Goal: Task Accomplishment & Management: Manage account settings

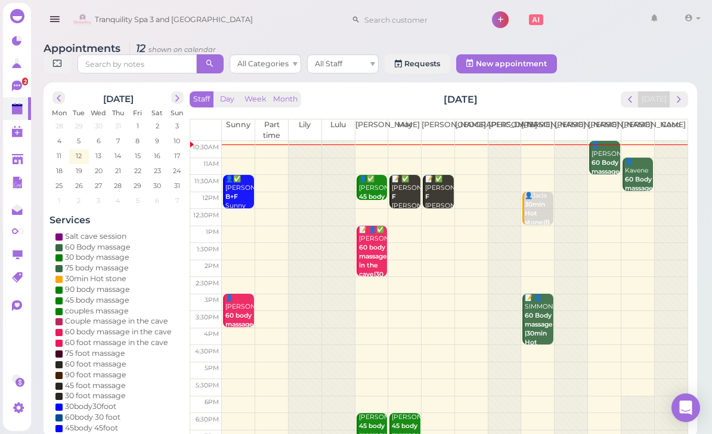
click at [539, 212] on div "👤Jada 30min Hot stone|B [PERSON_NAME] 12:00pm - 1:00pm" at bounding box center [538, 222] width 29 height 62
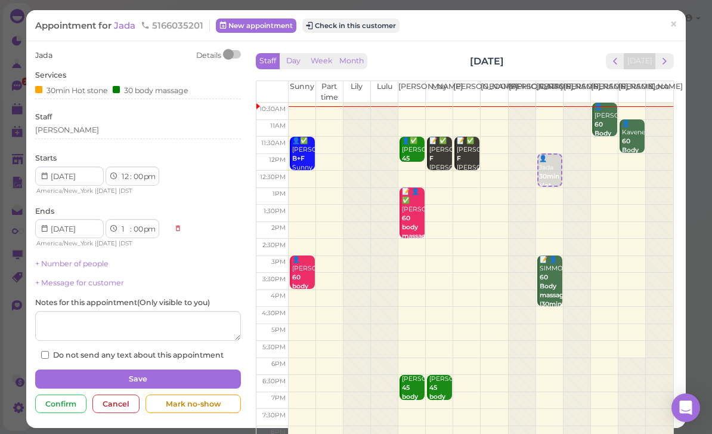
click at [85, 127] on div "[PERSON_NAME]" at bounding box center [138, 130] width 206 height 11
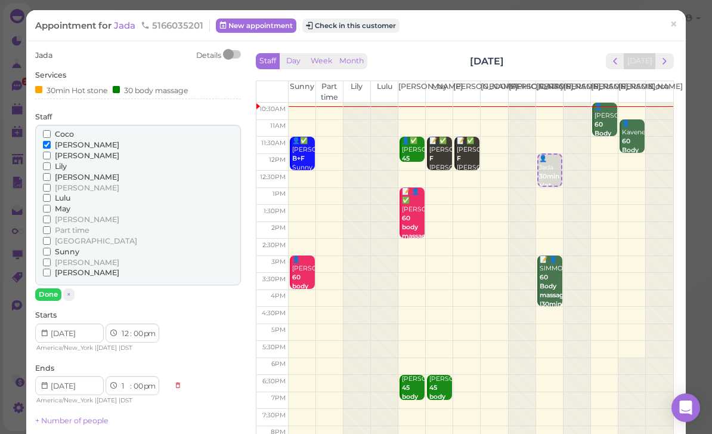
click at [64, 258] on span "[PERSON_NAME]" at bounding box center [87, 262] width 64 height 9
click at [51, 258] on input "[PERSON_NAME]" at bounding box center [47, 262] width 8 height 8
click at [88, 153] on div "[PERSON_NAME]" at bounding box center [138, 155] width 190 height 11
click at [64, 140] on span "[PERSON_NAME]" at bounding box center [87, 144] width 64 height 9
click at [51, 141] on input "[PERSON_NAME]" at bounding box center [47, 145] width 8 height 8
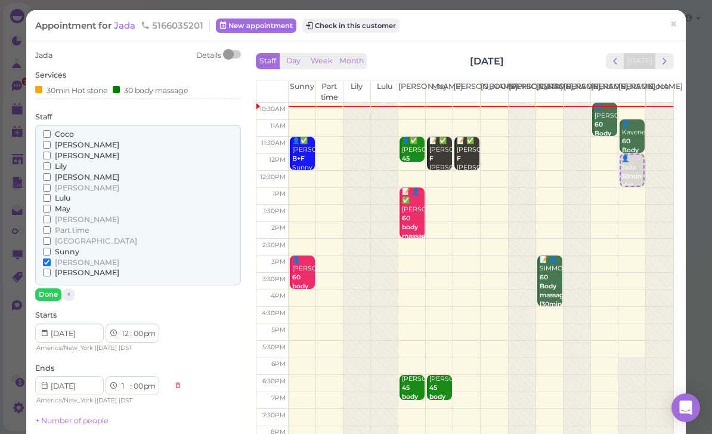
click at [48, 288] on button "Done" at bounding box center [48, 294] width 26 height 13
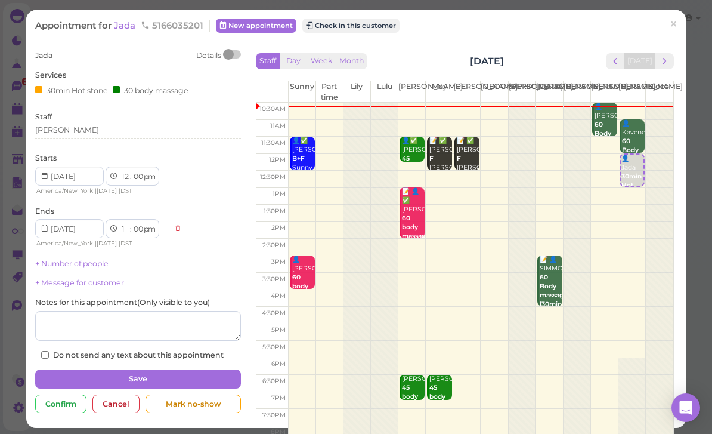
click at [182, 376] on button "Save" at bounding box center [138, 378] width 206 height 19
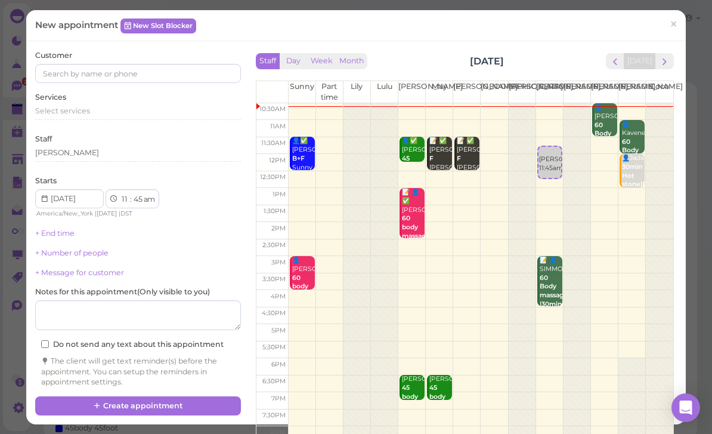
select select "1"
select select "00"
select select "pm"
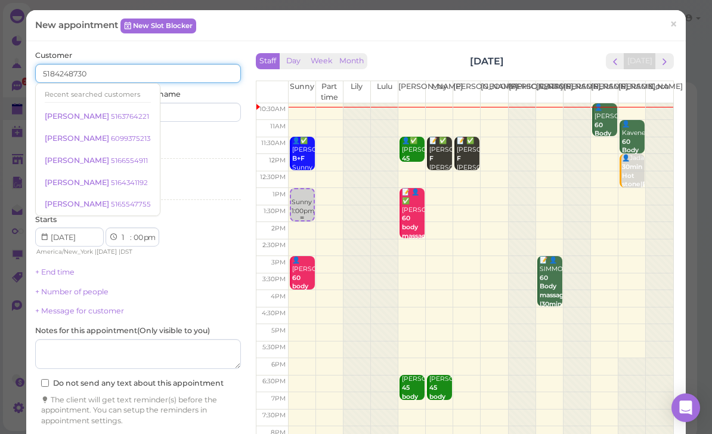
type input "5184248730"
click at [201, 116] on input at bounding box center [191, 112] width 99 height 19
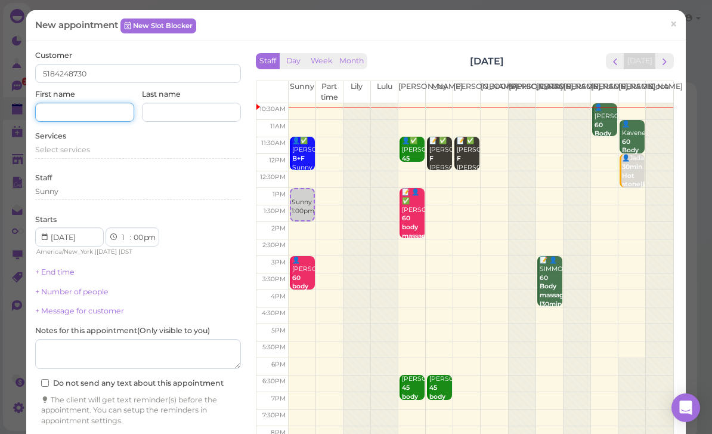
click at [106, 112] on input at bounding box center [84, 112] width 99 height 19
type input "Kayla"
click at [84, 149] on span "Select services" at bounding box center [62, 149] width 55 height 9
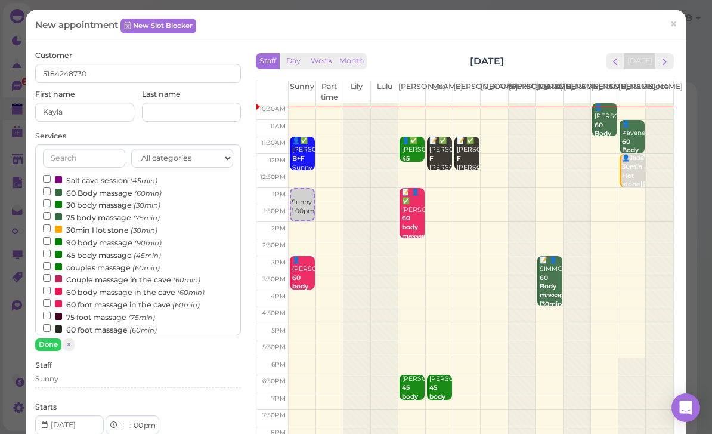
click at [109, 273] on label "Couple massage in the cave (60min)" at bounding box center [121, 279] width 157 height 13
click at [51, 274] on input "Couple massage in the cave (60min)" at bounding box center [47, 278] width 8 height 8
click at [102, 262] on label "couples massage (60min)" at bounding box center [101, 267] width 117 height 13
click at [51, 262] on input "couples massage (60min)" at bounding box center [47, 266] width 8 height 8
click at [94, 273] on label "Couple massage in the cave (60min)" at bounding box center [121, 279] width 157 height 13
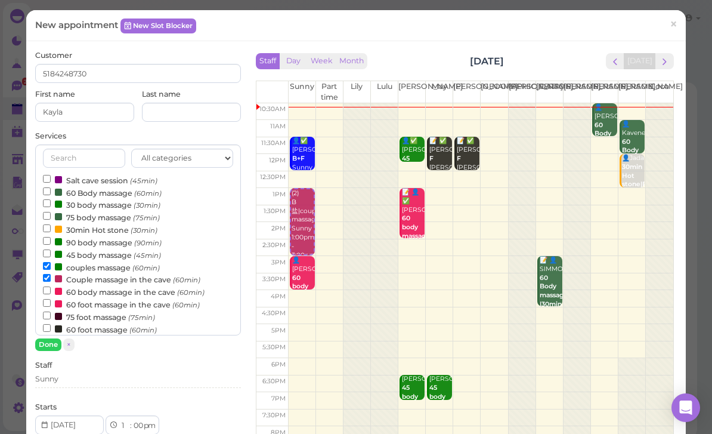
click at [51, 274] on input "Couple massage in the cave (60min)" at bounding box center [47, 278] width 8 height 8
select select "2"
click at [57, 344] on button "Done" at bounding box center [48, 344] width 26 height 13
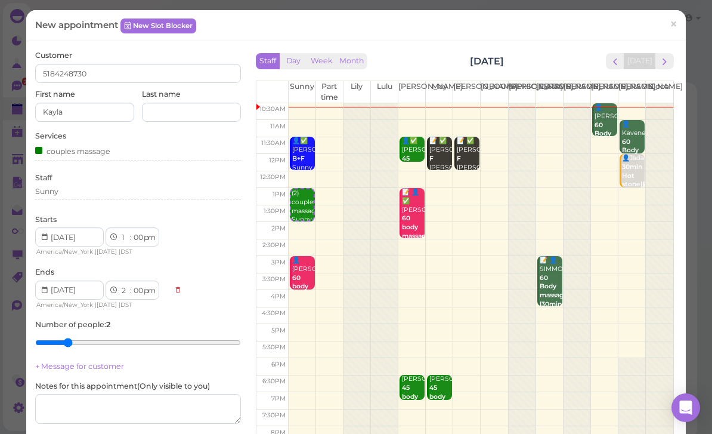
click at [89, 188] on div "Sunny" at bounding box center [138, 191] width 206 height 11
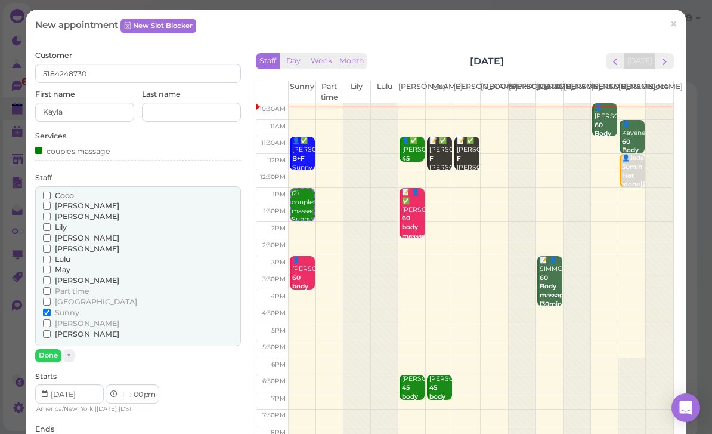
click at [84, 286] on span "Part time" at bounding box center [72, 290] width 35 height 9
click at [51, 287] on input "Part time" at bounding box center [47, 291] width 8 height 8
click at [73, 286] on span "Part time" at bounding box center [72, 290] width 35 height 9
click at [51, 287] on input "Part time" at bounding box center [47, 291] width 8 height 8
click at [66, 265] on span "May" at bounding box center [63, 269] width 16 height 9
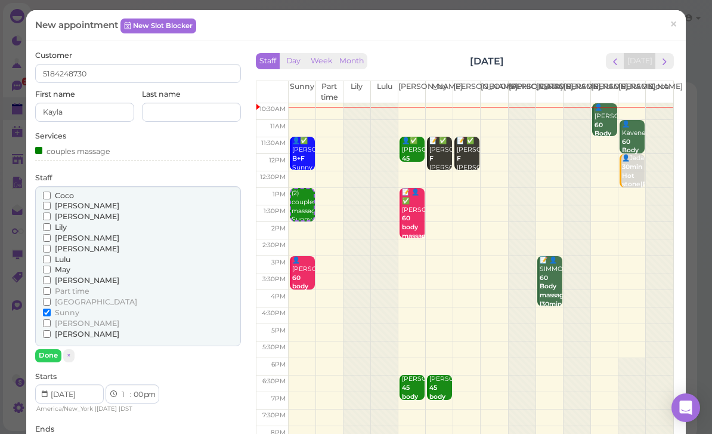
click at [51, 265] on input "May" at bounding box center [47, 269] width 8 height 8
click at [50, 349] on button "Done" at bounding box center [48, 355] width 26 height 13
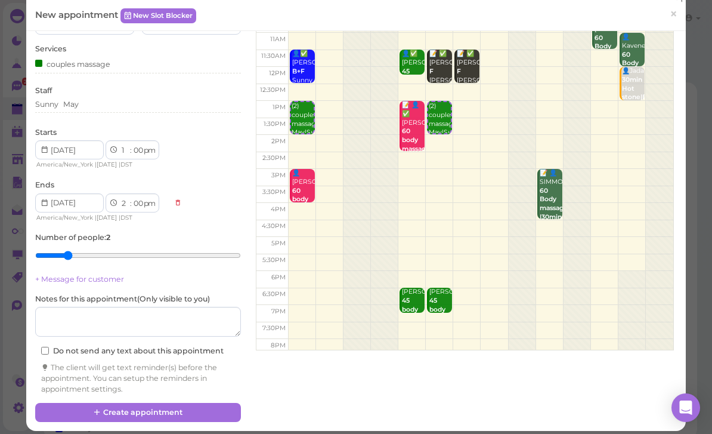
scroll to position [87, 0]
click at [146, 407] on button "Create appointment" at bounding box center [138, 412] width 206 height 19
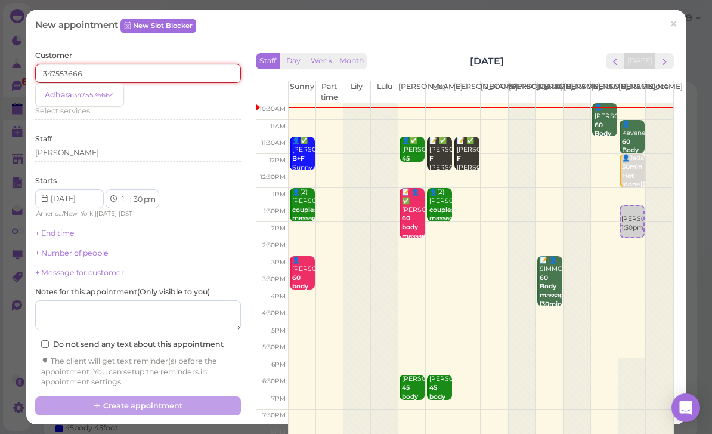
type input "3475536664"
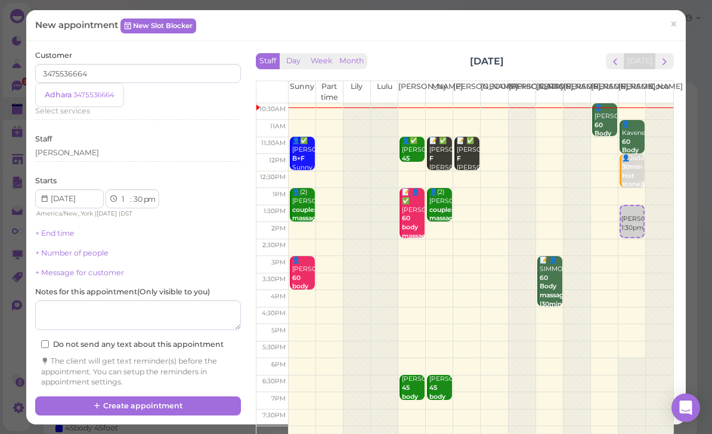
click at [103, 91] on small "3475536664" at bounding box center [93, 95] width 41 height 8
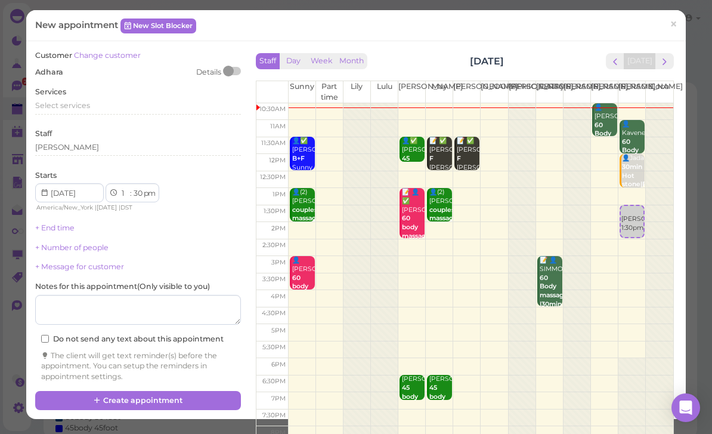
click at [80, 101] on span "Select services" at bounding box center [62, 105] width 55 height 9
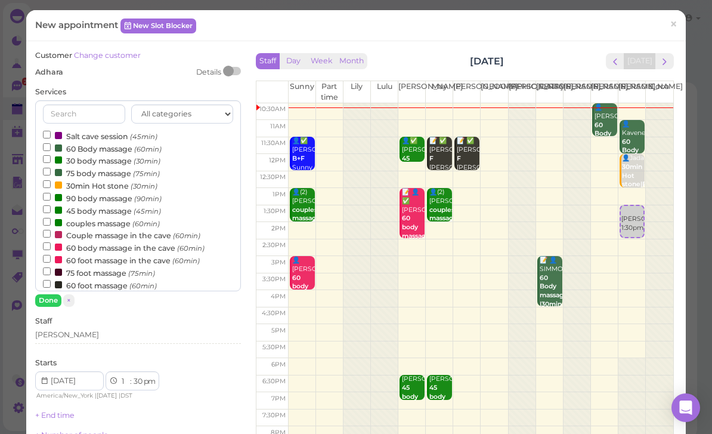
click at [104, 217] on label "couples massage (60min)" at bounding box center [101, 223] width 117 height 13
click at [51, 218] on input "couples massage (60min)" at bounding box center [47, 222] width 8 height 8
click at [75, 329] on div "[PERSON_NAME]" at bounding box center [138, 334] width 206 height 11
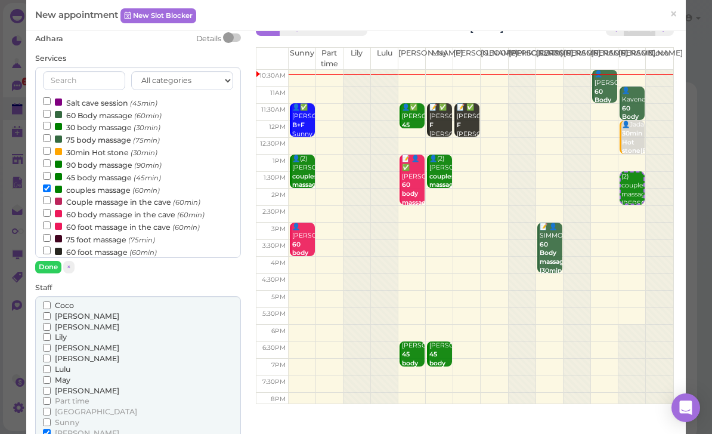
scroll to position [37, 0]
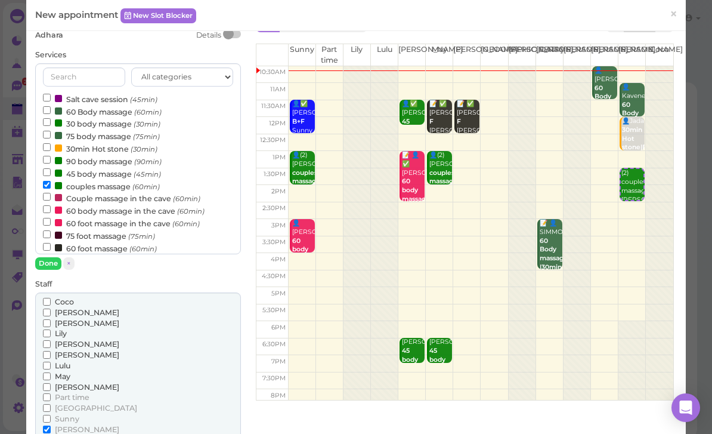
click at [69, 339] on span "[PERSON_NAME]" at bounding box center [87, 343] width 64 height 9
click at [51, 340] on input "[PERSON_NAME]" at bounding box center [47, 344] width 8 height 8
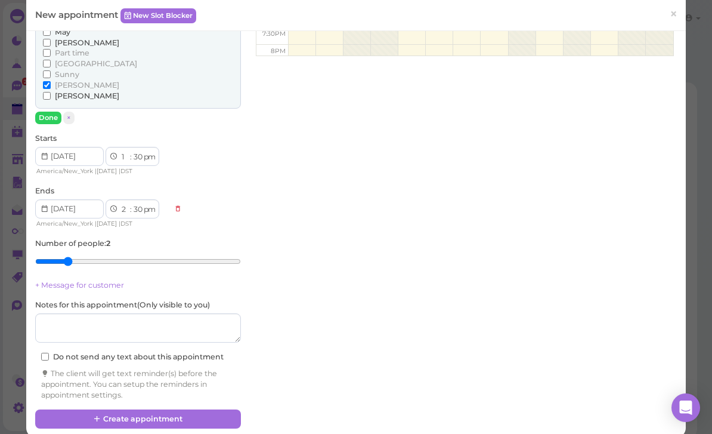
scroll to position [380, 0]
click at [146, 412] on button "Create appointment" at bounding box center [138, 419] width 206 height 19
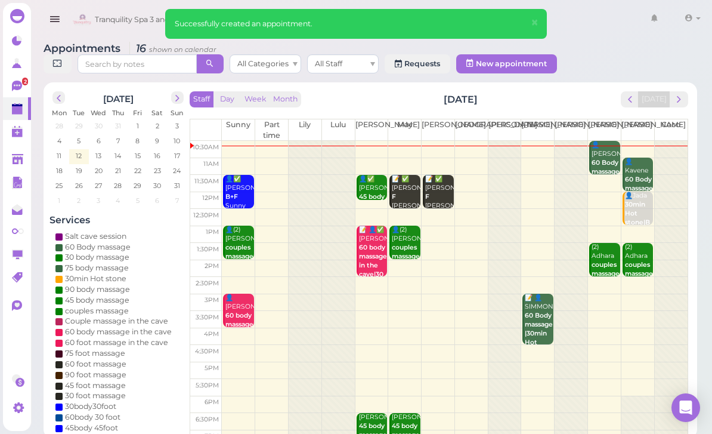
click at [597, 159] on b "60 Body massage" at bounding box center [606, 167] width 28 height 17
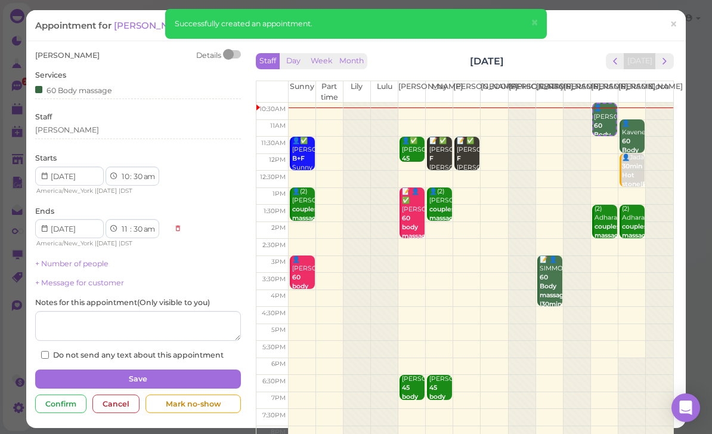
click at [541, 22] on button "×" at bounding box center [535, 23] width 22 height 28
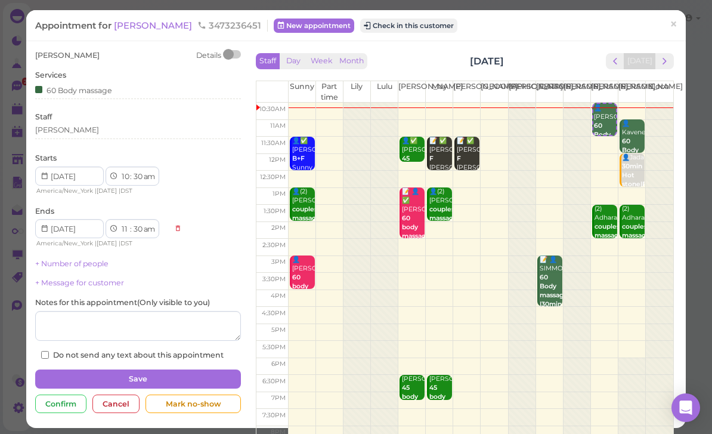
click at [387, 21] on button "Check in this customer" at bounding box center [408, 25] width 97 height 14
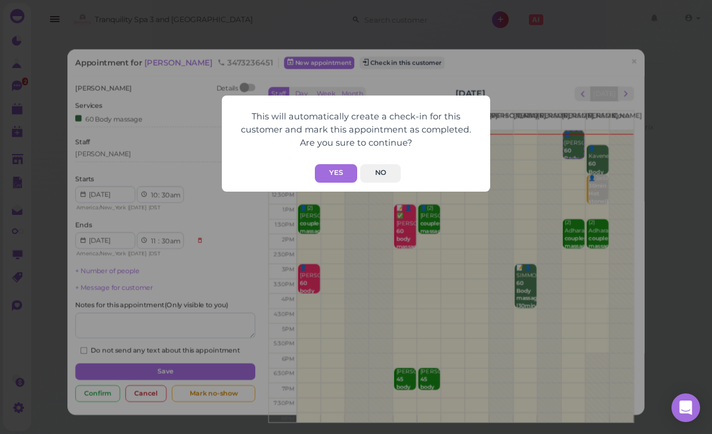
click at [348, 171] on button "Yes" at bounding box center [336, 173] width 42 height 18
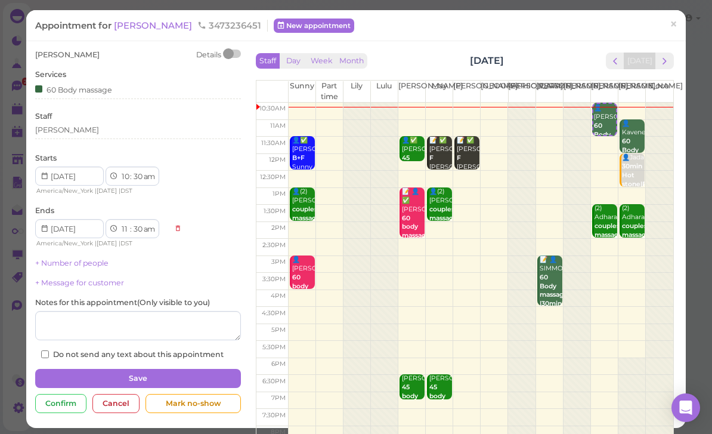
click at [679, 20] on link "×" at bounding box center [674, 25] width 22 height 28
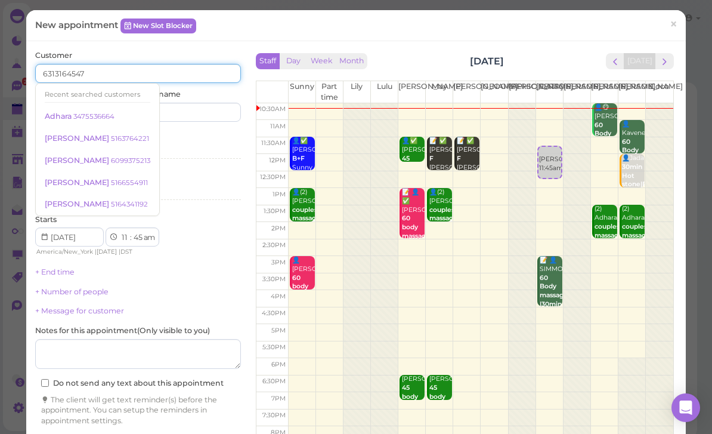
type input "6313164547"
click at [196, 106] on input at bounding box center [191, 112] width 99 height 19
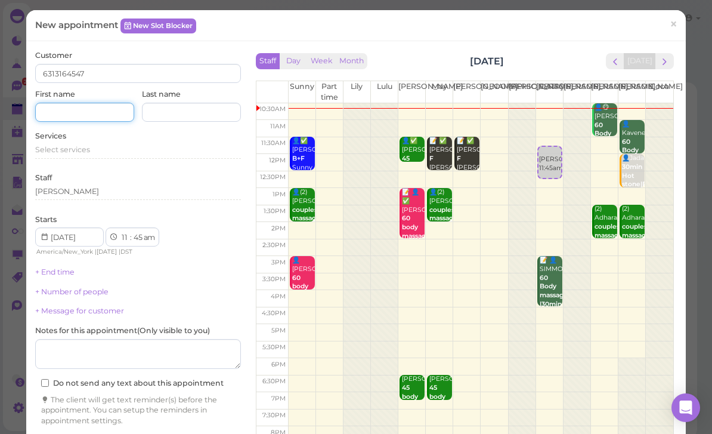
click at [113, 114] on input at bounding box center [84, 112] width 99 height 19
type input "Alyssa"
click at [98, 144] on div "Select services" at bounding box center [138, 149] width 206 height 11
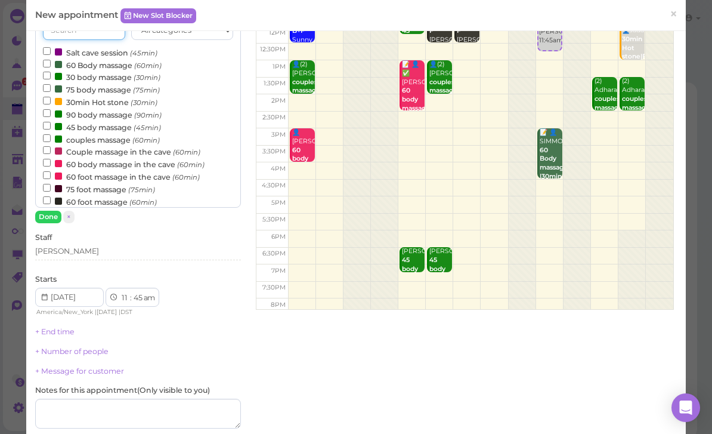
scroll to position [140, 0]
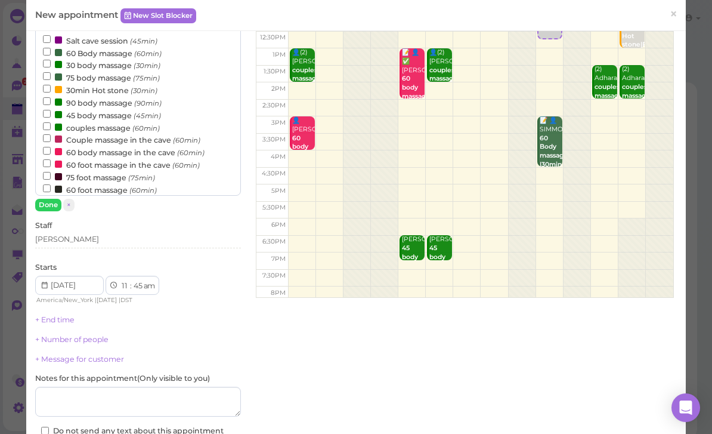
click at [95, 243] on div "[PERSON_NAME]" at bounding box center [138, 241] width 206 height 14
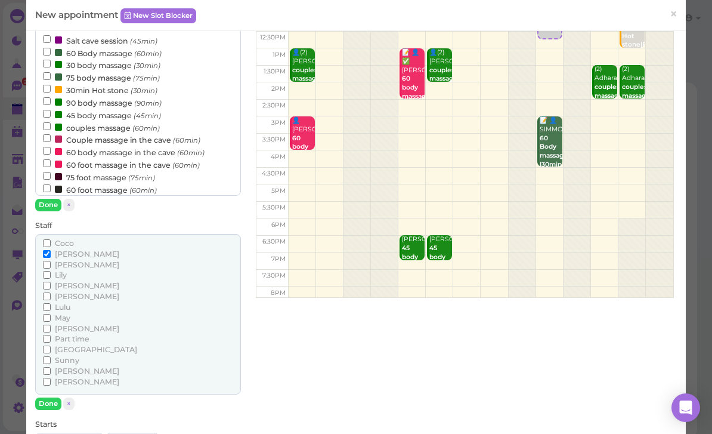
click at [69, 281] on span "[PERSON_NAME]" at bounding box center [87, 285] width 64 height 9
click at [51, 282] on input "[PERSON_NAME]" at bounding box center [47, 286] width 8 height 8
click at [51, 397] on button "Done" at bounding box center [48, 403] width 26 height 13
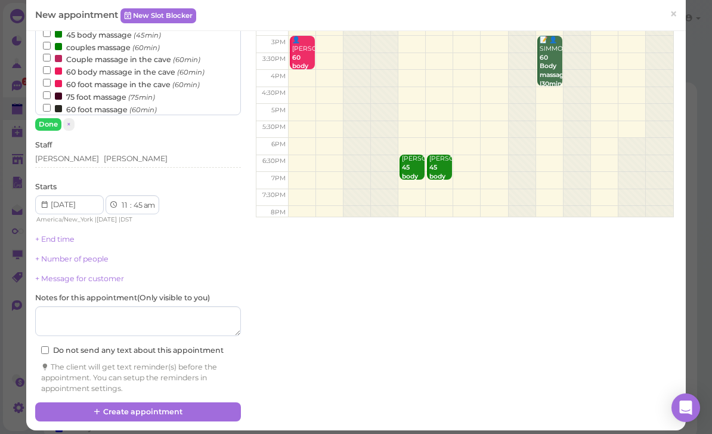
scroll to position [220, 0]
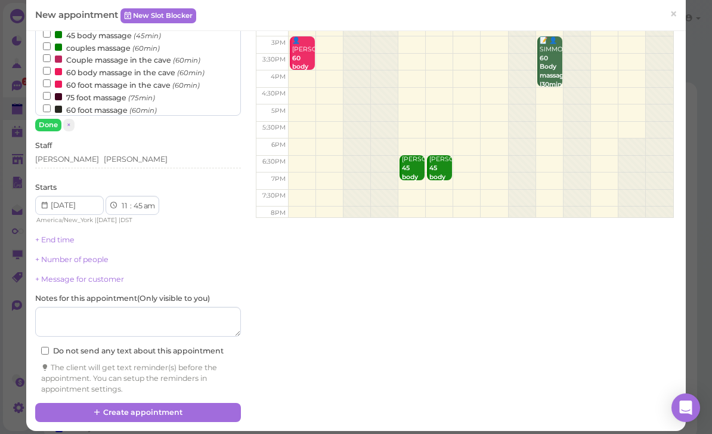
click at [170, 406] on button "Create appointment" at bounding box center [138, 412] width 206 height 19
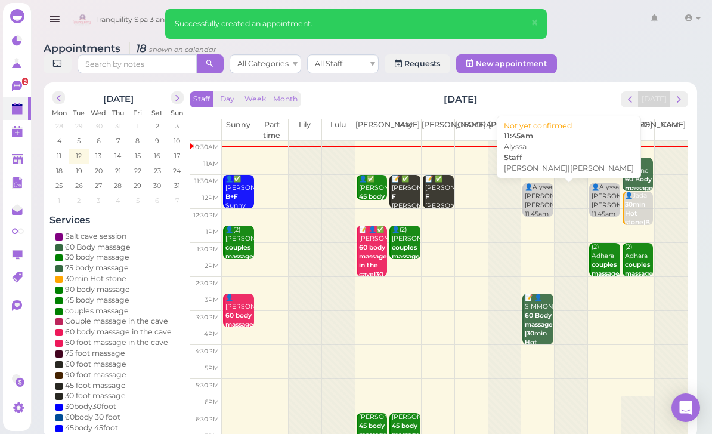
click at [533, 201] on div "👤Alyssa Helen|Linda 11:45am" at bounding box center [538, 201] width 29 height 36
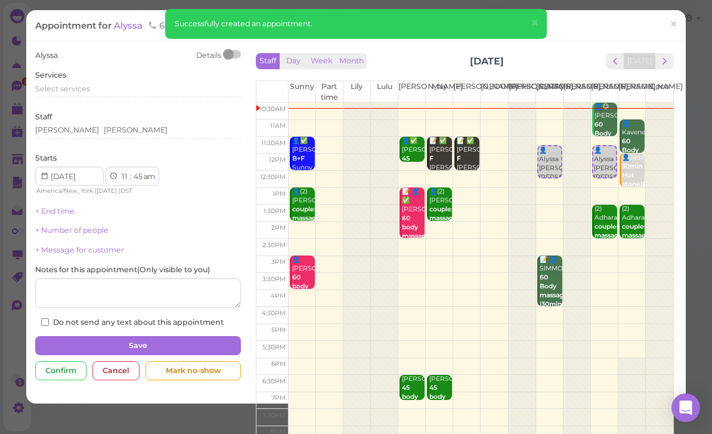
click at [76, 85] on span "Select services" at bounding box center [62, 88] width 55 height 9
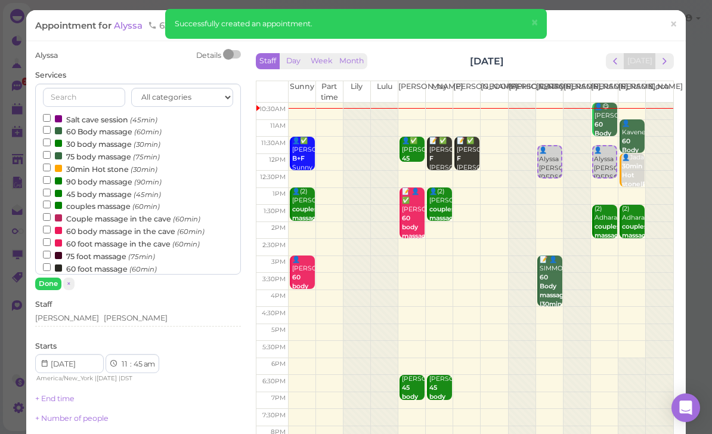
click at [101, 131] on label "60 Body massage (60min)" at bounding box center [102, 131] width 119 height 13
click at [51, 131] on input "60 Body massage (60min)" at bounding box center [47, 130] width 8 height 8
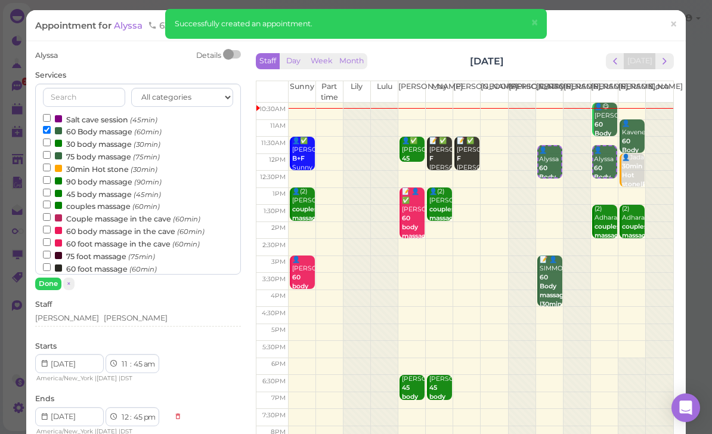
click at [54, 285] on button "Done" at bounding box center [48, 283] width 26 height 13
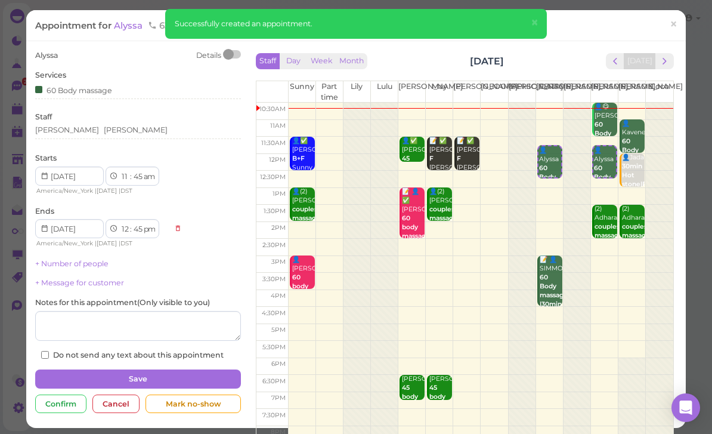
click at [175, 377] on button "Save" at bounding box center [138, 378] width 206 height 19
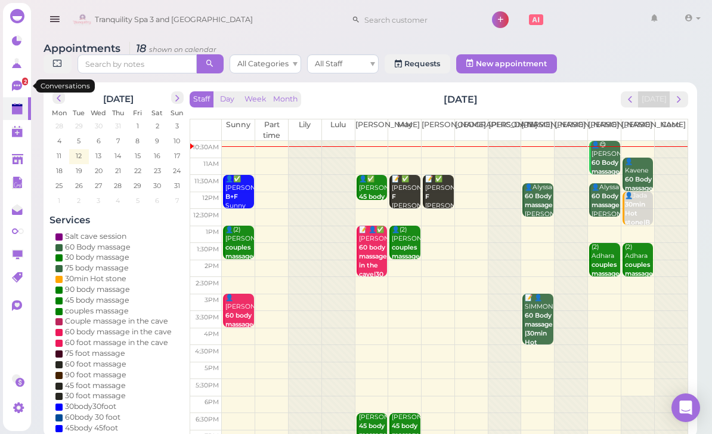
click at [14, 83] on icon at bounding box center [17, 86] width 10 height 11
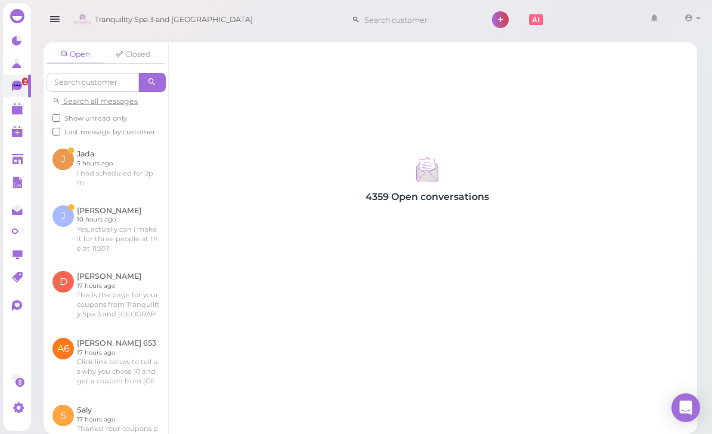
click at [130, 165] on link at bounding box center [106, 168] width 125 height 56
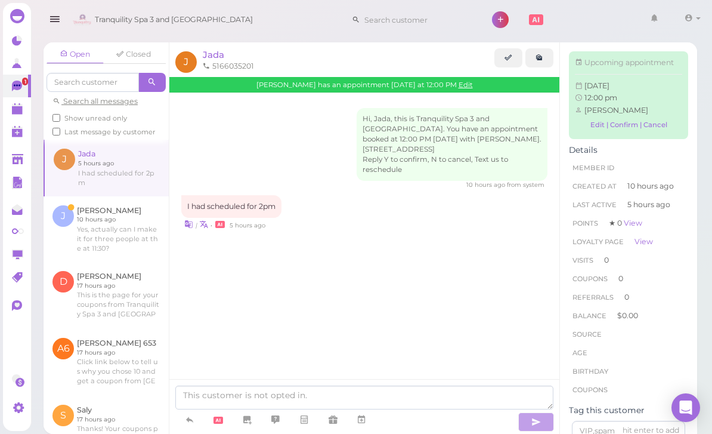
click at [223, 58] on span "Jada" at bounding box center [213, 54] width 21 height 11
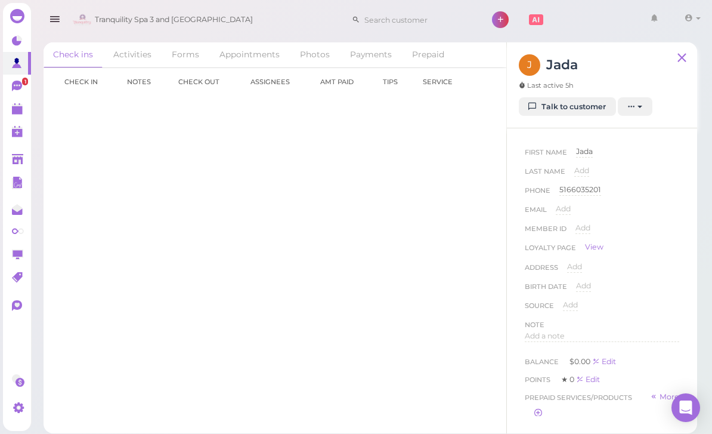
click at [255, 52] on link "Appointments" at bounding box center [249, 54] width 79 height 25
click at [92, 105] on link "08-12 12:00pm" at bounding box center [89, 105] width 52 height 9
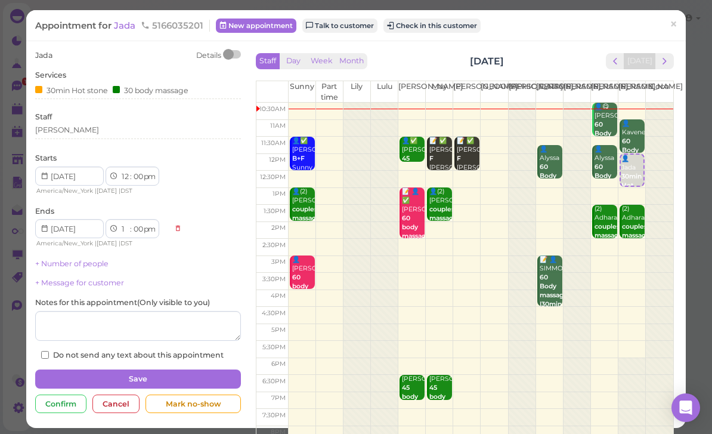
click at [92, 130] on div "[PERSON_NAME]" at bounding box center [138, 130] width 206 height 11
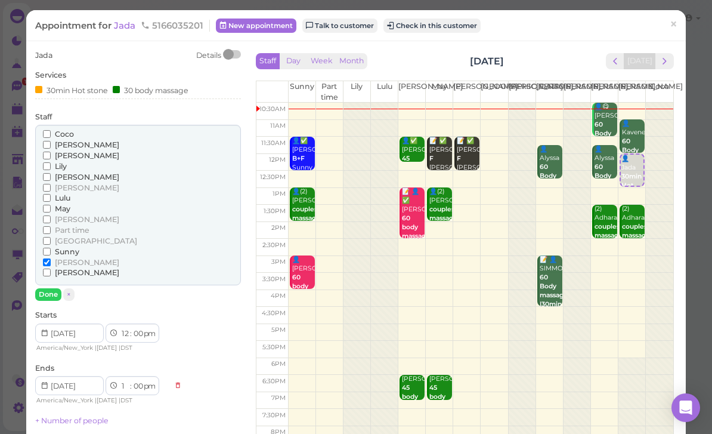
click at [68, 142] on span "[PERSON_NAME]" at bounding box center [87, 144] width 64 height 9
click at [51, 142] on input "[PERSON_NAME]" at bounding box center [47, 145] width 8 height 8
click at [51, 258] on input "[PERSON_NAME]" at bounding box center [47, 262] width 8 height 8
click at [128, 328] on select "1 2 3 4 5 6 7 8 9 10 11 12" at bounding box center [125, 334] width 10 height 13
select select "2"
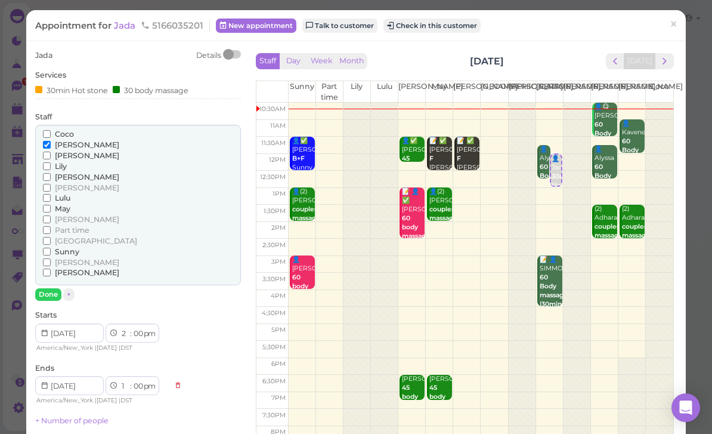
select select "3"
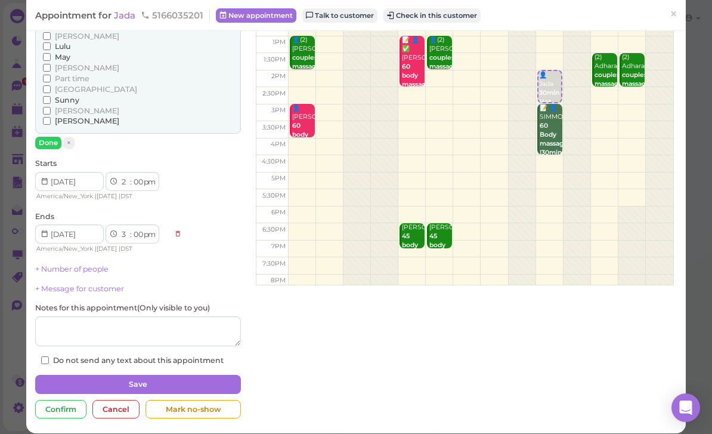
scroll to position [149, 0]
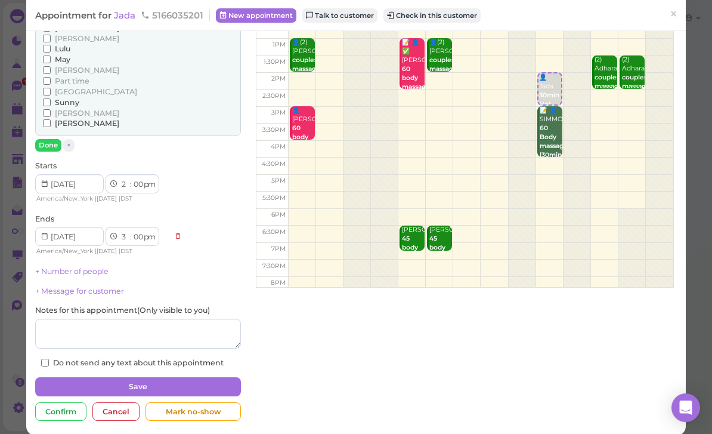
click at [169, 377] on button "Save" at bounding box center [138, 386] width 206 height 19
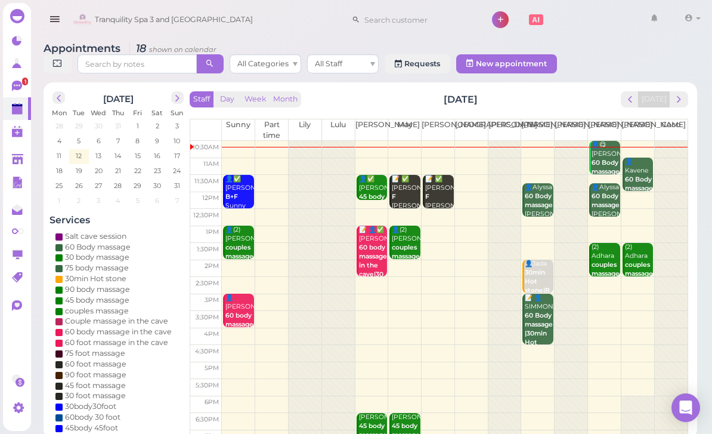
click at [21, 87] on icon at bounding box center [17, 86] width 10 height 11
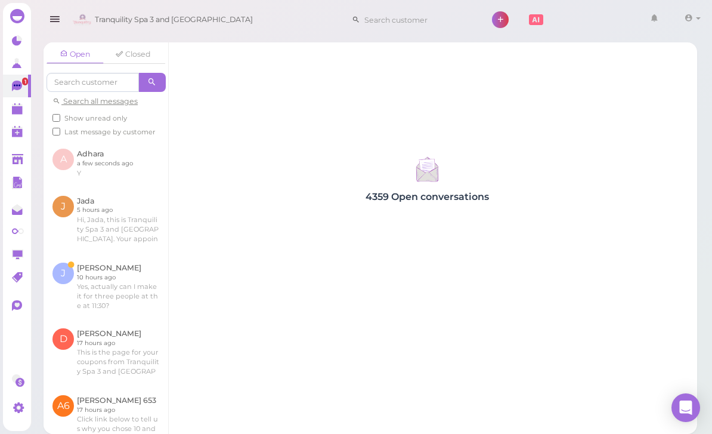
click at [110, 205] on link at bounding box center [106, 220] width 125 height 67
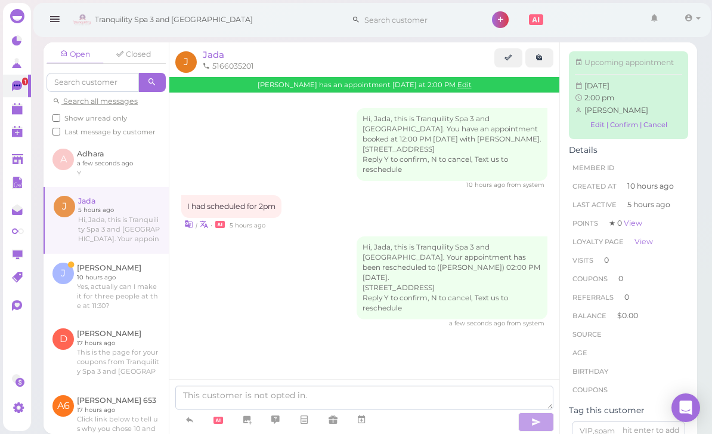
scroll to position [38, 0]
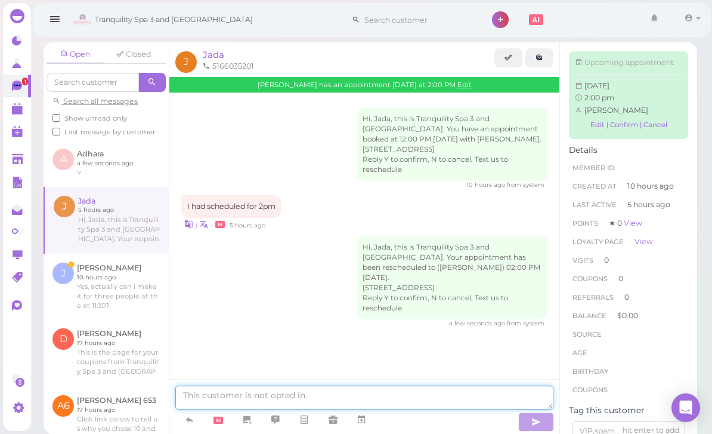
click at [336, 393] on textarea at bounding box center [364, 397] width 378 height 24
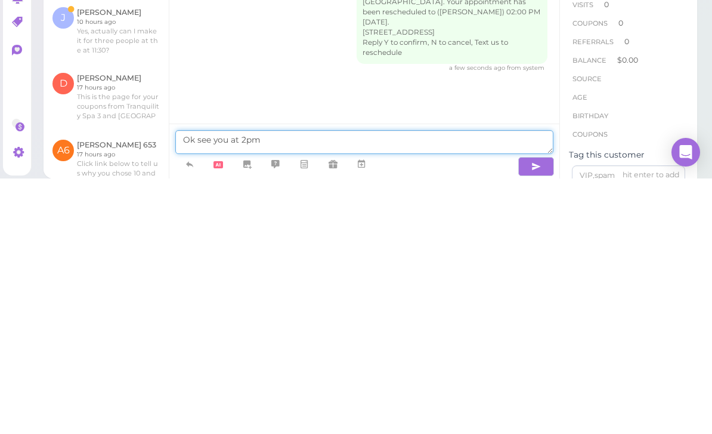
type textarea "Ok see you at 2pm"
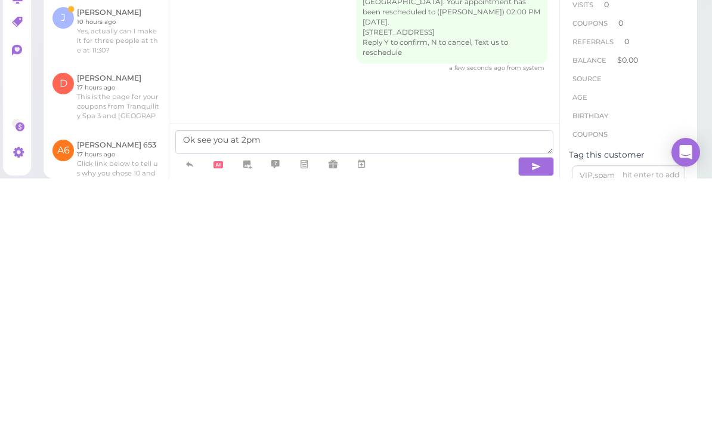
click at [537, 416] on icon "button" at bounding box center [537, 422] width 10 height 12
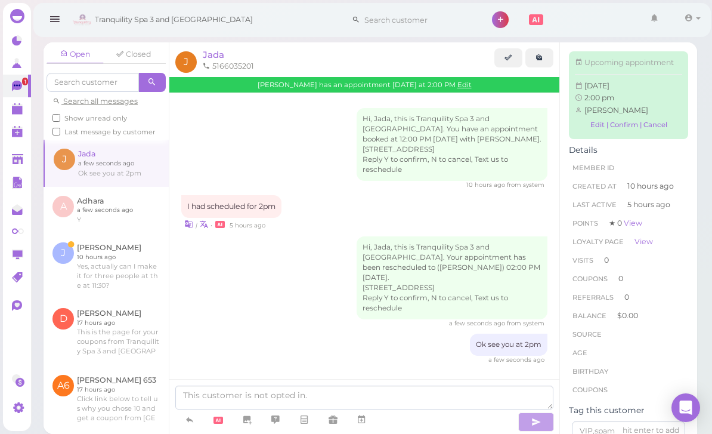
click at [109, 233] on link at bounding box center [106, 266] width 125 height 66
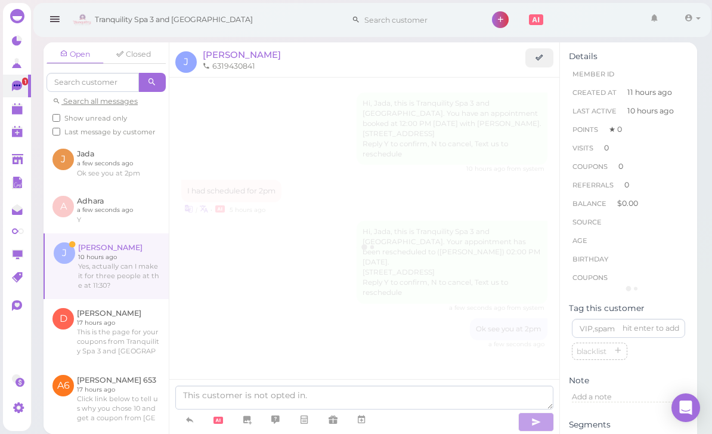
scroll to position [130, 0]
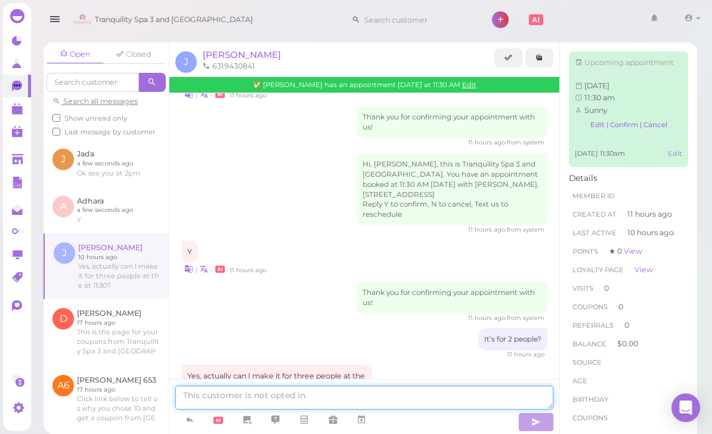
click at [291, 409] on textarea at bounding box center [364, 397] width 378 height 24
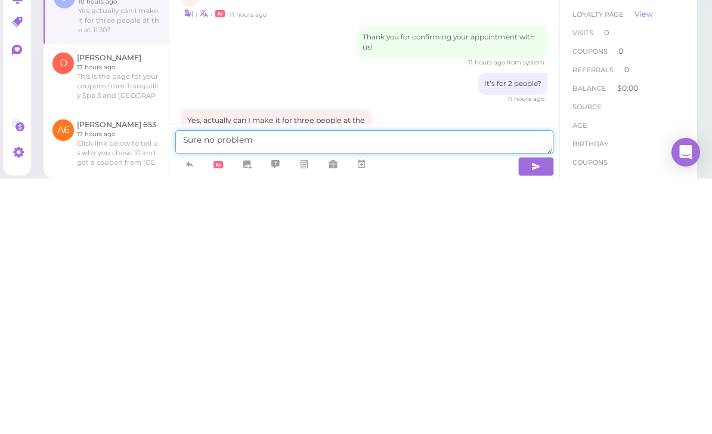
type textarea "Sure no problem"
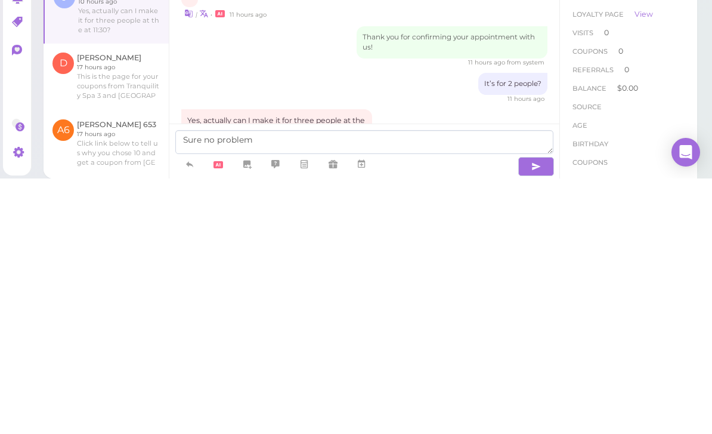
click at [527, 412] on button "button" at bounding box center [536, 421] width 36 height 19
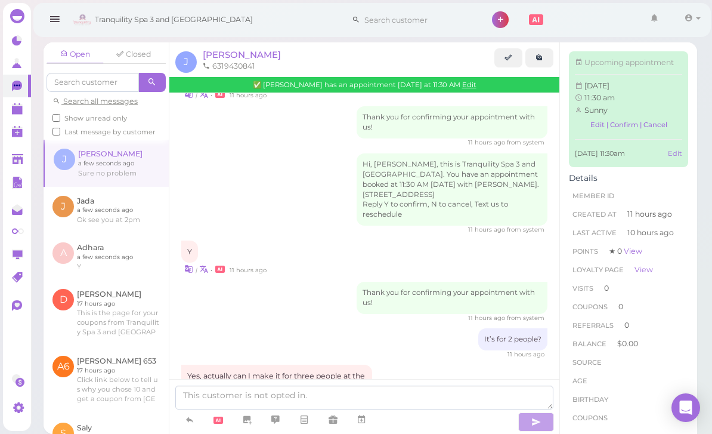
scroll to position [157, 0]
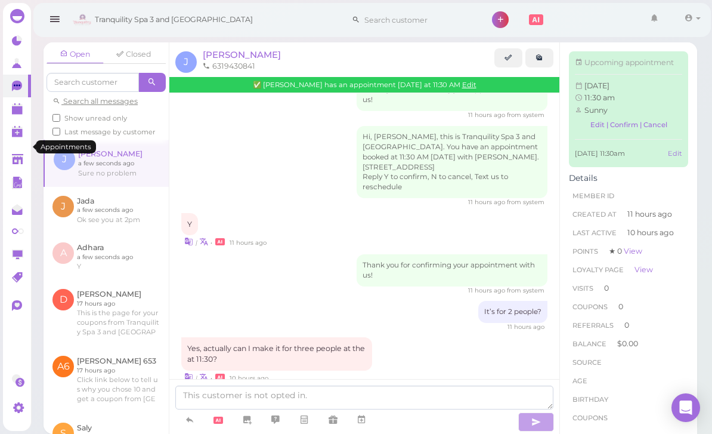
click at [18, 116] on link at bounding box center [17, 108] width 28 height 23
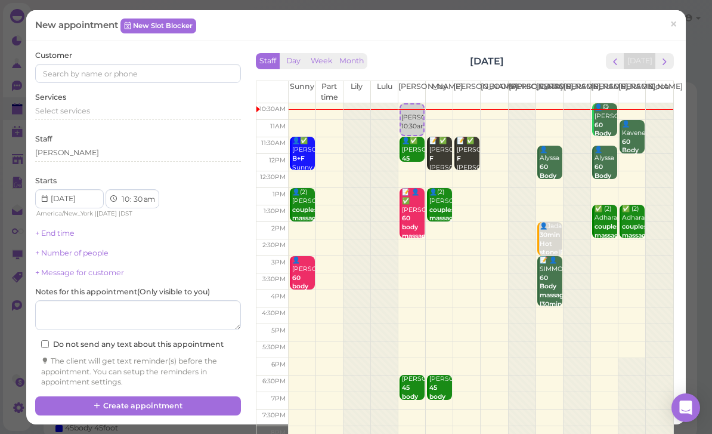
click at [672, 64] on button "next" at bounding box center [665, 61] width 18 height 16
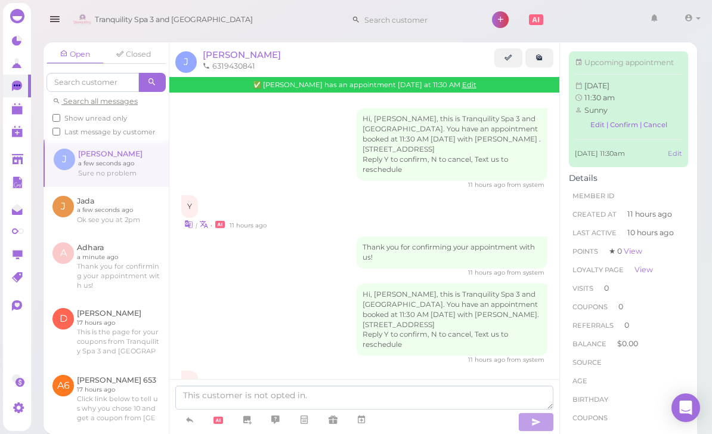
scroll to position [166, 0]
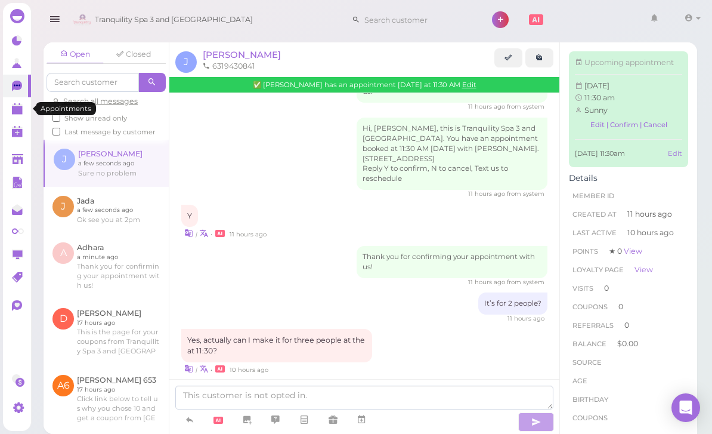
click at [21, 111] on polygon at bounding box center [17, 110] width 11 height 8
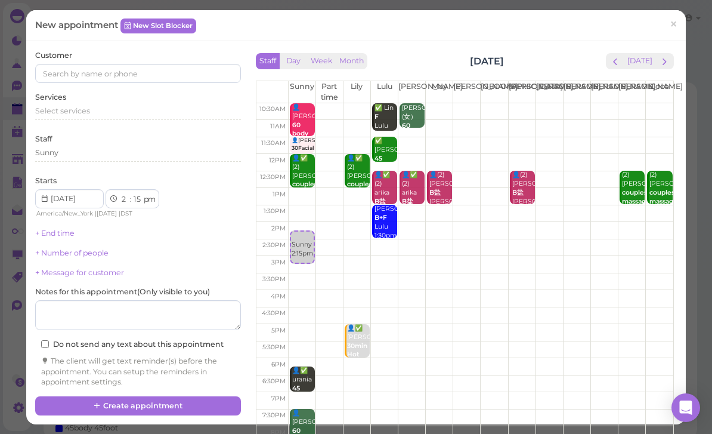
select select "1"
select select "45"
select select "2"
select select "00"
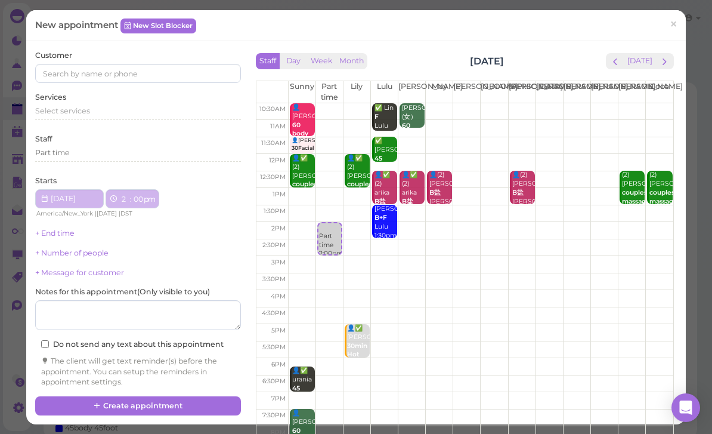
click at [332, 223] on div "Part time 2:00pm" at bounding box center [330, 241] width 23 height 36
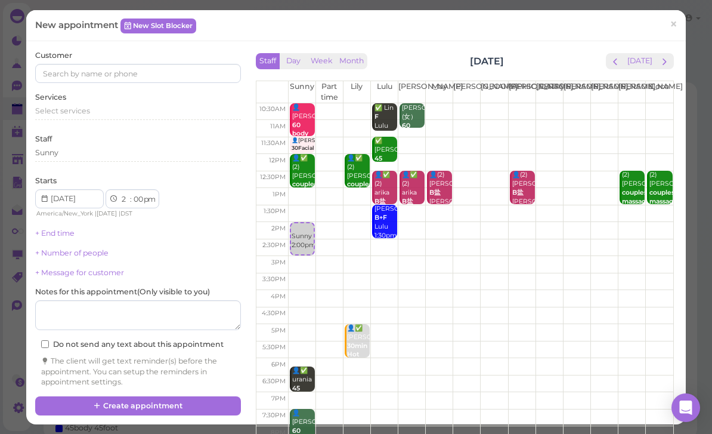
click at [169, 60] on div "Customer" at bounding box center [138, 66] width 206 height 33
type input "5164059250"
click at [191, 97] on div "Services Select services" at bounding box center [138, 108] width 206 height 33
click at [111, 96] on small "5164059250" at bounding box center [132, 95] width 42 height 8
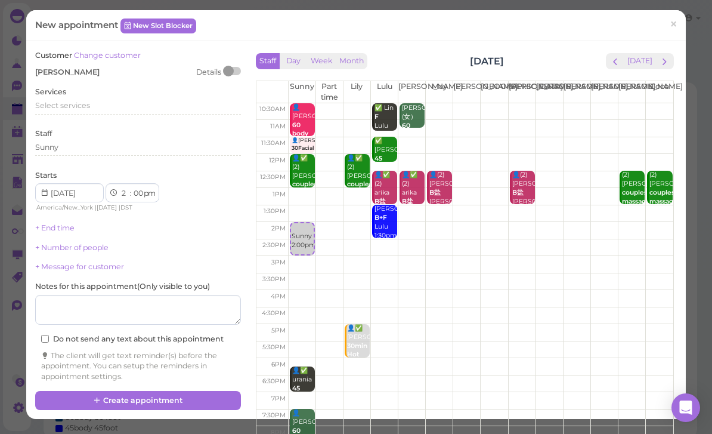
click at [100, 102] on div "Select services" at bounding box center [138, 105] width 206 height 11
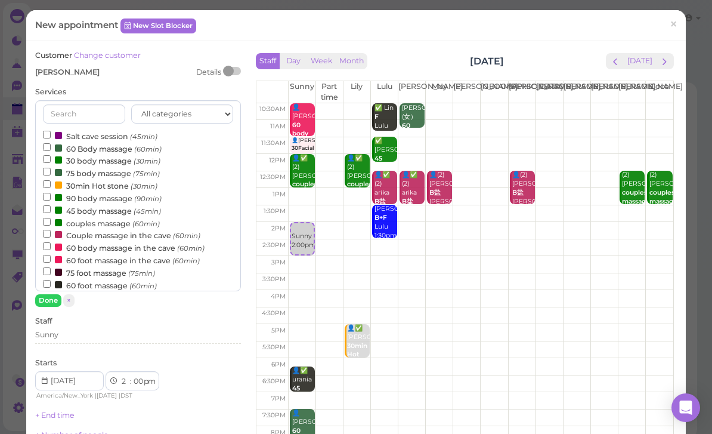
click at [101, 191] on label "90 body massage (90min)" at bounding box center [102, 197] width 119 height 13
click at [51, 193] on input "90 body massage (90min)" at bounding box center [47, 197] width 8 height 8
click at [57, 294] on button "Done" at bounding box center [48, 300] width 26 height 13
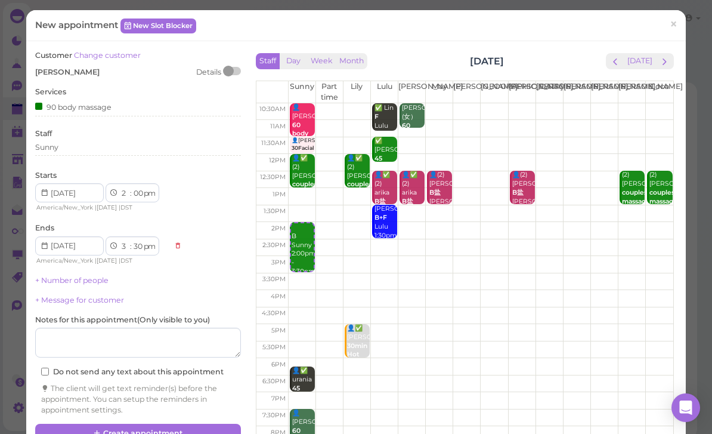
click at [94, 277] on link "+ Number of people" at bounding box center [71, 280] width 73 height 9
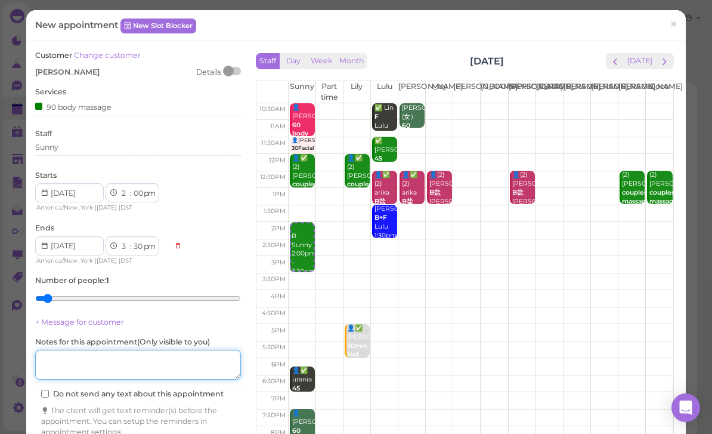
click at [173, 354] on textarea at bounding box center [138, 365] width 206 height 30
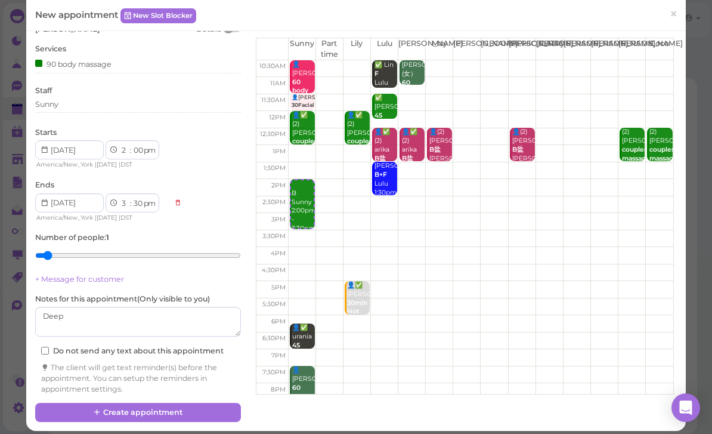
scroll to position [43, 0]
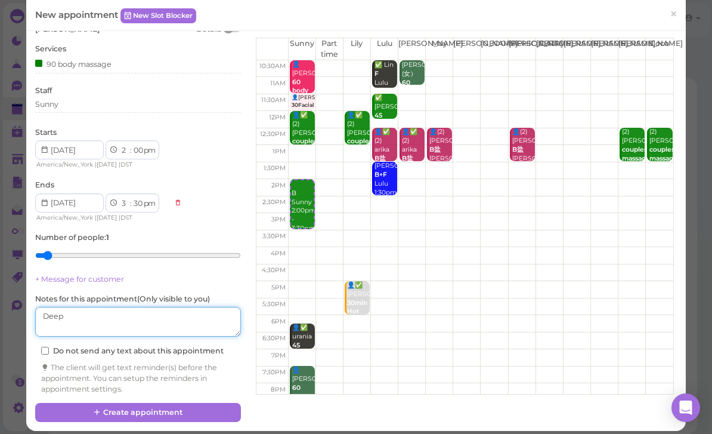
type textarea "Deep"
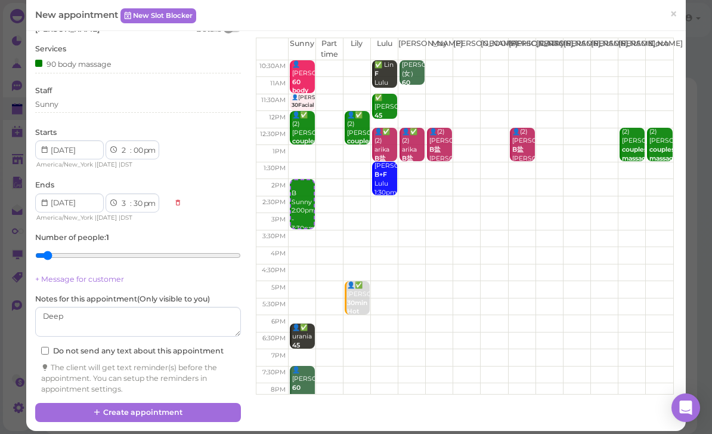
click at [175, 409] on button "Create appointment" at bounding box center [138, 412] width 206 height 19
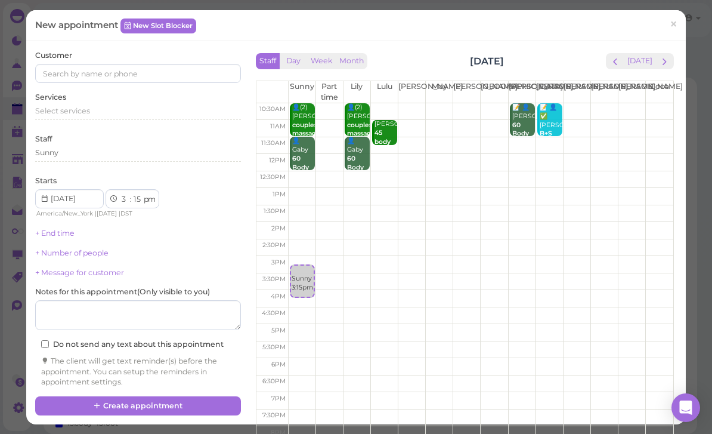
select select "00"
click at [150, 60] on div "Customer" at bounding box center [138, 66] width 206 height 33
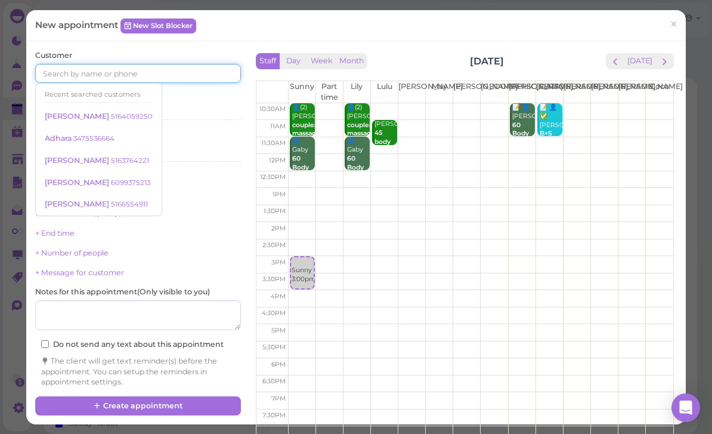
type input "4"
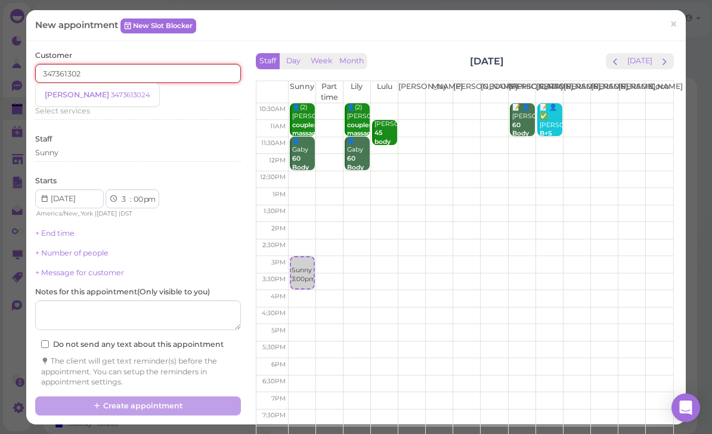
type input "3473613024"
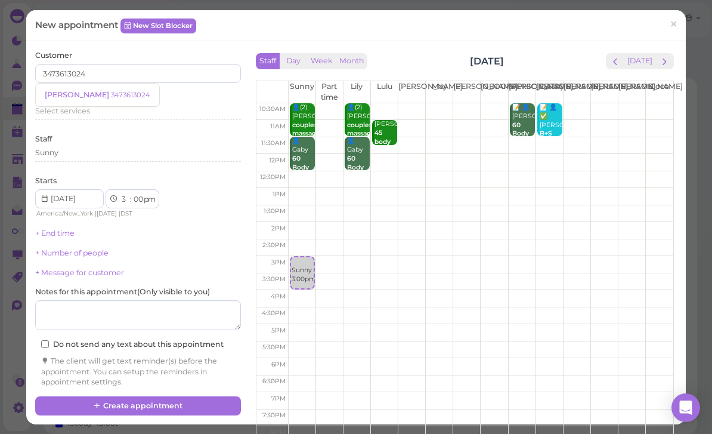
click at [111, 92] on small "3473613024" at bounding box center [130, 95] width 39 height 8
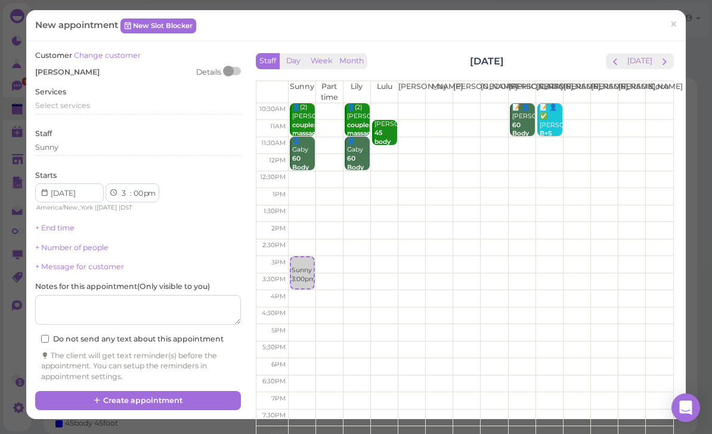
click at [86, 102] on span "Select services" at bounding box center [62, 105] width 55 height 9
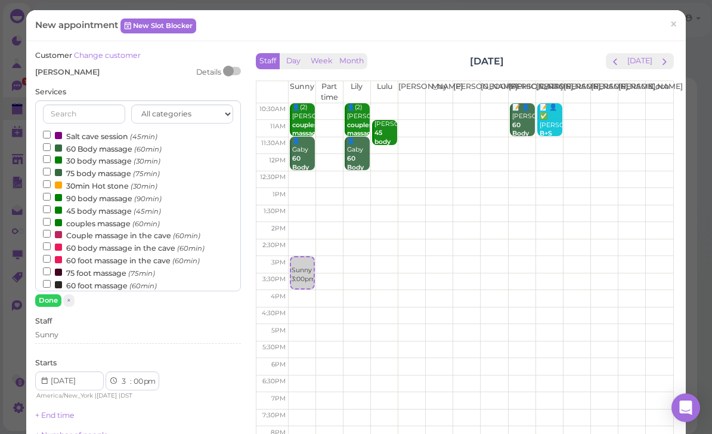
click at [133, 241] on label "60 body massage in the cave (60min)" at bounding box center [124, 247] width 162 height 13
click at [51, 242] on input "60 body massage in the cave (60min)" at bounding box center [47, 246] width 8 height 8
click at [55, 294] on button "Done" at bounding box center [48, 300] width 26 height 13
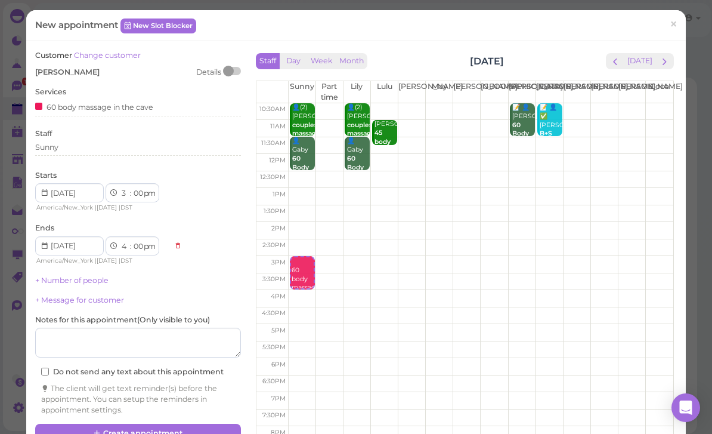
click at [183, 428] on button "Create appointment" at bounding box center [138, 433] width 206 height 19
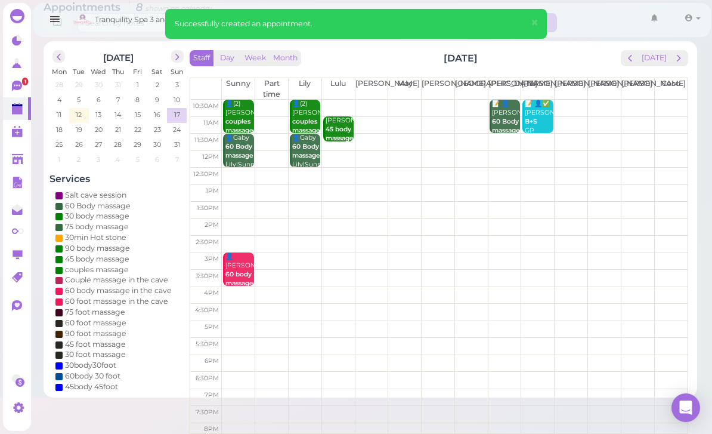
click at [23, 83] on span "1" at bounding box center [25, 82] width 6 height 8
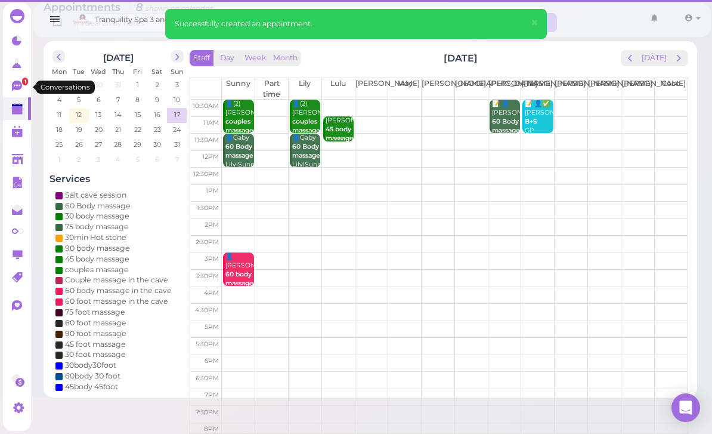
scroll to position [38, 0]
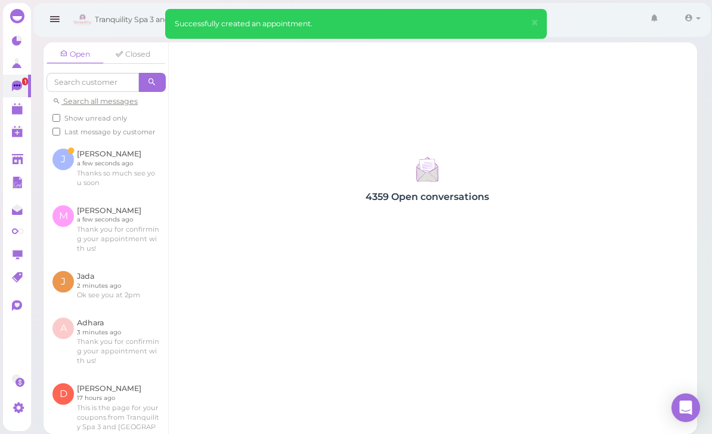
click at [132, 140] on link at bounding box center [106, 168] width 125 height 56
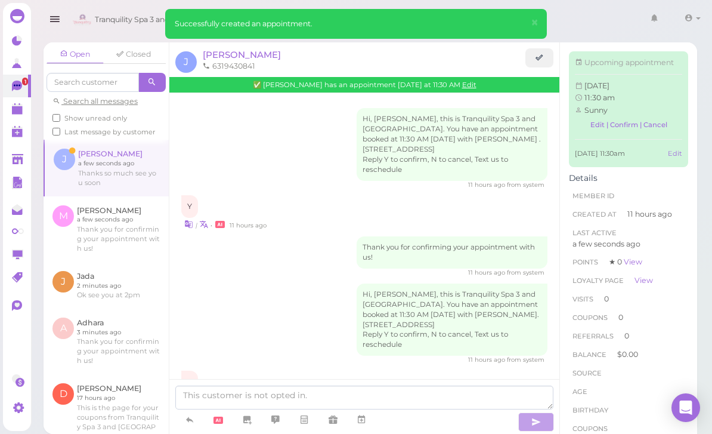
scroll to position [206, 0]
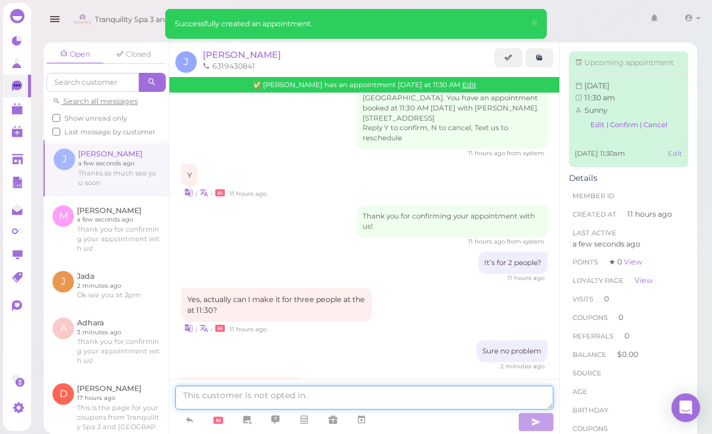
click at [277, 409] on textarea at bounding box center [364, 397] width 378 height 24
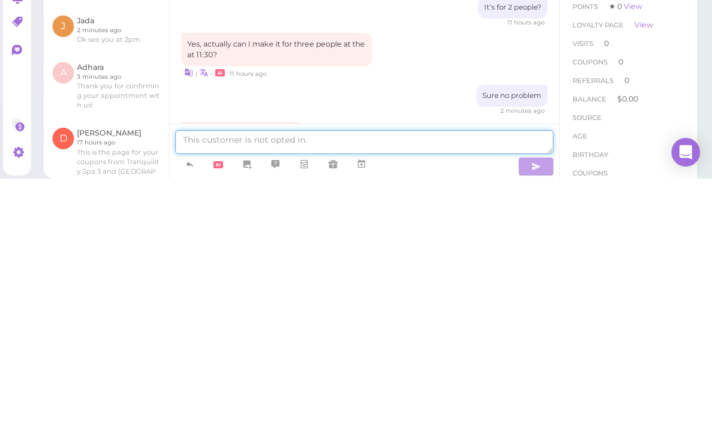
type textarea "S"
type textarea "You’re welcome see you soon"
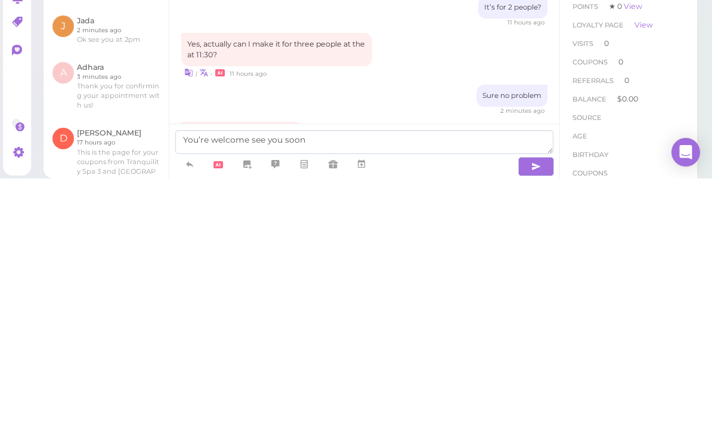
click at [532, 416] on icon "button" at bounding box center [537, 422] width 10 height 12
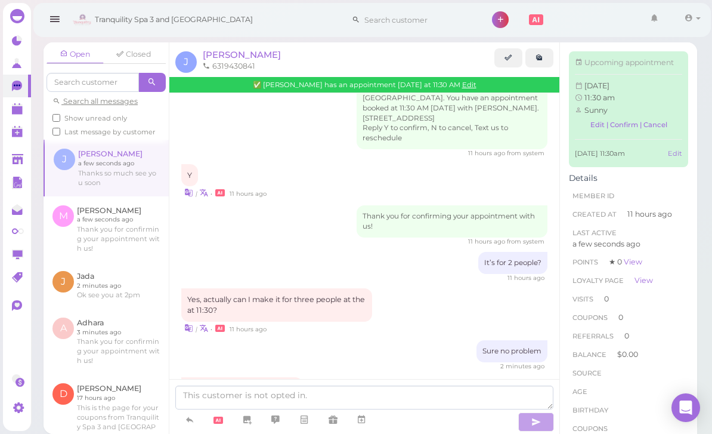
scroll to position [234, 0]
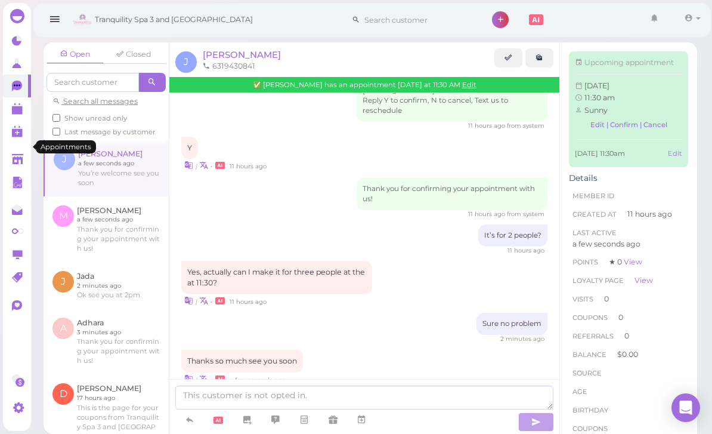
click at [23, 112] on icon at bounding box center [18, 109] width 13 height 13
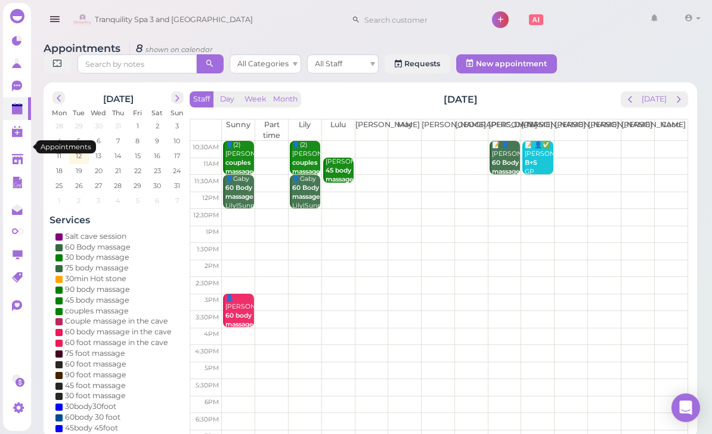
click at [87, 156] on td "12" at bounding box center [79, 155] width 20 height 12
click at [79, 155] on span "12" at bounding box center [79, 155] width 8 height 11
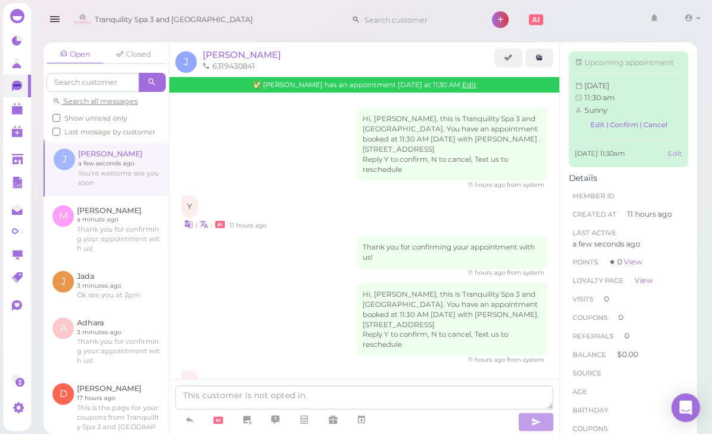
scroll to position [242, 0]
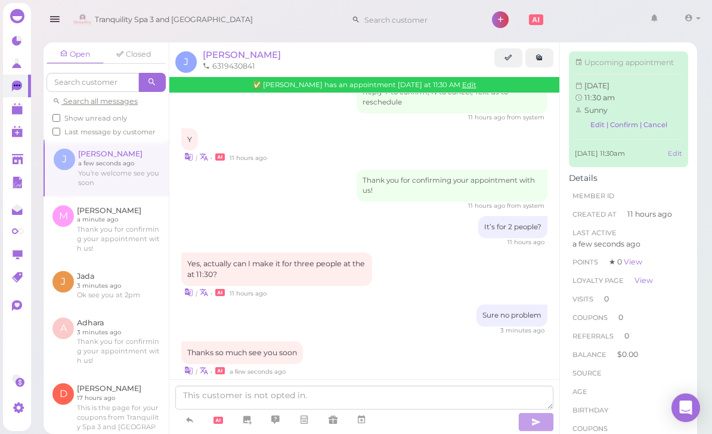
click at [21, 109] on polygon at bounding box center [17, 110] width 11 height 8
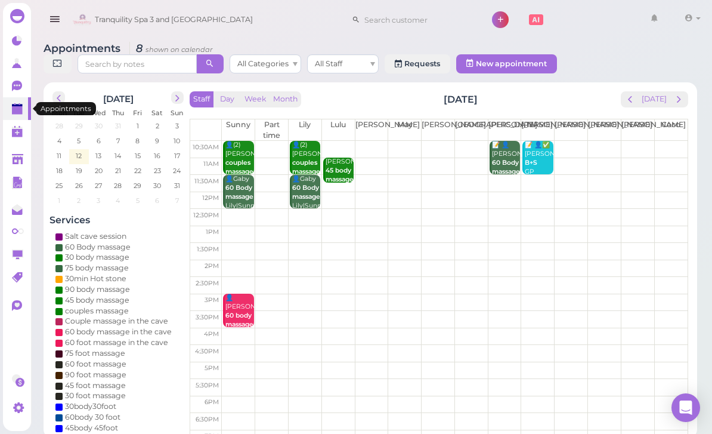
click at [16, 107] on polygon at bounding box center [17, 110] width 11 height 8
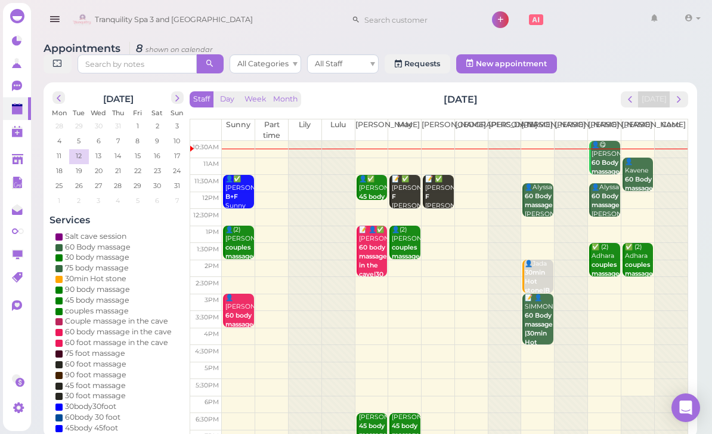
click at [237, 184] on div "👤✅ Josephine B+F Sunny 11:30am - 12:30pm" at bounding box center [239, 206] width 29 height 62
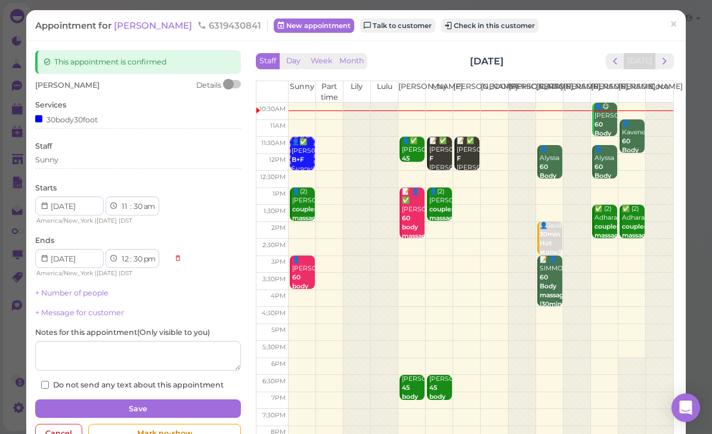
click at [96, 155] on div "Sunny" at bounding box center [138, 160] width 206 height 11
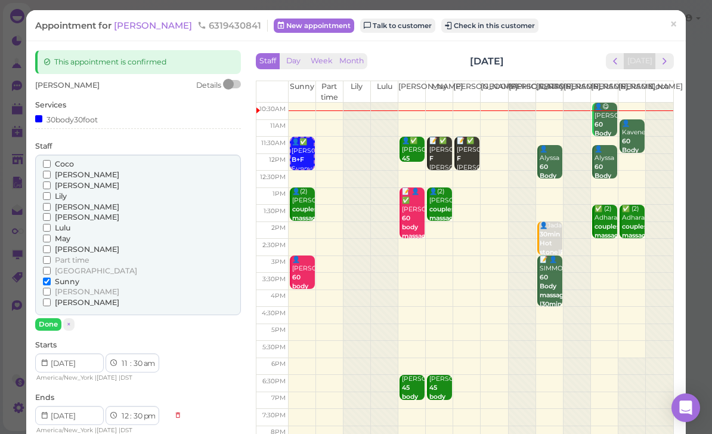
click at [82, 255] on span "Part time" at bounding box center [72, 259] width 35 height 9
click at [51, 256] on input "Part time" at bounding box center [47, 260] width 8 height 8
click at [47, 319] on button "Done" at bounding box center [48, 324] width 26 height 13
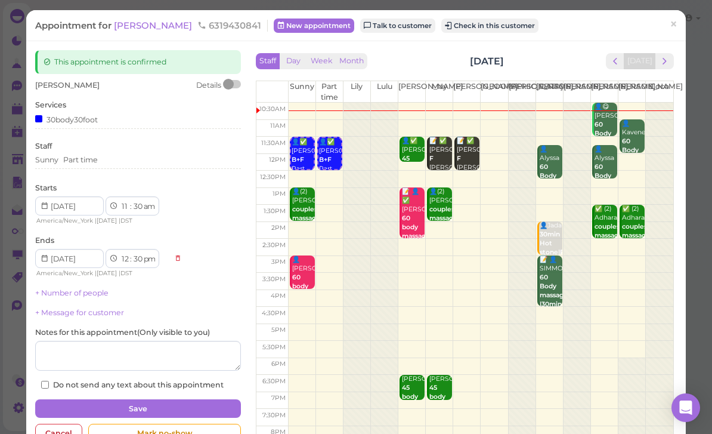
click at [196, 406] on button "Save" at bounding box center [138, 408] width 206 height 19
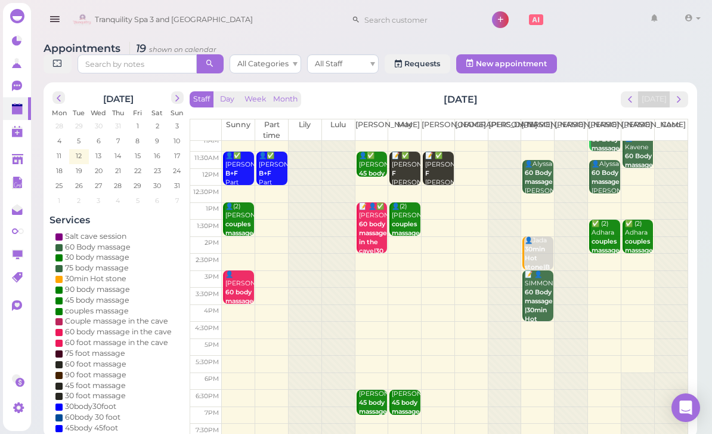
scroll to position [23, 0]
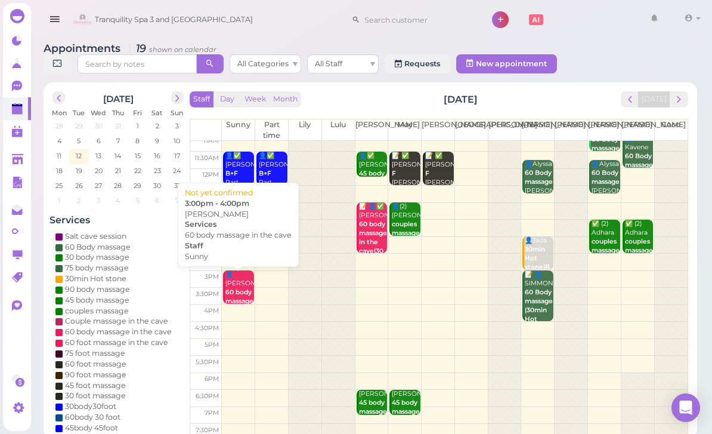
click at [240, 289] on b "60 body massage in the cave" at bounding box center [240, 305] width 28 height 35
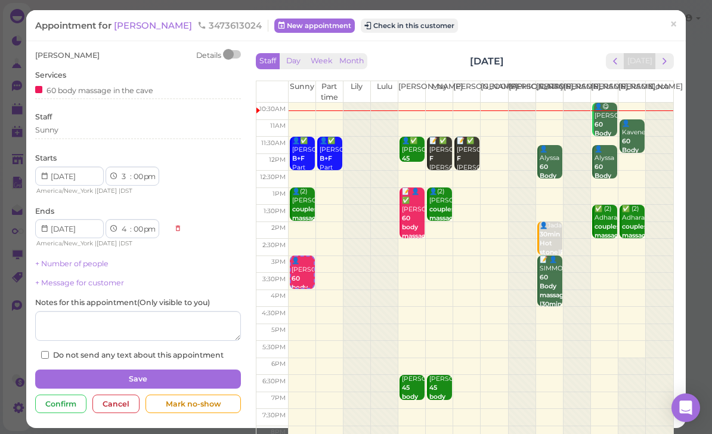
click at [141, 29] on span "[PERSON_NAME]" at bounding box center [154, 25] width 81 height 11
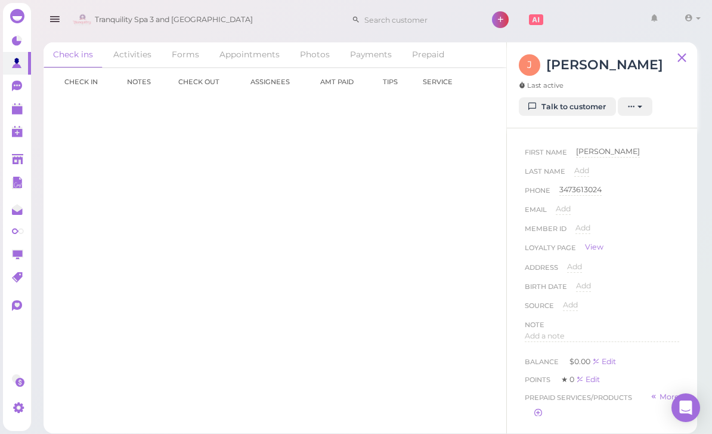
click at [568, 100] on link "Talk to customer" at bounding box center [567, 106] width 97 height 19
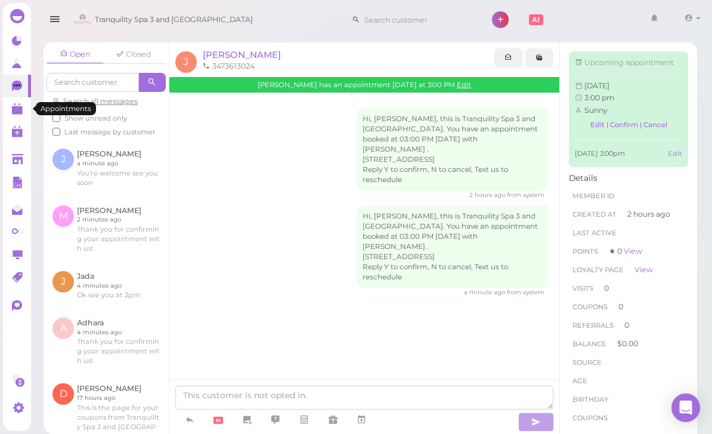
click at [24, 108] on icon at bounding box center [18, 109] width 13 height 13
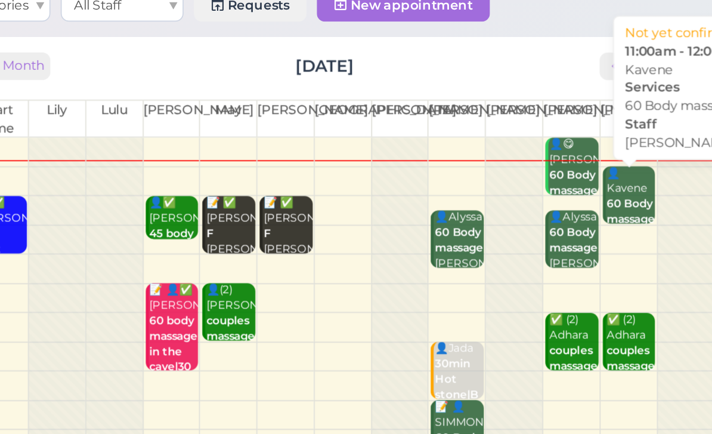
click at [625, 175] on b "60 Body massage" at bounding box center [639, 183] width 28 height 17
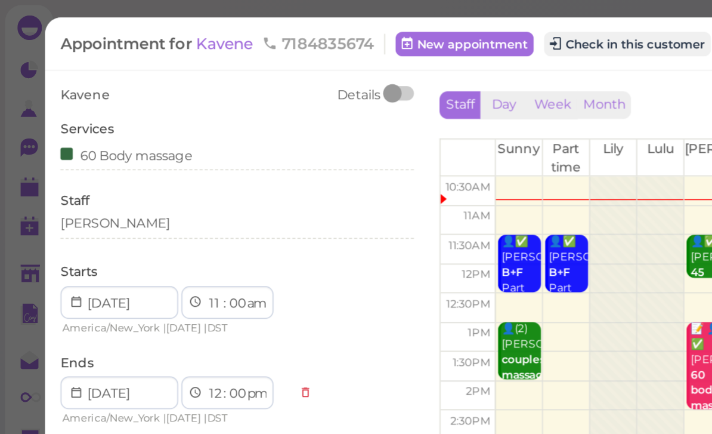
click at [366, 27] on button "Check in this customer" at bounding box center [365, 25] width 97 height 14
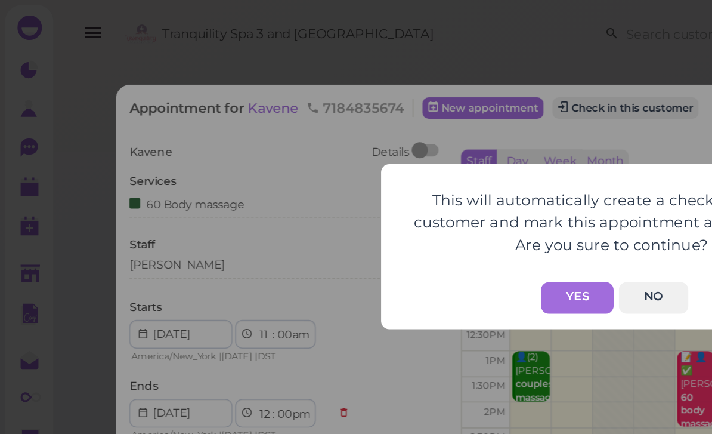
click at [339, 175] on button "Yes" at bounding box center [336, 173] width 42 height 18
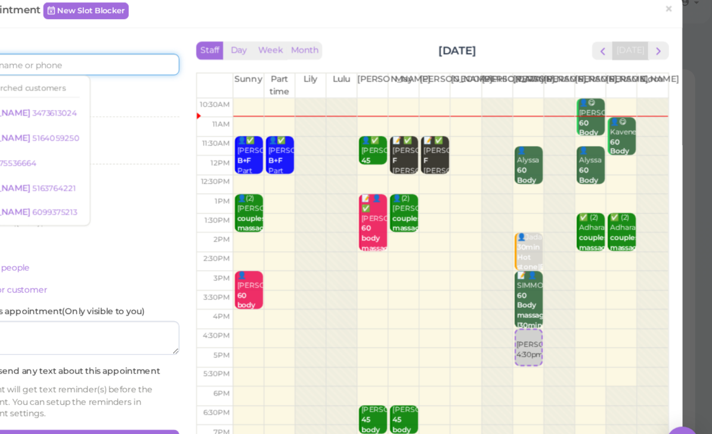
scroll to position [18, 0]
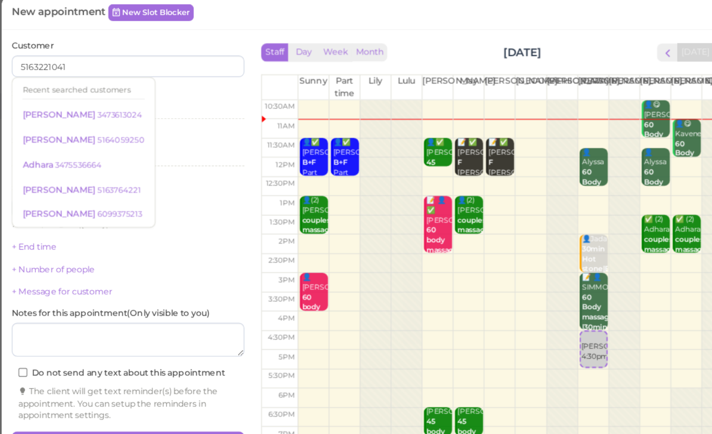
click at [168, 134] on div "Staff Helen" at bounding box center [138, 150] width 206 height 33
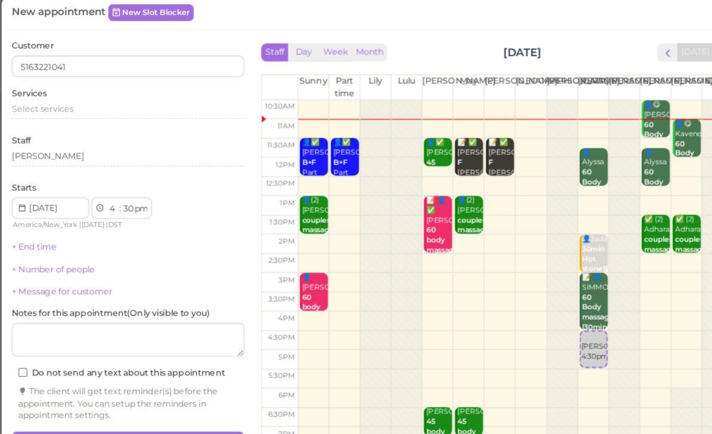
click at [62, 106] on span "Select services" at bounding box center [62, 110] width 55 height 9
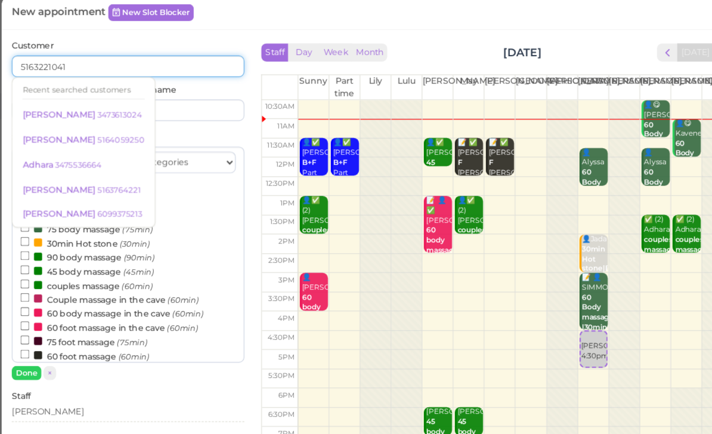
type input "5163221041"
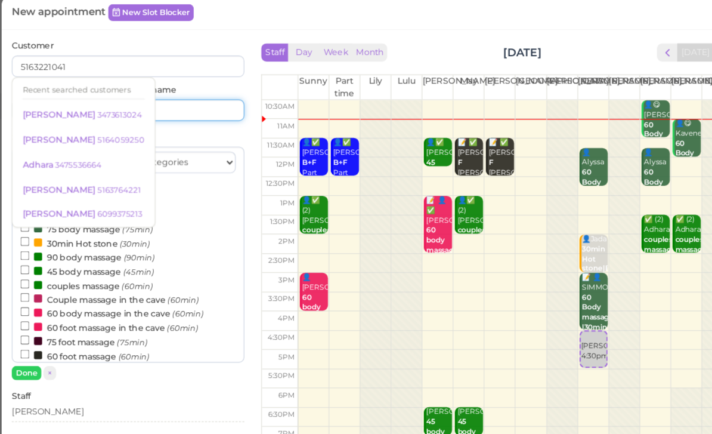
click at [168, 103] on input at bounding box center [191, 112] width 99 height 19
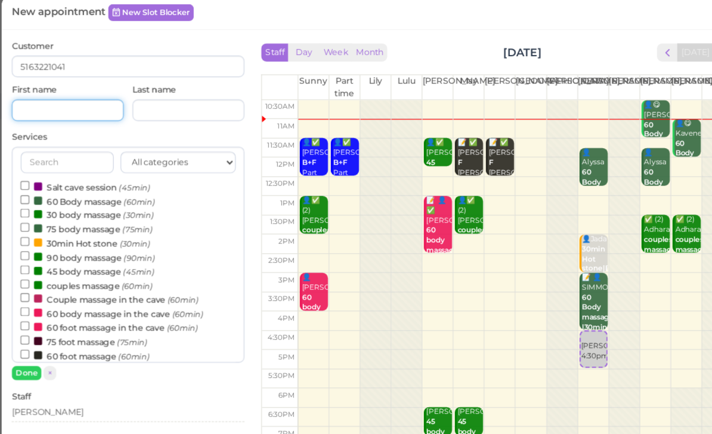
click at [64, 103] on input at bounding box center [84, 112] width 99 height 19
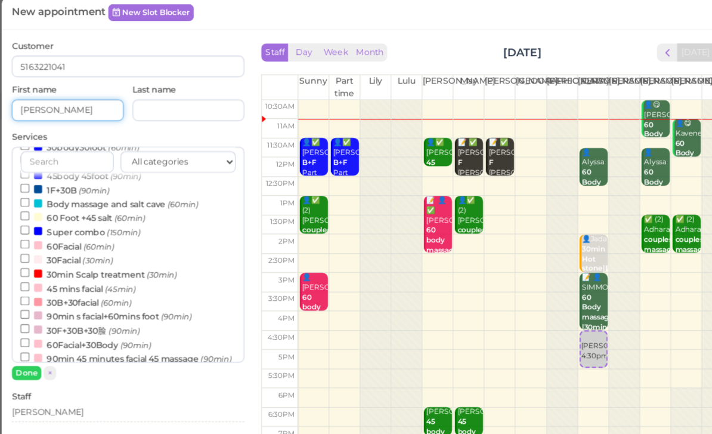
scroll to position [238, 0]
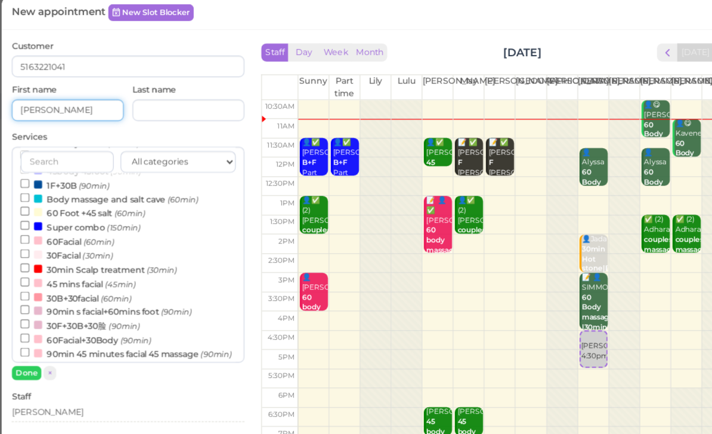
type input "[PERSON_NAME]"
click at [43, 186] on input "Body massage and salt cave (60min)" at bounding box center [47, 190] width 8 height 8
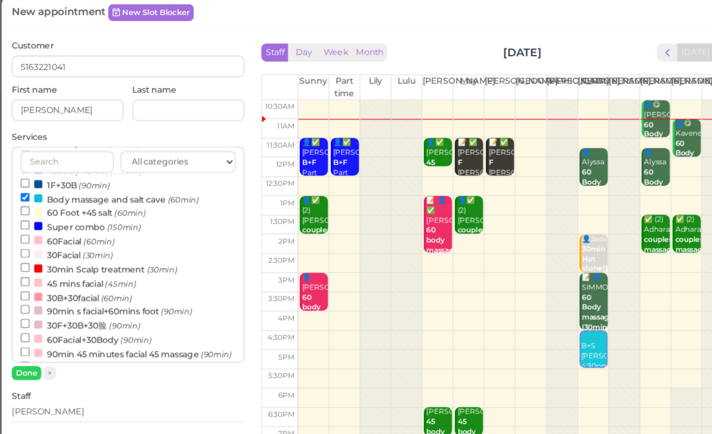
click at [35, 338] on button "Done" at bounding box center [48, 344] width 26 height 13
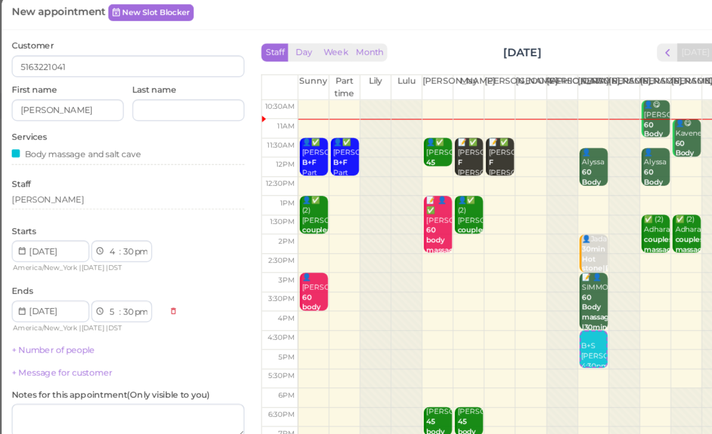
click at [71, 186] on div "[PERSON_NAME]" at bounding box center [138, 191] width 206 height 11
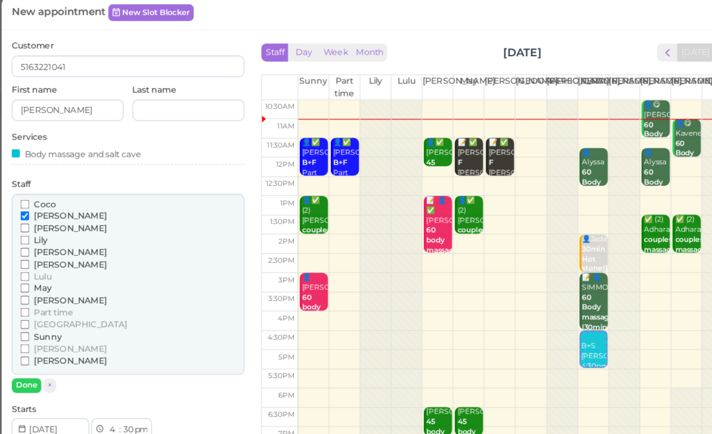
click at [55, 244] on span "[PERSON_NAME]" at bounding box center [87, 248] width 64 height 9
click at [44, 245] on input "[PERSON_NAME]" at bounding box center [47, 249] width 8 height 8
click at [55, 233] on span "[PERSON_NAME]" at bounding box center [87, 237] width 64 height 9
click at [43, 234] on input "[PERSON_NAME]" at bounding box center [47, 238] width 8 height 8
click at [55, 244] on span "[PERSON_NAME]" at bounding box center [87, 248] width 64 height 9
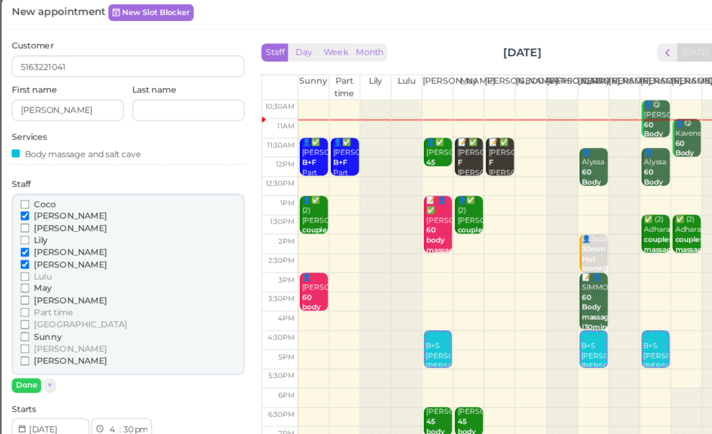
click at [43, 245] on input "[PERSON_NAME]" at bounding box center [47, 249] width 8 height 8
click at [35, 349] on button "Done" at bounding box center [48, 355] width 26 height 13
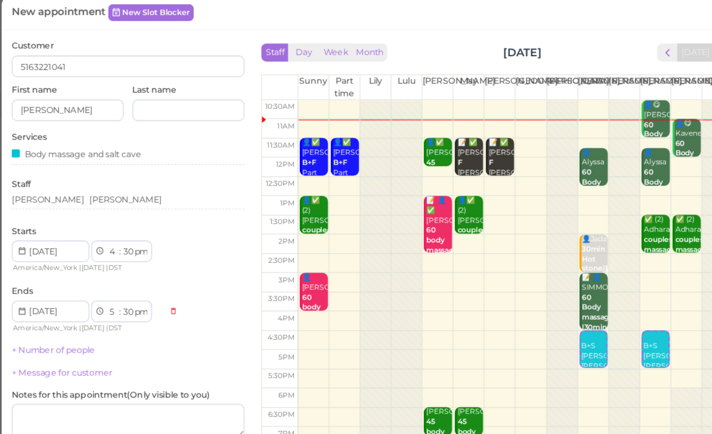
click at [61, 320] on link "+ Number of people" at bounding box center [71, 324] width 73 height 9
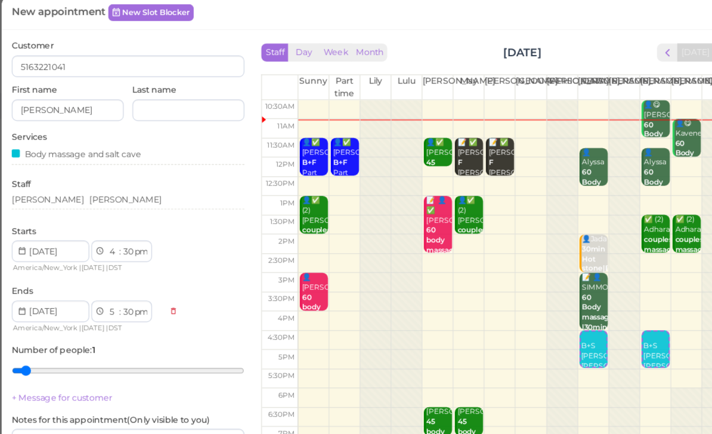
type input "2"
click at [41, 333] on input "range" at bounding box center [138, 342] width 206 height 19
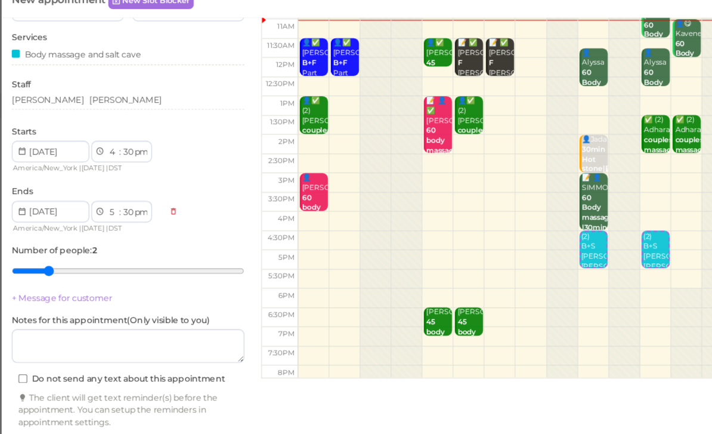
scroll to position [87, 0]
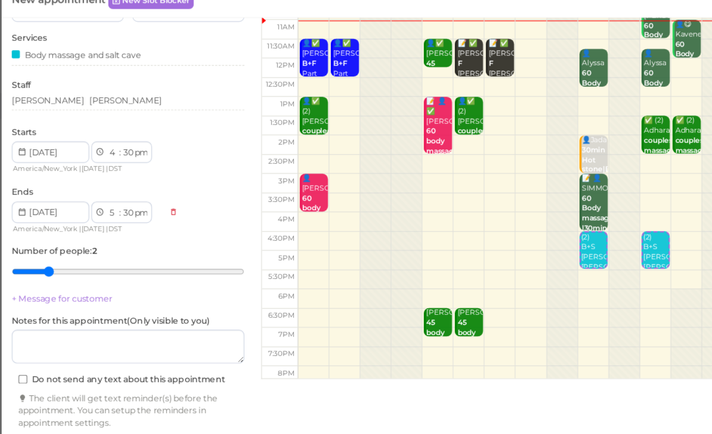
click at [141, 403] on button "Create appointment" at bounding box center [138, 412] width 206 height 19
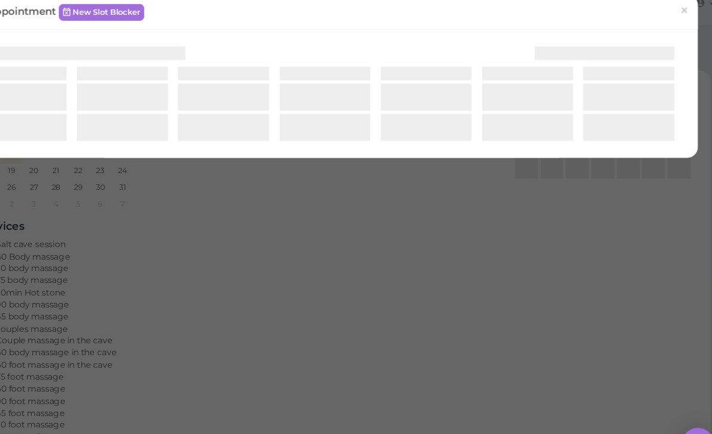
click at [562, 162] on div "New appointment New Slot Blocker ×" at bounding box center [356, 217] width 712 height 434
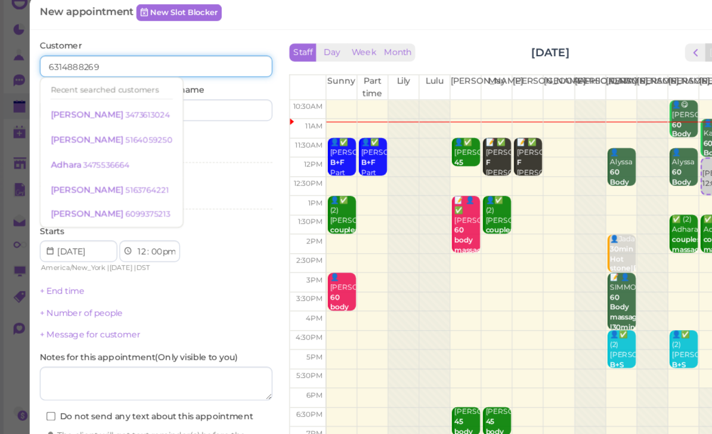
type input "6314888269"
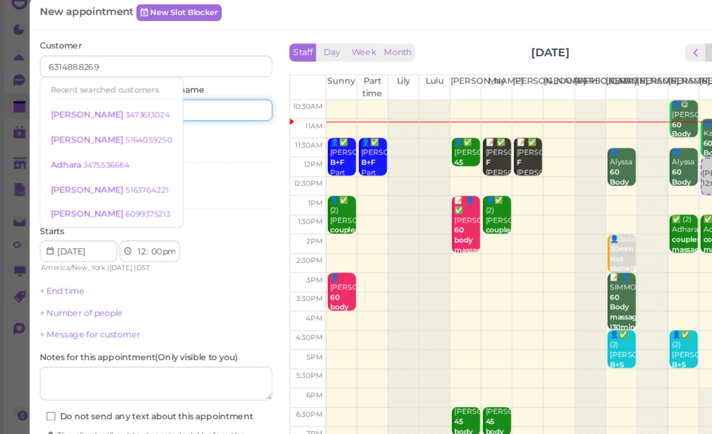
click at [198, 103] on input at bounding box center [191, 112] width 99 height 19
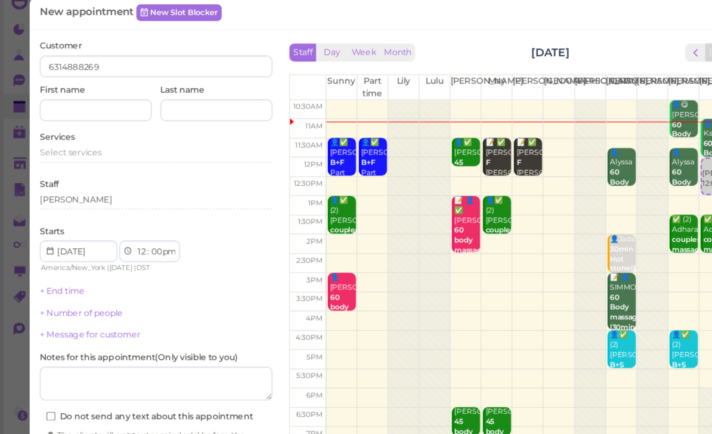
click at [96, 144] on div "Select services" at bounding box center [138, 149] width 206 height 11
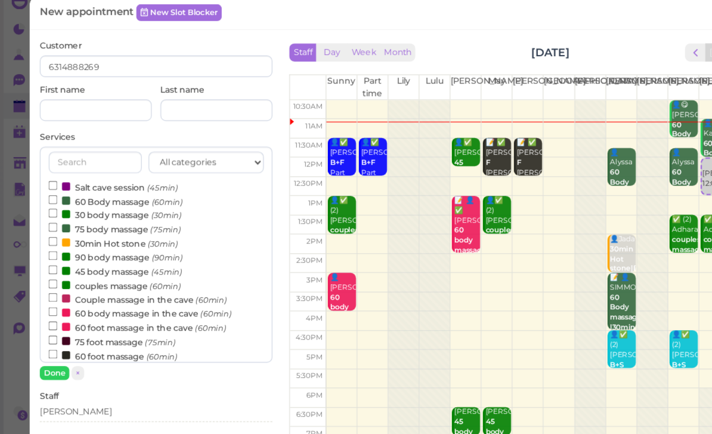
click at [102, 198] on label "30 body massage (30min)" at bounding box center [102, 204] width 118 height 13
click at [51, 199] on input "30 body massage (30min)" at bounding box center [47, 203] width 8 height 8
click at [96, 186] on label "60 Body massage (60min)" at bounding box center [102, 192] width 119 height 13
click at [51, 187] on input "60 Body massage (60min)" at bounding box center [47, 191] width 8 height 8
select select "1"
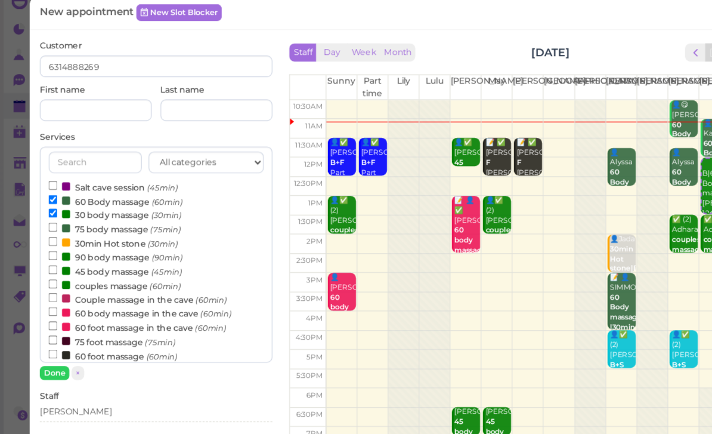
click at [94, 198] on label "30 body massage (30min)" at bounding box center [102, 204] width 118 height 13
click at [51, 199] on input "30 body massage (30min)" at bounding box center [47, 203] width 8 height 8
select select "00"
click at [52, 338] on button "Done" at bounding box center [48, 344] width 26 height 13
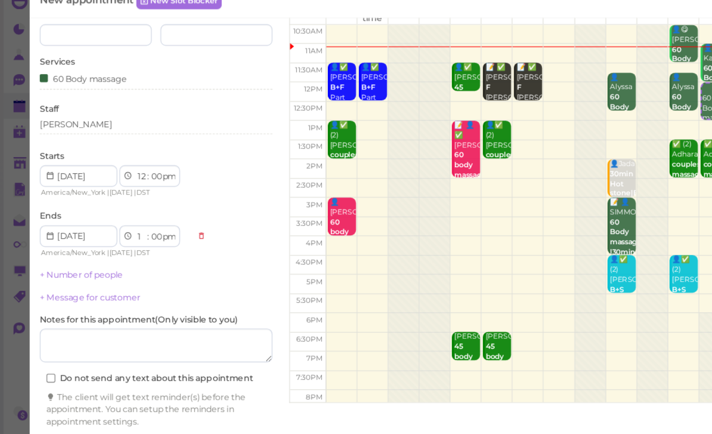
scroll to position [65, 0]
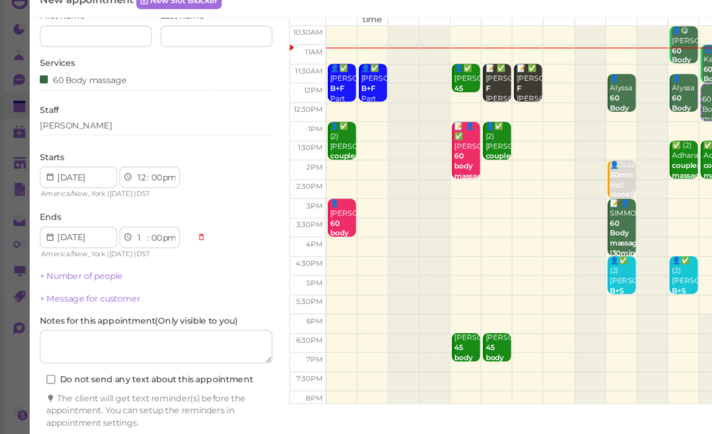
click at [199, 403] on button "Create appointment" at bounding box center [138, 412] width 206 height 19
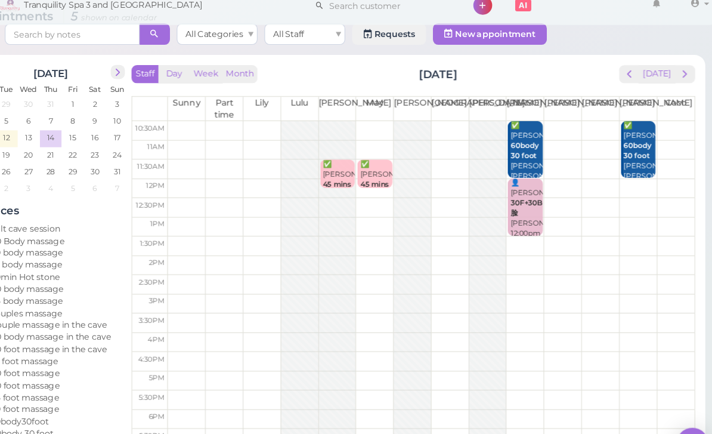
scroll to position [0, 0]
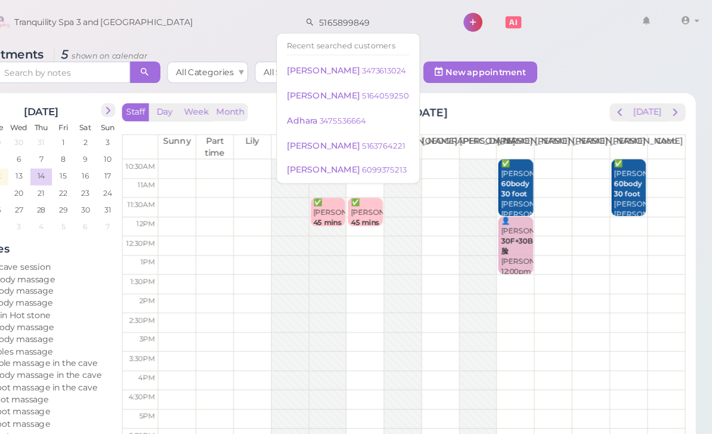
type input "5165899849"
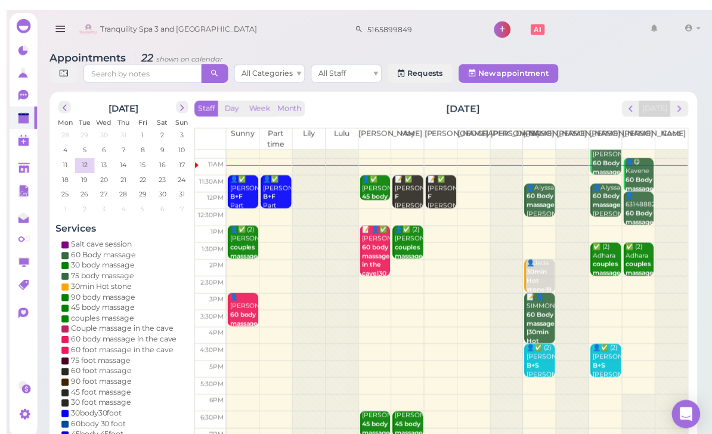
scroll to position [8, 0]
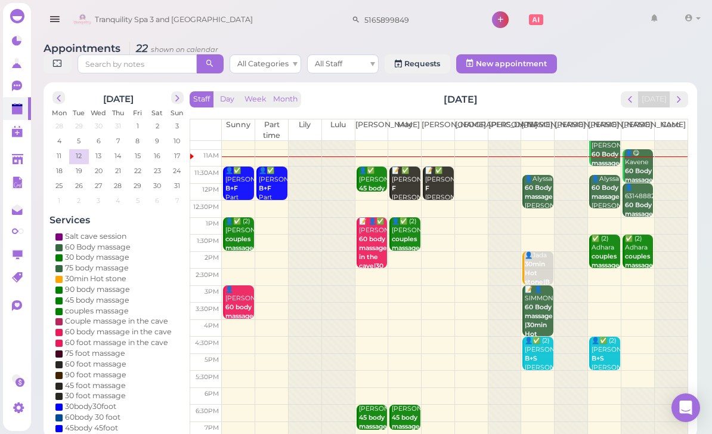
click at [682, 99] on span "next" at bounding box center [679, 99] width 11 height 11
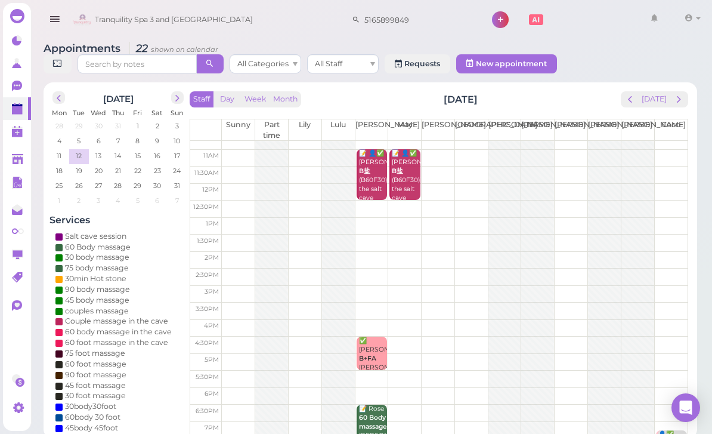
scroll to position [0, 0]
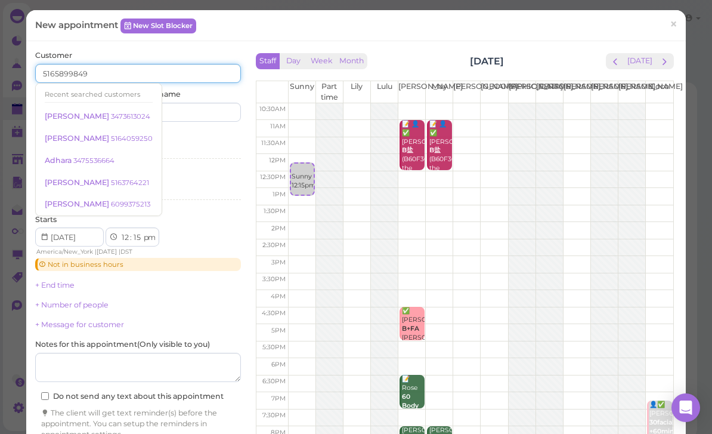
type input "5165899849"
click at [195, 110] on input at bounding box center [191, 112] width 99 height 19
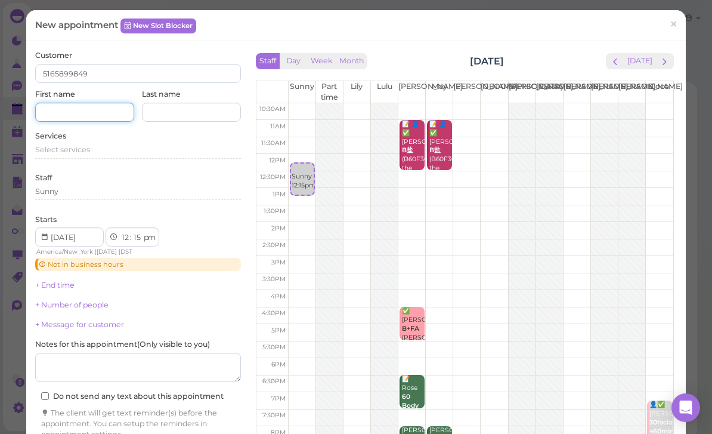
click at [85, 115] on input at bounding box center [84, 112] width 99 height 19
type input "Aivy"
click at [70, 145] on span "Select services" at bounding box center [62, 149] width 55 height 9
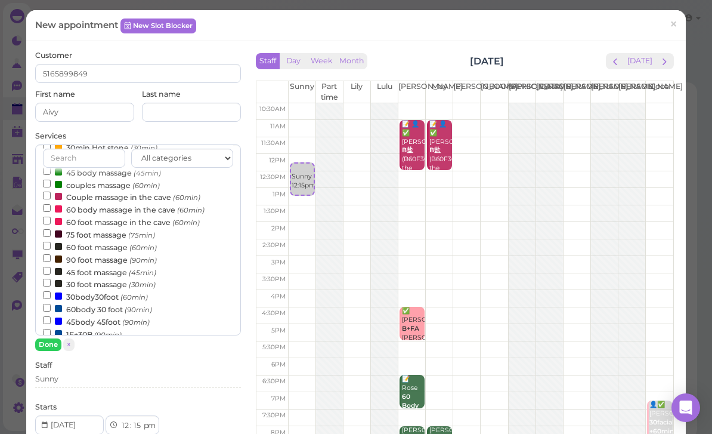
scroll to position [84, 0]
click at [134, 304] on small "(90min)" at bounding box center [138, 308] width 27 height 8
click at [51, 302] on input "60body 30 foot (90min)" at bounding box center [47, 306] width 8 height 8
click at [55, 338] on button "Done" at bounding box center [48, 344] width 26 height 13
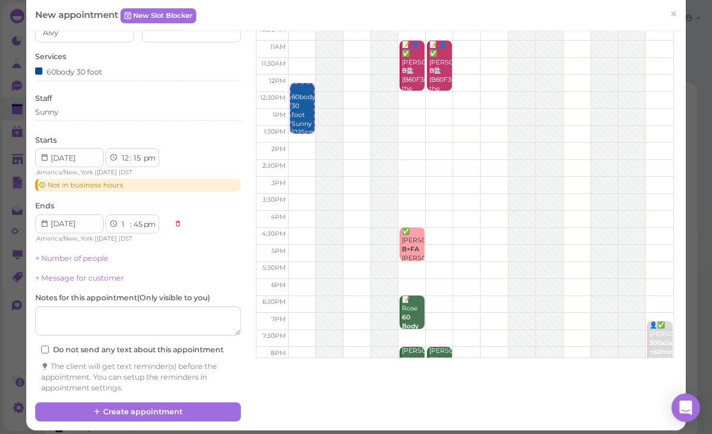
scroll to position [78, 0]
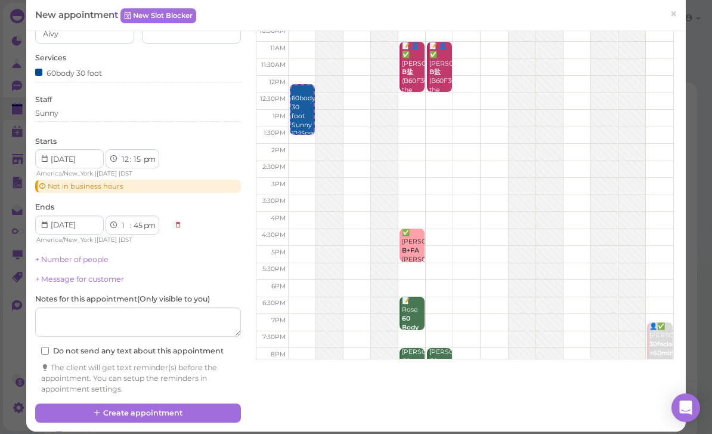
click at [126, 406] on button "Create appointment" at bounding box center [138, 412] width 206 height 19
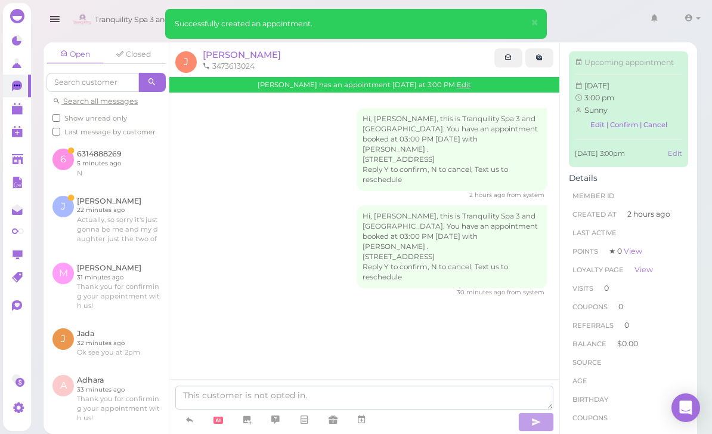
click at [113, 157] on link at bounding box center [106, 163] width 125 height 47
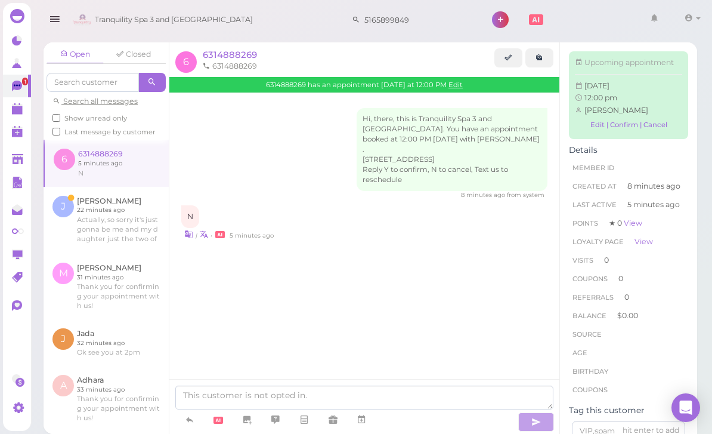
click at [226, 51] on span "6314888269" at bounding box center [230, 54] width 54 height 11
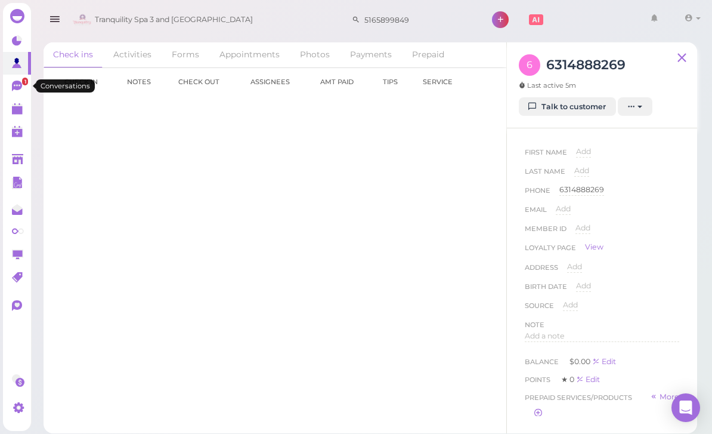
click at [15, 85] on icon at bounding box center [17, 85] width 7 height 2
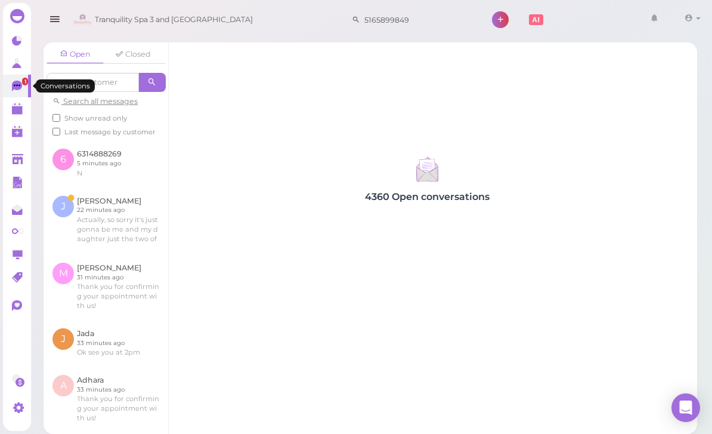
click at [109, 155] on link at bounding box center [106, 163] width 125 height 47
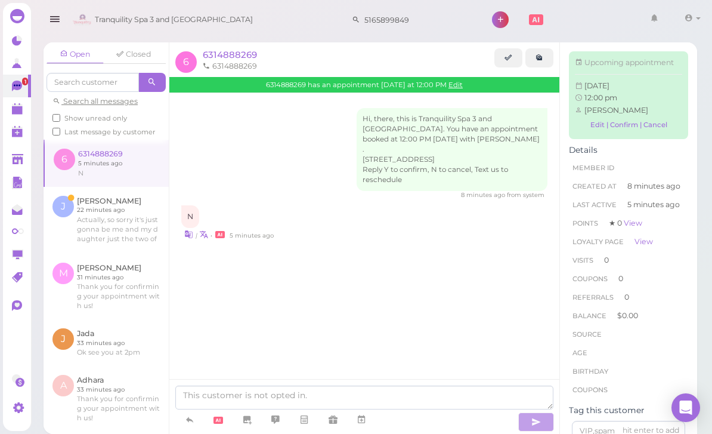
click at [227, 55] on span "6314888269" at bounding box center [230, 54] width 54 height 11
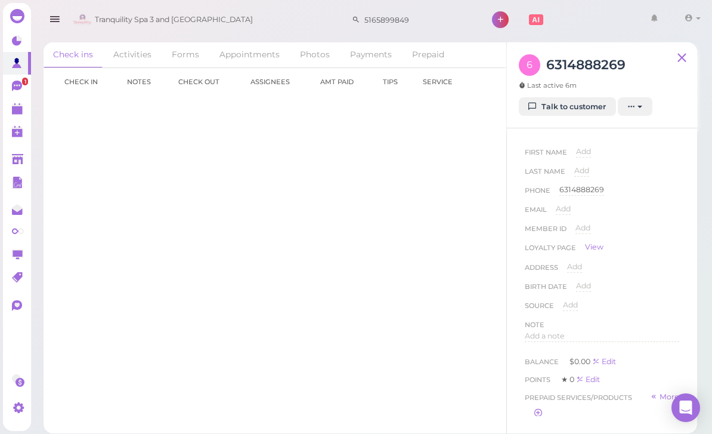
click at [13, 113] on polygon at bounding box center [17, 110] width 11 height 8
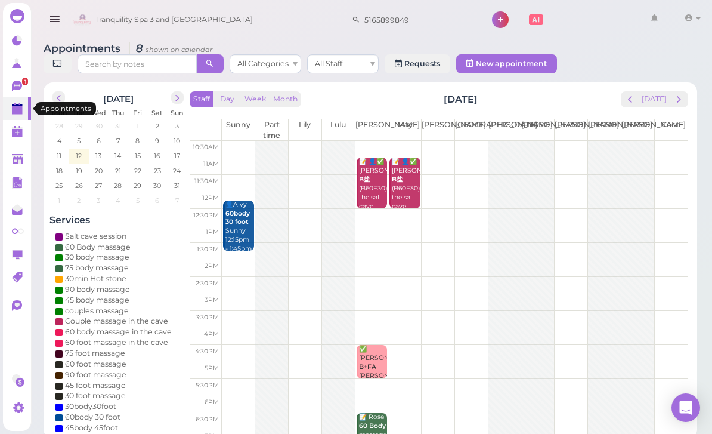
click at [626, 103] on button "prev" at bounding box center [630, 99] width 18 height 16
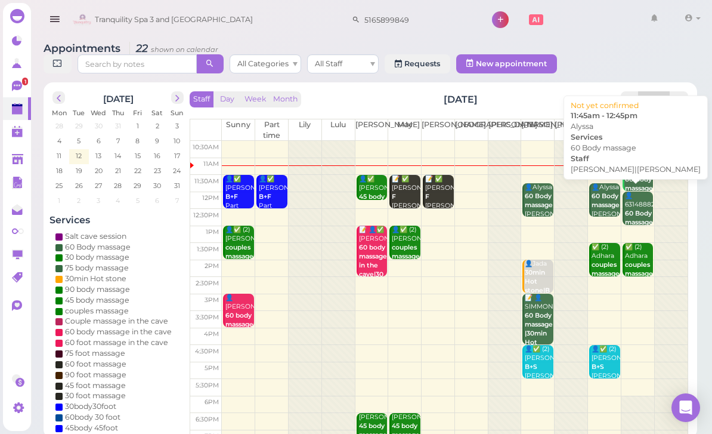
click at [604, 206] on b "60 Body massage" at bounding box center [606, 200] width 28 height 17
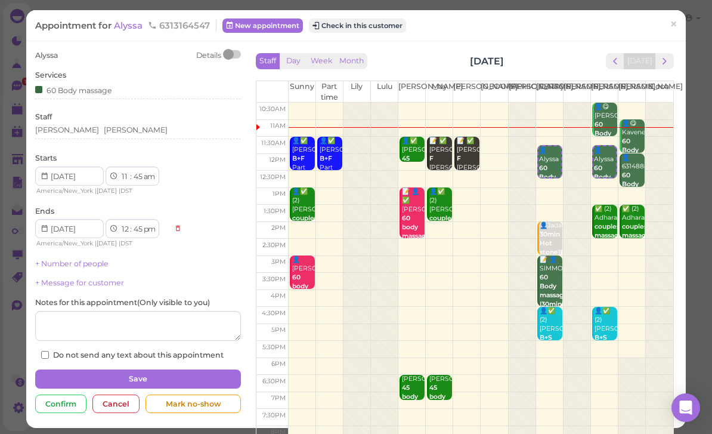
click at [674, 31] on span "×" at bounding box center [674, 24] width 8 height 17
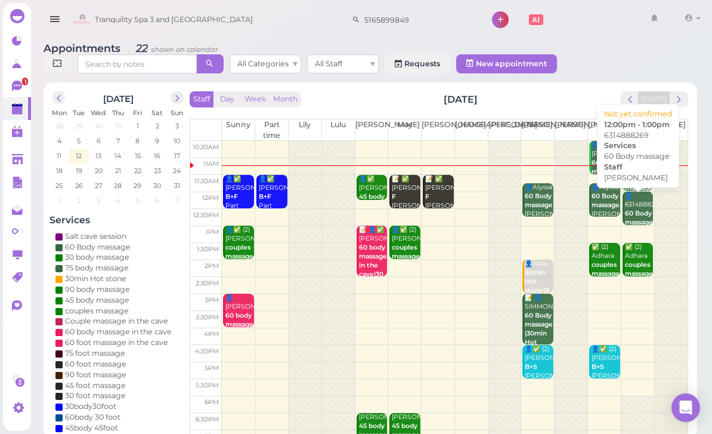
click at [635, 220] on b "60 Body massage" at bounding box center [639, 217] width 28 height 17
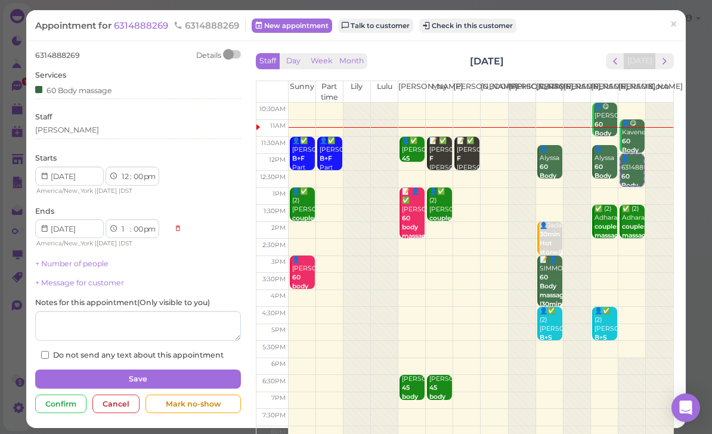
click at [125, 400] on div "Cancel" at bounding box center [115, 403] width 47 height 19
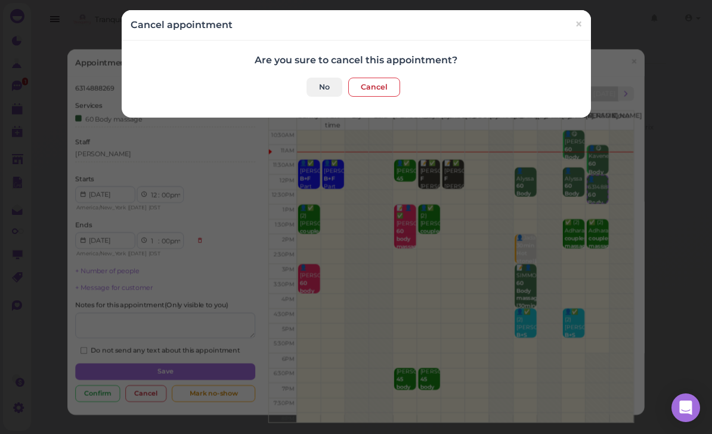
click at [368, 93] on button "Cancel" at bounding box center [374, 87] width 52 height 19
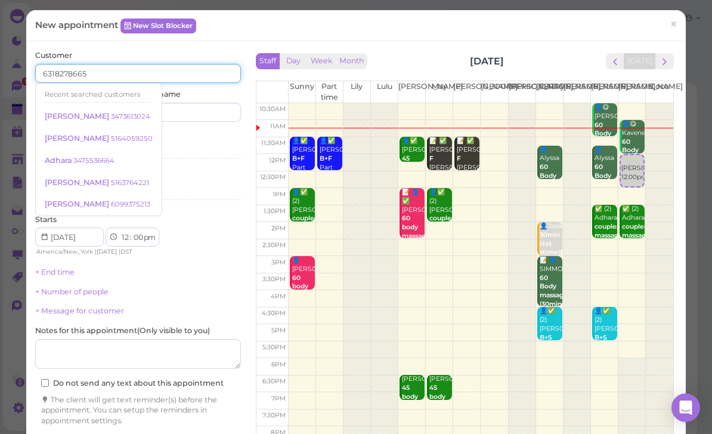
type input "6318278665"
click at [196, 119] on input at bounding box center [191, 112] width 99 height 19
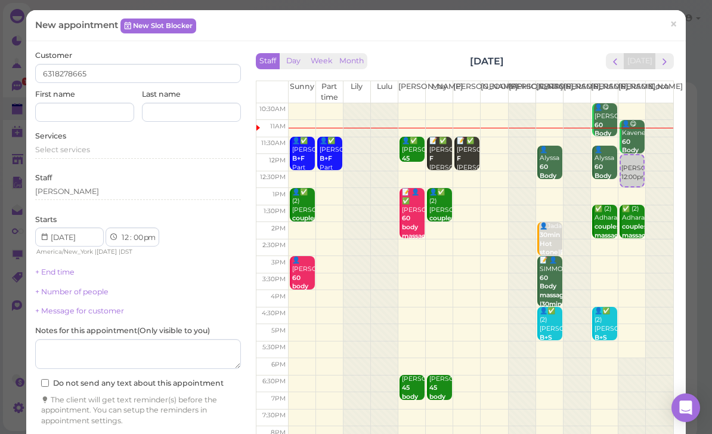
click at [79, 153] on div "Select services" at bounding box center [138, 151] width 206 height 14
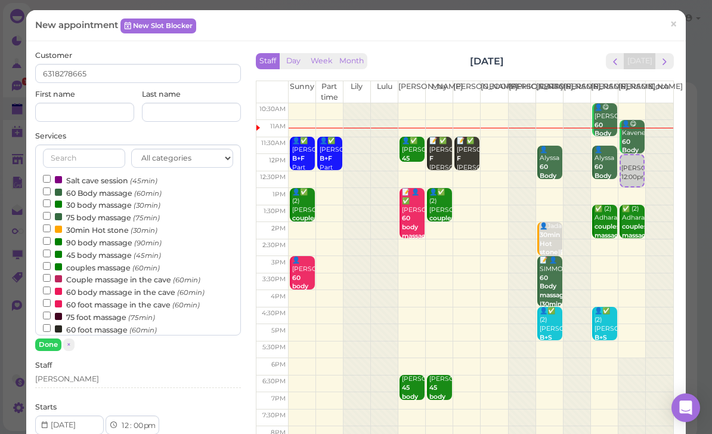
click at [98, 191] on label "60 Body massage (60min)" at bounding box center [102, 192] width 119 height 13
click at [51, 191] on input "60 Body massage (60min)" at bounding box center [47, 191] width 8 height 8
click at [50, 345] on button "Done" at bounding box center [48, 344] width 26 height 13
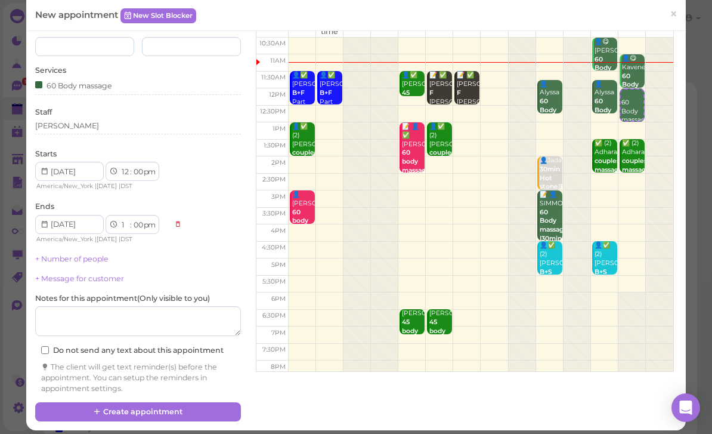
scroll to position [65, 0]
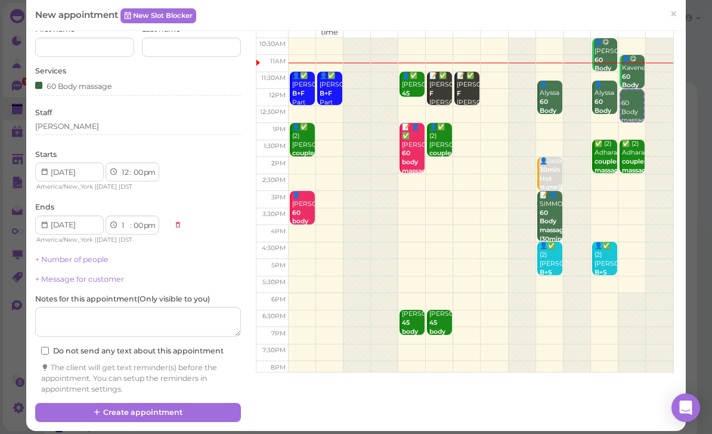
click at [186, 409] on button "Create appointment" at bounding box center [138, 412] width 206 height 19
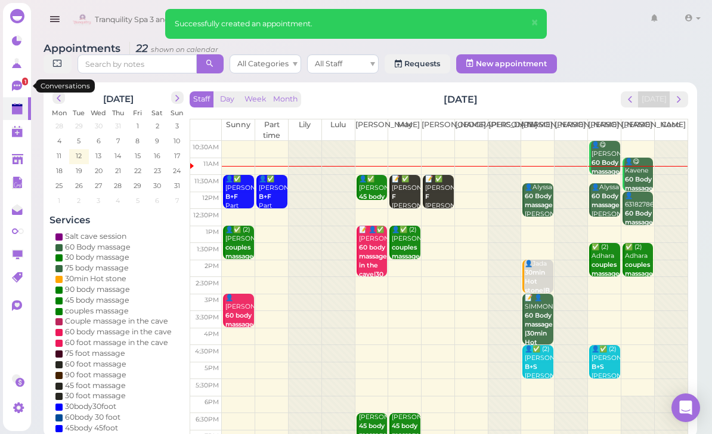
click at [19, 90] on icon at bounding box center [18, 87] width 13 height 13
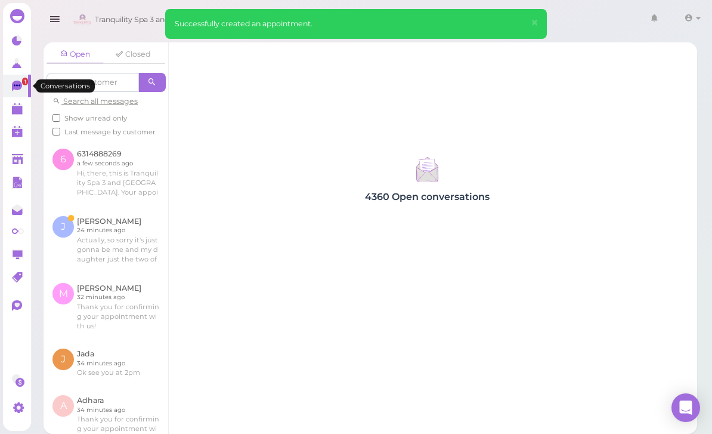
click at [130, 235] on link at bounding box center [106, 240] width 125 height 67
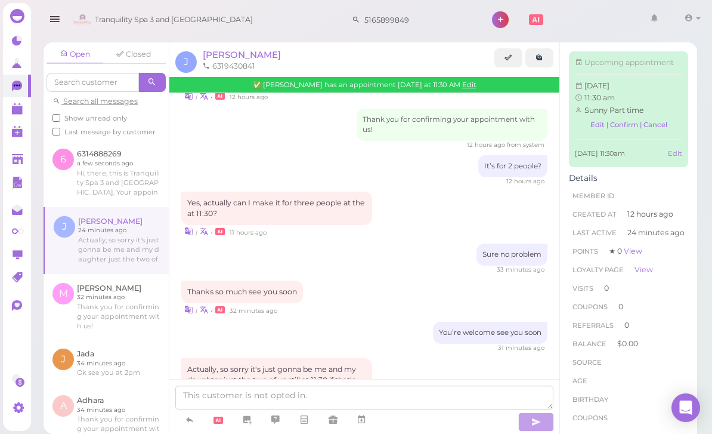
scroll to position [6, 0]
click at [305, 358] on div "Actually, so sorry it's just gonna be me and my daughter just the two of us sti…" at bounding box center [276, 380] width 191 height 44
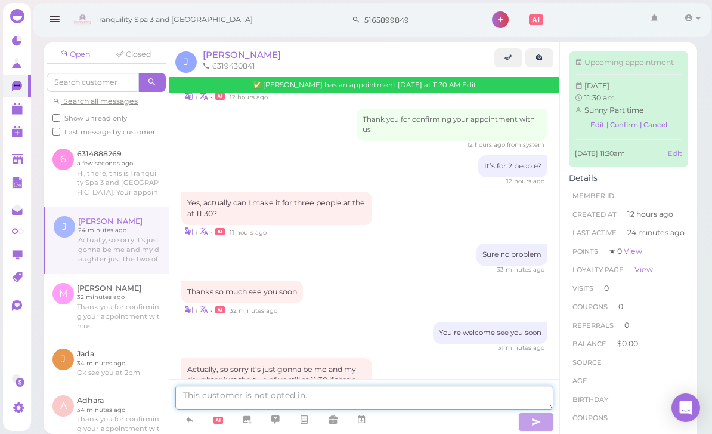
click at [288, 399] on textarea at bounding box center [364, 397] width 378 height 24
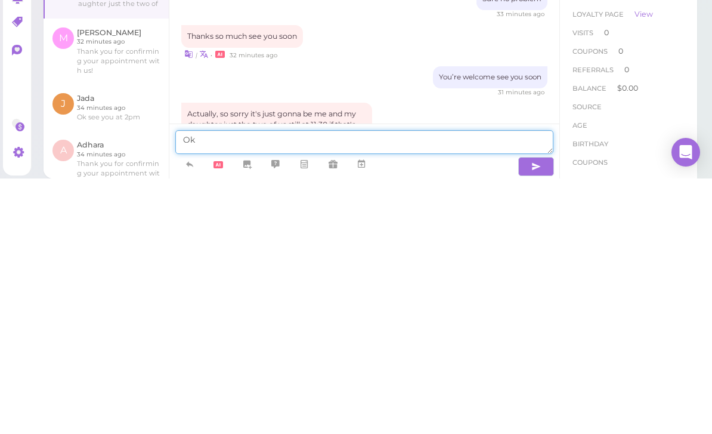
type textarea "Ok"
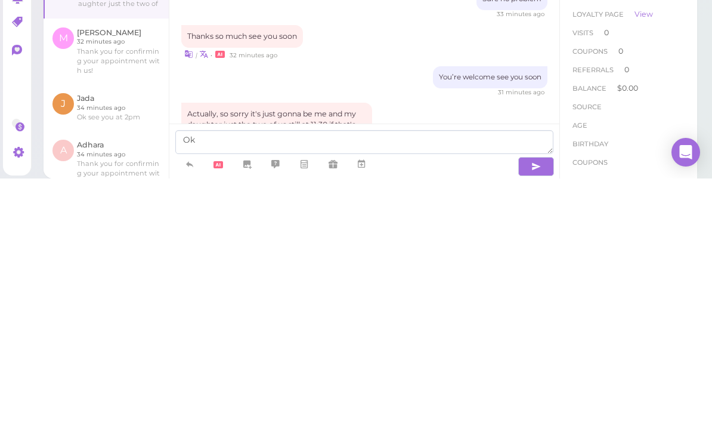
click at [536, 416] on icon "button" at bounding box center [537, 422] width 10 height 12
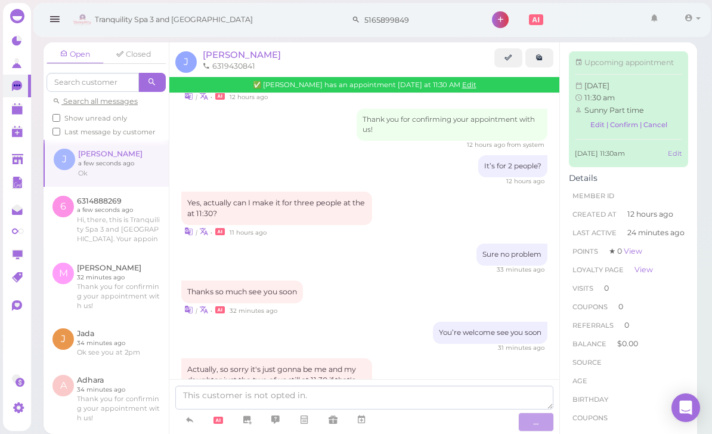
scroll to position [330, 0]
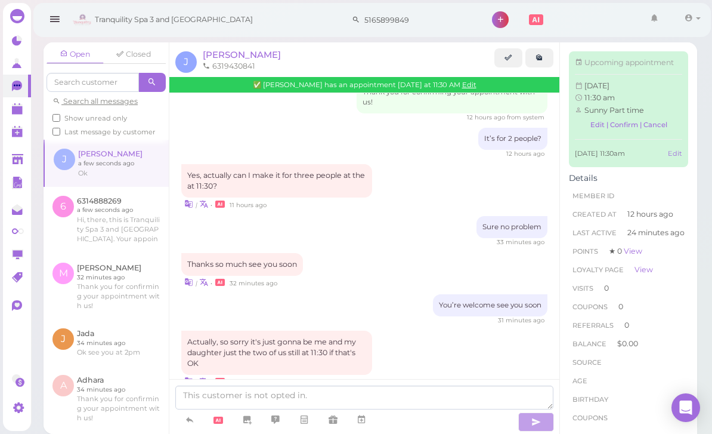
click at [12, 113] on polygon at bounding box center [17, 110] width 11 height 8
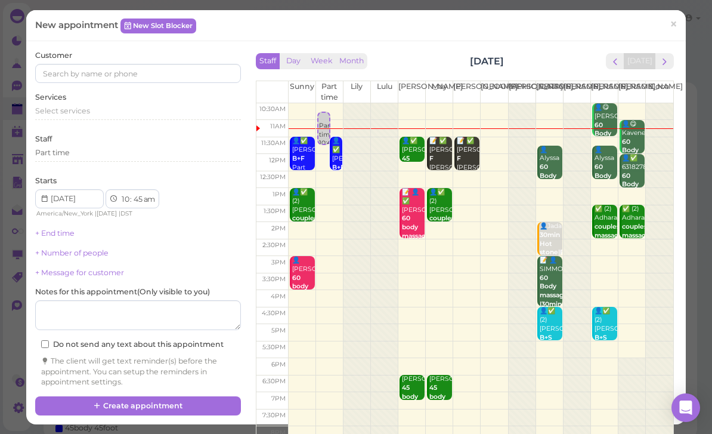
click at [672, 63] on button "next" at bounding box center [665, 61] width 18 height 16
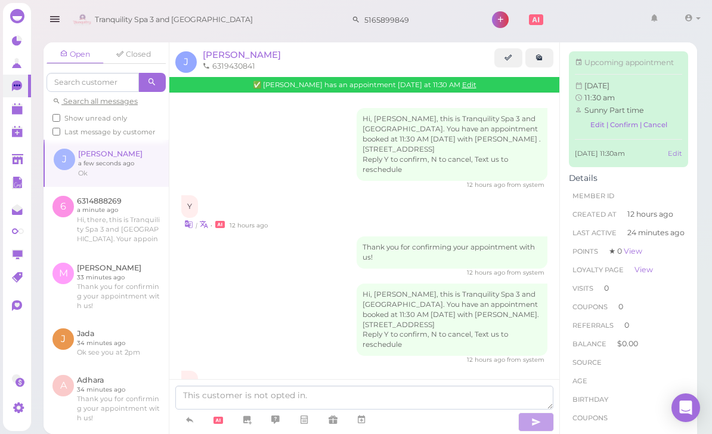
scroll to position [339, 0]
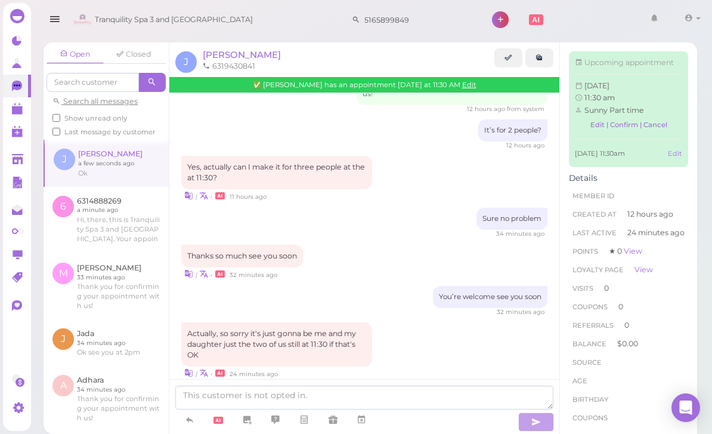
click at [16, 110] on polygon at bounding box center [17, 110] width 11 height 8
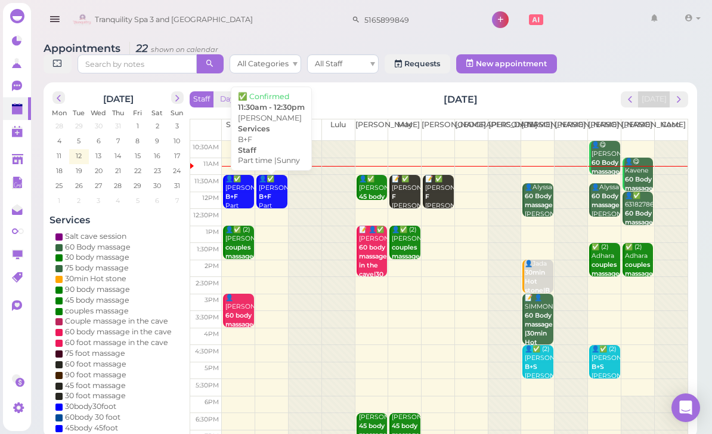
click at [270, 200] on div "👤✅ Josephine B+F Part time |Sunny 11:30am - 12:30pm" at bounding box center [272, 215] width 29 height 80
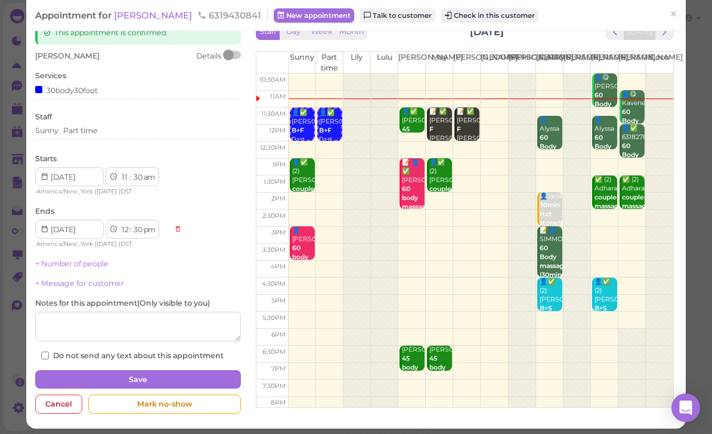
scroll to position [29, 0]
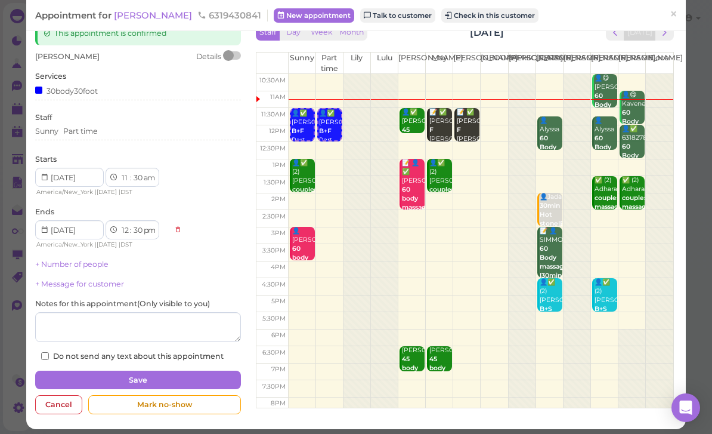
click at [129, 133] on div "Sunny Part time" at bounding box center [138, 131] width 206 height 11
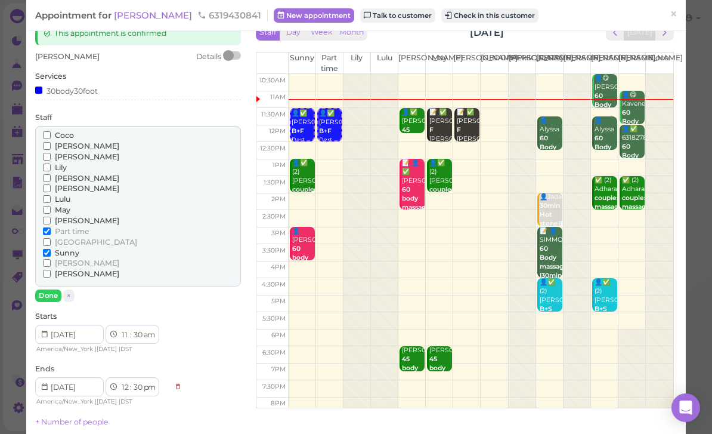
click at [86, 229] on span "Part time" at bounding box center [72, 231] width 35 height 9
click at [51, 229] on input "Part time" at bounding box center [47, 231] width 8 height 8
click at [53, 289] on button "Done" at bounding box center [48, 295] width 26 height 13
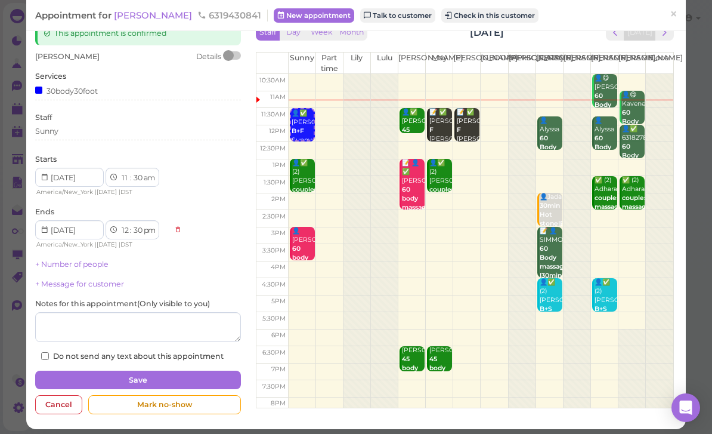
click at [189, 373] on button "Save" at bounding box center [138, 379] width 206 height 19
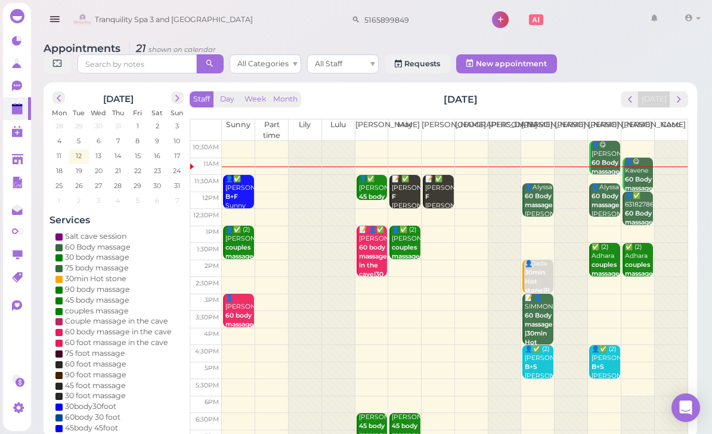
click at [20, 115] on icon at bounding box center [18, 109] width 13 height 13
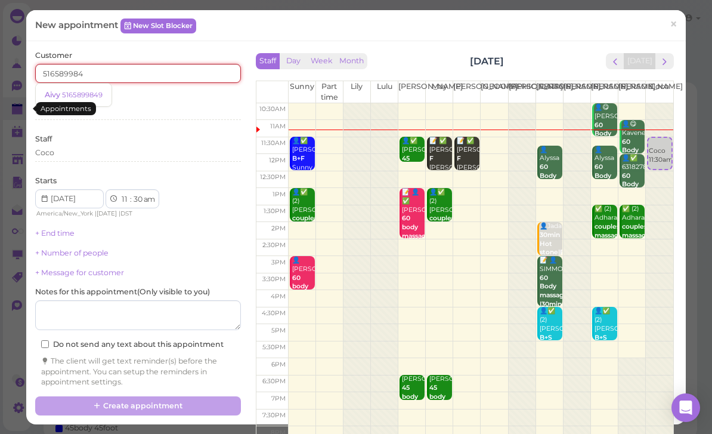
type input "5165899849"
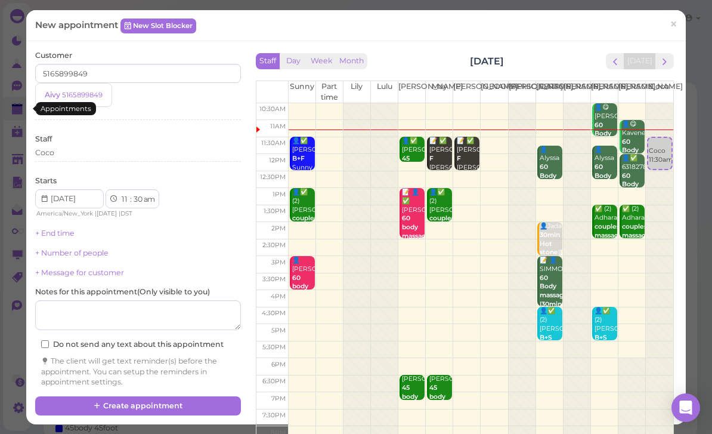
click at [86, 92] on small "5165899849" at bounding box center [82, 95] width 41 height 8
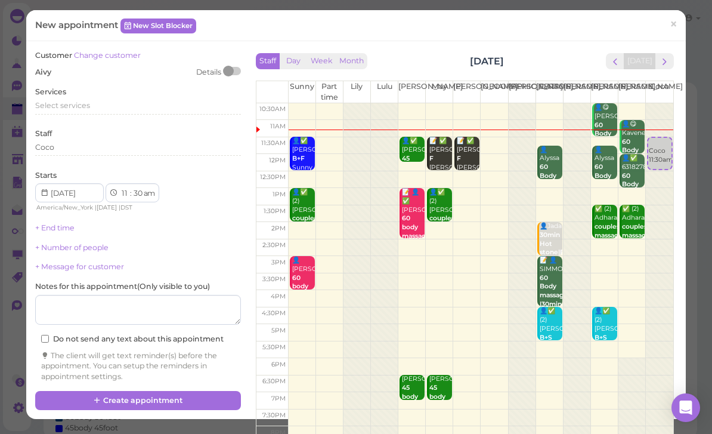
click at [84, 102] on span "Select services" at bounding box center [62, 105] width 55 height 9
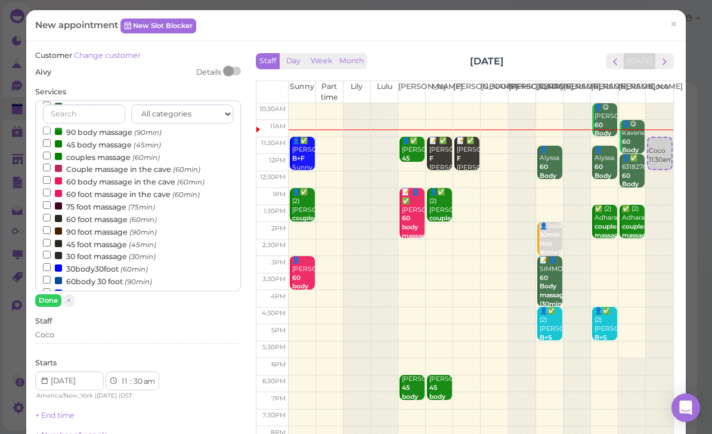
scroll to position [119, 0]
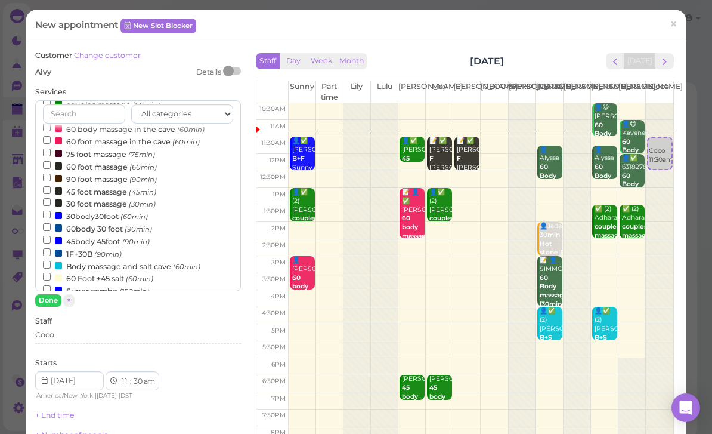
click at [122, 222] on label "60body 30 foot (90min)" at bounding box center [97, 228] width 109 height 13
click at [51, 223] on input "60body 30 foot (90min)" at bounding box center [47, 227] width 8 height 8
click at [50, 300] on button "Done" at bounding box center [48, 300] width 26 height 13
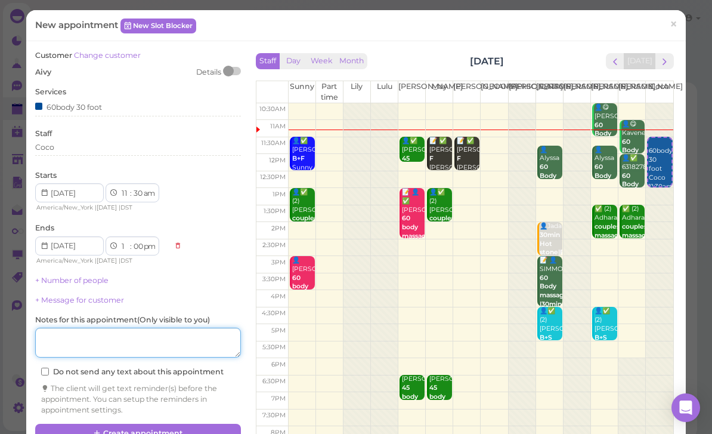
click at [82, 328] on textarea at bounding box center [138, 343] width 206 height 30
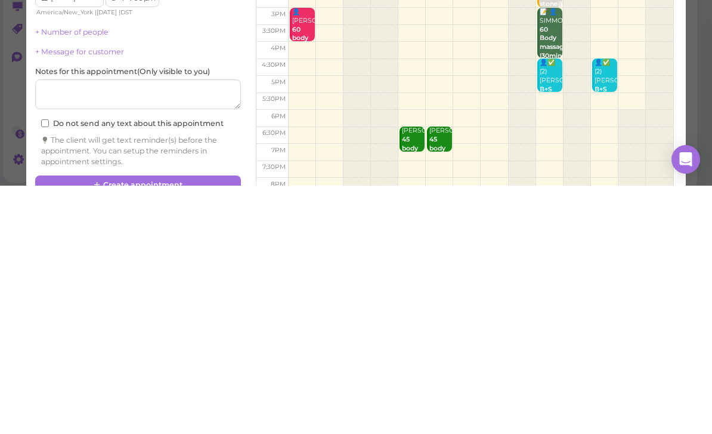
click at [101, 276] on link "+ Number of people" at bounding box center [71, 280] width 73 height 9
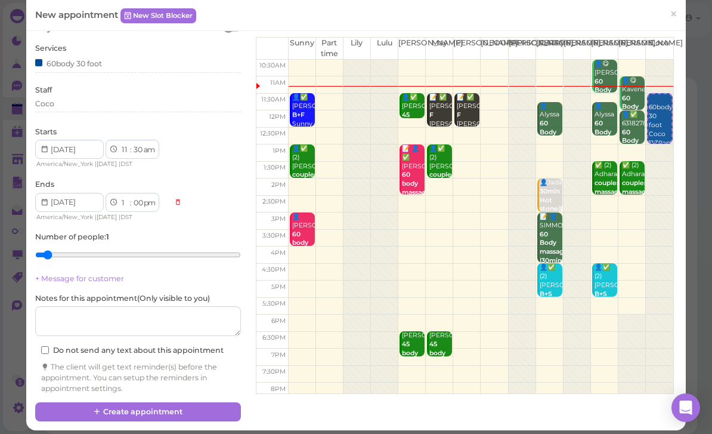
scroll to position [43, 0]
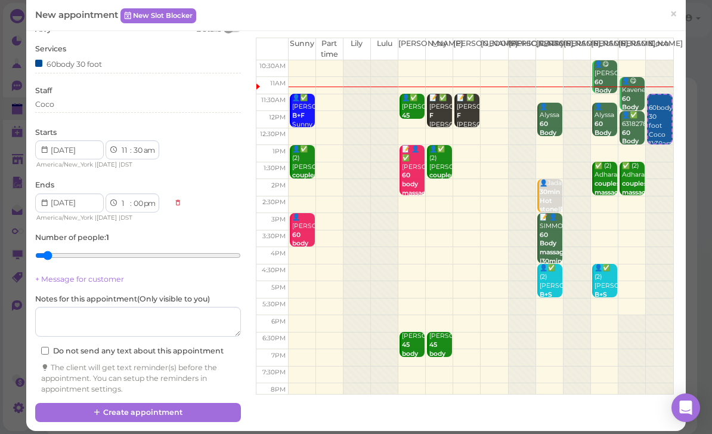
click at [177, 410] on button "Create appointment" at bounding box center [138, 412] width 206 height 19
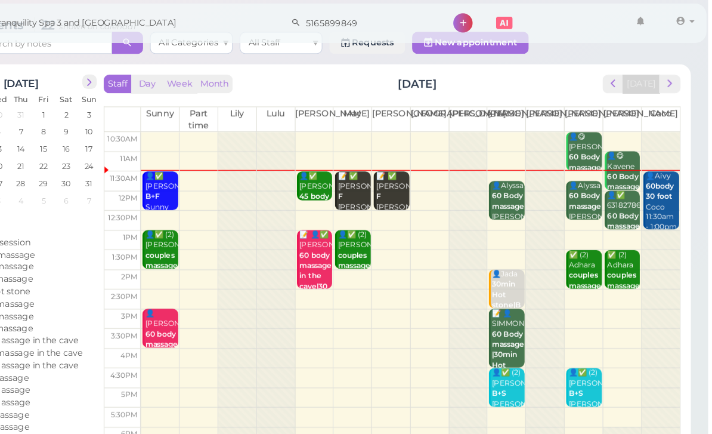
scroll to position [26, 0]
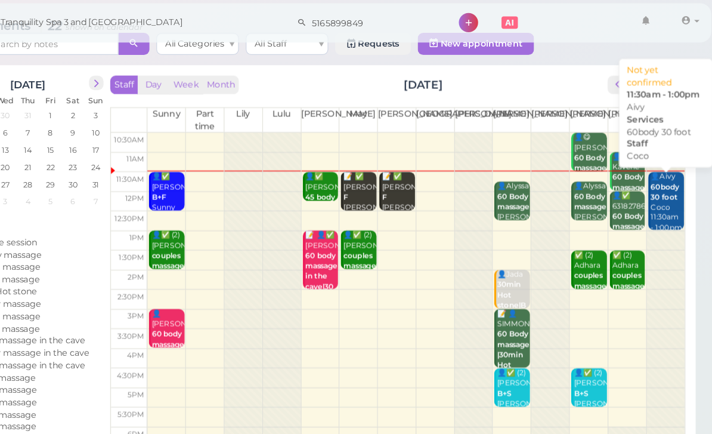
click at [658, 182] on div "👤Aivy 60body 30 foot Coco 11:30am - 1:00pm" at bounding box center [672, 175] width 29 height 53
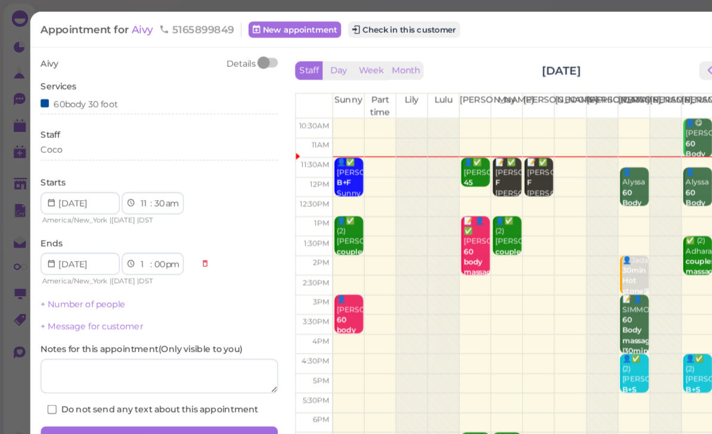
click at [367, 29] on button "Check in this customer" at bounding box center [350, 25] width 97 height 14
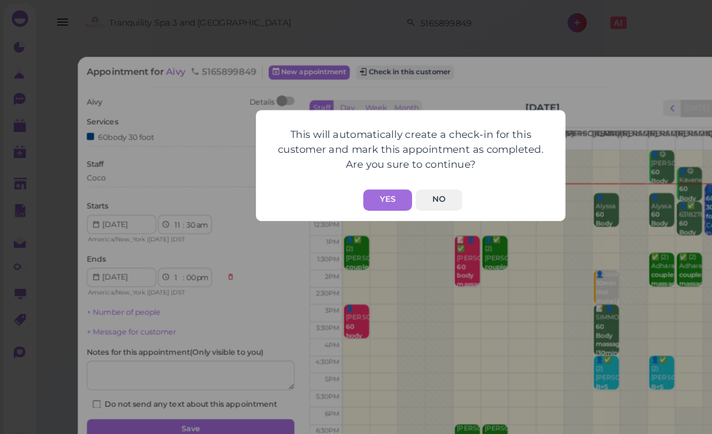
click at [343, 171] on button "Yes" at bounding box center [336, 173] width 42 height 18
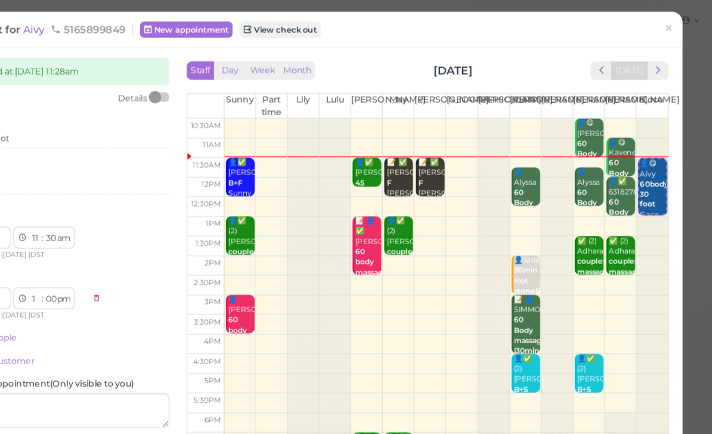
click at [670, 32] on span "×" at bounding box center [674, 24] width 8 height 17
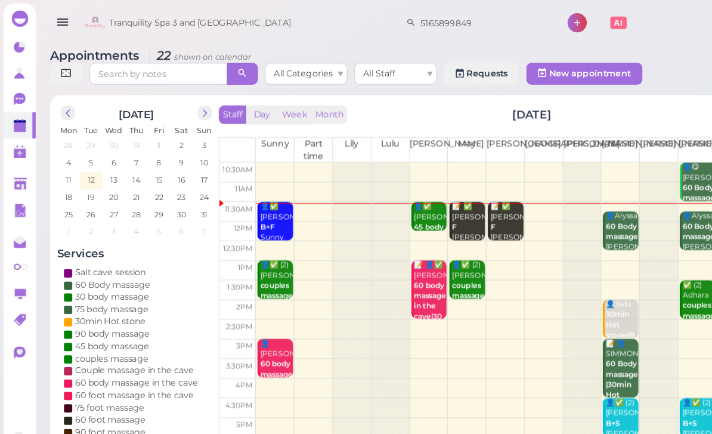
click at [440, 197] on div "📝 ✅ Dawn F Mike May|Mike 11:30am - 12:30pm" at bounding box center [439, 215] width 29 height 80
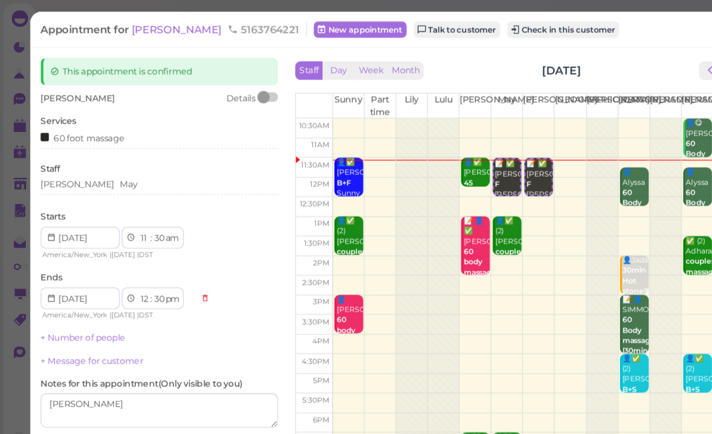
click at [449, 32] on button "Check in this customer" at bounding box center [488, 25] width 97 height 14
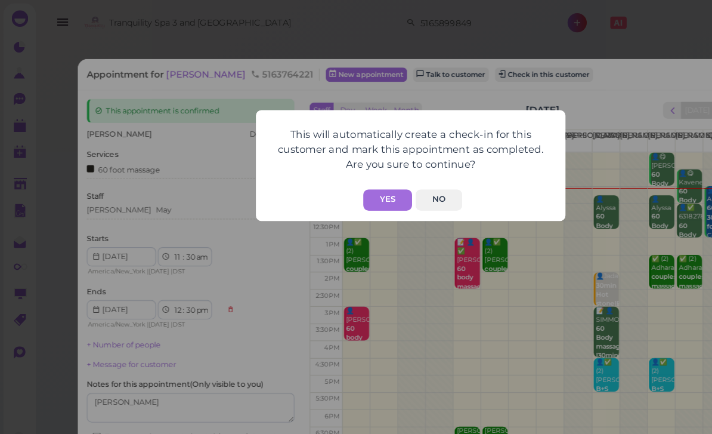
click at [333, 176] on button "Yes" at bounding box center [336, 173] width 42 height 18
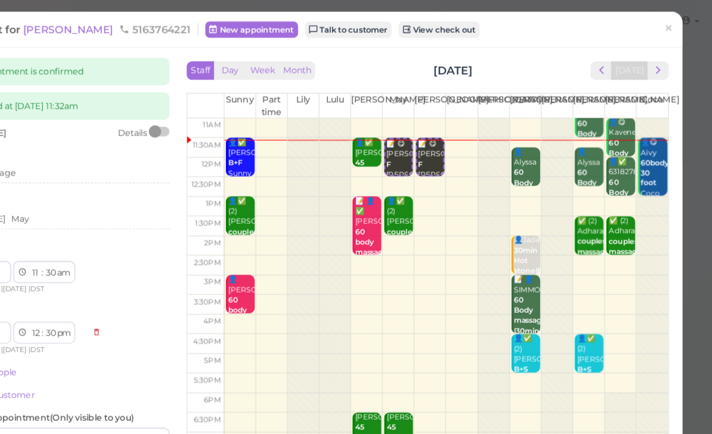
click at [670, 27] on span "×" at bounding box center [674, 24] width 8 height 17
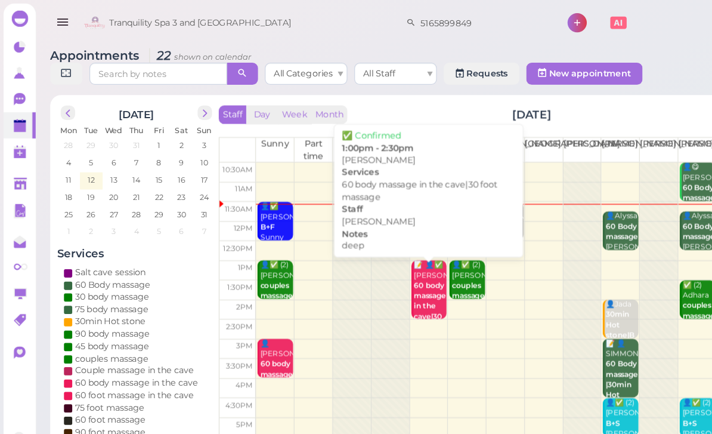
click at [372, 258] on b "60 body massage in the cave|30 foot massage" at bounding box center [373, 269] width 28 height 52
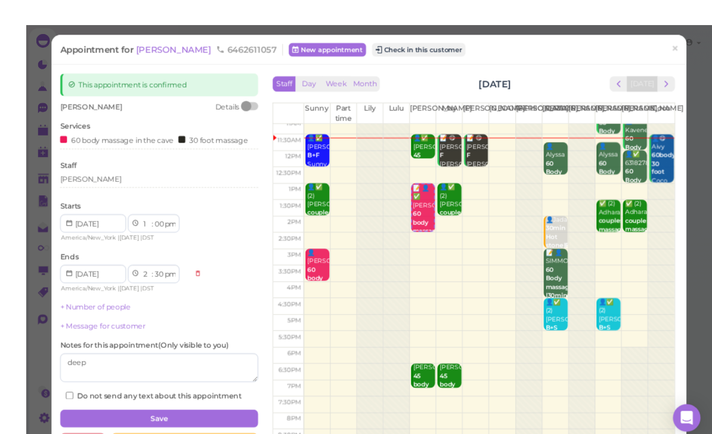
scroll to position [23, 0]
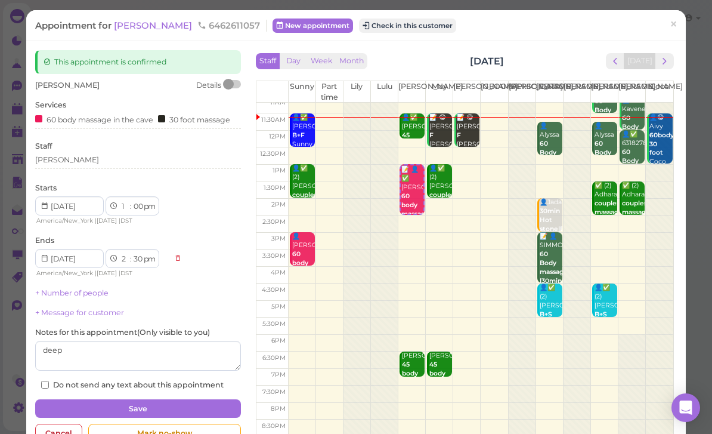
click at [677, 17] on span "×" at bounding box center [674, 24] width 8 height 17
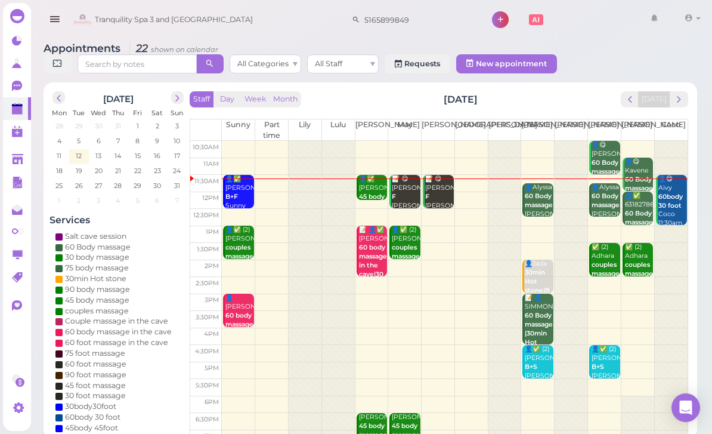
click at [240, 197] on div "👤✅ Josephine B+F Sunny 11:30am - 12:30pm" at bounding box center [239, 206] width 29 height 62
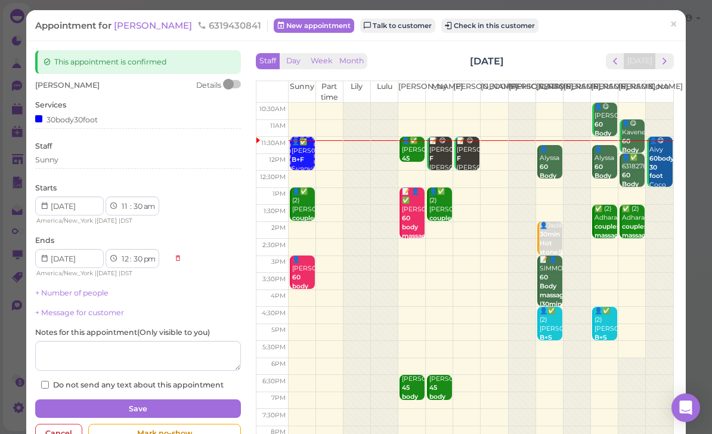
click at [142, 27] on span "[PERSON_NAME]" at bounding box center [154, 25] width 81 height 11
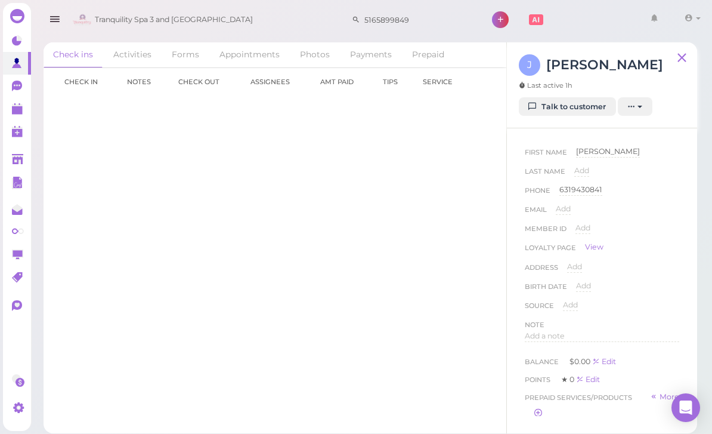
click at [573, 107] on link "Talk to customer" at bounding box center [567, 106] width 97 height 19
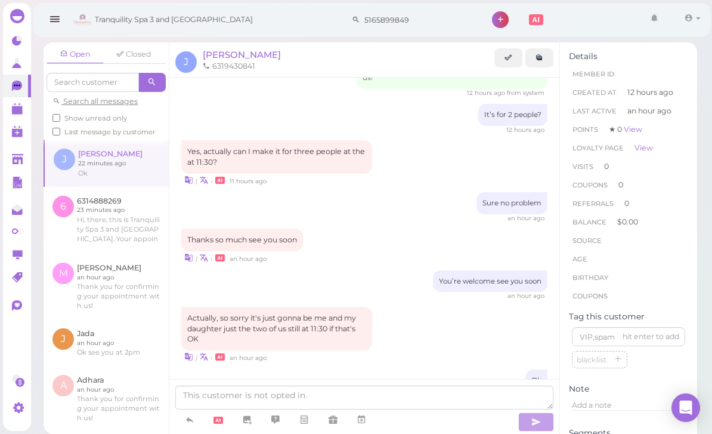
scroll to position [26, 0]
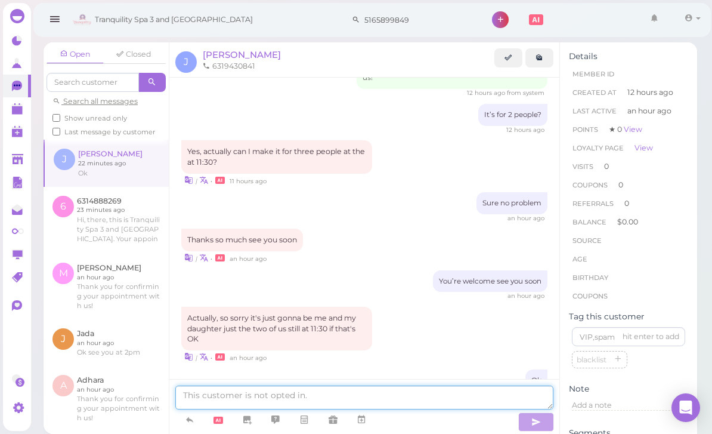
click at [363, 401] on textarea at bounding box center [364, 397] width 378 height 24
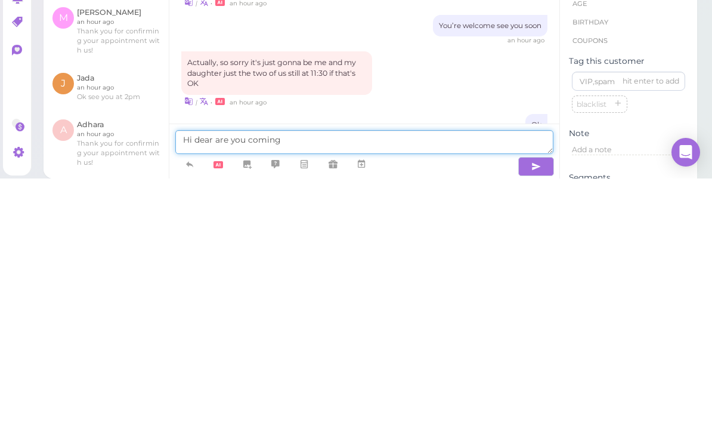
type textarea "Hi dear are you coming"
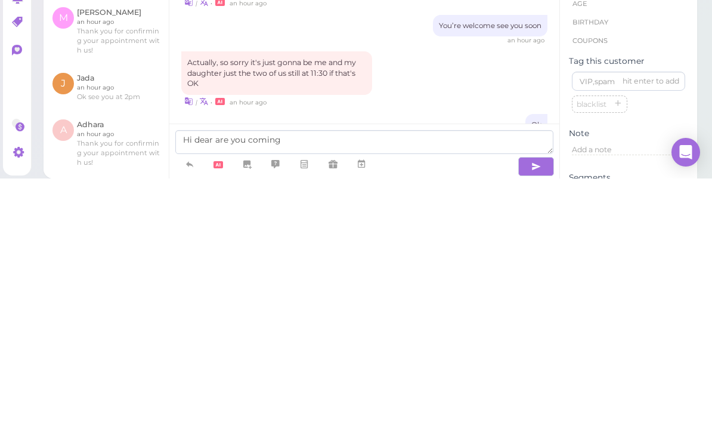
click at [546, 412] on button "button" at bounding box center [536, 421] width 36 height 19
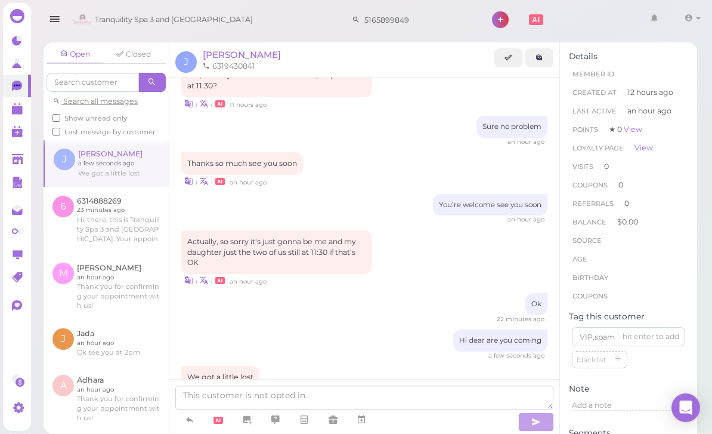
scroll to position [456, 0]
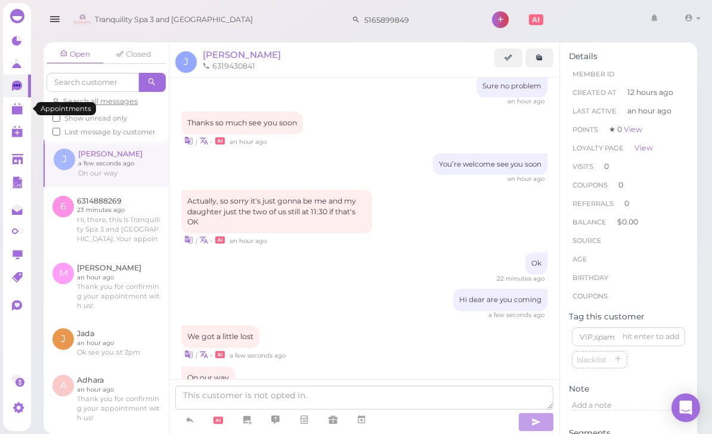
click at [21, 115] on icon at bounding box center [18, 109] width 13 height 13
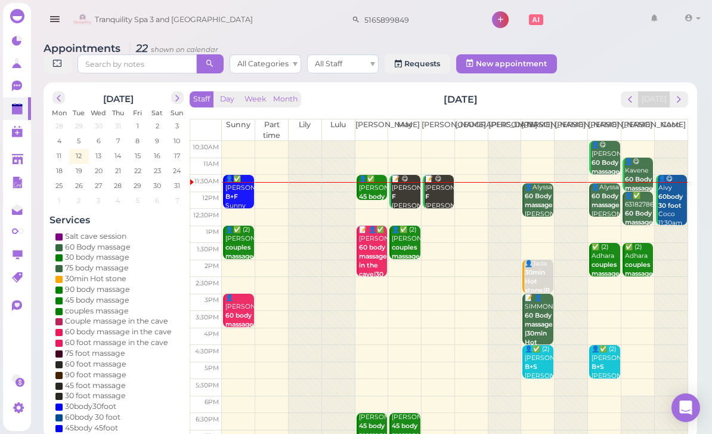
click at [8, 429] on div "0 0" at bounding box center [17, 217] width 29 height 428
click at [22, 113] on polygon at bounding box center [17, 110] width 11 height 8
click at [29, 85] on link "0" at bounding box center [17, 86] width 28 height 23
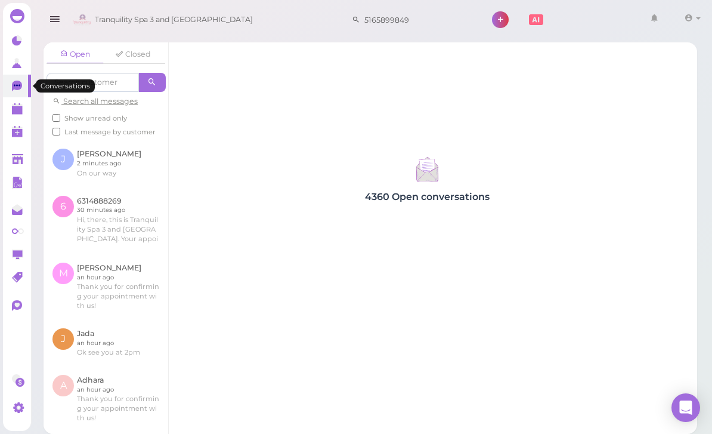
click at [102, 163] on link at bounding box center [106, 163] width 125 height 47
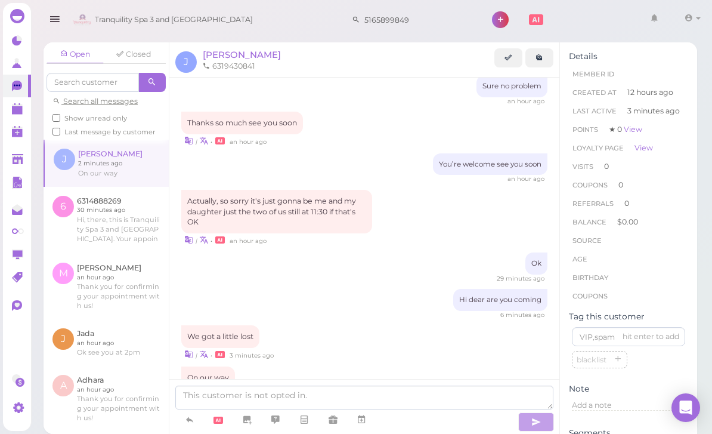
scroll to position [38, 0]
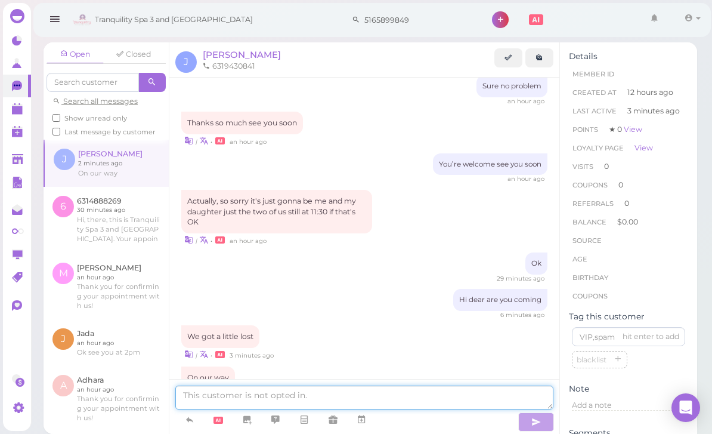
click at [376, 400] on textarea at bounding box center [364, 397] width 378 height 24
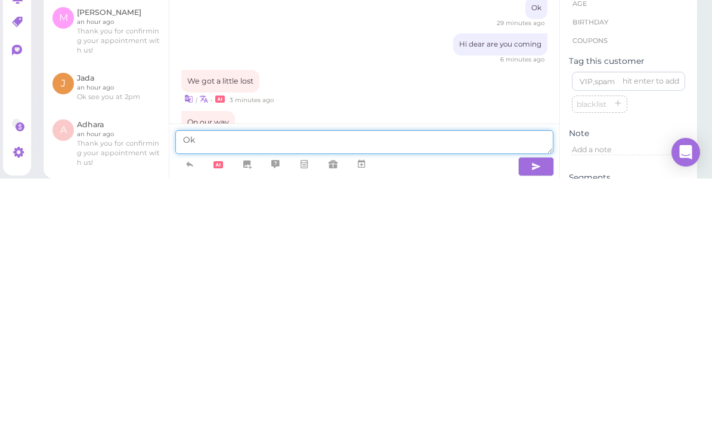
type textarea "Ok"
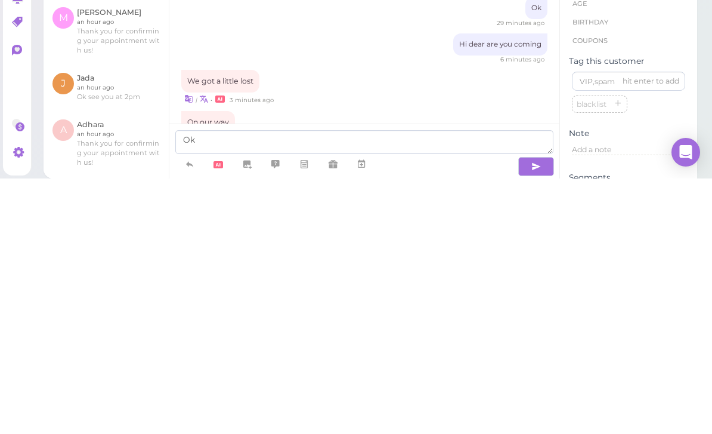
click at [532, 416] on icon "button" at bounding box center [537, 422] width 10 height 12
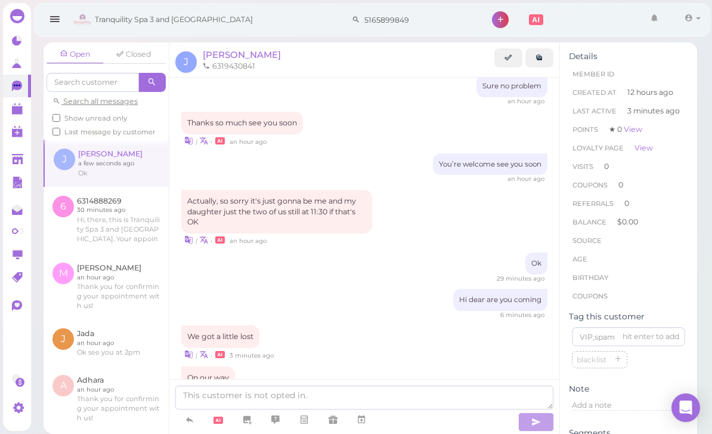
scroll to position [483, 0]
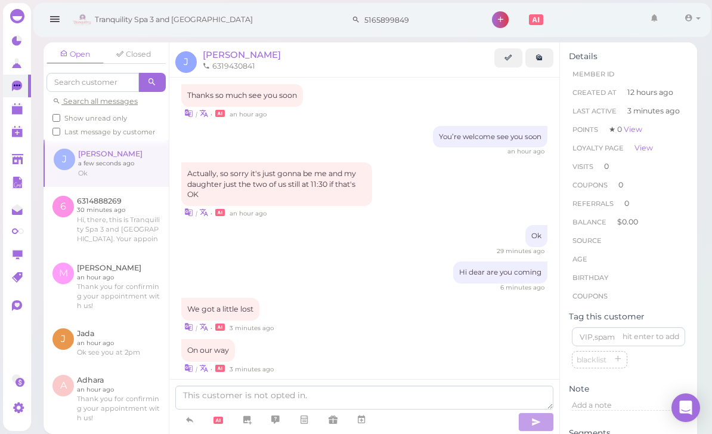
click at [19, 118] on link at bounding box center [17, 108] width 28 height 23
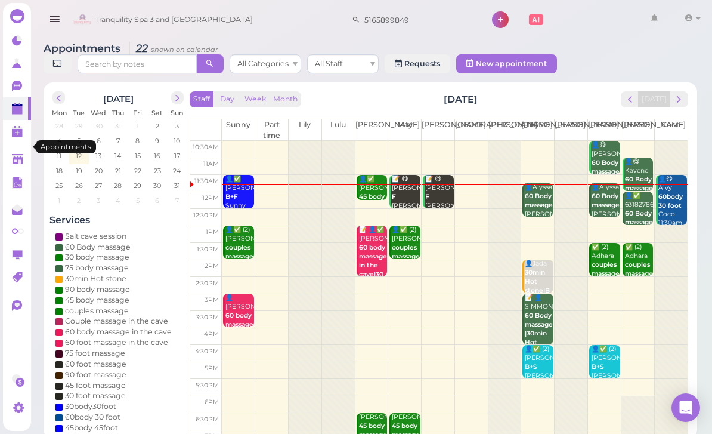
click at [531, 228] on td at bounding box center [455, 234] width 466 height 17
click at [535, 229] on td at bounding box center [455, 234] width 466 height 17
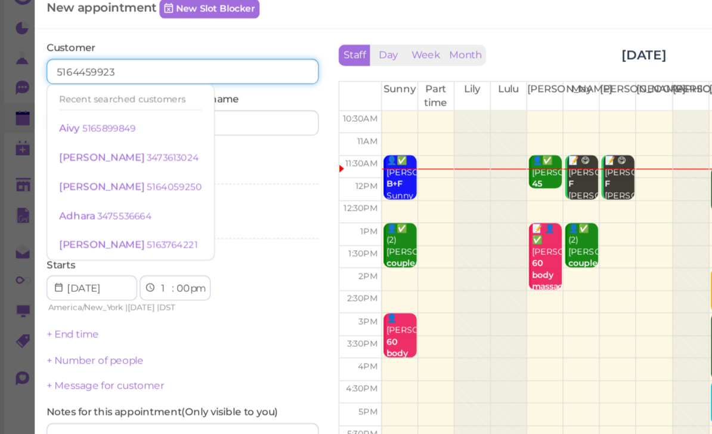
type input "5164459923"
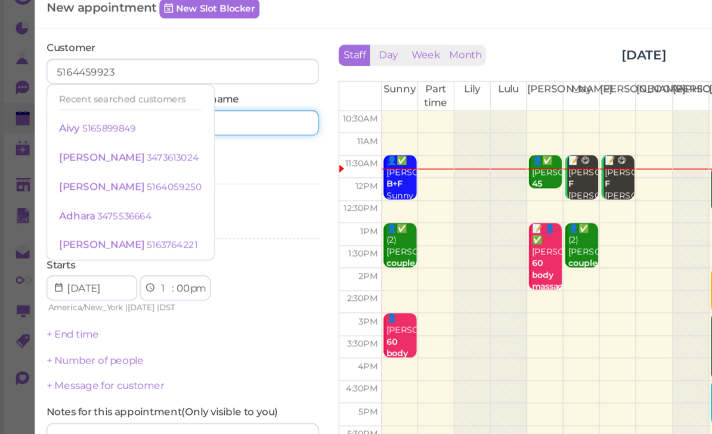
click at [197, 103] on input at bounding box center [191, 112] width 99 height 19
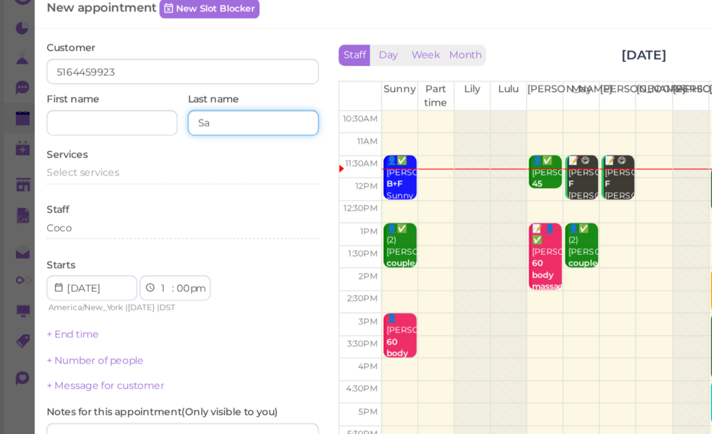
type input "S"
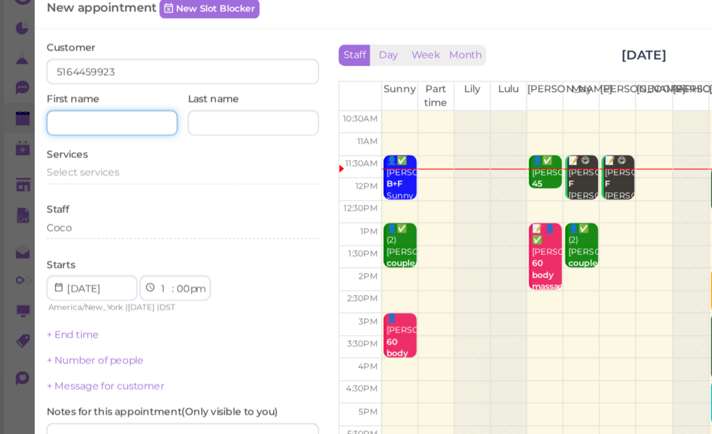
click at [79, 103] on input at bounding box center [84, 112] width 99 height 19
type input "Sam"
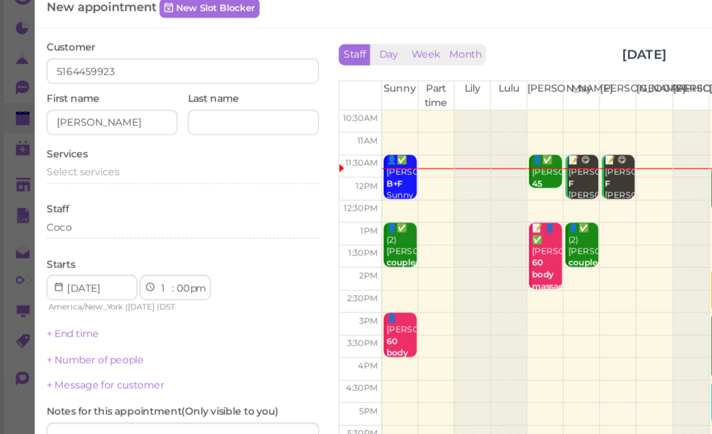
click at [91, 144] on div "Select services" at bounding box center [138, 149] width 206 height 11
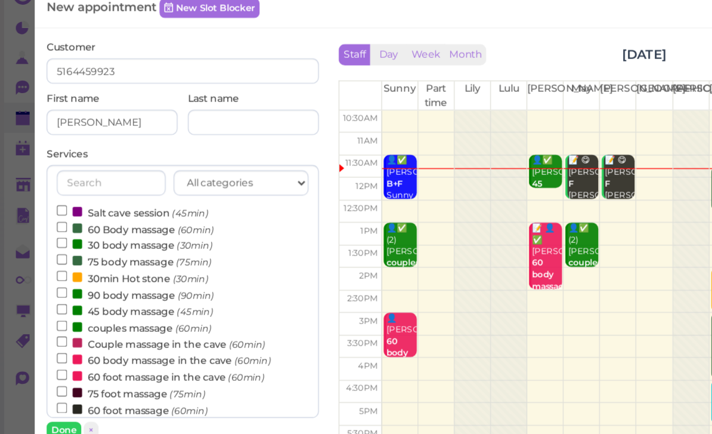
click at [121, 285] on label "60 body massage in the cave (60min)" at bounding box center [124, 291] width 162 height 13
click at [51, 286] on input "60 body massage in the cave (60min)" at bounding box center [47, 290] width 8 height 8
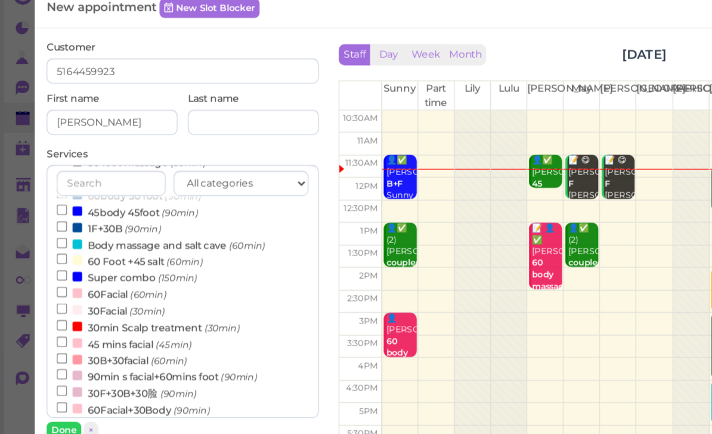
scroll to position [237, 0]
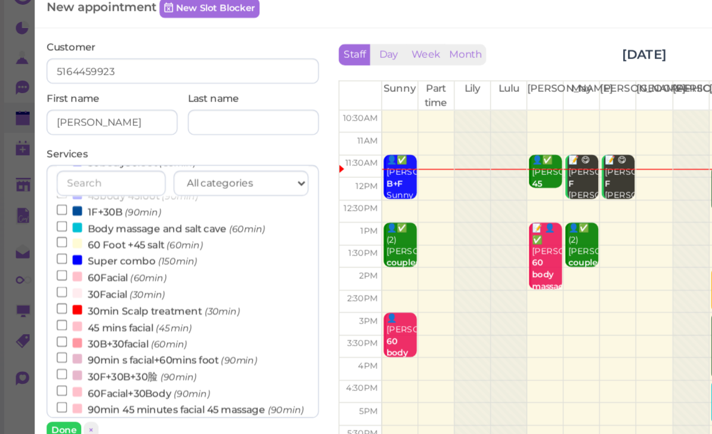
click at [49, 338] on button "Done" at bounding box center [48, 344] width 26 height 13
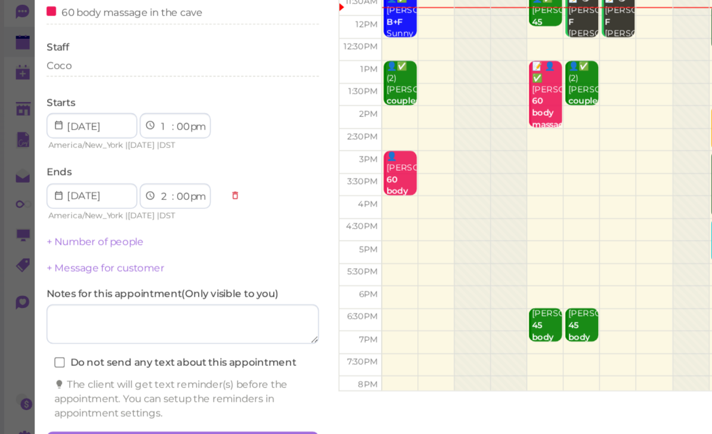
scroll to position [42, 0]
click at [149, 403] on button "Create appointment" at bounding box center [138, 412] width 206 height 19
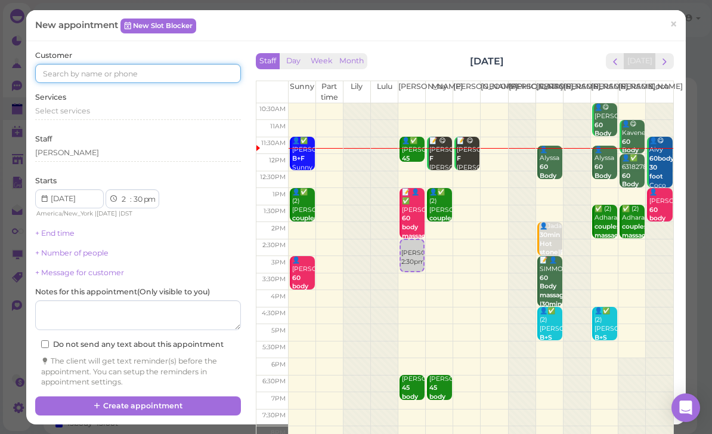
click at [154, 80] on input at bounding box center [138, 73] width 206 height 19
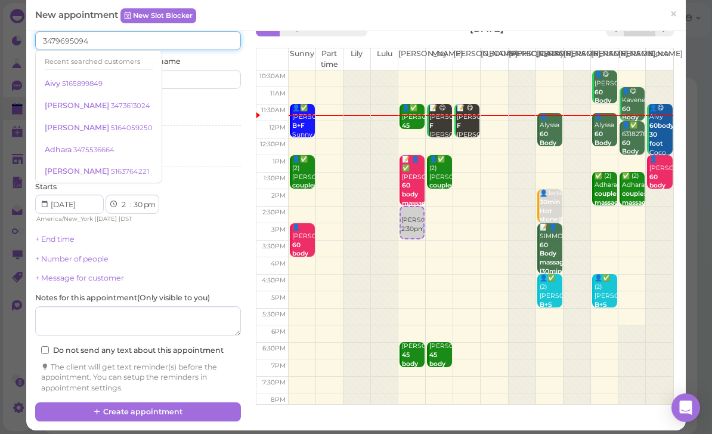
scroll to position [32, 0]
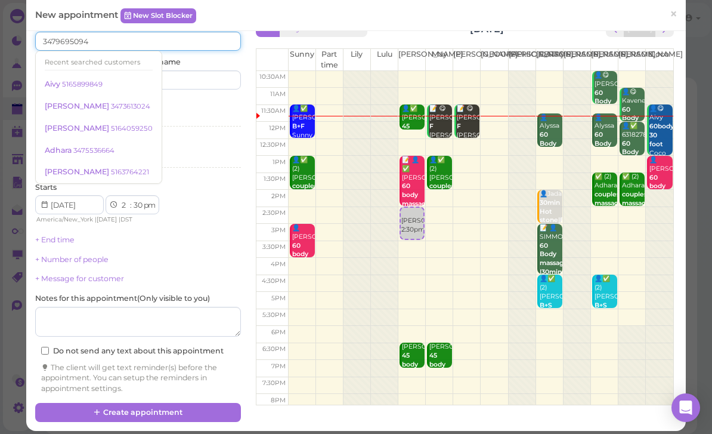
type input "3479695094"
click at [191, 82] on input at bounding box center [191, 79] width 99 height 19
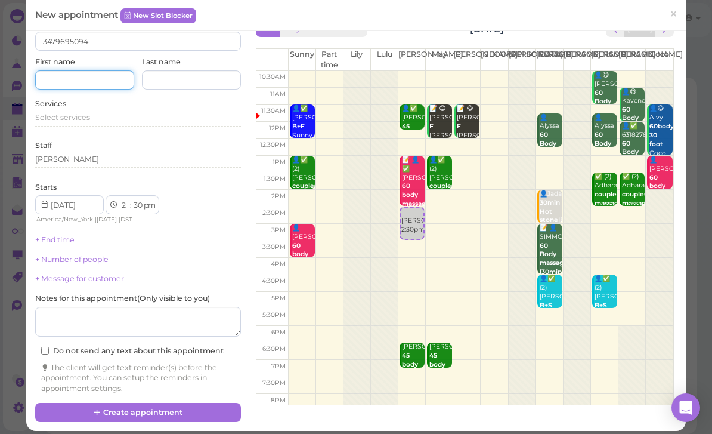
click at [87, 87] on input at bounding box center [84, 79] width 99 height 19
type input "Gigi"
click at [76, 116] on span "Select services" at bounding box center [62, 117] width 55 height 9
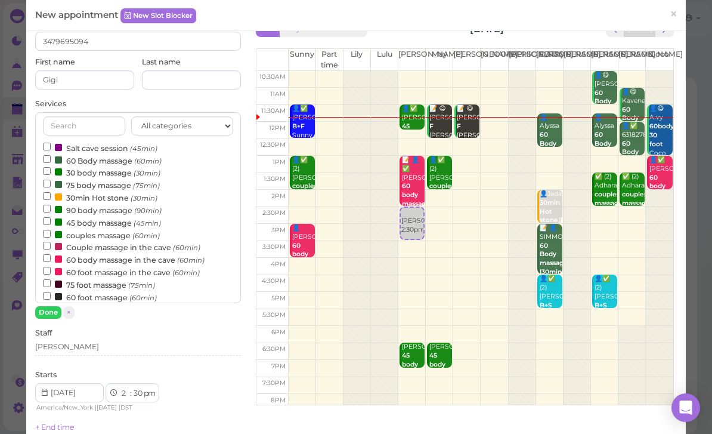
click at [112, 291] on label "60 foot massage (60min)" at bounding box center [100, 297] width 114 height 13
click at [51, 292] on input "60 foot massage (60min)" at bounding box center [47, 296] width 8 height 8
click at [52, 314] on button "Done" at bounding box center [48, 312] width 26 height 13
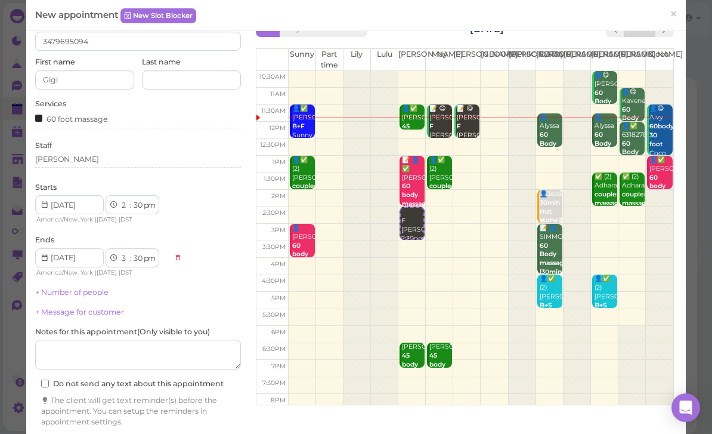
click at [107, 163] on div "[PERSON_NAME]" at bounding box center [138, 161] width 206 height 14
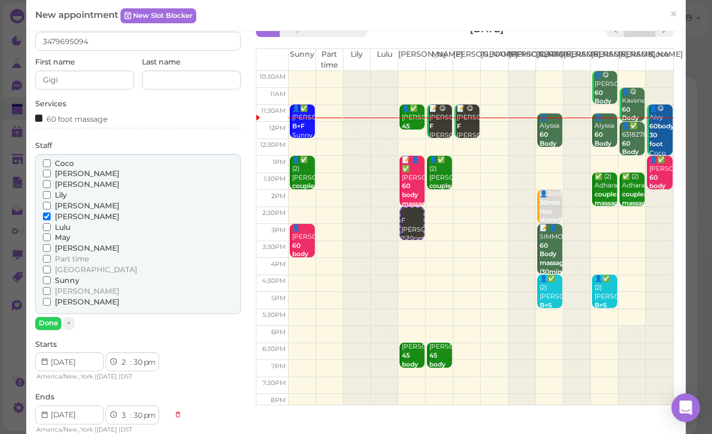
click at [69, 244] on span "[PERSON_NAME]" at bounding box center [87, 247] width 64 height 9
click at [51, 244] on input "[PERSON_NAME]" at bounding box center [47, 248] width 8 height 8
click at [55, 317] on button "Done" at bounding box center [48, 323] width 26 height 13
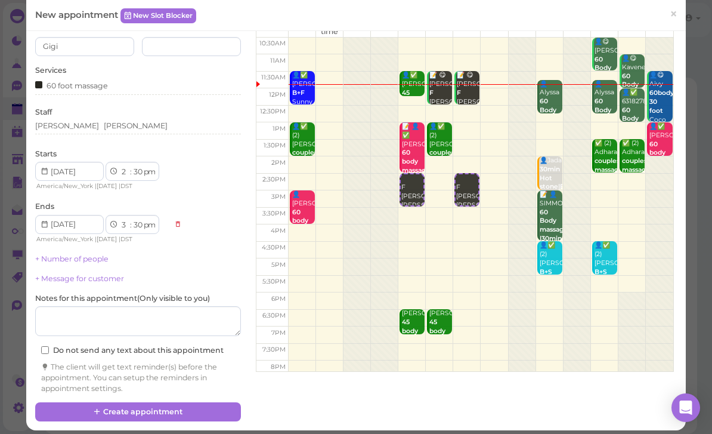
scroll to position [65, 0]
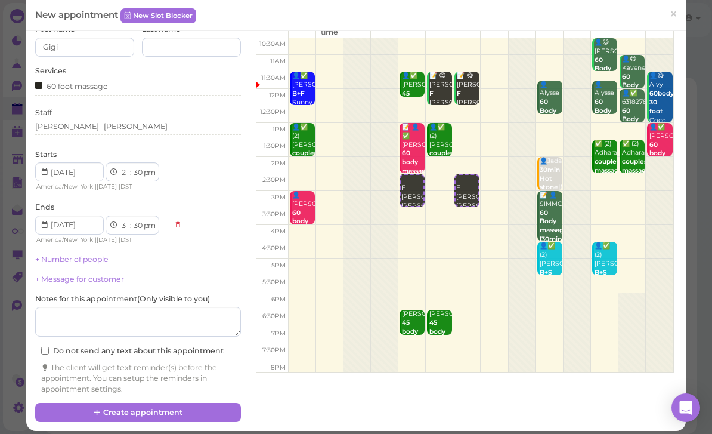
click at [168, 409] on button "Create appointment" at bounding box center [138, 412] width 206 height 19
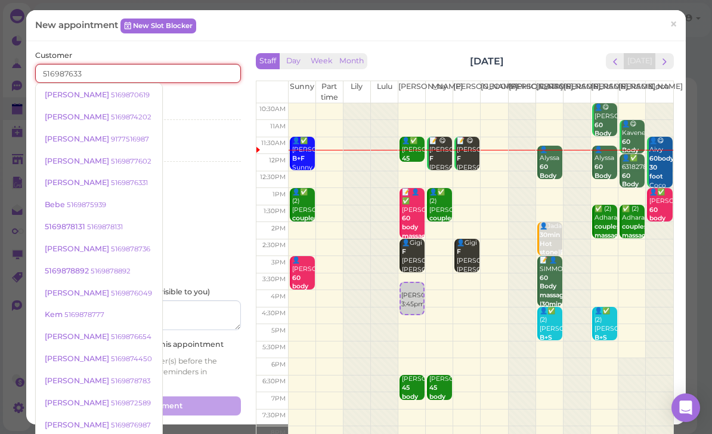
type input "5169876331"
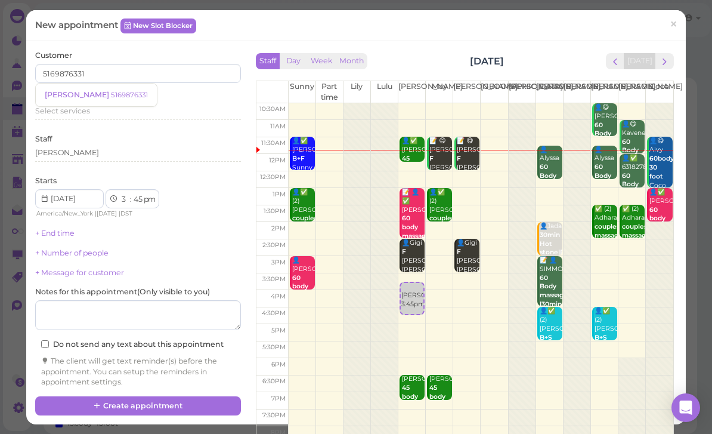
click at [111, 95] on small "5169876331" at bounding box center [129, 95] width 37 height 8
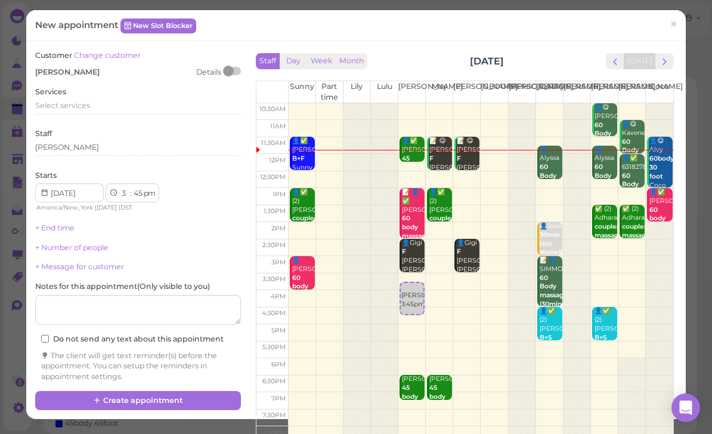
click at [79, 104] on span "Select services" at bounding box center [62, 105] width 55 height 9
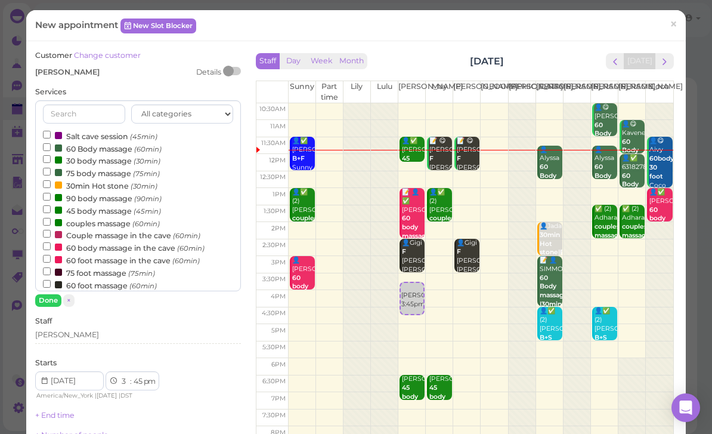
click at [97, 147] on label "60 Body massage (60min)" at bounding box center [102, 148] width 119 height 13
click at [51, 147] on input "60 Body massage (60min)" at bounding box center [47, 147] width 8 height 8
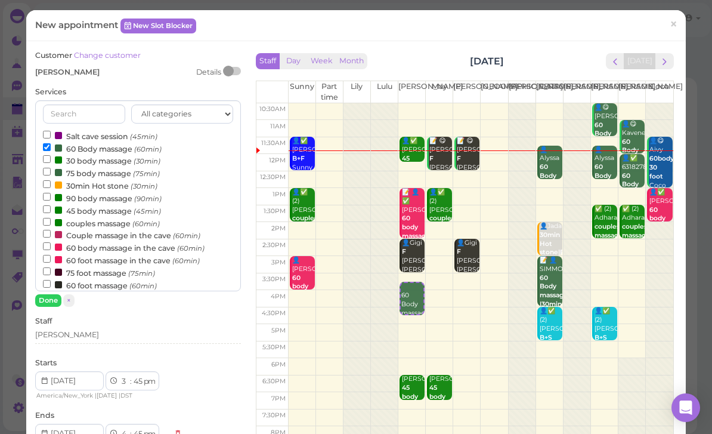
click at [50, 302] on button "Done" at bounding box center [48, 300] width 26 height 13
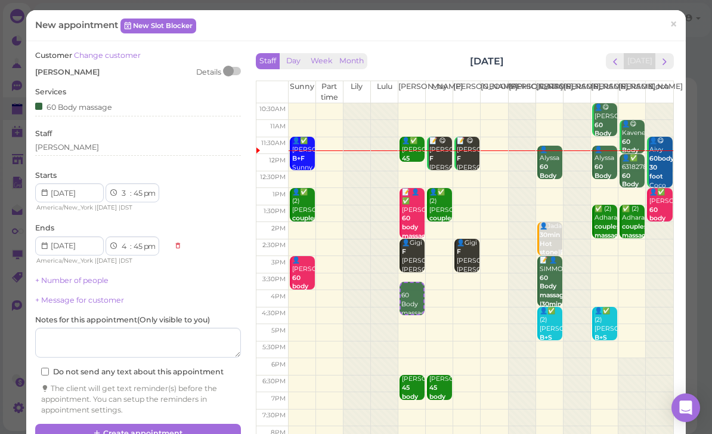
click at [166, 426] on button "Create appointment" at bounding box center [138, 433] width 206 height 19
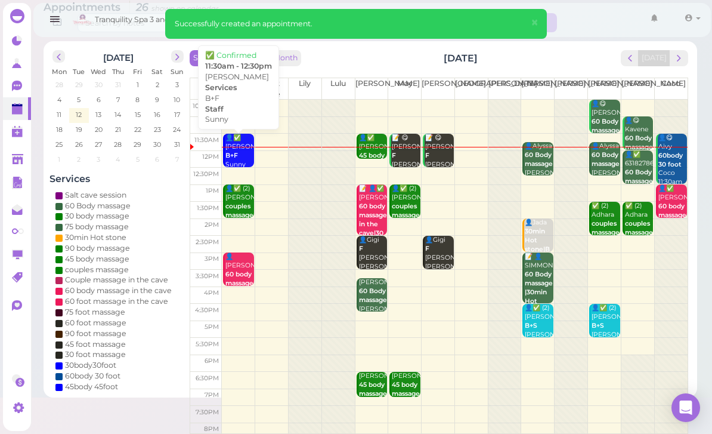
click at [240, 154] on div "👤✅ Josephine B+F Sunny 11:30am - 12:30pm" at bounding box center [239, 165] width 29 height 62
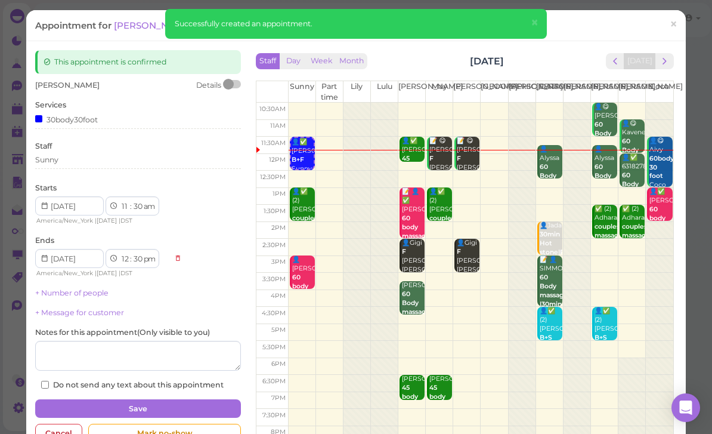
click at [88, 165] on div "Sunny" at bounding box center [138, 162] width 206 height 14
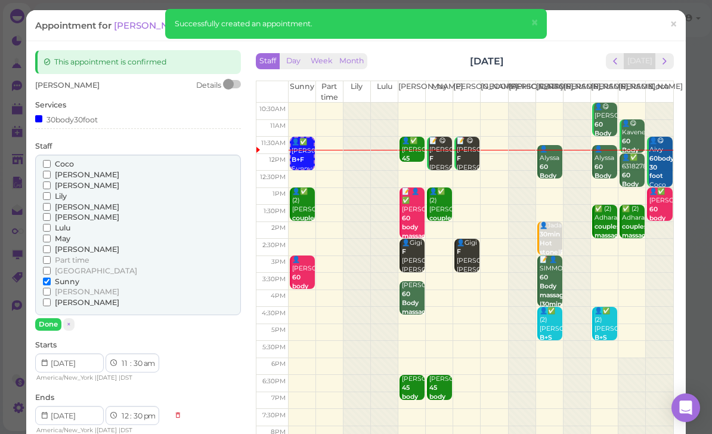
click at [61, 236] on span "May" at bounding box center [63, 238] width 16 height 9
click at [51, 236] on input "May" at bounding box center [47, 238] width 8 height 8
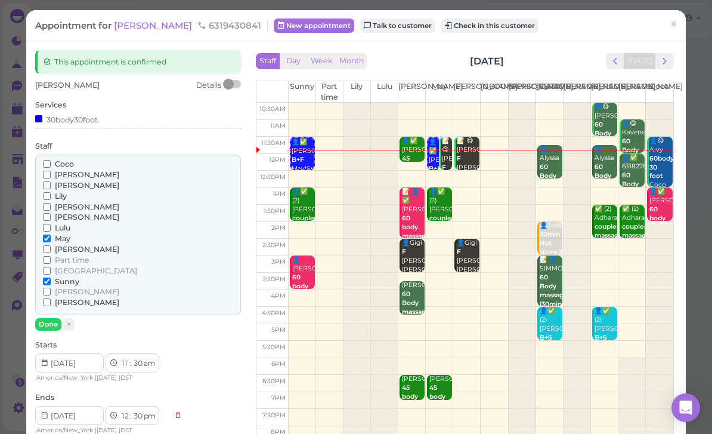
click at [65, 217] on span "[PERSON_NAME]" at bounding box center [87, 216] width 64 height 9
click at [51, 217] on input "[PERSON_NAME]" at bounding box center [47, 217] width 8 height 8
click at [61, 277] on span "Sunny" at bounding box center [67, 281] width 24 height 9
click at [51, 277] on input "Sunny" at bounding box center [47, 281] width 8 height 8
click at [53, 318] on button "Done" at bounding box center [48, 324] width 26 height 13
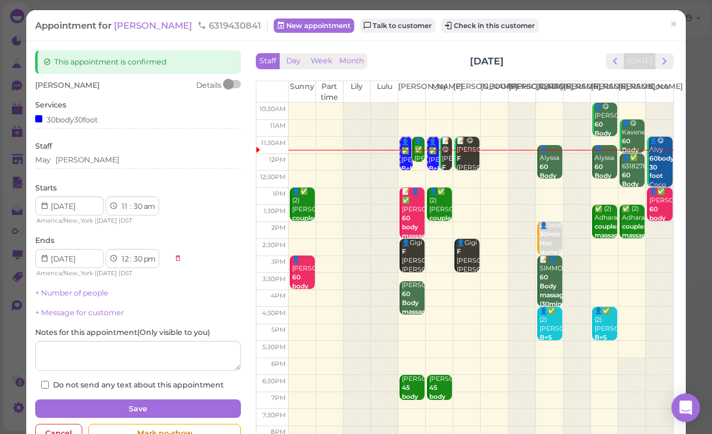
click at [145, 404] on button "Save" at bounding box center [138, 408] width 206 height 19
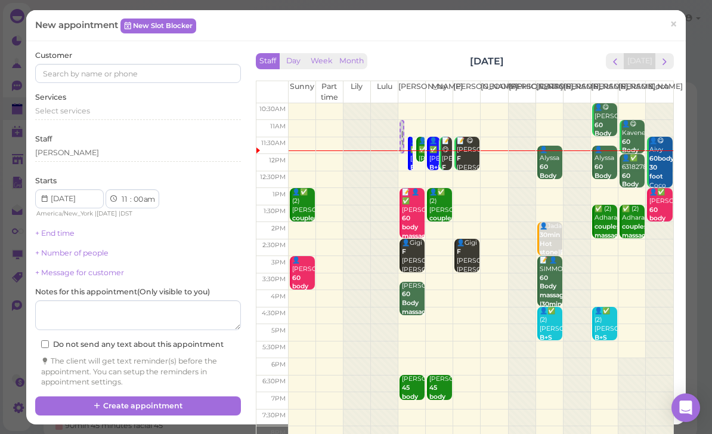
click at [663, 67] on span "next" at bounding box center [664, 61] width 11 height 11
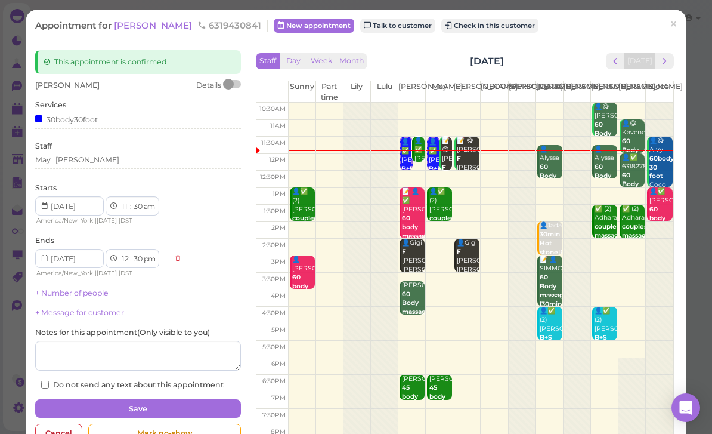
click at [459, 27] on button "Check in this customer" at bounding box center [489, 25] width 97 height 14
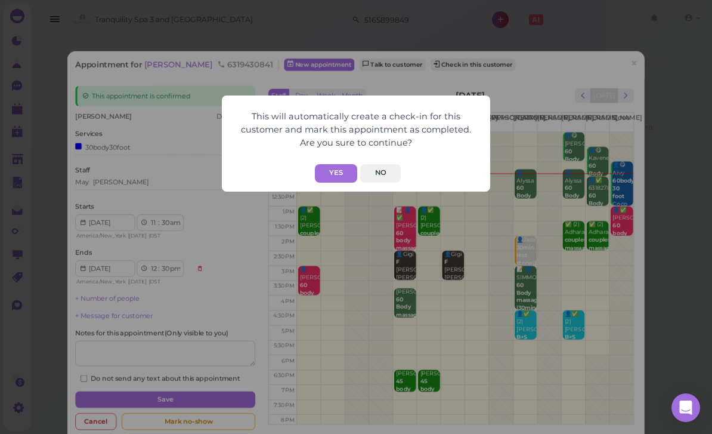
click at [334, 171] on button "Yes" at bounding box center [336, 173] width 42 height 18
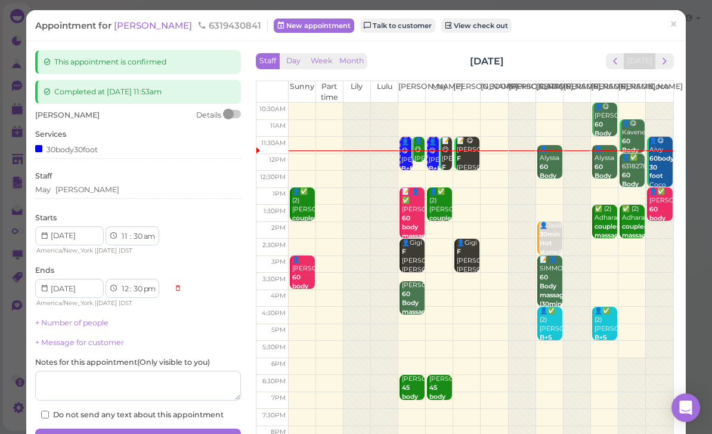
click at [412, 151] on link "👤😋 Josephine 45 body massage Lisa 11:30am - 12:15pm" at bounding box center [418, 149] width 13 height 25
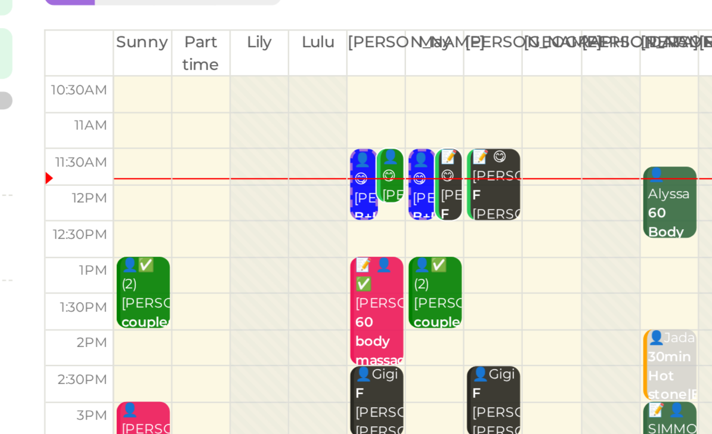
click at [414, 137] on div "👤😋 Josephine 45 body massage Lisa 11:30am - 12:15pm" at bounding box center [419, 181] width 11 height 89
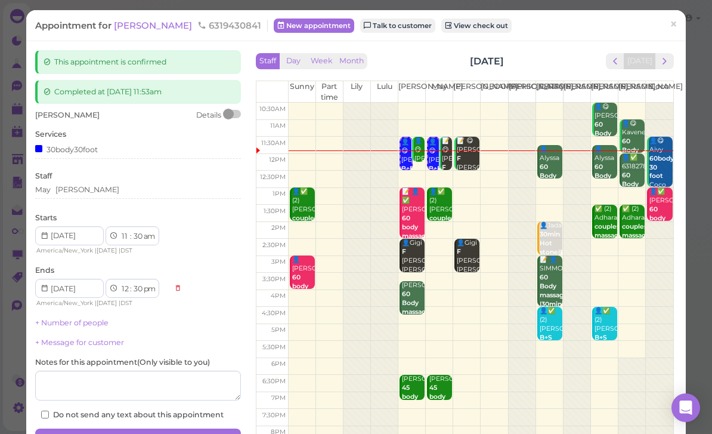
click at [678, 25] on span "×" at bounding box center [674, 24] width 8 height 17
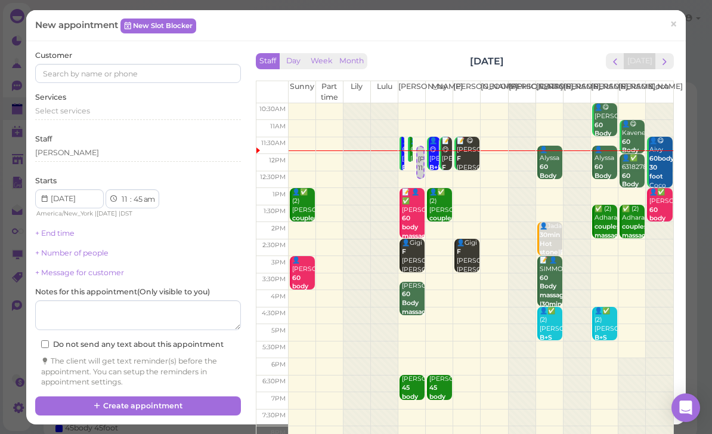
click at [106, 154] on div "[PERSON_NAME]" at bounding box center [138, 152] width 206 height 11
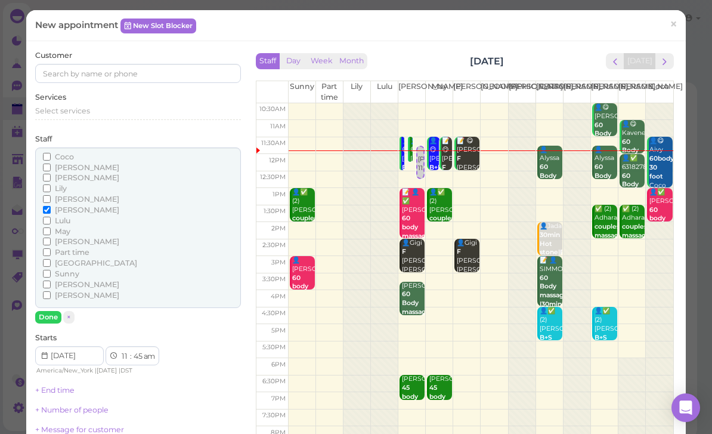
click at [677, 13] on link "×" at bounding box center [674, 25] width 22 height 28
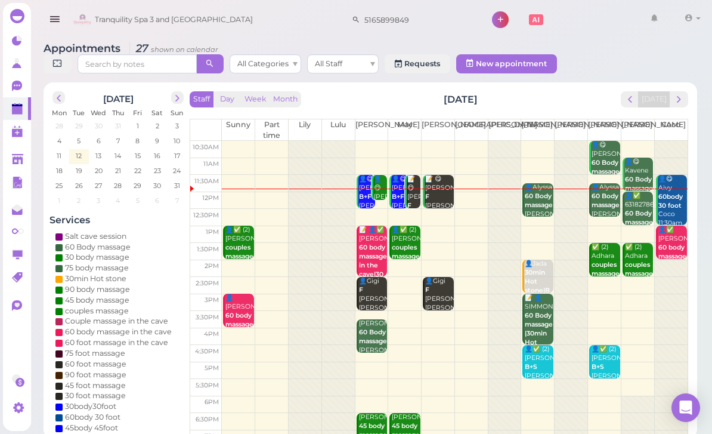
click at [375, 184] on div "👤😋 Josephine 45 body massage Lisa 11:30am - 12:15pm" at bounding box center [380, 219] width 14 height 89
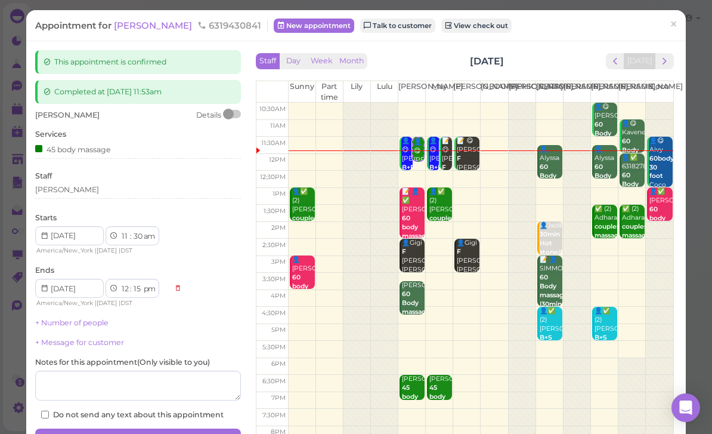
click at [80, 190] on div "[PERSON_NAME]" at bounding box center [138, 189] width 206 height 11
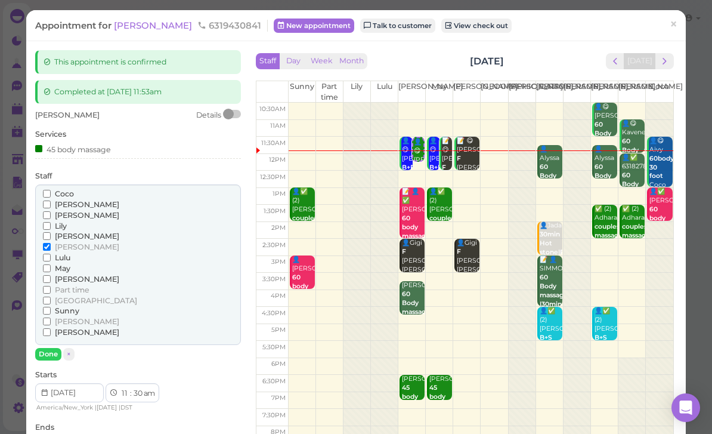
click at [58, 242] on span "[PERSON_NAME]" at bounding box center [87, 246] width 64 height 9
click at [51, 243] on input "[PERSON_NAME]" at bounding box center [47, 247] width 8 height 8
click at [48, 348] on button "Done" at bounding box center [48, 354] width 26 height 13
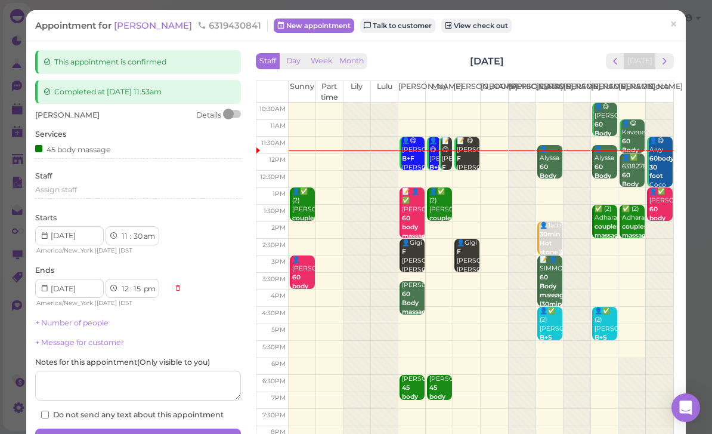
click at [165, 430] on button "Save" at bounding box center [138, 437] width 206 height 19
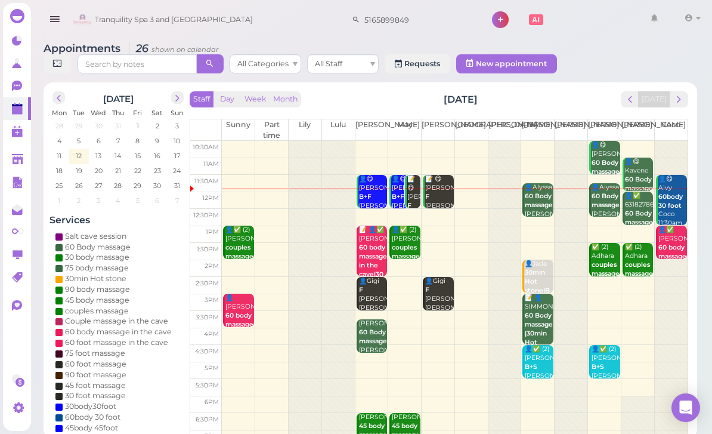
click at [437, 200] on div "📝 😋 Dawn F Mike May|Mike 11:30am - 12:30pm" at bounding box center [439, 215] width 29 height 80
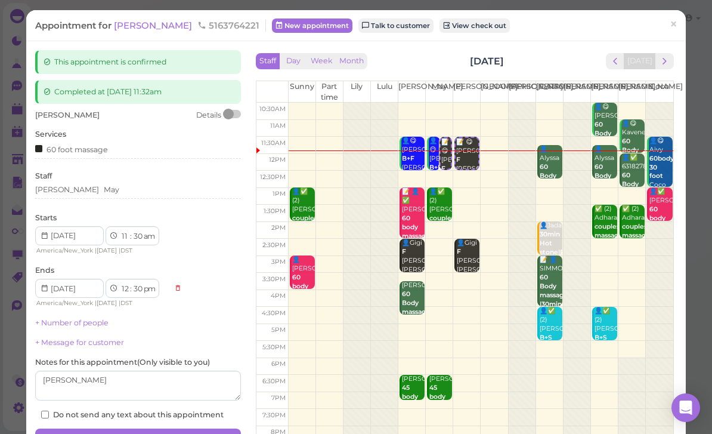
click at [109, 192] on div "Mike May" at bounding box center [138, 189] width 206 height 11
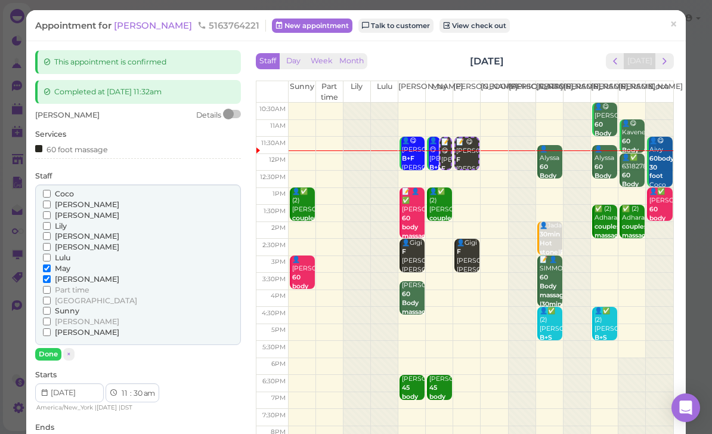
click at [73, 202] on span "[PERSON_NAME]" at bounding box center [87, 204] width 64 height 9
click at [51, 202] on input "[PERSON_NAME]" at bounding box center [47, 204] width 8 height 8
click at [64, 264] on span "May" at bounding box center [63, 268] width 16 height 9
click at [51, 264] on input "May" at bounding box center [47, 268] width 8 height 8
click at [50, 349] on button "Done" at bounding box center [48, 354] width 26 height 13
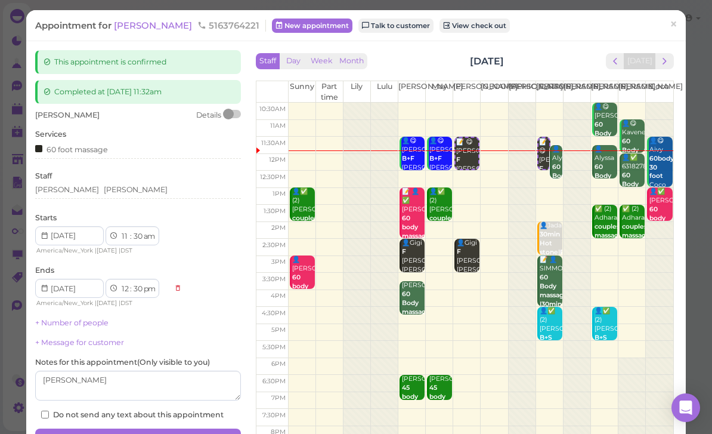
click at [162, 430] on button "Save" at bounding box center [138, 437] width 206 height 19
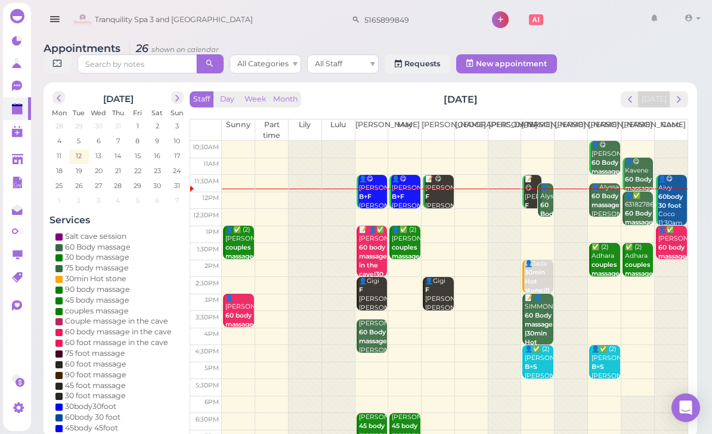
click at [637, 175] on b "60 Body massage" at bounding box center [639, 183] width 28 height 17
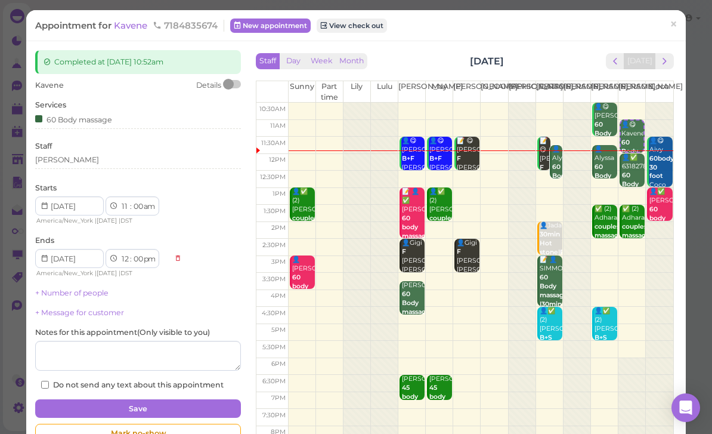
click at [79, 165] on div "[PERSON_NAME]" at bounding box center [138, 162] width 206 height 14
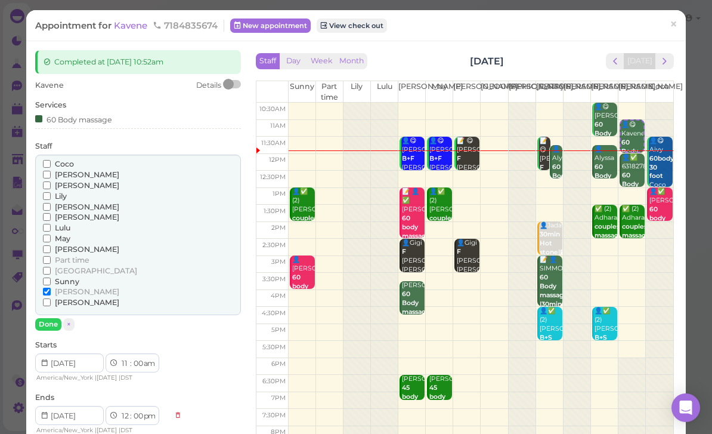
click at [78, 277] on span "Sunny" at bounding box center [67, 281] width 24 height 9
click at [51, 277] on input "Sunny" at bounding box center [47, 281] width 8 height 8
click at [65, 287] on span "[PERSON_NAME]" at bounding box center [87, 291] width 64 height 9
click at [51, 288] on input "[PERSON_NAME]" at bounding box center [47, 292] width 8 height 8
click at [54, 320] on button "Done" at bounding box center [48, 324] width 26 height 13
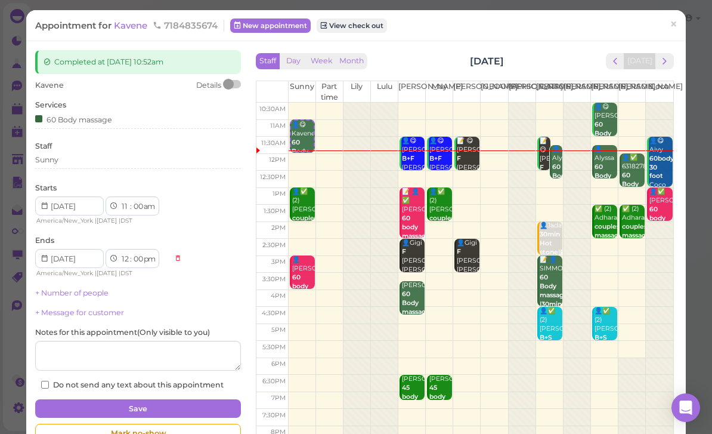
click at [159, 407] on button "Save" at bounding box center [138, 408] width 206 height 19
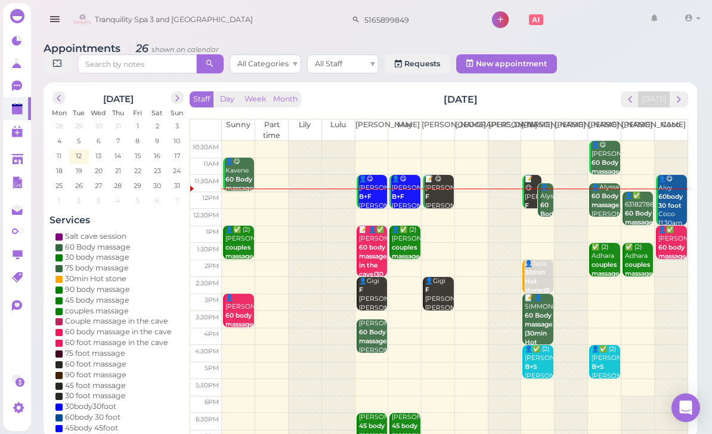
click at [666, 200] on b "60body 30 foot" at bounding box center [671, 201] width 24 height 17
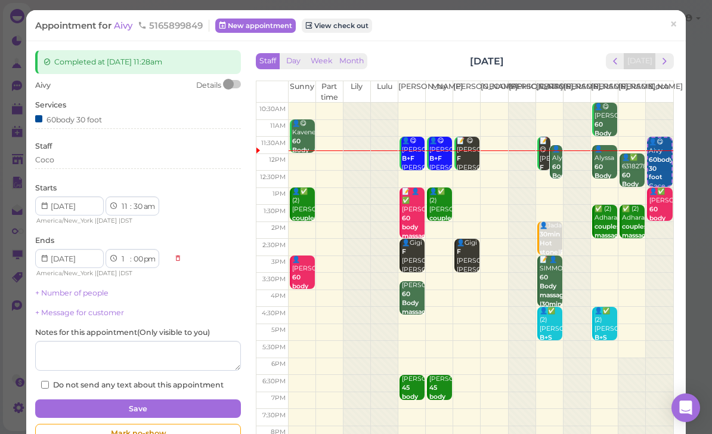
click at [83, 161] on div "Coco" at bounding box center [138, 160] width 206 height 11
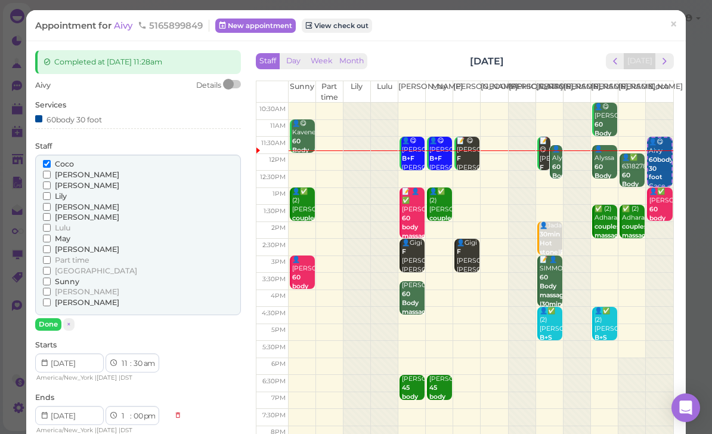
click at [74, 277] on span "Sunny" at bounding box center [67, 281] width 24 height 9
click at [51, 277] on input "Sunny" at bounding box center [47, 281] width 8 height 8
click at [67, 164] on span "Coco" at bounding box center [64, 163] width 19 height 9
click at [51, 164] on input "Coco" at bounding box center [47, 164] width 8 height 8
click at [52, 318] on button "Done" at bounding box center [48, 324] width 26 height 13
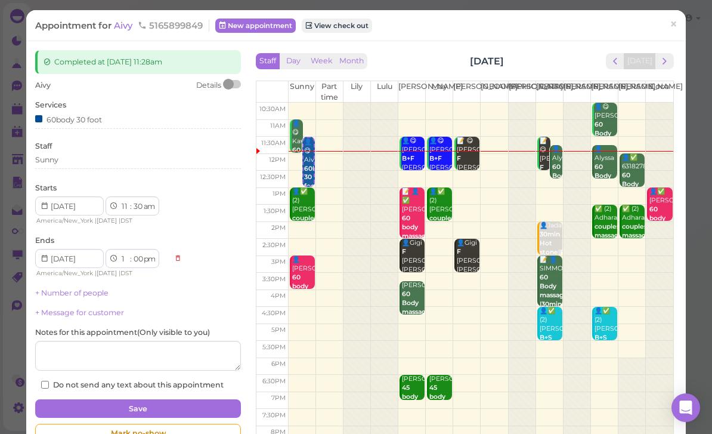
click at [157, 404] on button "Save" at bounding box center [138, 408] width 206 height 19
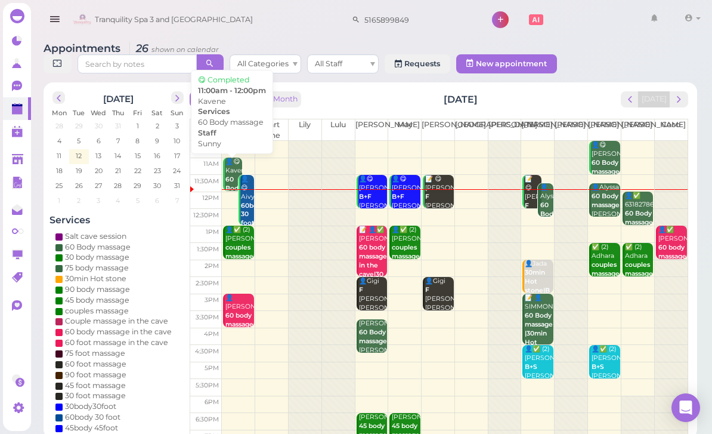
click at [231, 166] on div "👤😋 Kavene 60 Body massage Sunny 11:00am - 12:00pm" at bounding box center [233, 197] width 17 height 80
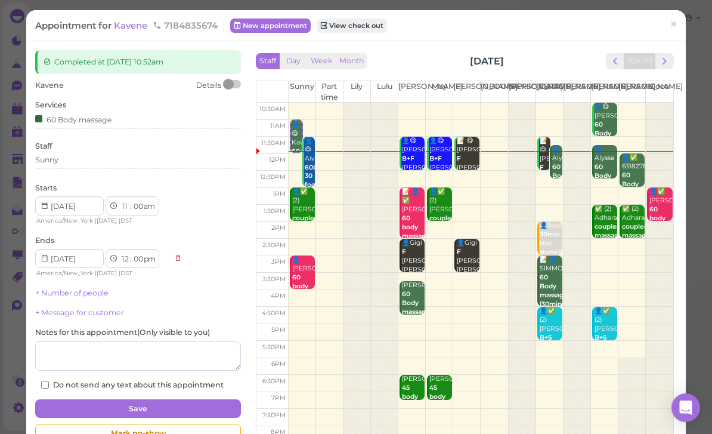
click at [84, 161] on div "Sunny" at bounding box center [138, 160] width 206 height 11
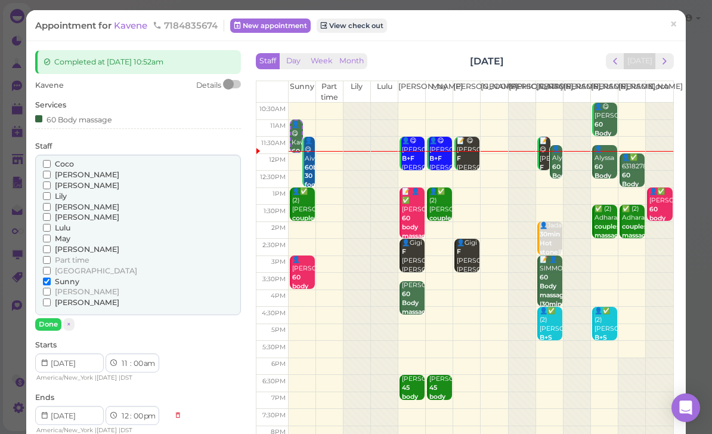
click at [59, 287] on span "[PERSON_NAME]" at bounding box center [87, 291] width 64 height 9
click at [51, 288] on input "[PERSON_NAME]" at bounding box center [47, 292] width 8 height 8
click at [75, 277] on span "Sunny" at bounding box center [67, 281] width 24 height 9
click at [51, 277] on input "Sunny" at bounding box center [47, 281] width 8 height 8
click at [58, 318] on button "Done" at bounding box center [48, 324] width 26 height 13
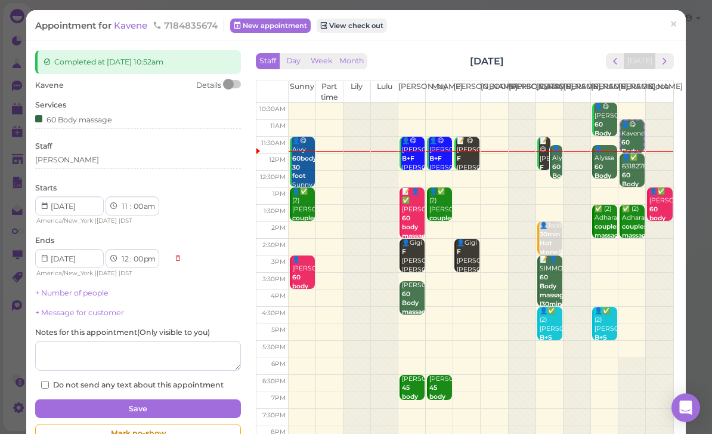
click at [163, 405] on button "Save" at bounding box center [138, 408] width 206 height 19
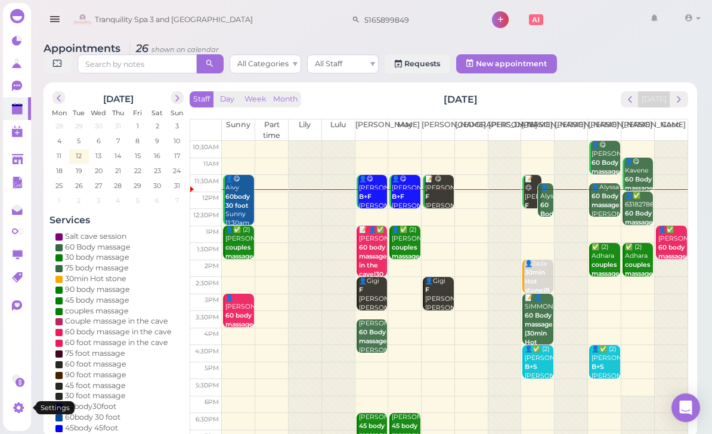
click at [19, 409] on icon at bounding box center [19, 407] width 4 height 4
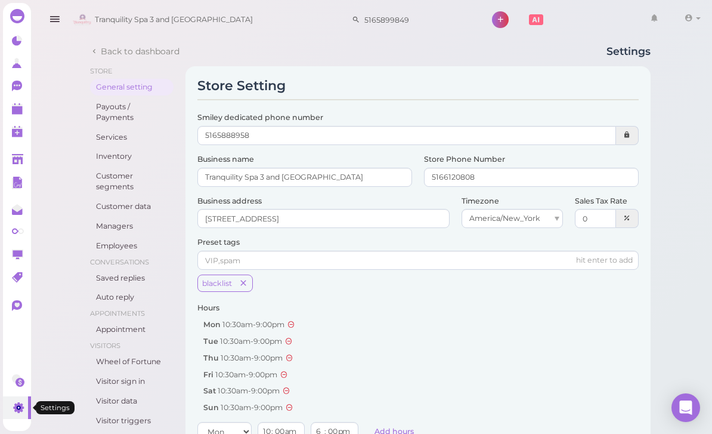
click at [117, 242] on link "Employees" at bounding box center [132, 245] width 84 height 17
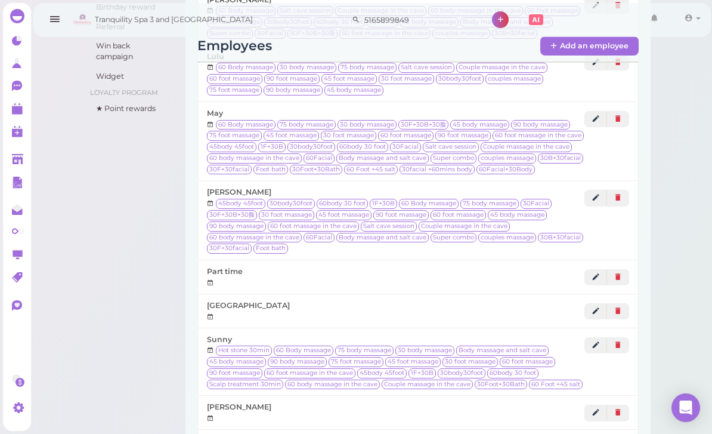
scroll to position [617, 0]
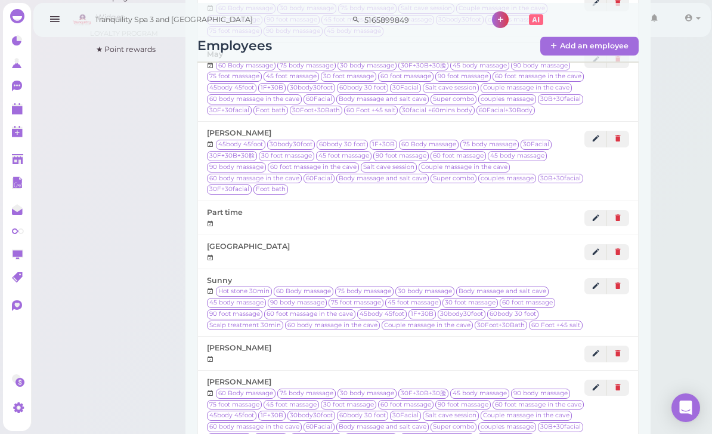
click at [588, 210] on link at bounding box center [596, 218] width 23 height 16
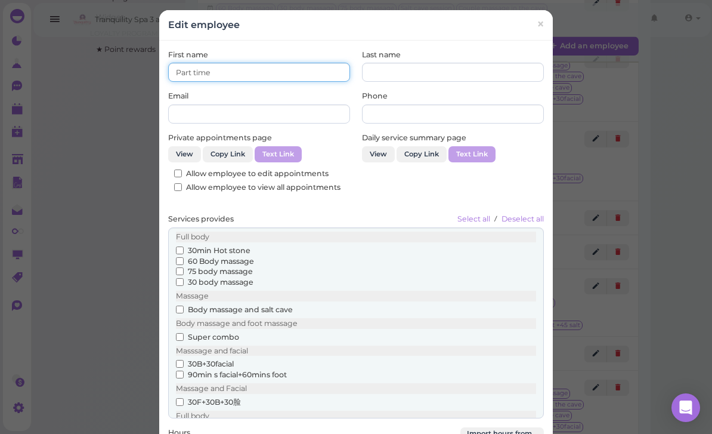
click at [267, 74] on input "Part time" at bounding box center [259, 72] width 182 height 19
type input "P"
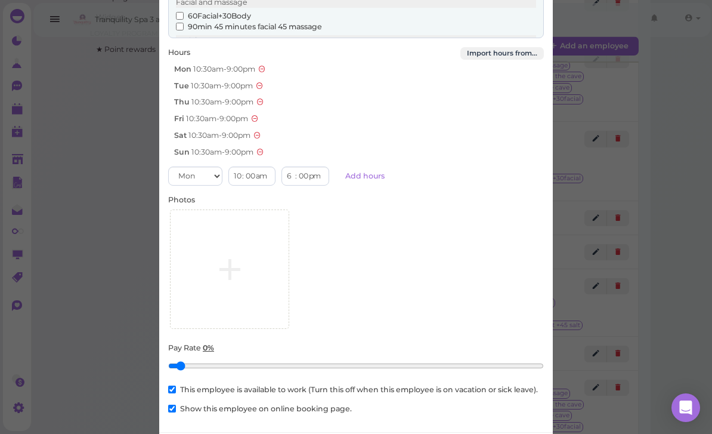
scroll to position [379, 0]
type input "[PERSON_NAME]"
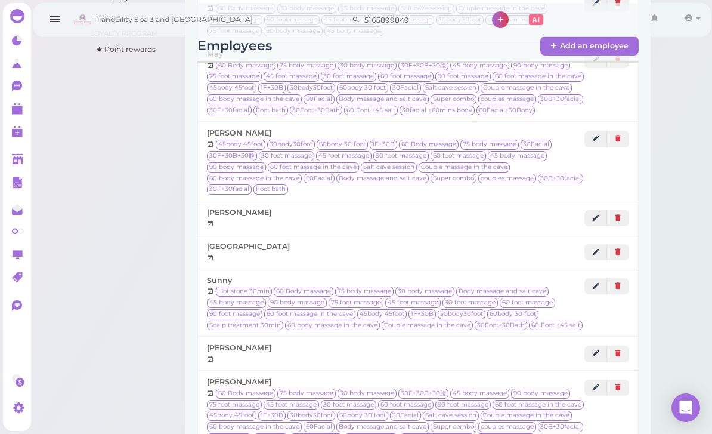
click at [6, 110] on link at bounding box center [17, 108] width 28 height 23
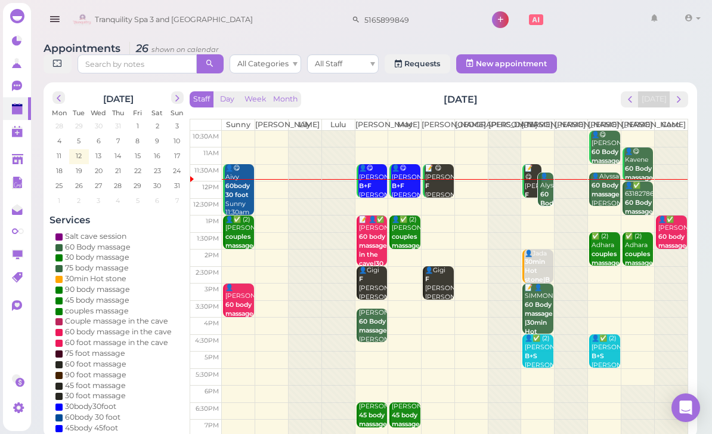
click at [604, 198] on b "60 Body massage" at bounding box center [606, 189] width 28 height 17
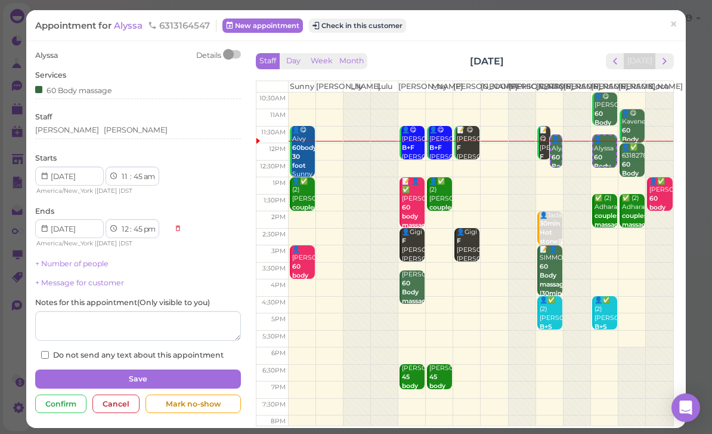
click at [114, 131] on div "Helen Linda" at bounding box center [138, 130] width 206 height 11
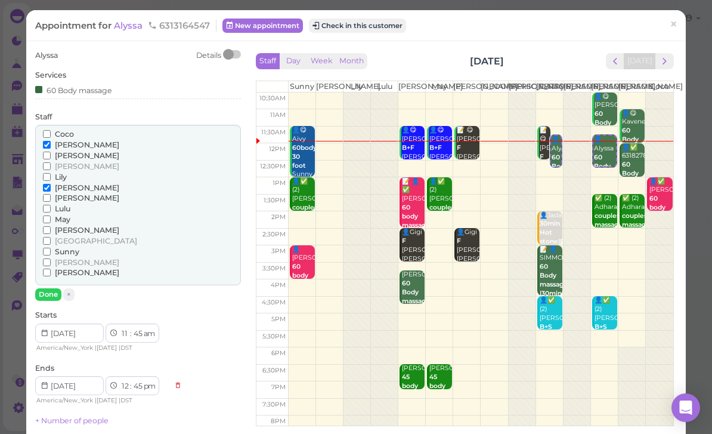
click at [71, 144] on span "[PERSON_NAME]" at bounding box center [87, 144] width 64 height 9
click at [51, 144] on input "[PERSON_NAME]" at bounding box center [47, 145] width 8 height 8
click at [63, 164] on span "[PERSON_NAME]" at bounding box center [87, 166] width 64 height 9
click at [51, 164] on input "[PERSON_NAME]" at bounding box center [47, 166] width 8 height 8
click at [47, 288] on button "Done" at bounding box center [48, 294] width 26 height 13
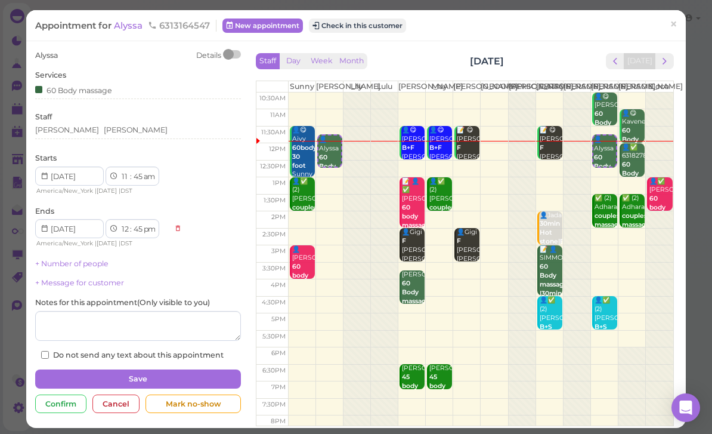
click at [189, 370] on button "Save" at bounding box center [138, 378] width 206 height 19
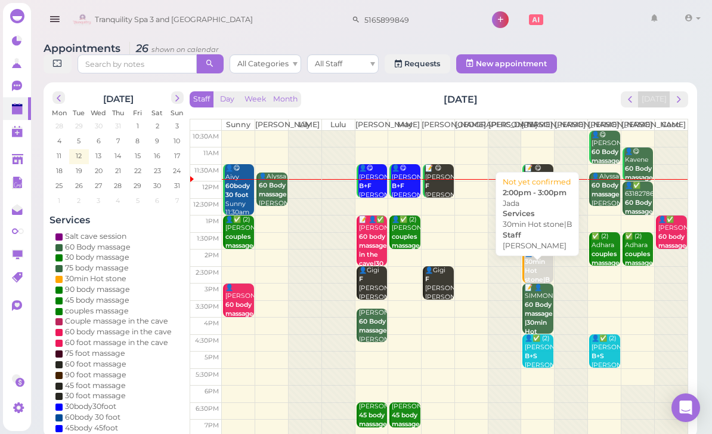
click at [536, 283] on b "30min Hot stone|B" at bounding box center [537, 271] width 25 height 26
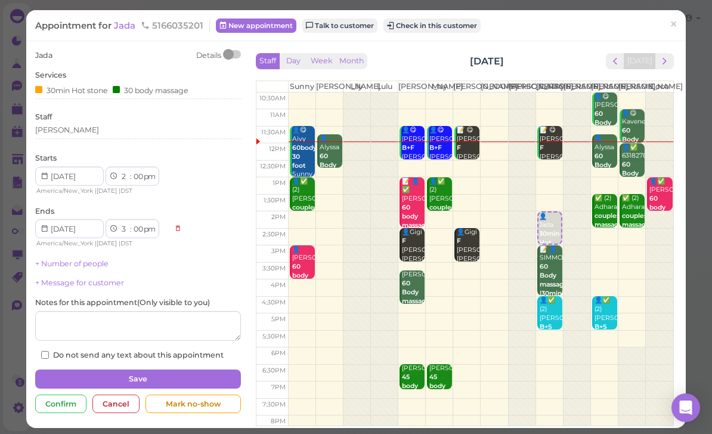
click at [92, 133] on div "[PERSON_NAME]" at bounding box center [138, 130] width 206 height 11
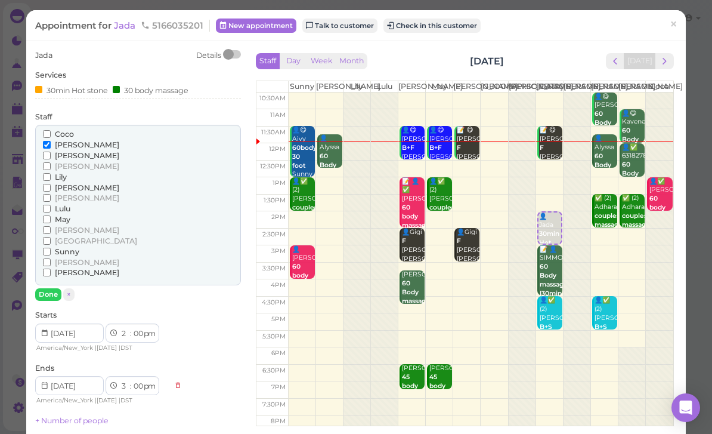
click at [51, 215] on input "May" at bounding box center [47, 219] width 8 height 8
click at [66, 143] on span "[PERSON_NAME]" at bounding box center [87, 144] width 64 height 9
click at [51, 143] on input "[PERSON_NAME]" at bounding box center [47, 145] width 8 height 8
click at [48, 291] on button "Done" at bounding box center [48, 294] width 26 height 13
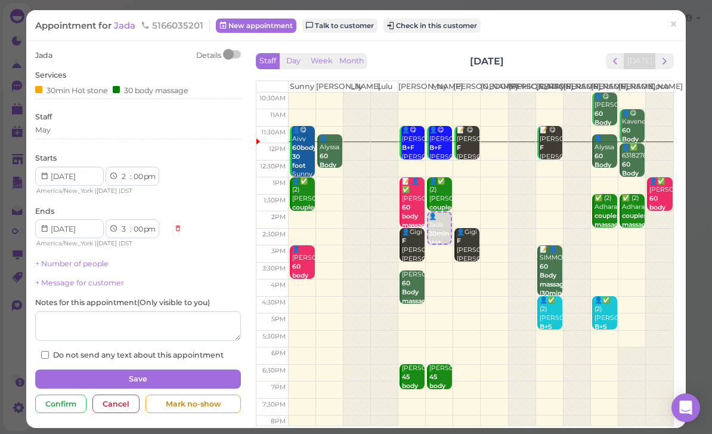
click at [193, 382] on button "Save" at bounding box center [138, 378] width 206 height 19
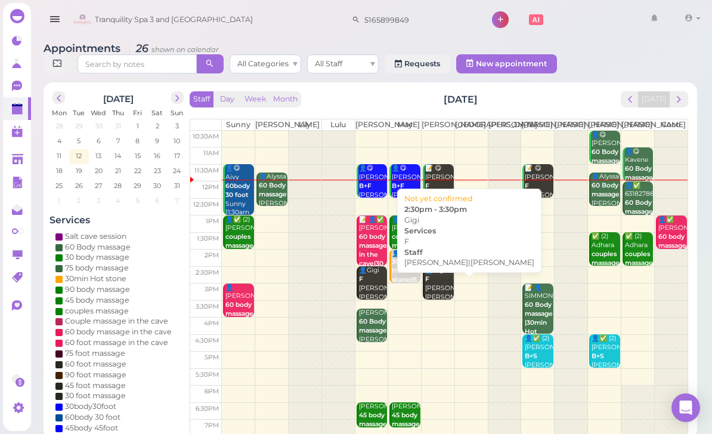
click at [439, 300] on div "👤Gigi F Lisa|Mike 2:30pm - 3:30pm" at bounding box center [439, 292] width 29 height 53
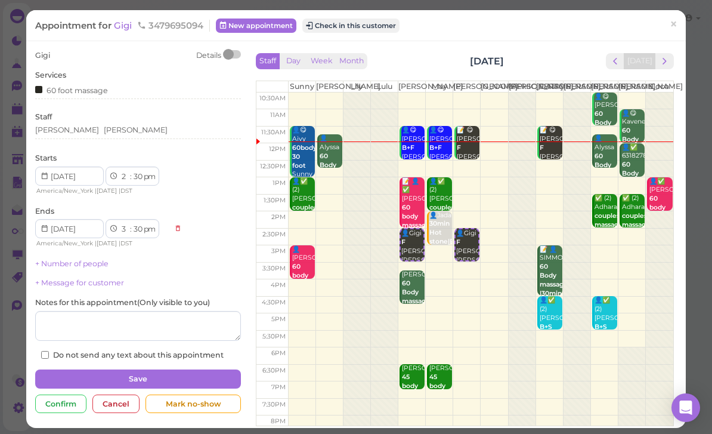
click at [118, 129] on div "Lisa Mike" at bounding box center [138, 130] width 206 height 11
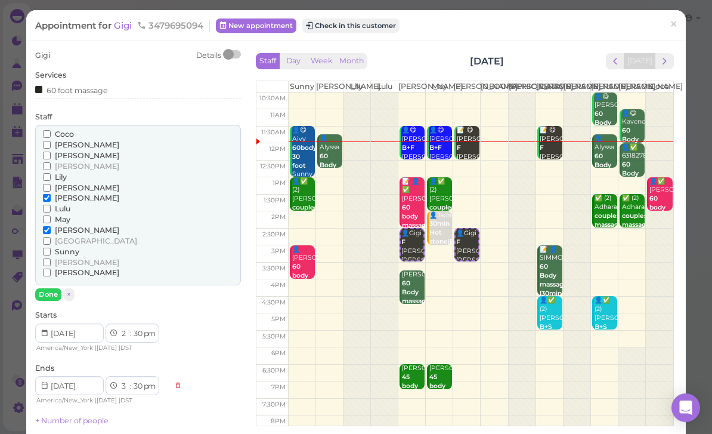
click at [68, 258] on span "[PERSON_NAME]" at bounding box center [87, 262] width 64 height 9
click at [51, 258] on input "[PERSON_NAME]" at bounding box center [47, 262] width 8 height 8
click at [72, 183] on span "[PERSON_NAME]" at bounding box center [87, 187] width 64 height 9
click at [51, 184] on input "[PERSON_NAME]" at bounding box center [47, 188] width 8 height 8
click at [65, 194] on span "[PERSON_NAME]" at bounding box center [87, 197] width 64 height 9
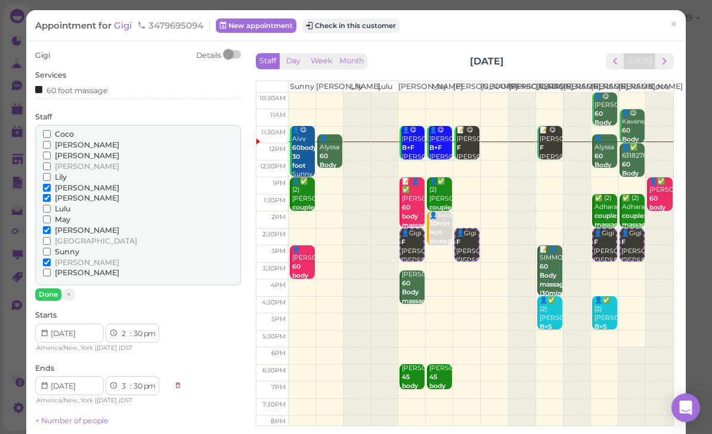
click at [51, 194] on input "[PERSON_NAME]" at bounding box center [47, 198] width 8 height 8
click at [63, 226] on span "[PERSON_NAME]" at bounding box center [87, 230] width 64 height 9
click at [51, 226] on input "[PERSON_NAME]" at bounding box center [47, 230] width 8 height 8
click at [51, 291] on button "Done" at bounding box center [48, 294] width 26 height 13
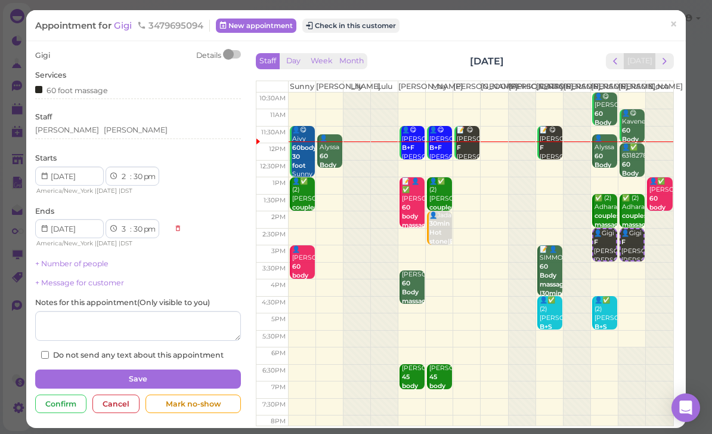
click at [190, 378] on button "Save" at bounding box center [138, 378] width 206 height 19
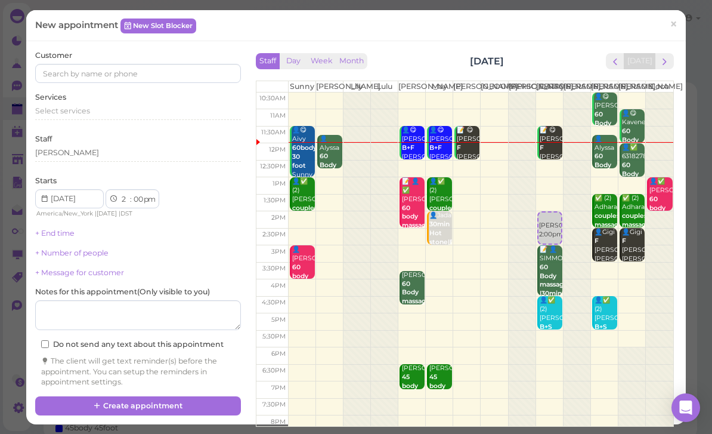
select select "1"
select select "30"
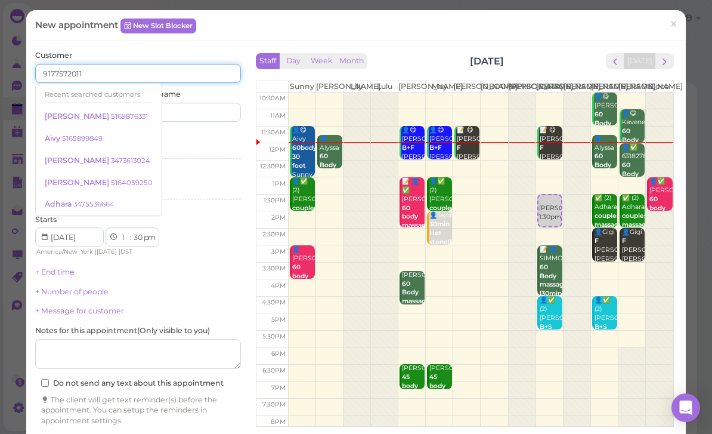
type input "9177572011"
click at [215, 108] on input at bounding box center [191, 112] width 99 height 19
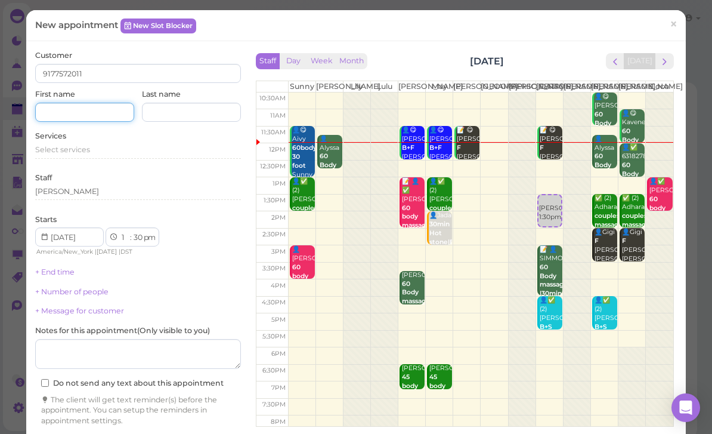
click at [99, 112] on input at bounding box center [84, 112] width 99 height 19
type input "Farhad"
click at [190, 110] on input at bounding box center [191, 112] width 99 height 19
type input "Asif"
click at [87, 145] on span "Select services" at bounding box center [62, 149] width 55 height 9
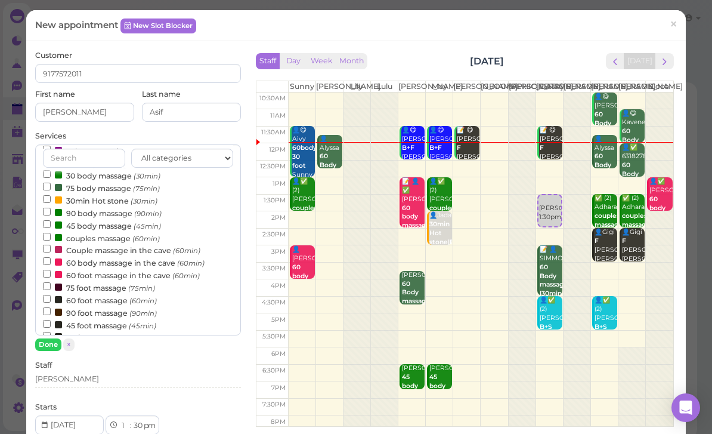
scroll to position [30, 0]
click at [128, 181] on label "75 body massage (75min)" at bounding box center [101, 186] width 117 height 13
click at [51, 181] on input "75 body massage (75min)" at bounding box center [47, 185] width 8 height 8
click at [53, 342] on button "Done" at bounding box center [48, 344] width 26 height 13
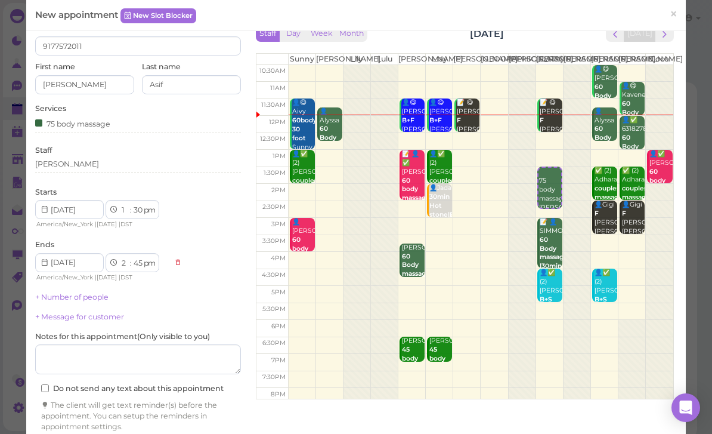
scroll to position [27, 0]
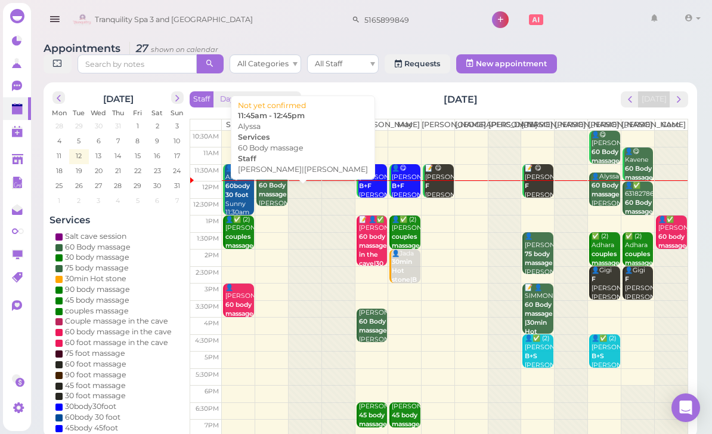
click at [264, 198] on b "60 Body massage" at bounding box center [273, 189] width 28 height 17
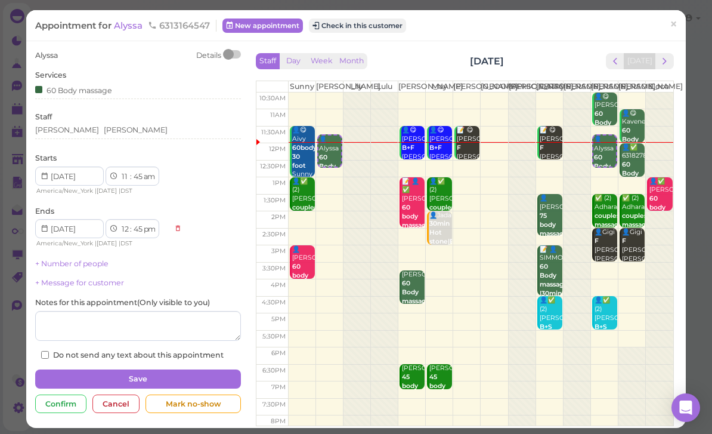
click at [669, 25] on link "×" at bounding box center [674, 25] width 22 height 28
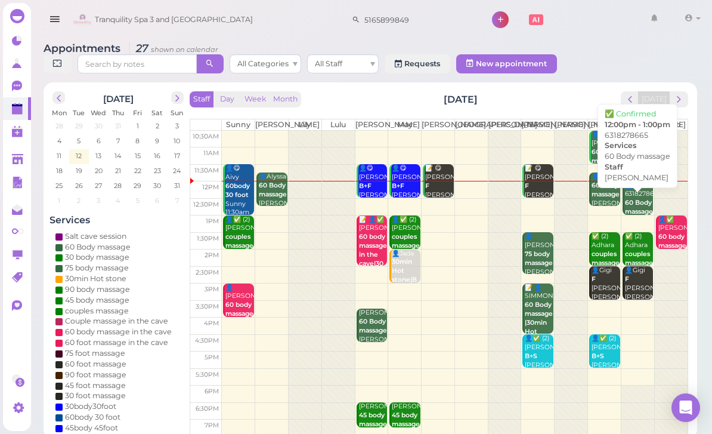
click at [629, 215] on b "60 Body massage" at bounding box center [639, 207] width 28 height 17
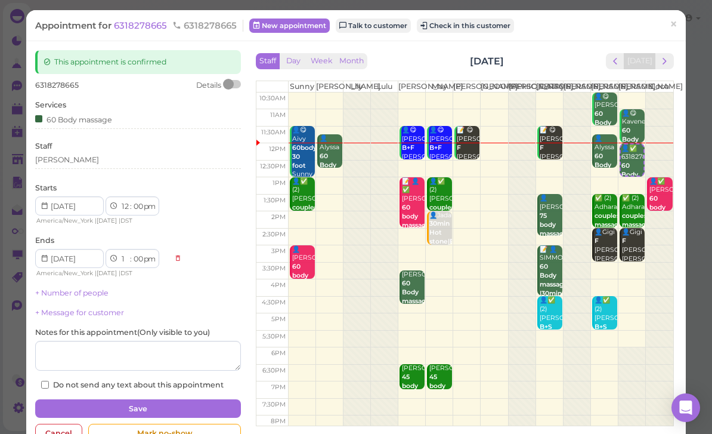
click at [137, 26] on span "6318278665" at bounding box center [141, 25] width 55 height 11
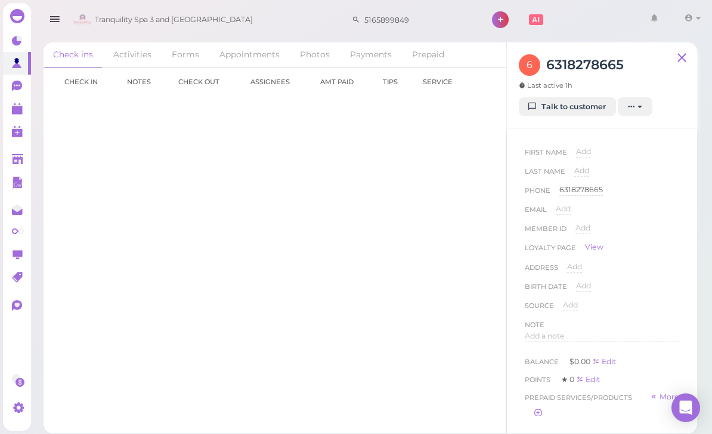
click at [588, 155] on span "Add" at bounding box center [583, 151] width 15 height 9
click at [632, 155] on input at bounding box center [627, 155] width 103 height 18
type input "Nike"
click at [588, 175] on button "Done" at bounding box center [590, 172] width 26 height 13
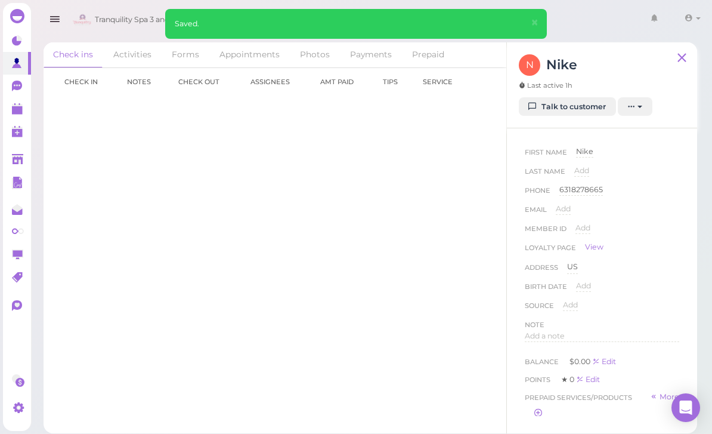
click at [14, 111] on polygon at bounding box center [17, 110] width 11 height 8
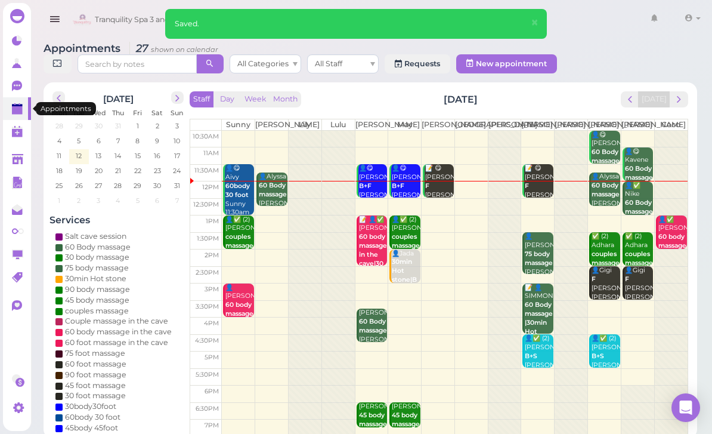
click at [635, 210] on b "60 Body massage" at bounding box center [639, 207] width 28 height 17
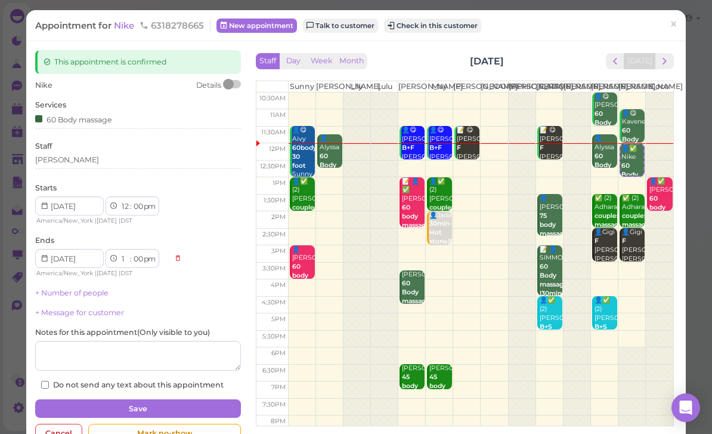
click at [442, 27] on button "Check in this customer" at bounding box center [432, 25] width 97 height 14
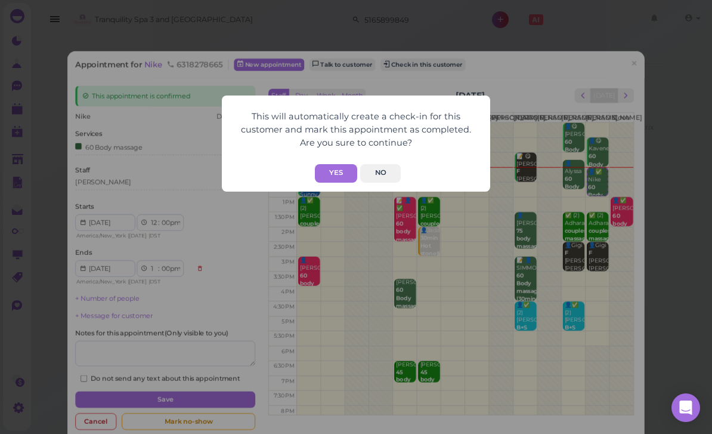
click at [339, 179] on button "Yes" at bounding box center [336, 173] width 42 height 18
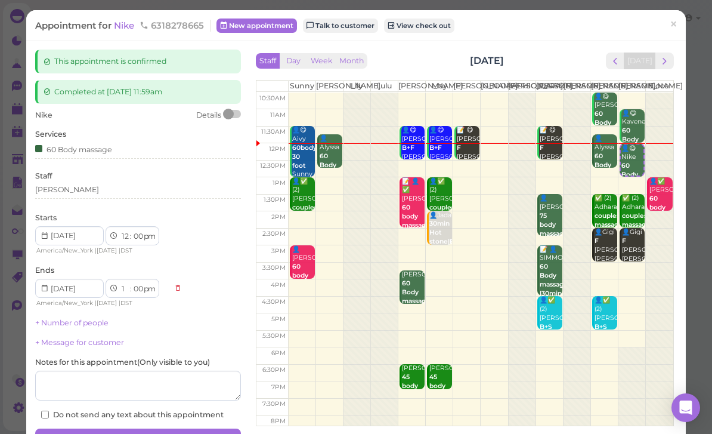
click at [682, 27] on link "×" at bounding box center [674, 25] width 22 height 28
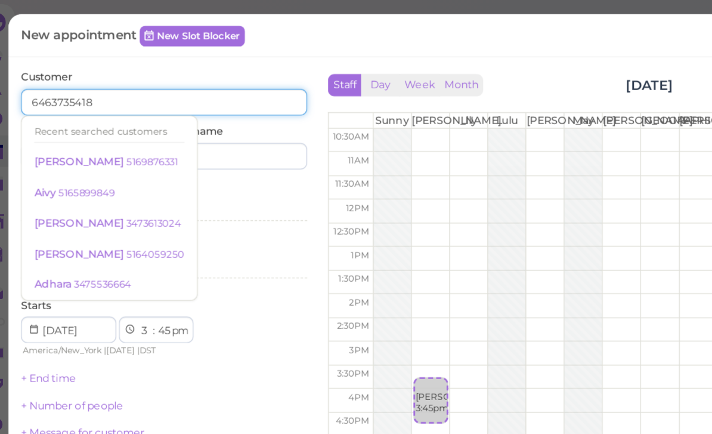
type input "6463735418"
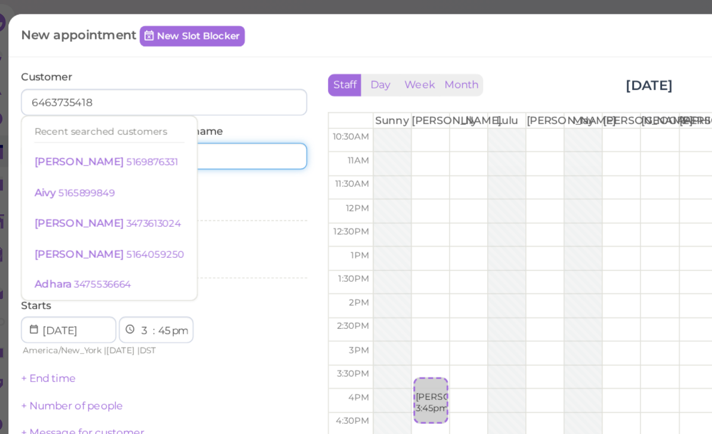
click at [168, 115] on input at bounding box center [191, 112] width 99 height 19
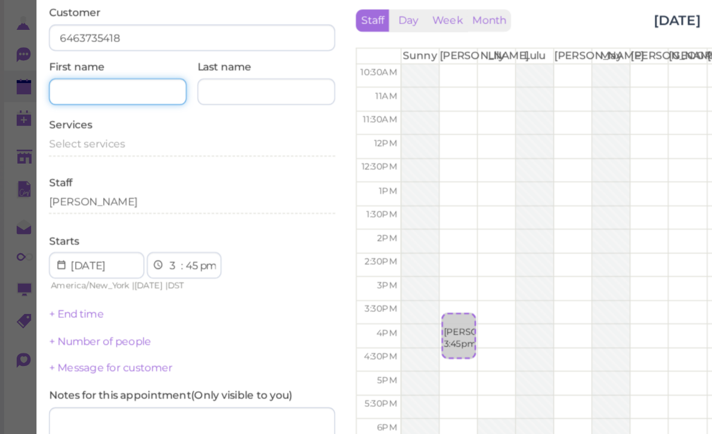
click at [107, 103] on input at bounding box center [84, 112] width 99 height 19
type input "gonieu"
click at [77, 145] on span "Select services" at bounding box center [62, 149] width 55 height 9
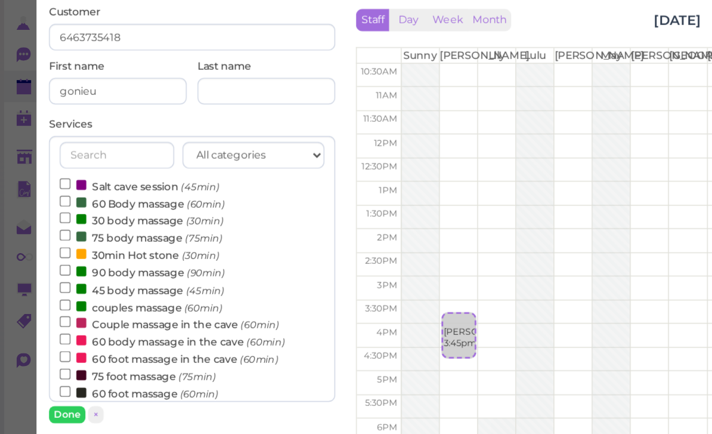
click at [104, 261] on label "couples massage (60min)" at bounding box center [101, 267] width 117 height 13
click at [51, 262] on input "couples massage (60min)" at bounding box center [47, 266] width 8 height 8
click at [52, 338] on button "Done" at bounding box center [48, 344] width 26 height 13
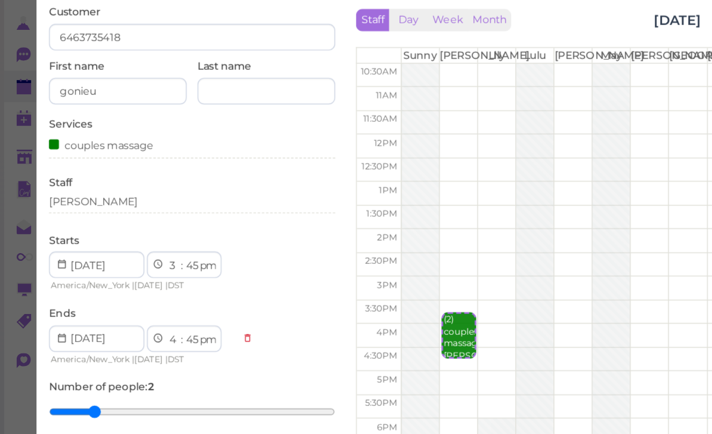
click at [83, 186] on div "[PERSON_NAME]" at bounding box center [138, 191] width 206 height 11
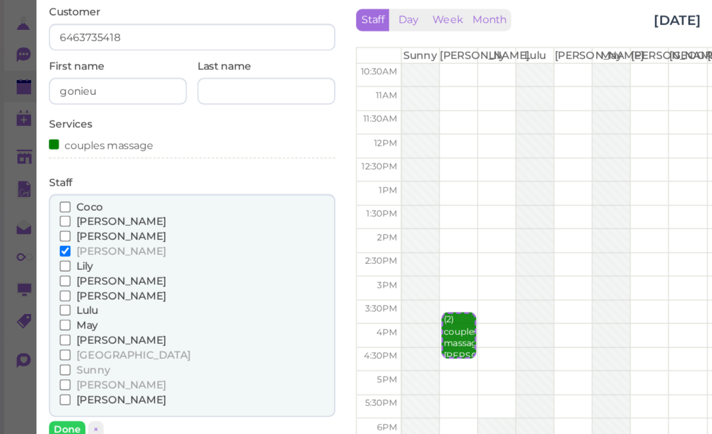
click at [58, 233] on span "Lily" at bounding box center [61, 237] width 12 height 9
click at [51, 234] on input "Lily" at bounding box center [47, 238] width 8 height 8
click at [51, 349] on button "Done" at bounding box center [48, 355] width 26 height 13
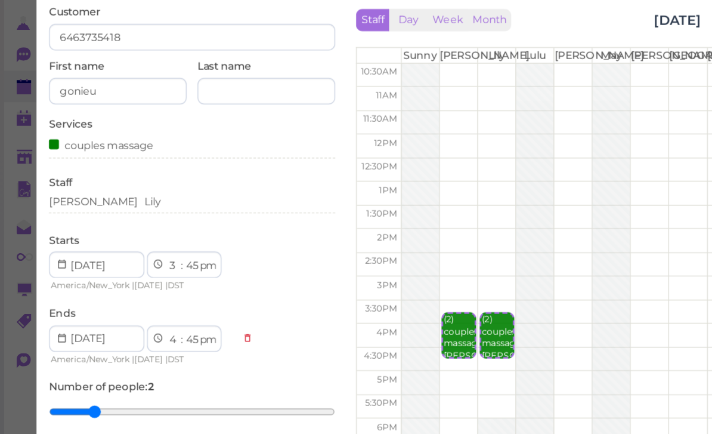
click at [163, 144] on div "couples massage" at bounding box center [138, 150] width 206 height 13
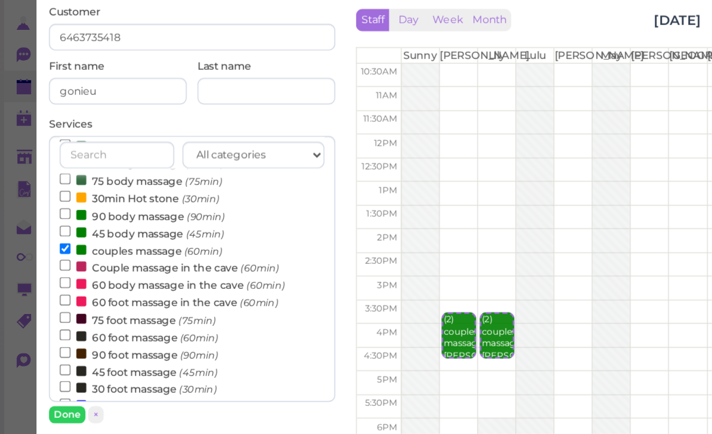
scroll to position [49, 0]
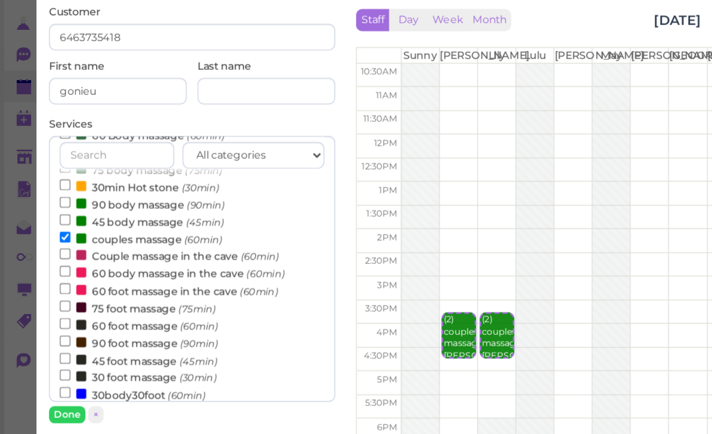
click at [99, 311] on label "30 foot massage (30min)" at bounding box center [99, 317] width 113 height 13
click at [51, 312] on input "30 foot massage (30min)" at bounding box center [47, 316] width 8 height 8
select select "5"
select select "15"
click at [51, 338] on button "Done" at bounding box center [48, 344] width 26 height 13
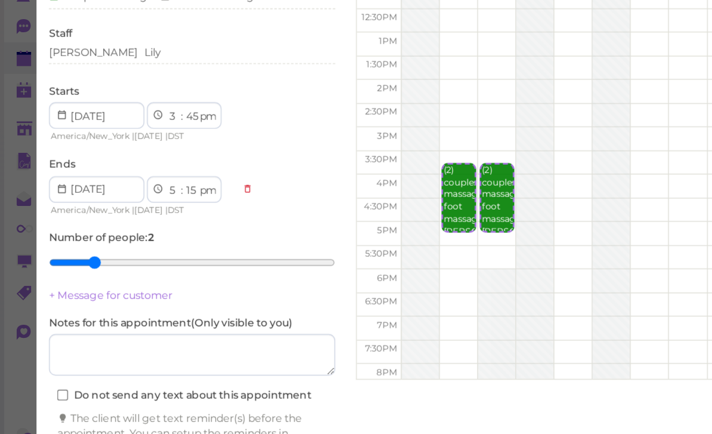
scroll to position [27, 0]
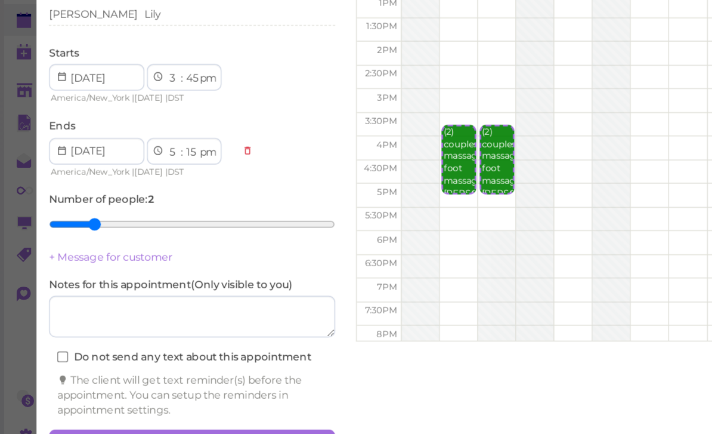
click at [122, 403] on button "Create appointment" at bounding box center [138, 412] width 206 height 19
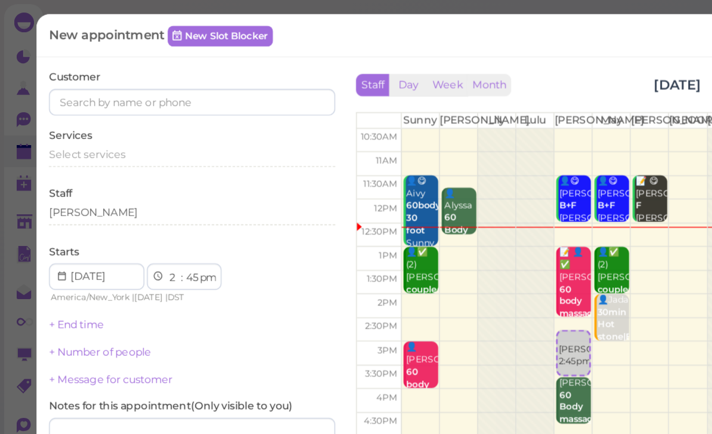
scroll to position [0, 0]
click at [89, 111] on span "Select services" at bounding box center [62, 110] width 55 height 9
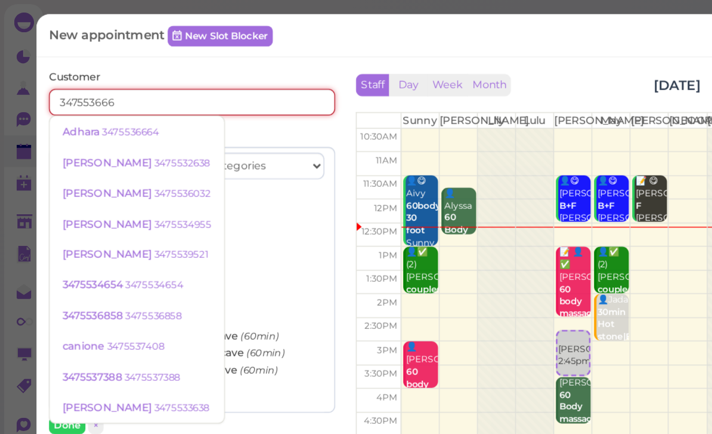
type input "3475536664"
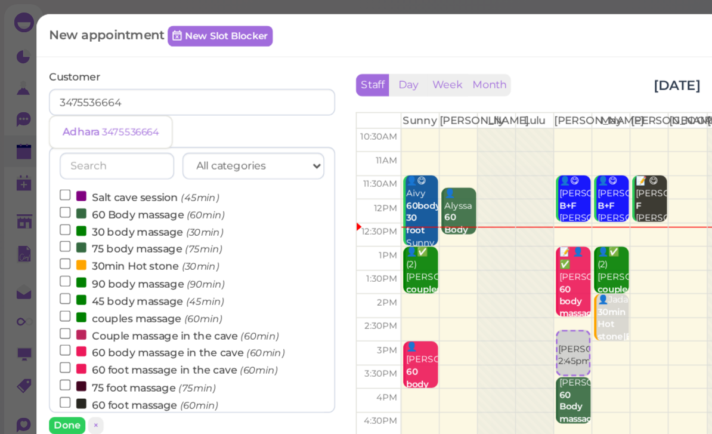
click at [97, 94] on small "3475536664" at bounding box center [93, 95] width 41 height 8
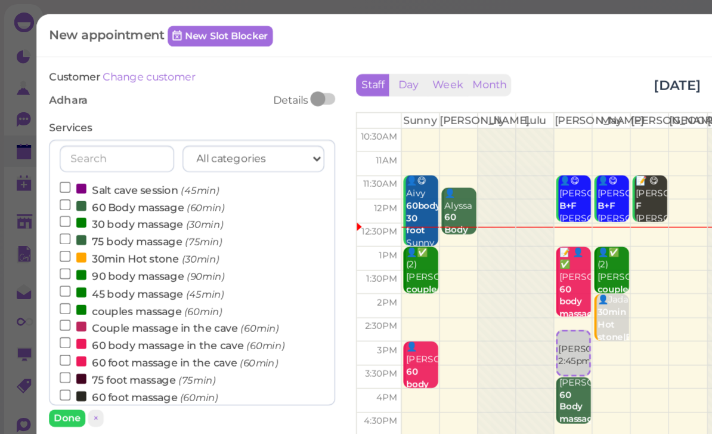
click at [107, 219] on label "couples massage (60min)" at bounding box center [101, 223] width 117 height 13
click at [51, 219] on input "couples massage (60min)" at bounding box center [47, 222] width 8 height 8
click at [46, 299] on button "Done" at bounding box center [48, 300] width 26 height 13
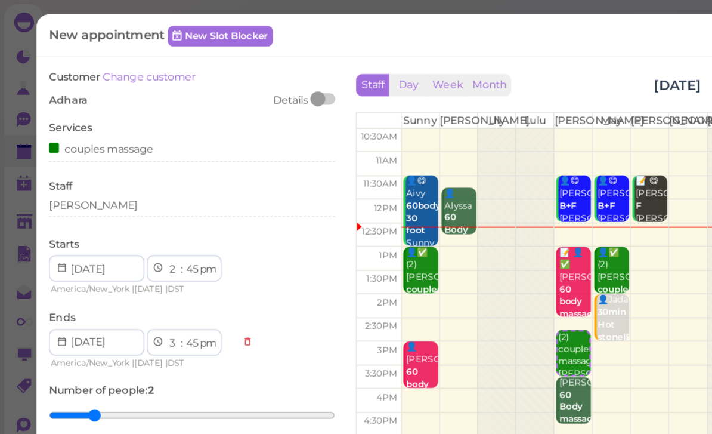
click at [90, 148] on div "[PERSON_NAME]" at bounding box center [138, 147] width 206 height 11
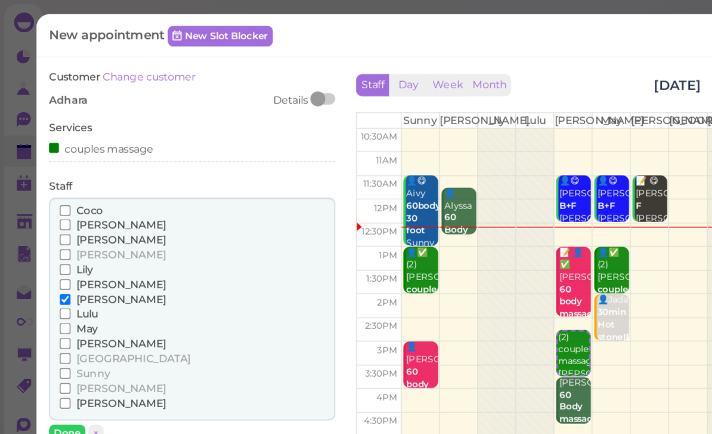
click at [63, 181] on span "[PERSON_NAME]" at bounding box center [87, 182] width 64 height 9
click at [51, 181] on input "[PERSON_NAME]" at bounding box center [47, 183] width 8 height 8
click at [51, 305] on button "Done" at bounding box center [48, 311] width 26 height 13
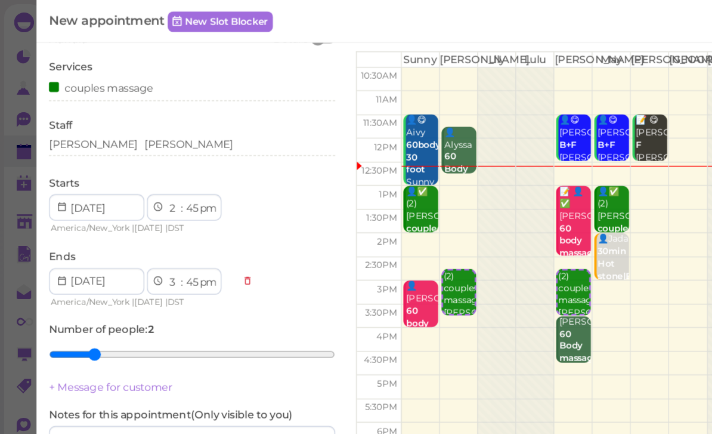
scroll to position [43, 0]
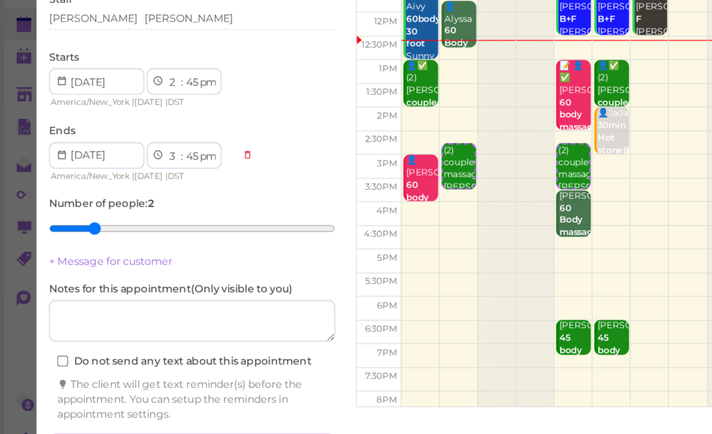
click at [168, 403] on button "Create appointment" at bounding box center [138, 412] width 206 height 19
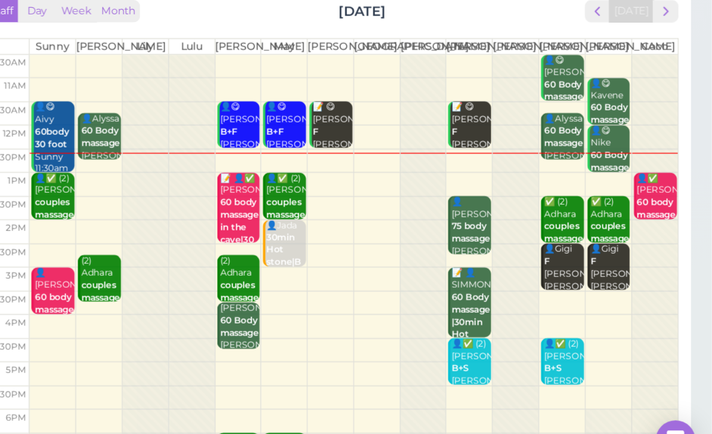
scroll to position [0, 0]
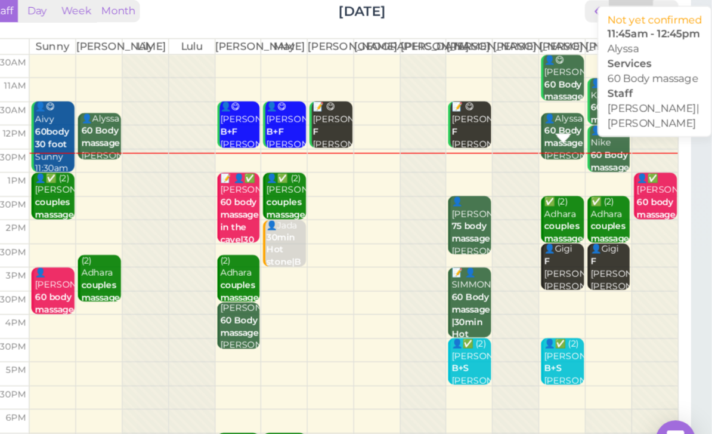
click at [592, 181] on b "60 Body massage" at bounding box center [606, 189] width 28 height 17
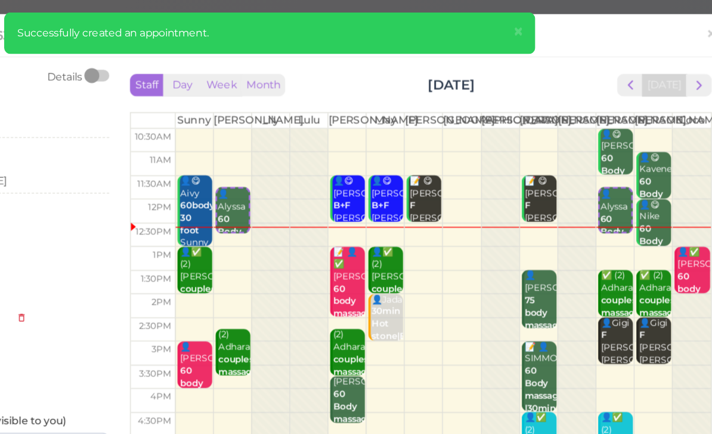
click at [531, 23] on span "×" at bounding box center [535, 22] width 8 height 17
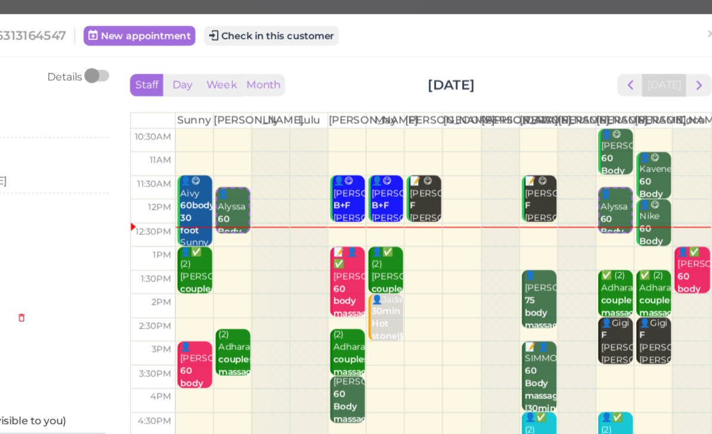
click at [309, 27] on button "Check in this customer" at bounding box center [357, 25] width 97 height 14
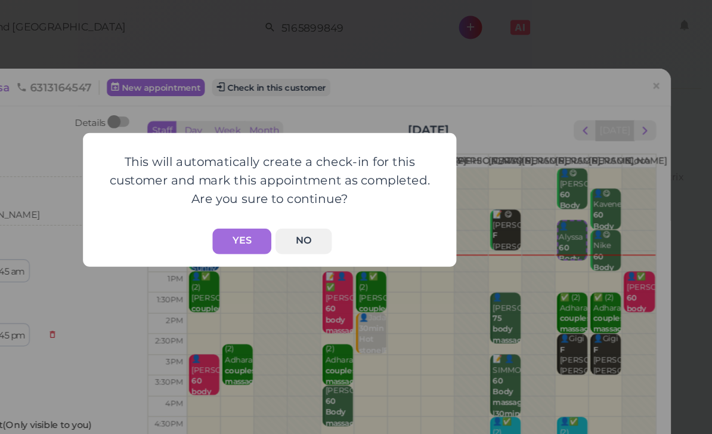
click at [315, 173] on button "Yes" at bounding box center [336, 173] width 42 height 18
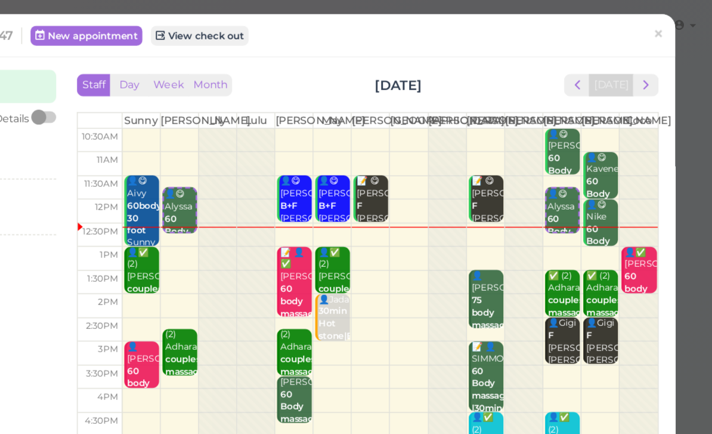
click at [670, 24] on span "×" at bounding box center [674, 24] width 8 height 17
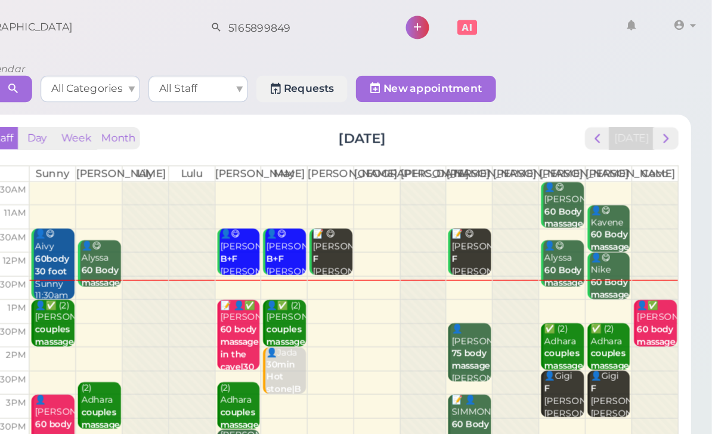
click at [592, 203] on b "60 Body massage" at bounding box center [606, 198] width 28 height 17
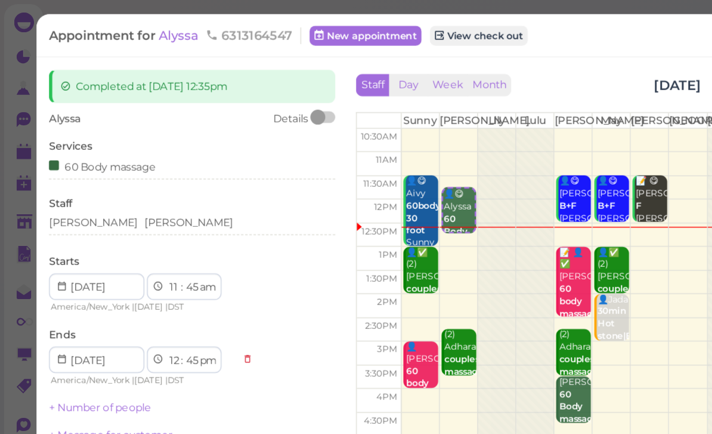
click at [123, 203] on select "1 2 3 4 5 6 7 8 9 10 11 12" at bounding box center [125, 206] width 10 height 13
select select "12"
select select "1"
select select "am"
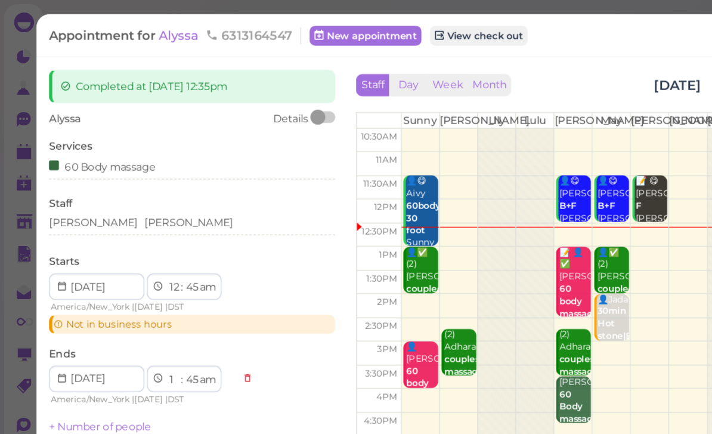
click at [140, 203] on select "00 05 10 15 20 25 30 35 40 45 50 55" at bounding box center [138, 206] width 12 height 13
select select "00"
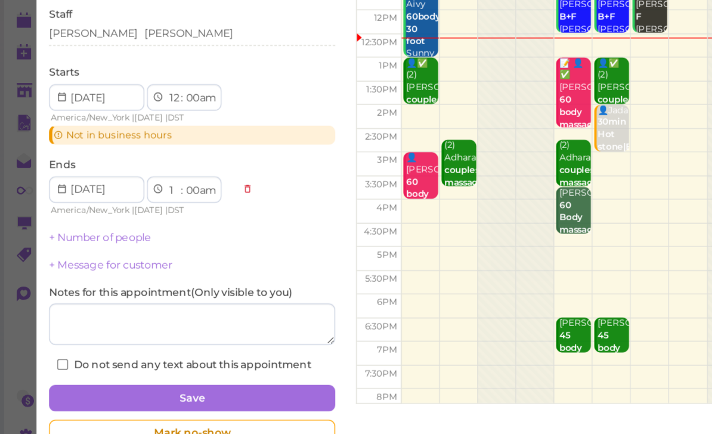
scroll to position [38, 0]
click at [212, 370] on button "Save" at bounding box center [138, 379] width 206 height 19
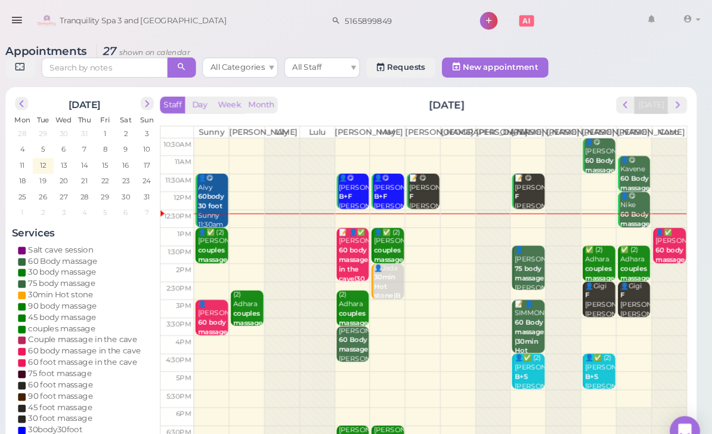
click at [625, 209] on b "60 Body massage" at bounding box center [639, 207] width 28 height 17
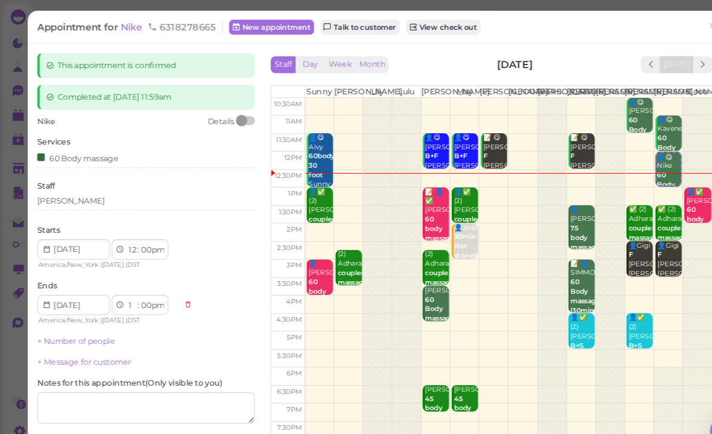
click at [96, 189] on div "[PERSON_NAME]" at bounding box center [138, 189] width 206 height 11
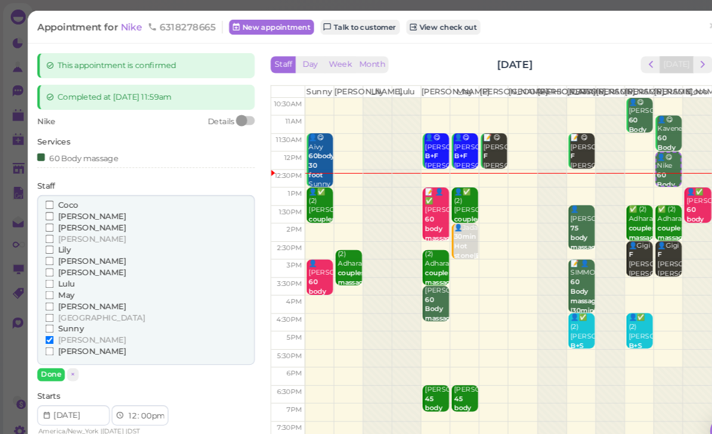
click at [64, 226] on span "[PERSON_NAME]" at bounding box center [87, 225] width 64 height 9
click at [51, 226] on input "[PERSON_NAME]" at bounding box center [47, 226] width 8 height 8
click at [60, 317] on span "[PERSON_NAME]" at bounding box center [87, 321] width 64 height 9
click at [51, 317] on input "[PERSON_NAME]" at bounding box center [47, 321] width 8 height 8
click at [55, 348] on button "Done" at bounding box center [48, 354] width 26 height 13
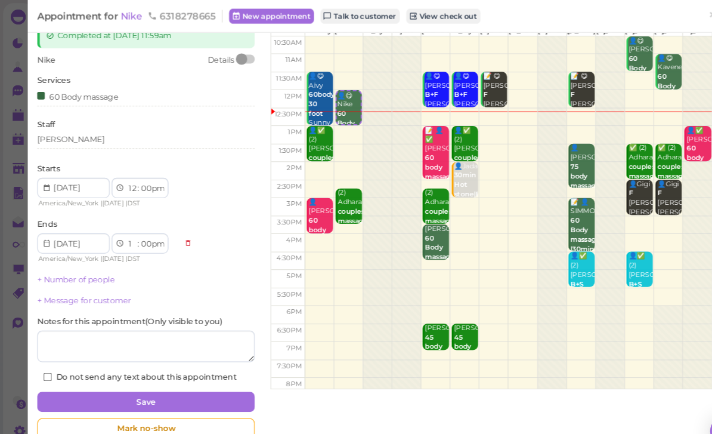
scroll to position [58, 0]
click at [185, 375] on button "Save" at bounding box center [138, 379] width 206 height 19
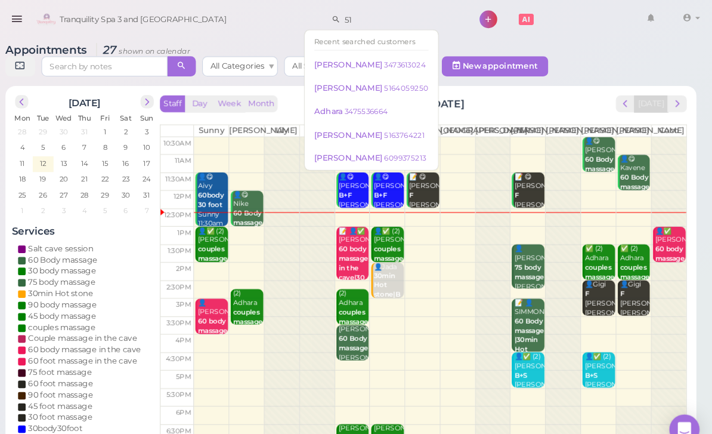
type input "5"
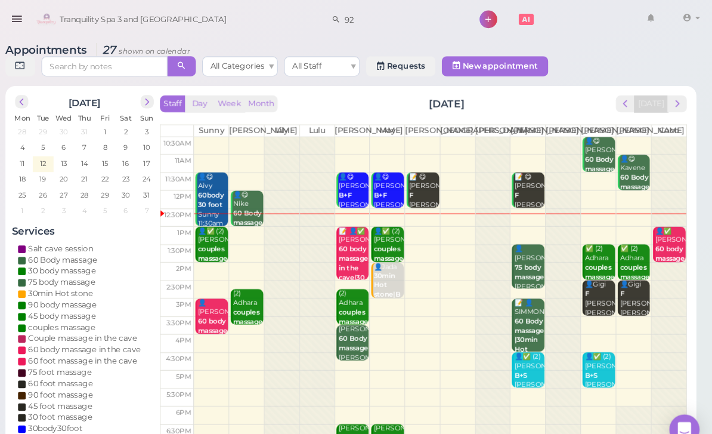
type input "9"
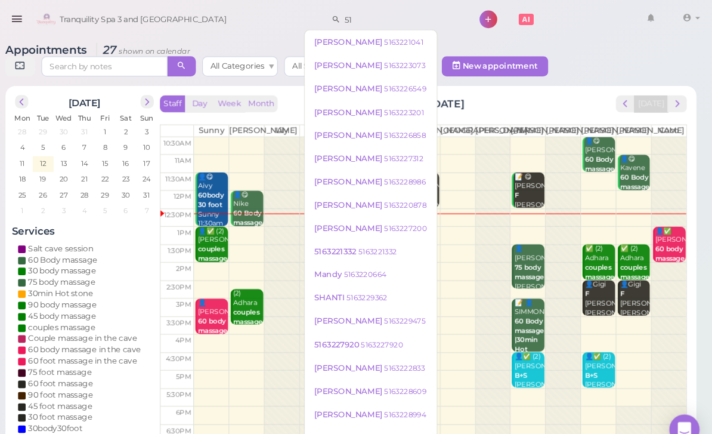
type input "5"
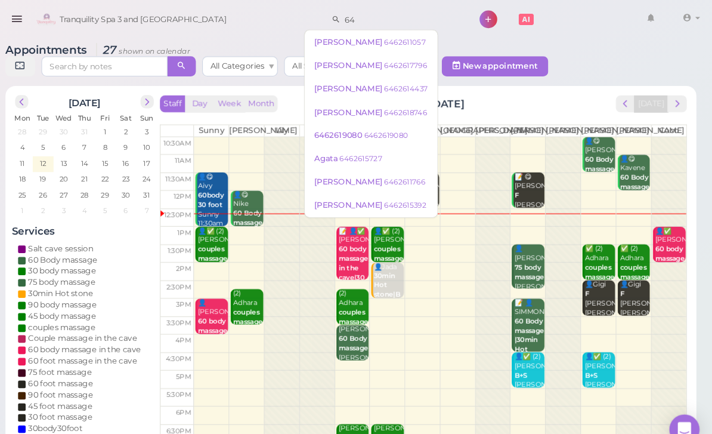
type input "6"
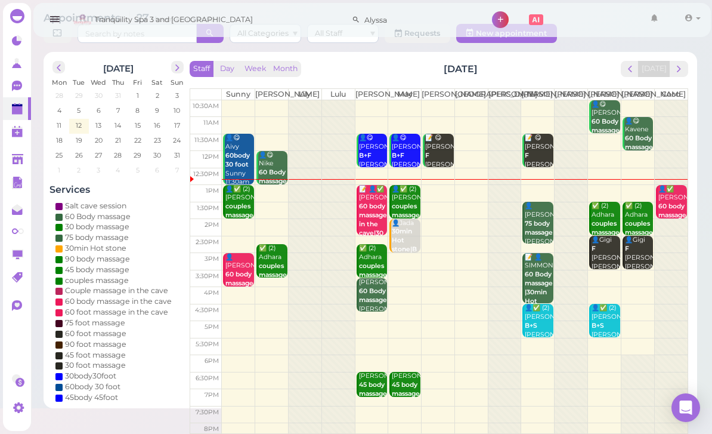
scroll to position [42, 0]
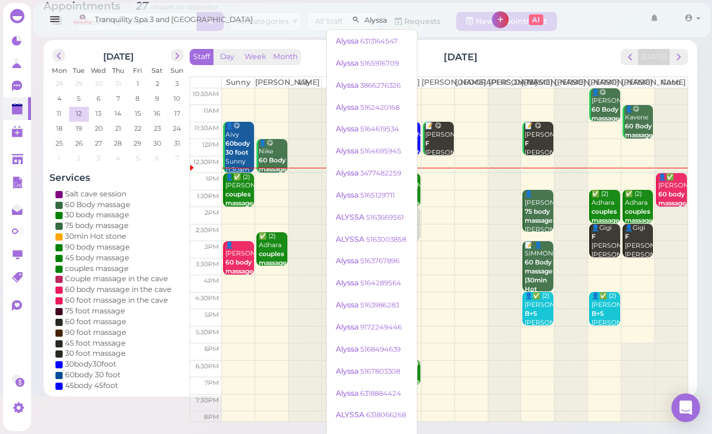
type input "Alyssa"
click at [591, 24] on div "Tranquility Spa 3 and Salt Cave Alyssa 1 Account" at bounding box center [387, 20] width 635 height 34
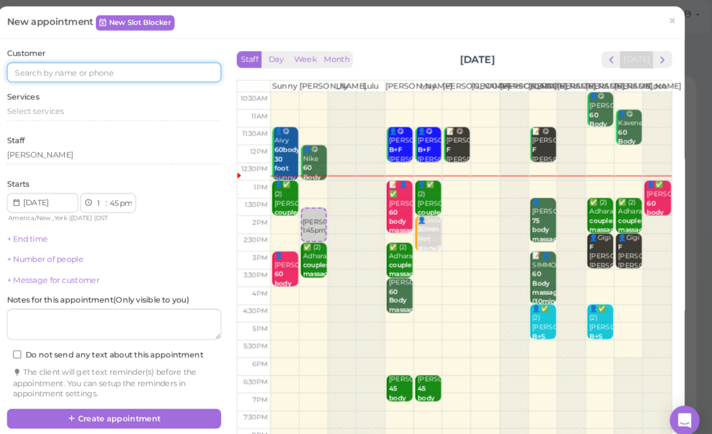
click at [121, 64] on input at bounding box center [138, 73] width 206 height 19
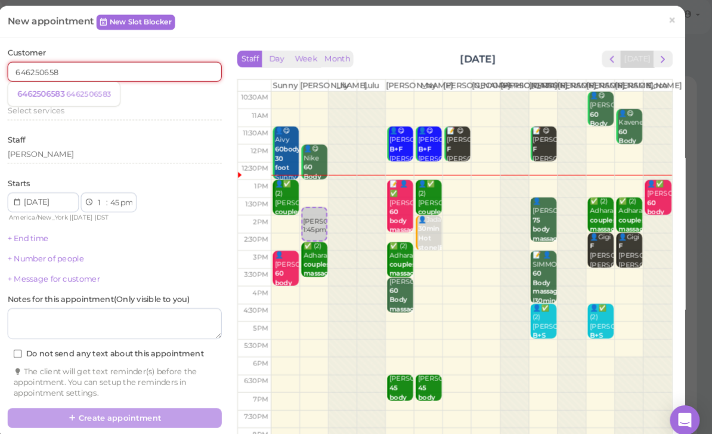
type input "6462506583"
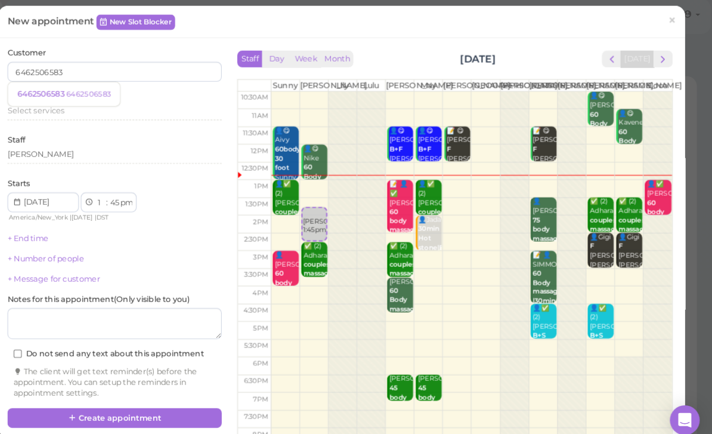
click at [45, 90] on span "6462506583" at bounding box center [68, 94] width 47 height 9
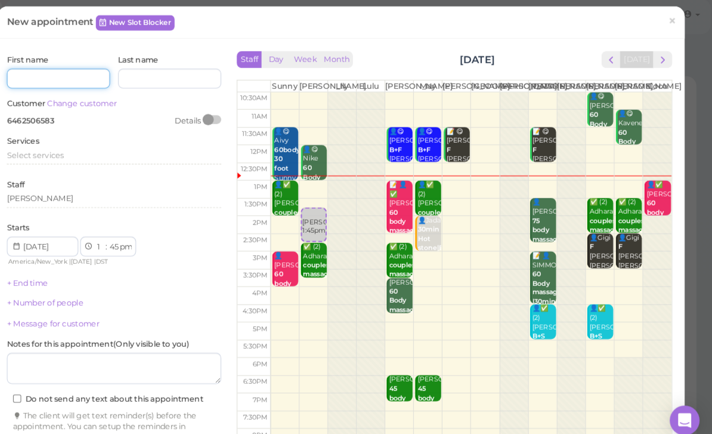
click at [70, 73] on input at bounding box center [84, 79] width 99 height 19
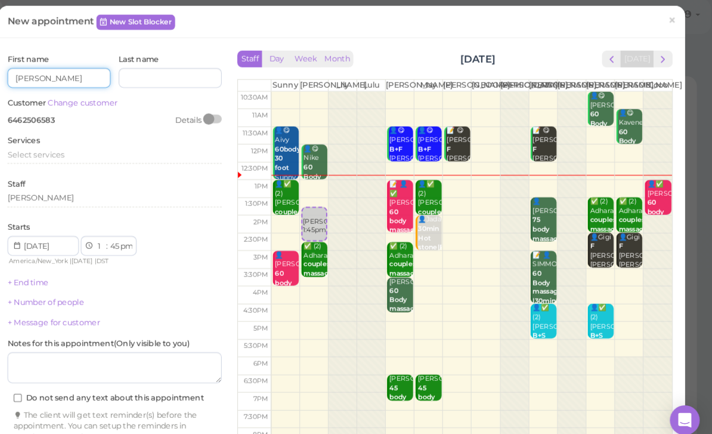
type input "[PERSON_NAME]"
click at [35, 149] on span "Select services" at bounding box center [62, 153] width 55 height 9
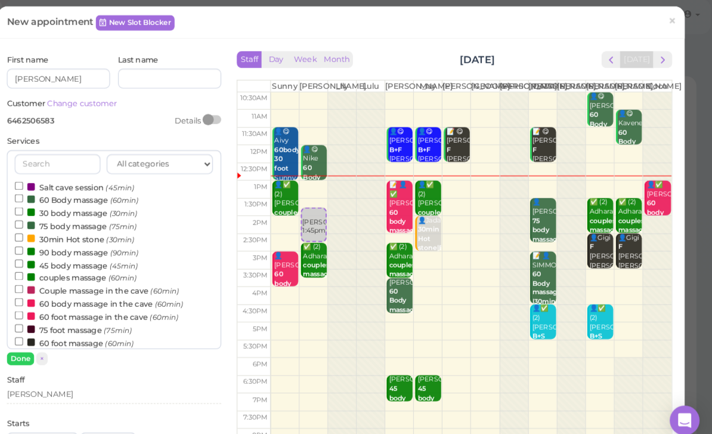
click at [59, 190] on label "60 Body massage (60min)" at bounding box center [102, 195] width 119 height 13
click at [51, 190] on input "60 Body massage (60min)" at bounding box center [47, 194] width 8 height 8
click at [35, 343] on button "Done" at bounding box center [48, 348] width 26 height 13
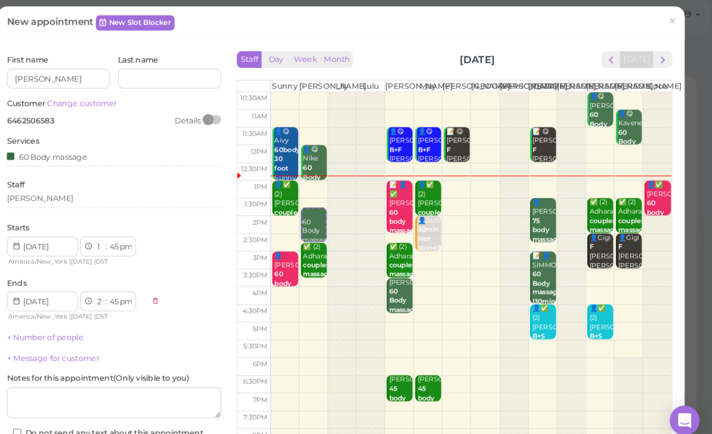
click at [132, 235] on select "00 05 10 15 20 25 30 35 40 45 50 55" at bounding box center [138, 241] width 12 height 13
select select "30"
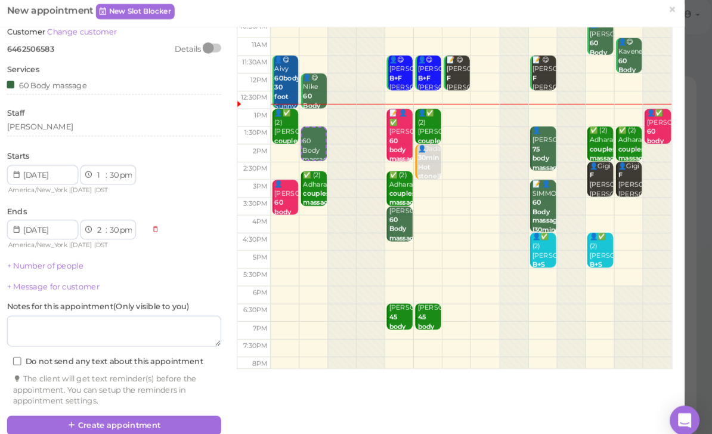
scroll to position [68, 0]
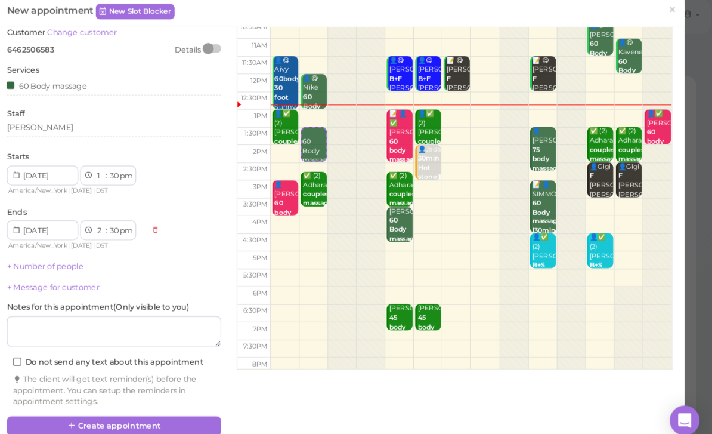
click at [141, 403] on button "Create appointment" at bounding box center [138, 412] width 206 height 19
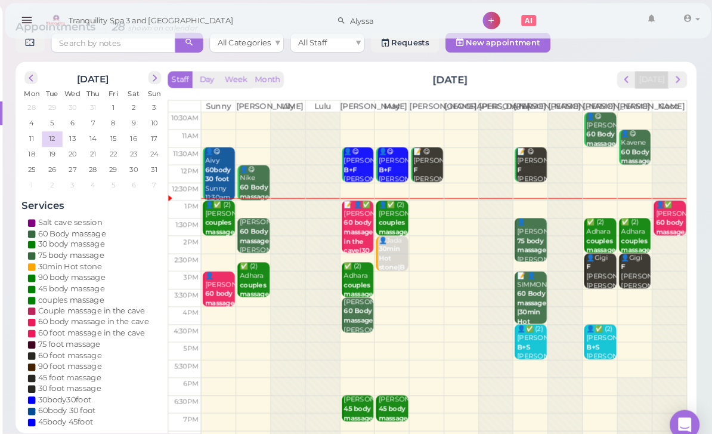
scroll to position [0, 0]
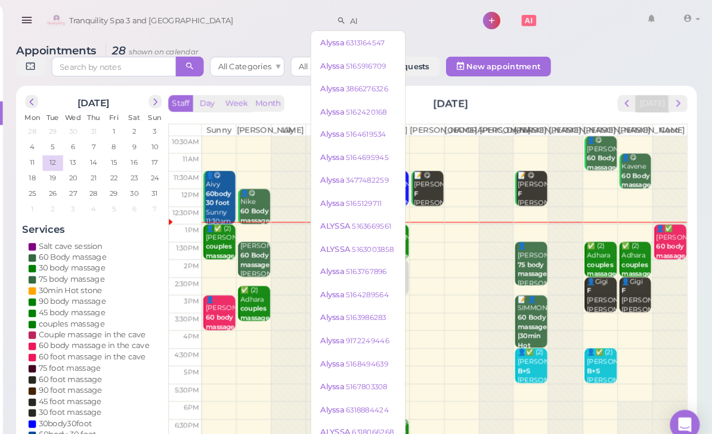
type input "A"
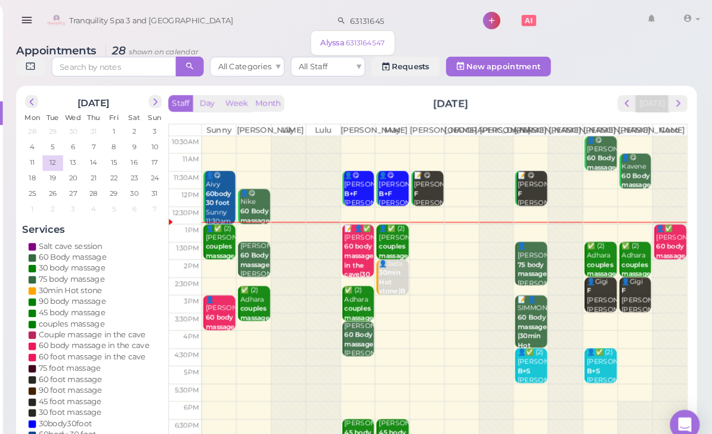
type input "63131645"
click at [360, 37] on small "6313164547" at bounding box center [379, 41] width 38 height 8
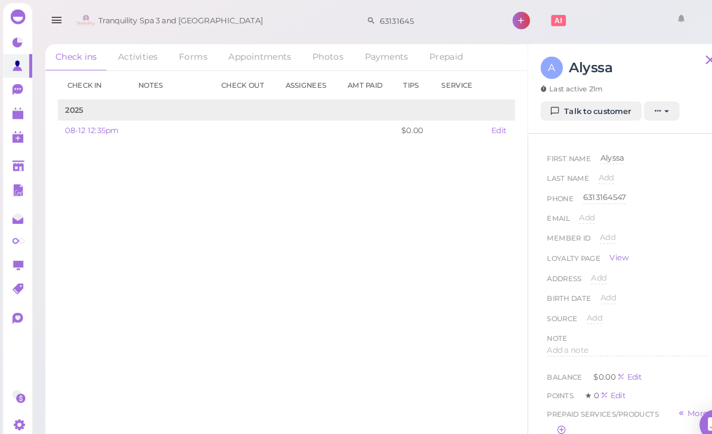
click at [257, 54] on link "Appointments" at bounding box center [249, 54] width 79 height 25
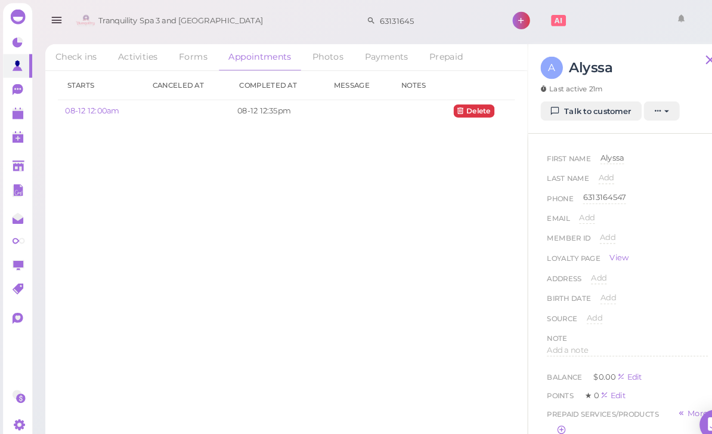
click at [97, 107] on link "08-12 12:00am" at bounding box center [89, 105] width 52 height 9
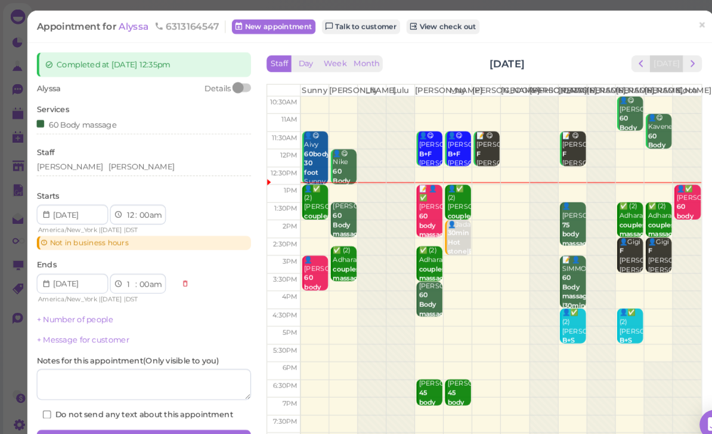
click at [153, 208] on select "am pm" at bounding box center [149, 206] width 14 height 13
select select "pm"
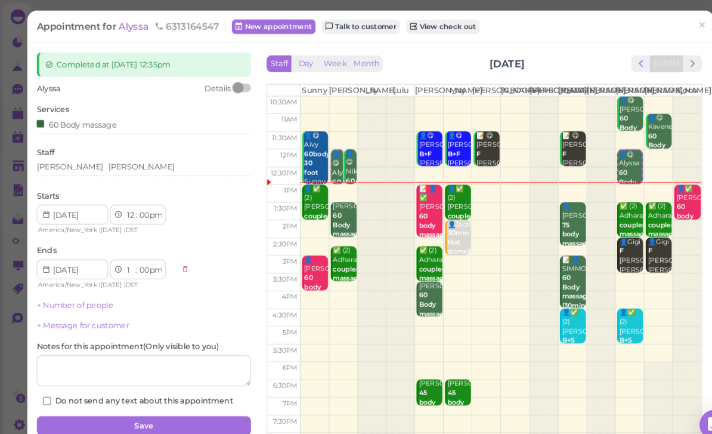
click at [138, 201] on select "00 05 10 15 20 25 30 35 40 45 50 55" at bounding box center [138, 206] width 12 height 13
select select "10"
click at [109, 166] on div "Linda Kelly" at bounding box center [138, 162] width 206 height 14
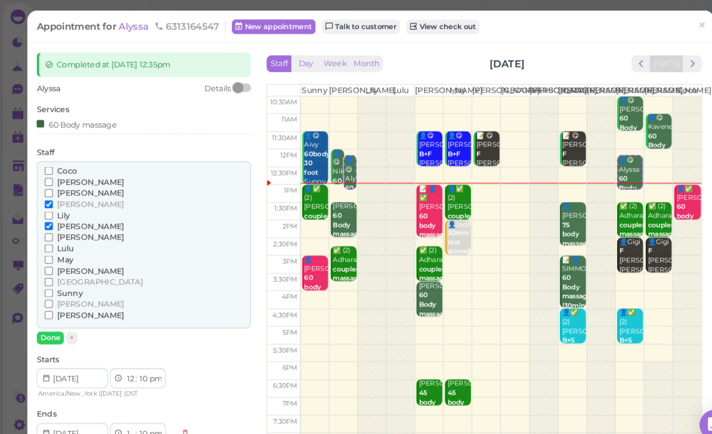
click at [67, 287] on span "[PERSON_NAME]" at bounding box center [87, 291] width 64 height 9
click at [51, 288] on input "[PERSON_NAME]" at bounding box center [47, 292] width 8 height 8
click at [66, 191] on span "[PERSON_NAME]" at bounding box center [87, 195] width 64 height 9
click at [51, 192] on input "[PERSON_NAME]" at bounding box center [47, 196] width 8 height 8
click at [54, 322] on button "Done" at bounding box center [48, 324] width 26 height 13
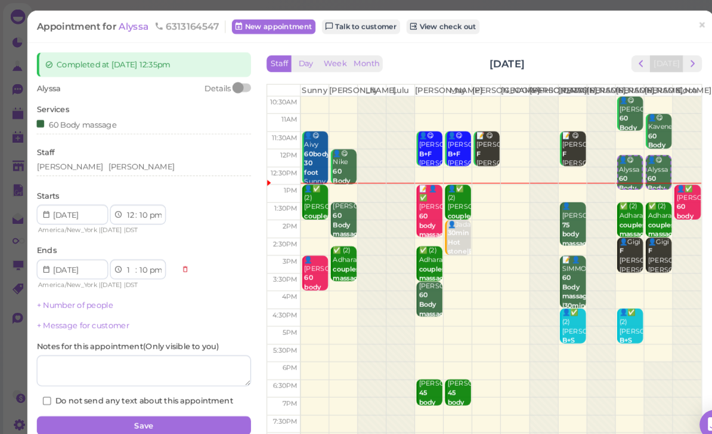
click at [168, 406] on button "Save" at bounding box center [138, 408] width 206 height 19
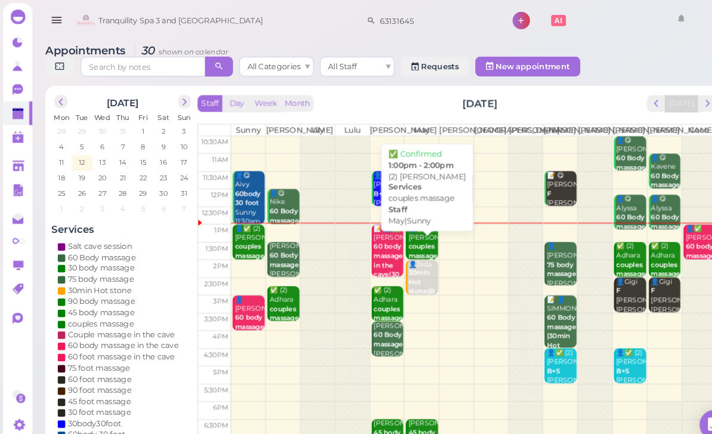
click at [399, 240] on b "couples massage" at bounding box center [406, 241] width 28 height 17
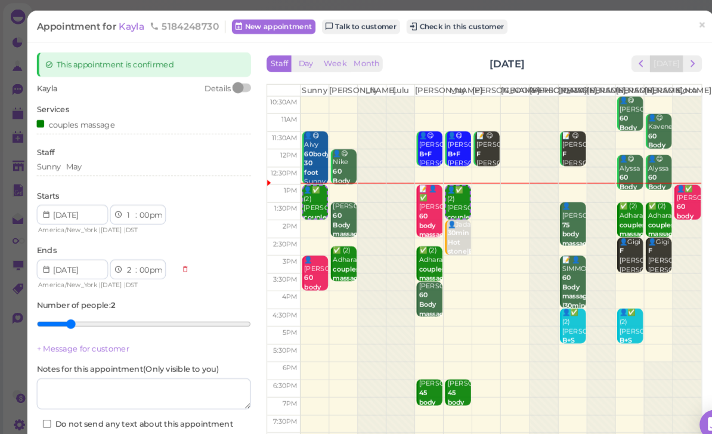
click at [438, 26] on button "Check in this customer" at bounding box center [438, 25] width 97 height 14
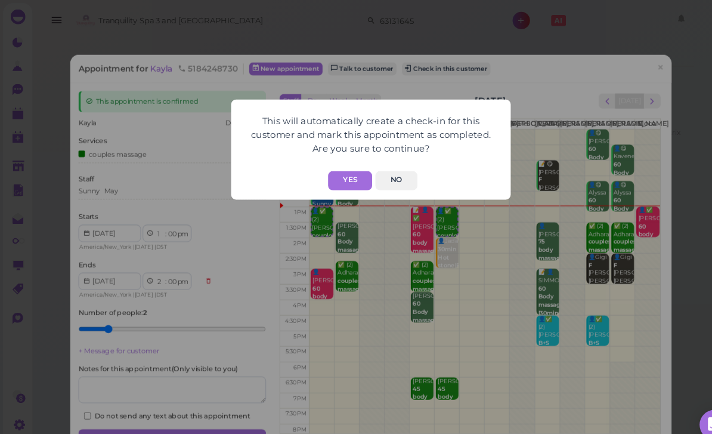
click at [340, 180] on button "Yes" at bounding box center [336, 173] width 42 height 18
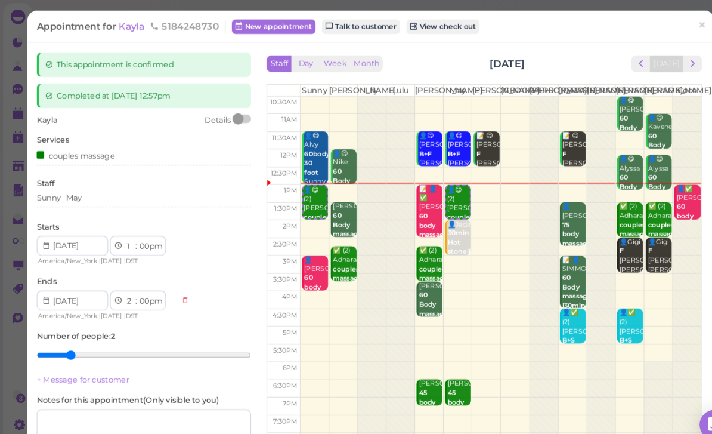
click at [669, 26] on link "×" at bounding box center [674, 25] width 22 height 28
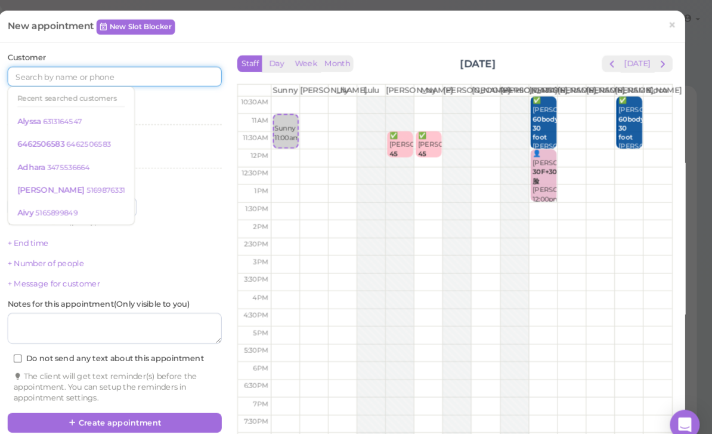
type input "6"
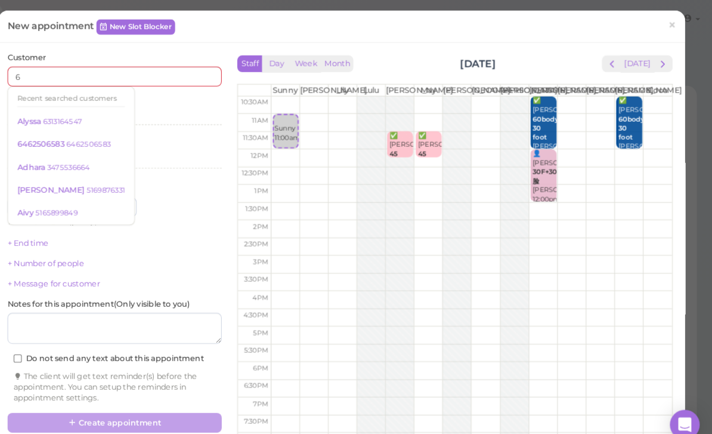
click at [670, 23] on span "×" at bounding box center [674, 24] width 8 height 17
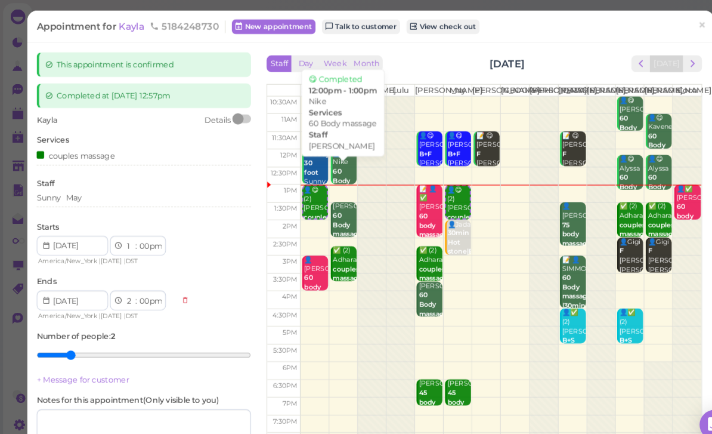
click at [336, 165] on div "👤😋 Nike 60 Body massage Kelly 12:00pm - 1:00pm" at bounding box center [330, 183] width 23 height 80
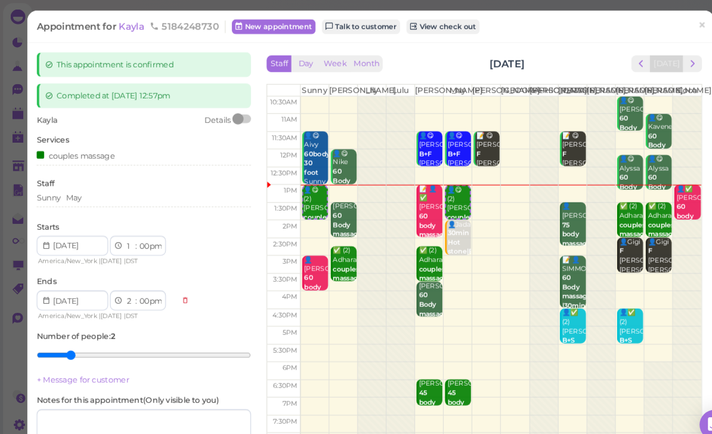
click at [326, 177] on b "60 Body massage" at bounding box center [334, 173] width 28 height 26
click at [679, 27] on link "×" at bounding box center [674, 25] width 22 height 28
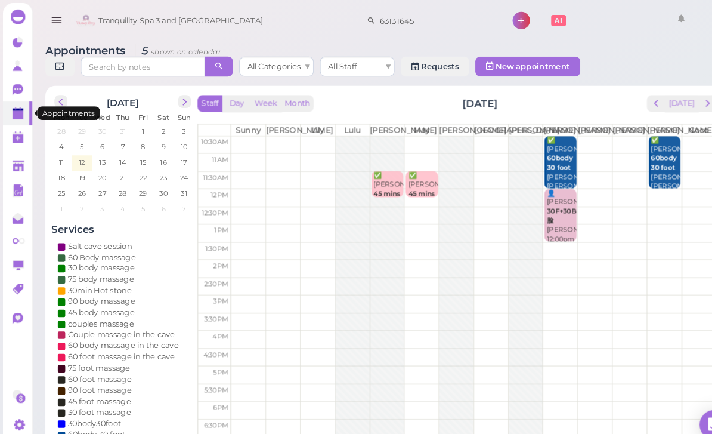
click at [12, 109] on polygon at bounding box center [17, 110] width 11 height 8
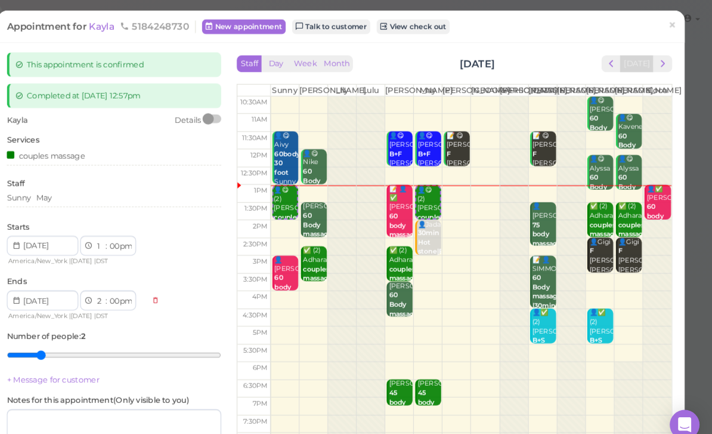
click at [670, 25] on span "×" at bounding box center [674, 24] width 8 height 17
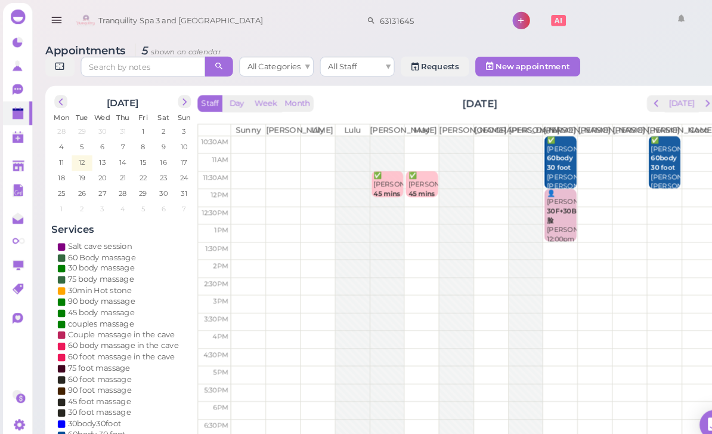
click at [13, 109] on polygon at bounding box center [17, 110] width 11 height 8
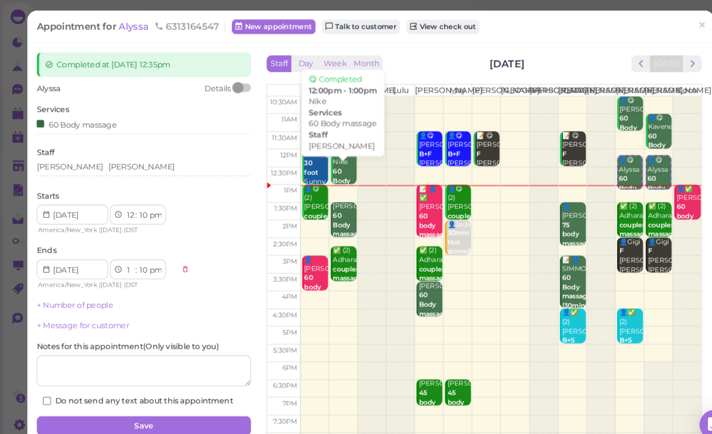
click at [328, 169] on div "👤😋 Nike 60 Body massage Kelly 12:00pm - 1:00pm" at bounding box center [330, 183] width 23 height 80
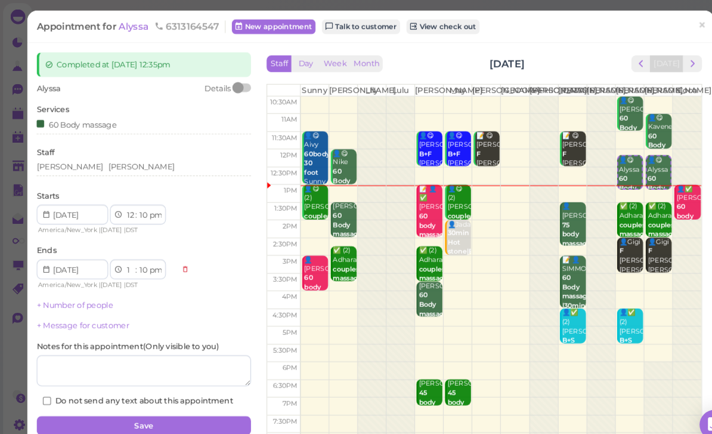
click at [682, 53] on div "Staff Day Week Month Tuesday, Aug 12 Today Sunny Kelly Lily Lulu Lisa May Mike …" at bounding box center [465, 222] width 436 height 344
click at [679, 25] on link "×" at bounding box center [674, 25] width 22 height 28
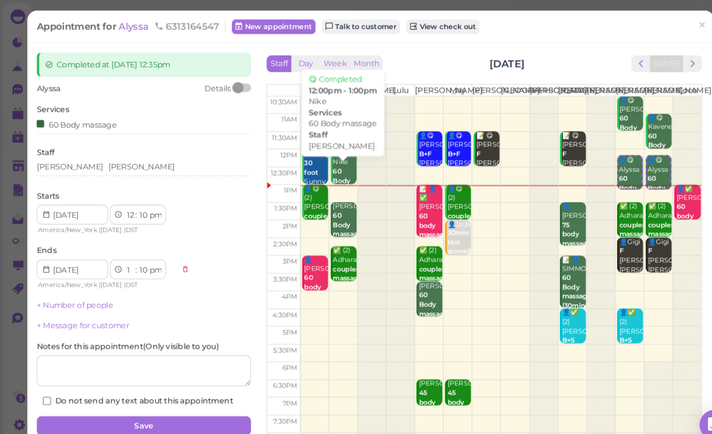
click at [330, 171] on div "👤😋 Nike 60 Body massage Kelly 12:00pm - 1:00pm" at bounding box center [330, 183] width 23 height 80
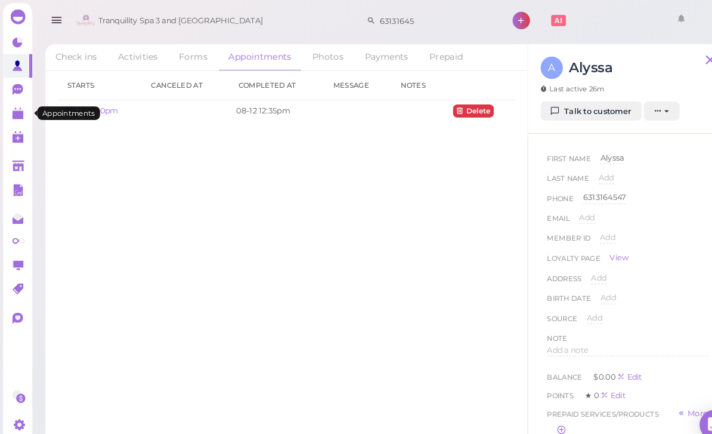
click at [21, 111] on polygon at bounding box center [17, 110] width 11 height 8
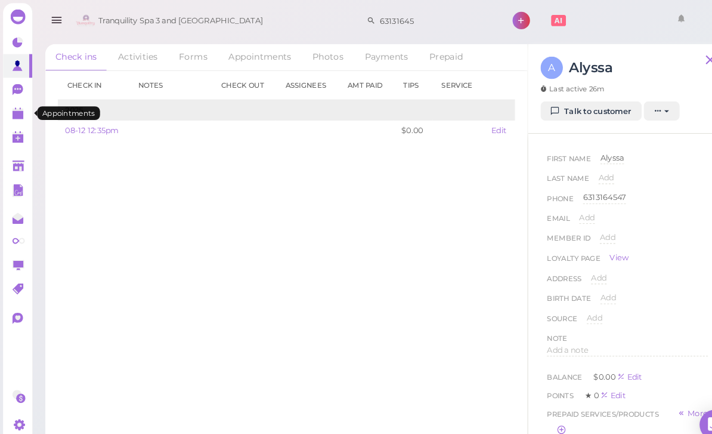
click at [18, 116] on link at bounding box center [17, 108] width 28 height 23
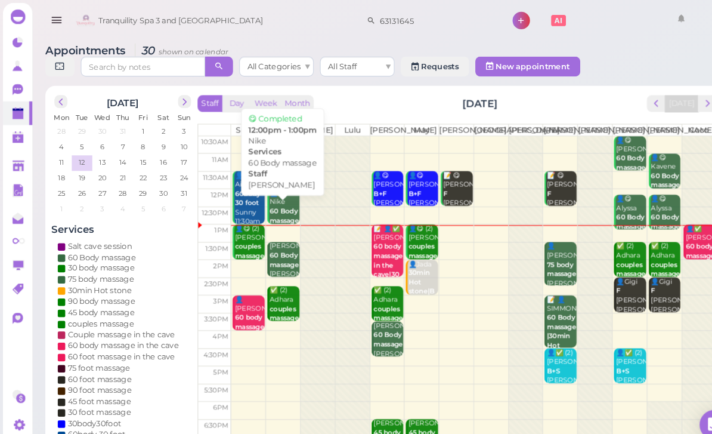
click at [271, 212] on b "60 Body massage" at bounding box center [273, 207] width 28 height 17
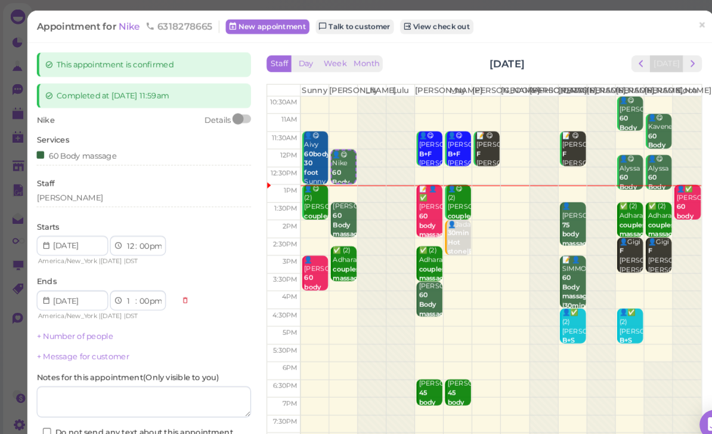
click at [113, 151] on div "60 Body massage" at bounding box center [138, 149] width 206 height 13
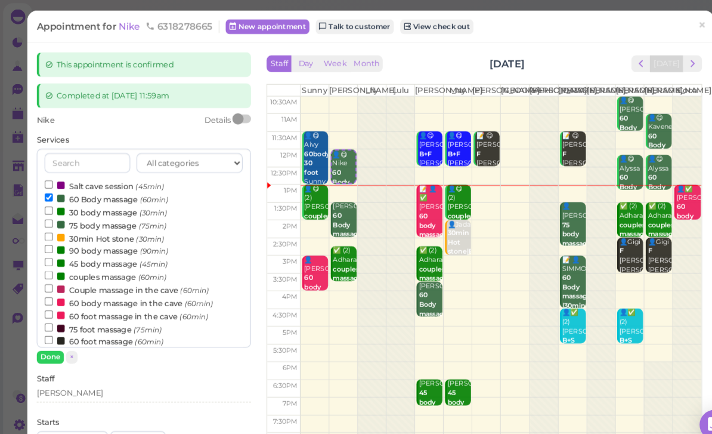
click at [112, 240] on label "90 body massage (90min)" at bounding box center [102, 240] width 119 height 13
click at [51, 240] on input "90 body massage (90min)" at bounding box center [47, 239] width 8 height 8
select select "2"
select select "30"
click at [121, 197] on label "30 body massage (30min)" at bounding box center [102, 203] width 118 height 13
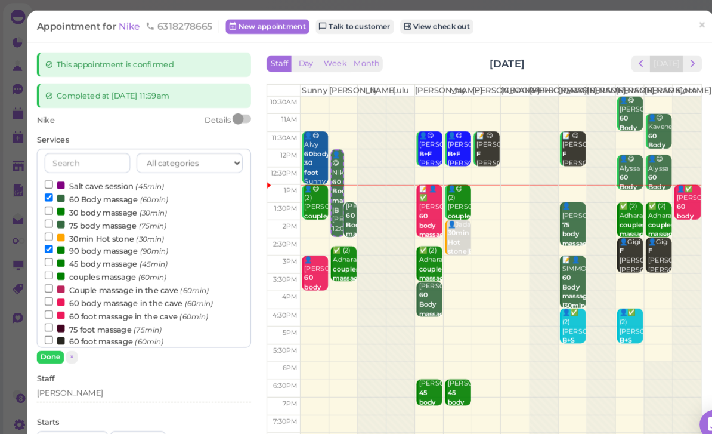
click at [51, 198] on input "30 body massage (30min)" at bounding box center [47, 202] width 8 height 8
select select "3"
select select "00"
click at [109, 205] on label "30 body massage (30min)" at bounding box center [102, 203] width 118 height 13
click at [51, 205] on input "30 body massage (30min)" at bounding box center [47, 202] width 8 height 8
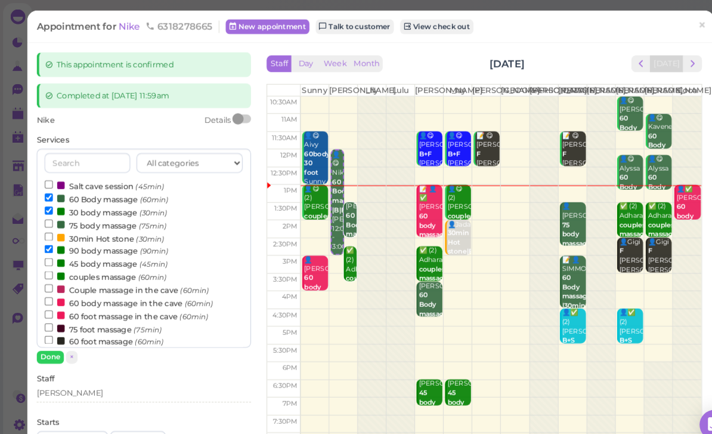
select select "2"
select select "30"
click at [116, 191] on label "60 Body massage (60min)" at bounding box center [102, 190] width 119 height 13
click at [51, 191] on input "60 Body massage (60min)" at bounding box center [47, 190] width 8 height 8
select select "1"
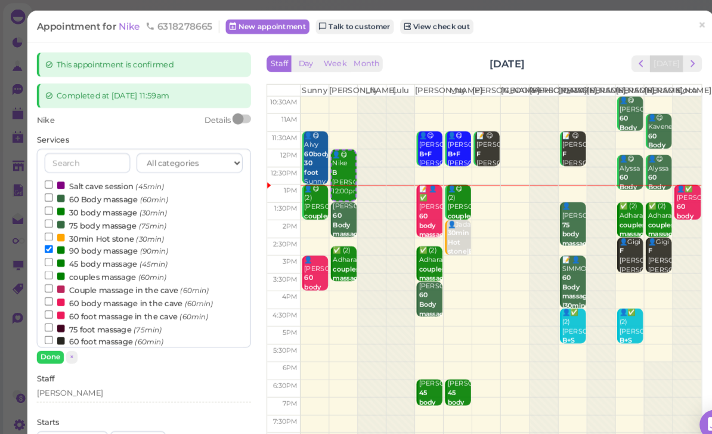
click at [51, 341] on button "Done" at bounding box center [48, 342] width 26 height 13
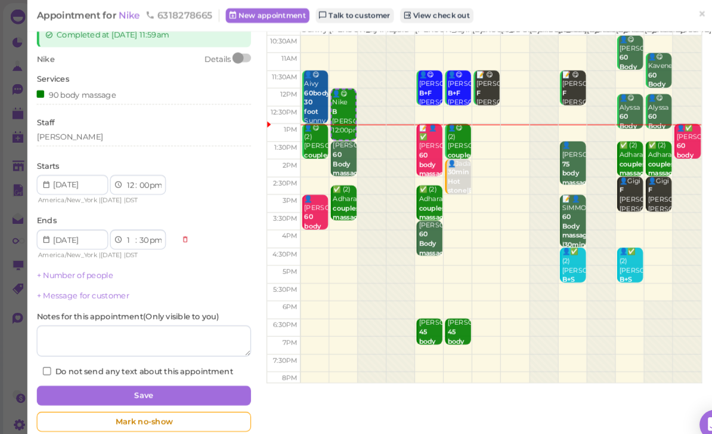
scroll to position [58, 0]
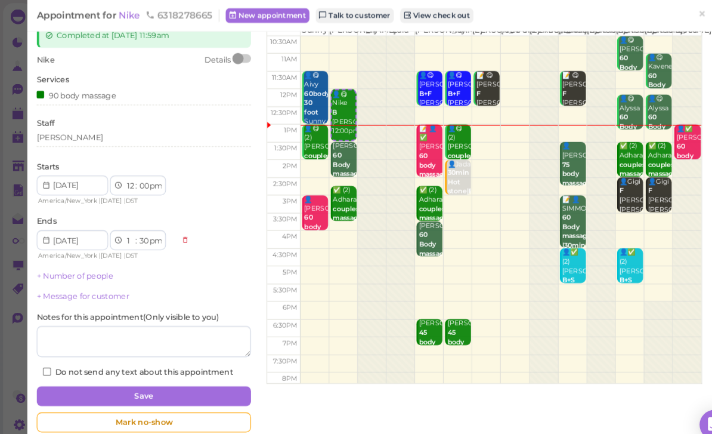
click at [181, 376] on button "Save" at bounding box center [138, 379] width 206 height 19
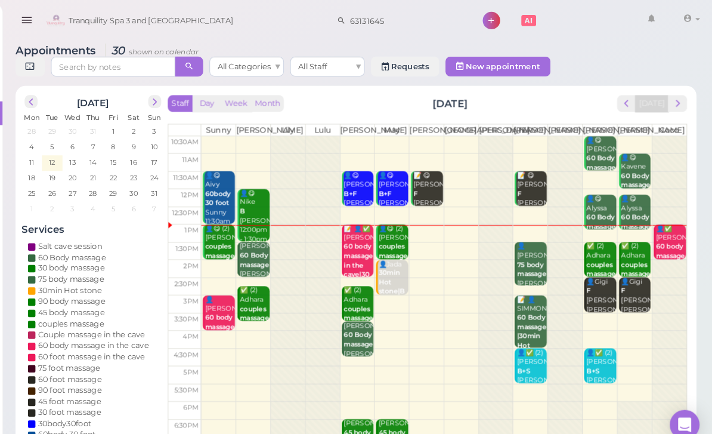
click at [659, 245] on b "60 body massage in the cave" at bounding box center [673, 250] width 28 height 35
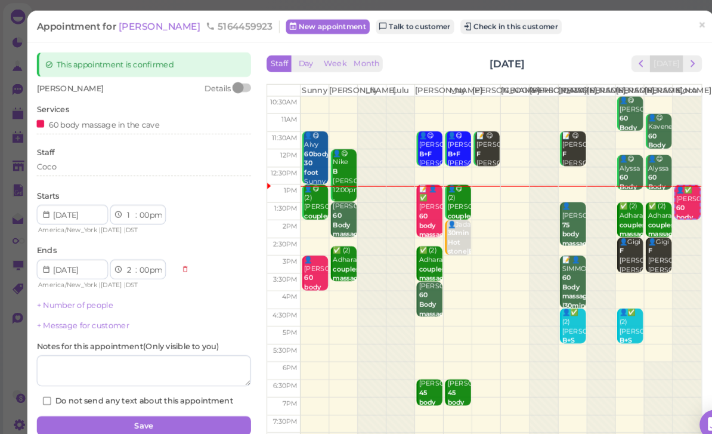
click at [132, 121] on div "60 body massage in the cave" at bounding box center [94, 119] width 118 height 13
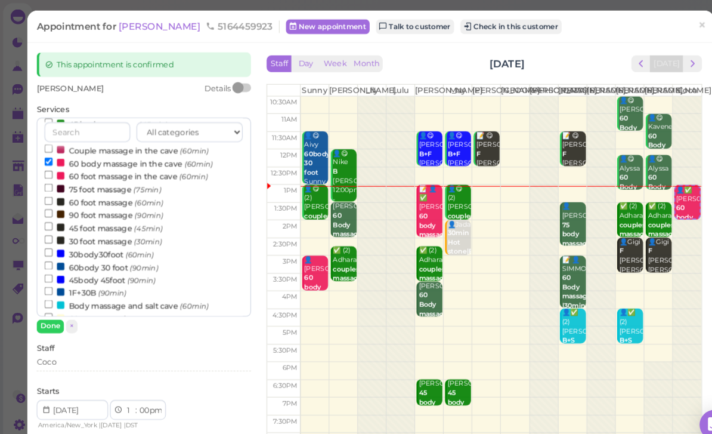
scroll to position [104, 0]
click at [139, 287] on label "Body massage and salt cave (60min)" at bounding box center [121, 293] width 157 height 13
click at [51, 288] on input "Body massage and salt cave (60min)" at bounding box center [47, 292] width 8 height 8
click at [111, 155] on label "60 body massage in the cave (60min)" at bounding box center [124, 156] width 162 height 13
click at [51, 155] on input "60 body massage in the cave (60min)" at bounding box center [47, 156] width 8 height 8
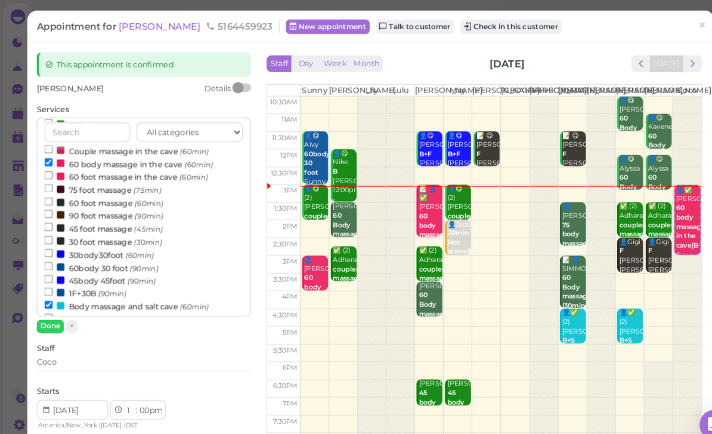
select select "2"
click at [54, 314] on button "Done" at bounding box center [48, 313] width 26 height 13
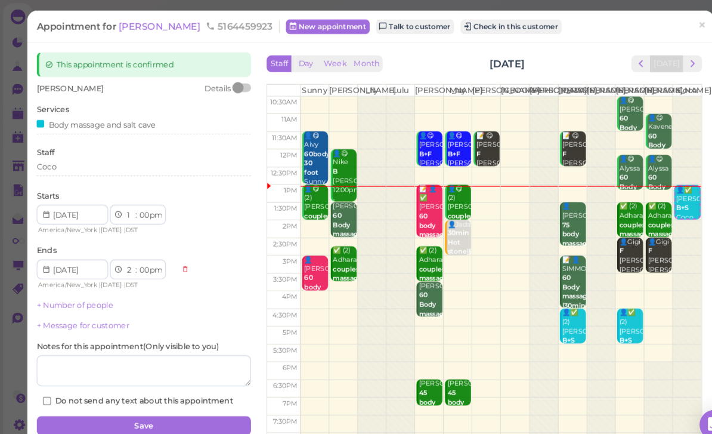
click at [187, 403] on button "Save" at bounding box center [138, 408] width 206 height 19
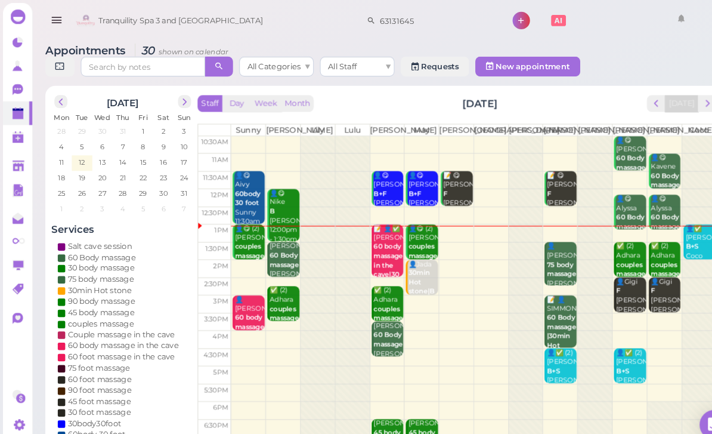
click at [674, 249] on div "👤✅ Sam B+S Coco 1:00pm - 2:00pm" at bounding box center [672, 241] width 29 height 53
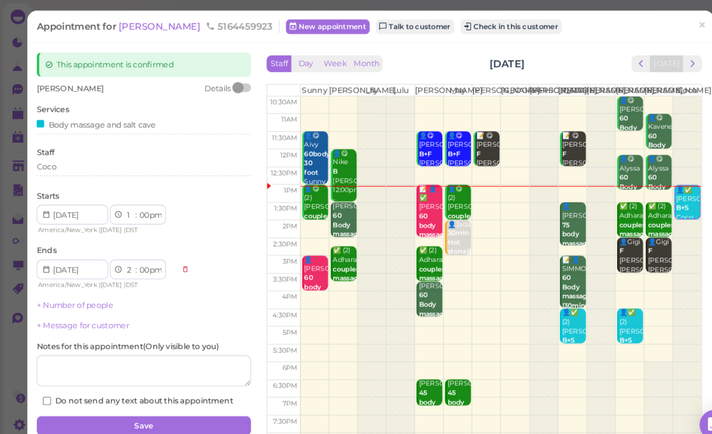
click at [442, 27] on button "Check in this customer" at bounding box center [490, 25] width 97 height 14
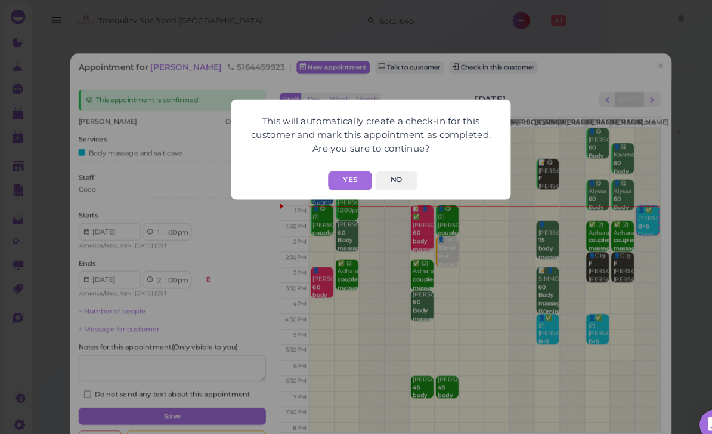
click at [336, 168] on button "Yes" at bounding box center [336, 173] width 42 height 18
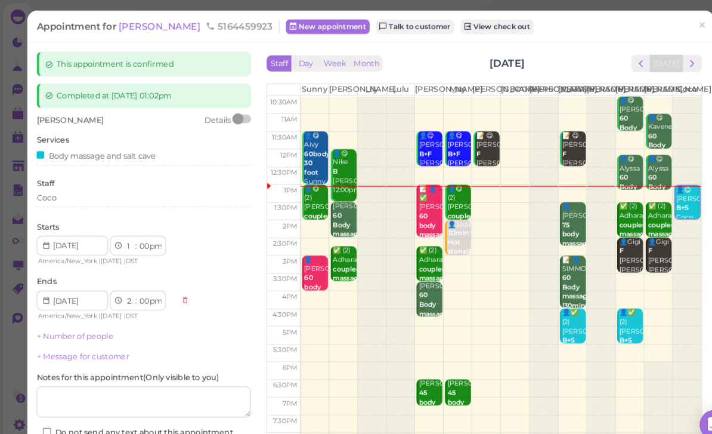
click at [669, 26] on link "×" at bounding box center [674, 25] width 22 height 28
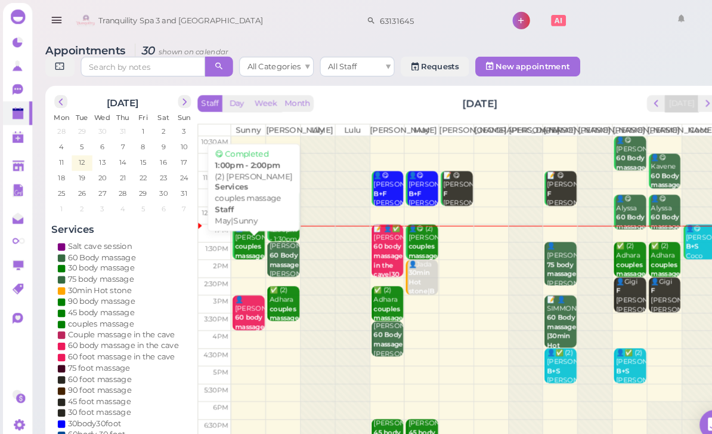
click at [234, 249] on b "couples massage" at bounding box center [240, 241] width 28 height 17
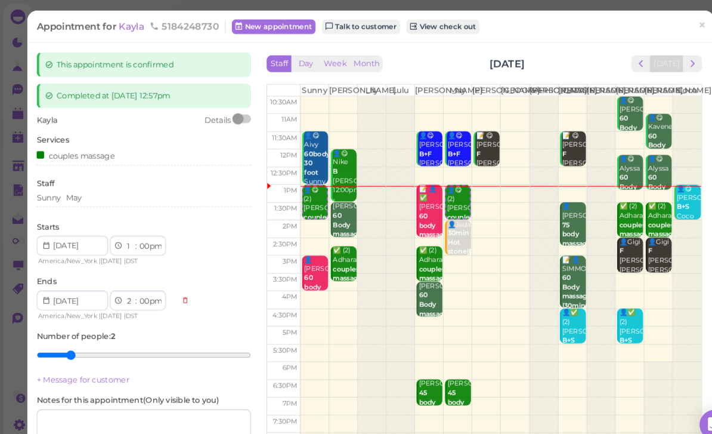
click at [107, 191] on div "Sunny May" at bounding box center [138, 189] width 206 height 11
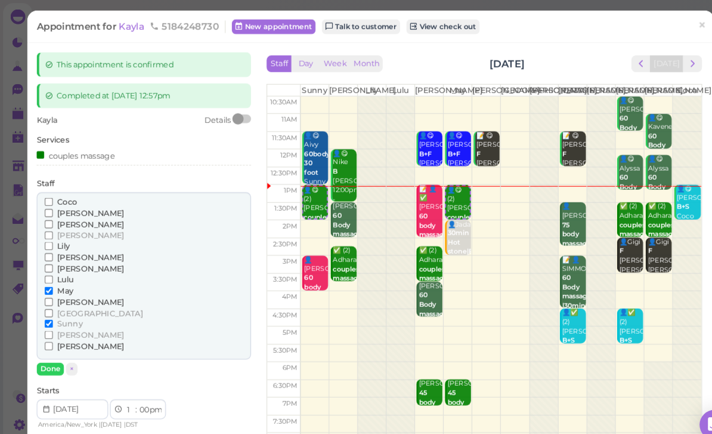
click at [68, 211] on span "[PERSON_NAME]" at bounding box center [87, 215] width 64 height 9
click at [51, 211] on input "[PERSON_NAME]" at bounding box center [47, 215] width 8 height 8
click at [72, 200] on span "[PERSON_NAME]" at bounding box center [87, 204] width 64 height 9
click at [51, 200] on input "[PERSON_NAME]" at bounding box center [47, 204] width 8 height 8
click at [79, 211] on span "[PERSON_NAME]" at bounding box center [87, 215] width 64 height 9
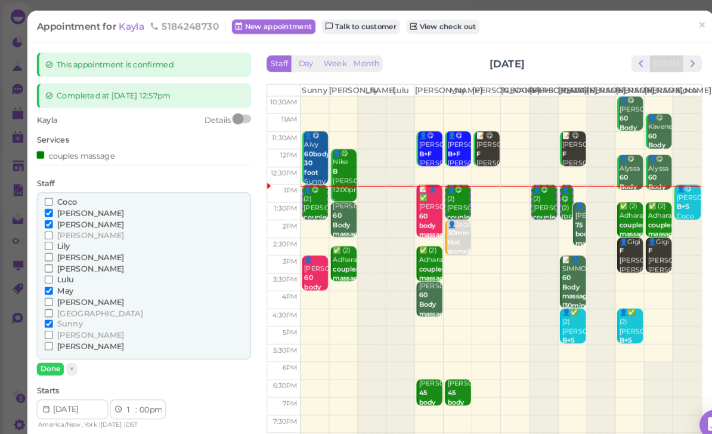
click at [51, 211] on input "[PERSON_NAME]" at bounding box center [47, 215] width 8 height 8
click at [69, 276] on span "May" at bounding box center [63, 278] width 16 height 9
click at [51, 276] on input "May" at bounding box center [47, 279] width 8 height 8
click at [69, 285] on span "[PERSON_NAME]" at bounding box center [87, 289] width 64 height 9
click at [51, 286] on input "[PERSON_NAME]" at bounding box center [47, 290] width 8 height 8
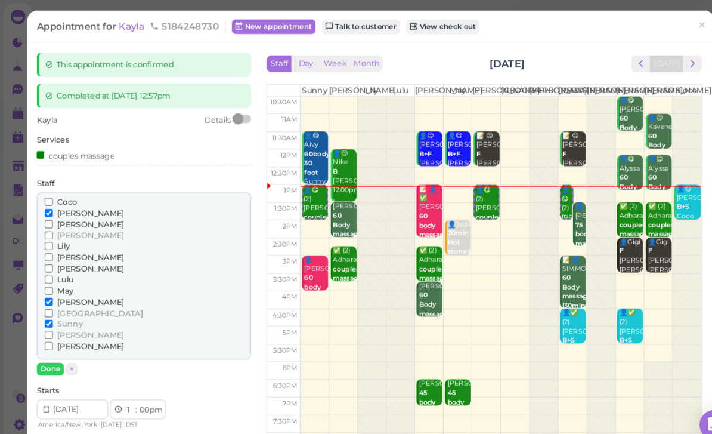
click at [73, 306] on span "Sunny" at bounding box center [67, 310] width 24 height 9
click at [51, 307] on input "Sunny" at bounding box center [47, 311] width 8 height 8
click at [57, 348] on button "Done" at bounding box center [48, 354] width 26 height 13
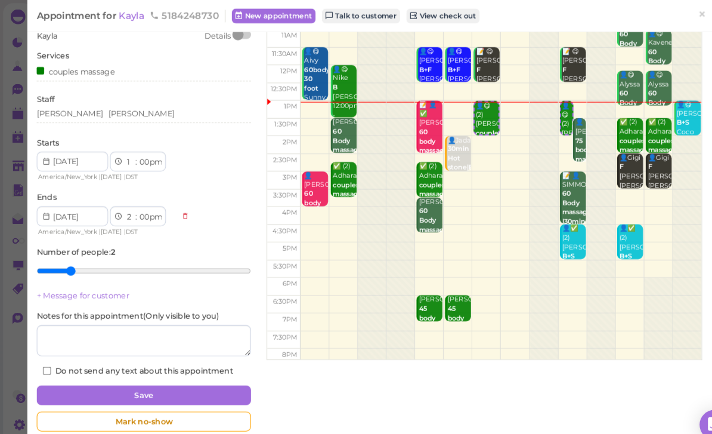
scroll to position [80, 0]
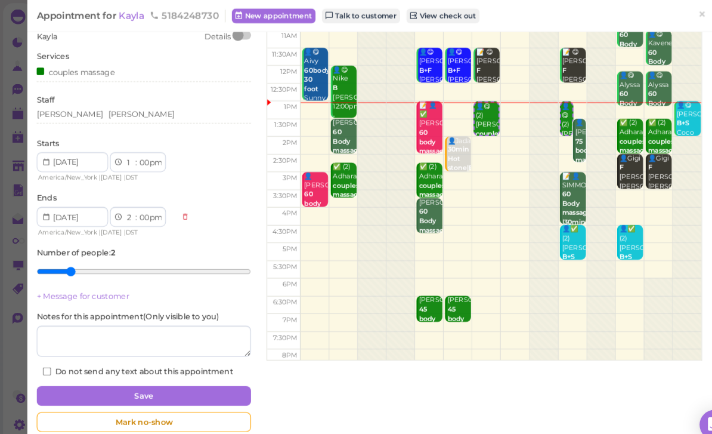
click at [165, 376] on button "Save" at bounding box center [138, 379] width 206 height 19
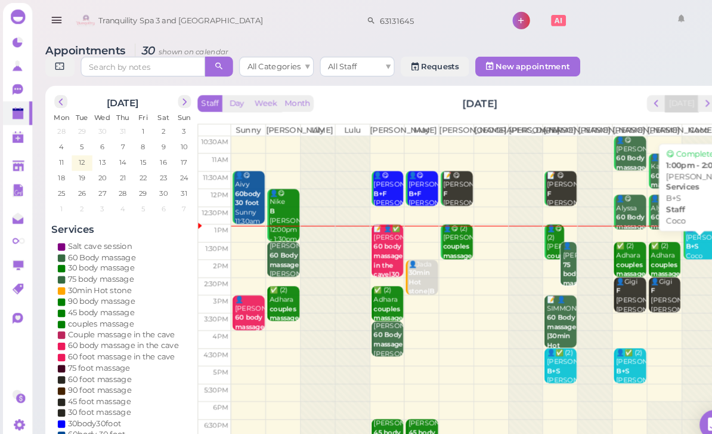
click at [667, 240] on b "B+S" at bounding box center [665, 237] width 13 height 8
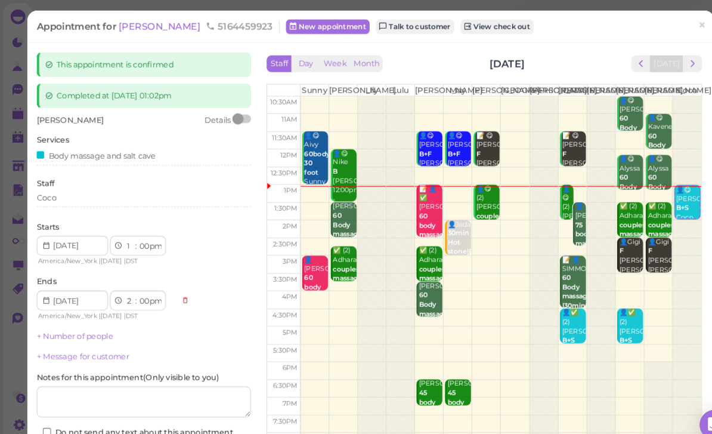
click at [75, 190] on div "Coco" at bounding box center [138, 189] width 206 height 11
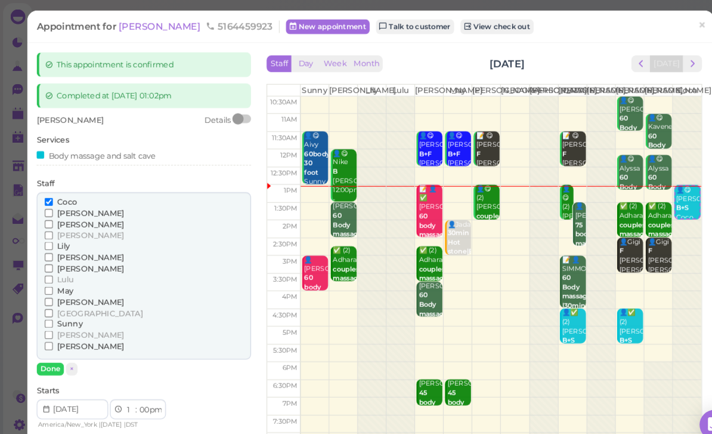
click at [71, 306] on span "Sunny" at bounding box center [67, 310] width 24 height 9
click at [51, 307] on input "Sunny" at bounding box center [47, 311] width 8 height 8
click at [67, 193] on span "Coco" at bounding box center [64, 193] width 19 height 9
click at [51, 193] on input "Coco" at bounding box center [47, 194] width 8 height 8
click at [51, 350] on button "Done" at bounding box center [48, 354] width 26 height 13
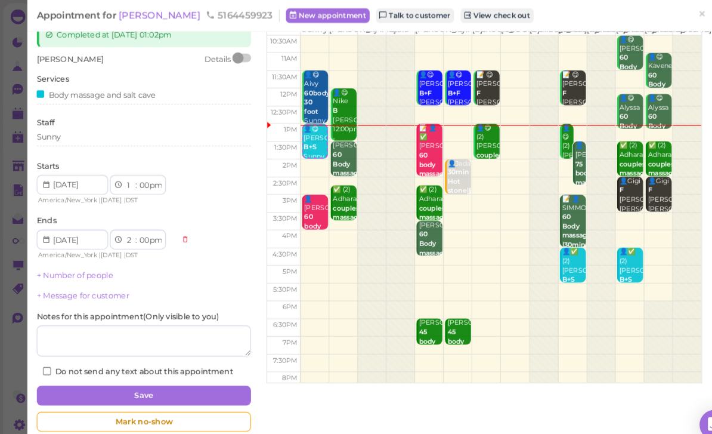
scroll to position [58, 0]
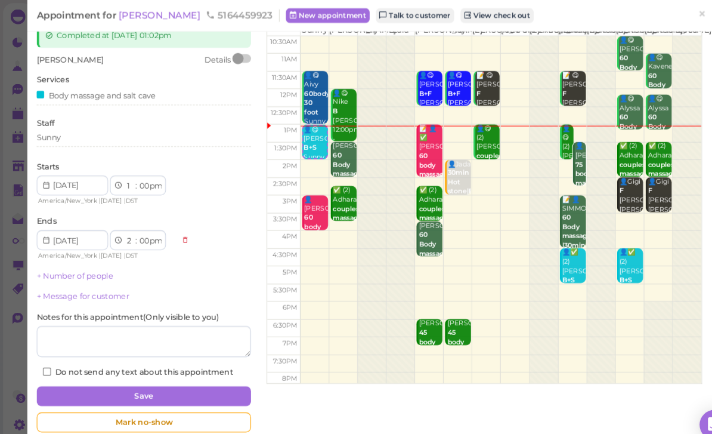
click at [189, 383] on button "Save" at bounding box center [138, 379] width 206 height 19
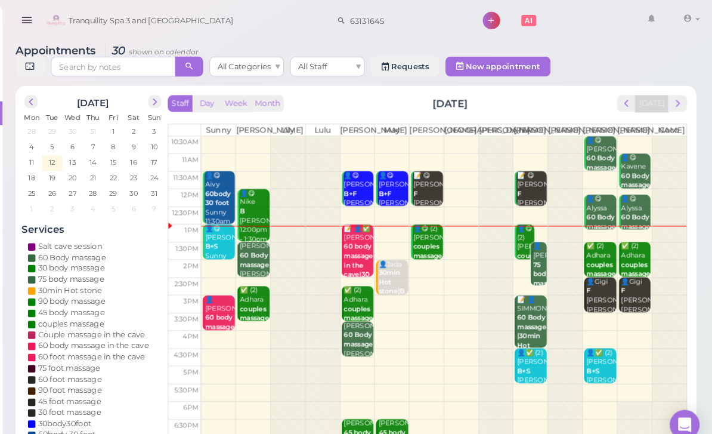
click at [391, 279] on div "👤Jada 30min Hot stone|B May 2:00pm - 3:00pm" at bounding box center [405, 284] width 29 height 71
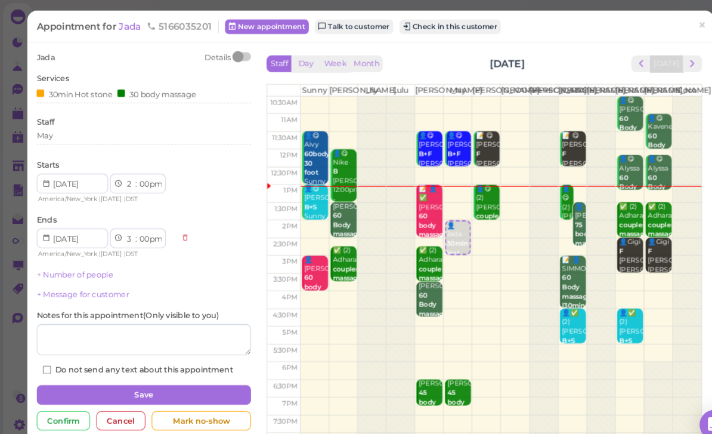
click at [125, 26] on span "Jada" at bounding box center [126, 25] width 24 height 11
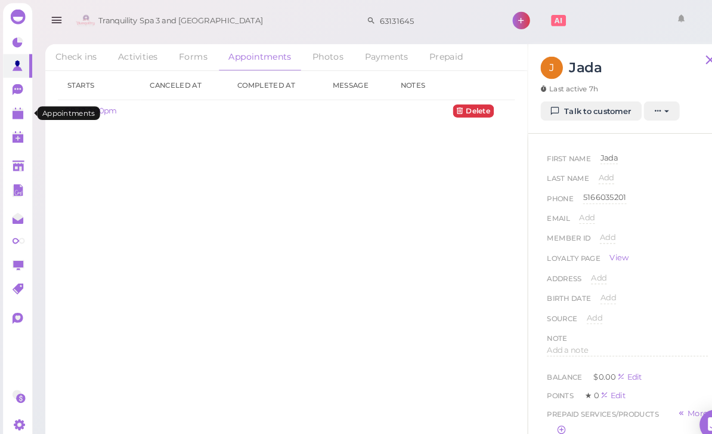
click at [16, 110] on polygon at bounding box center [17, 110] width 11 height 8
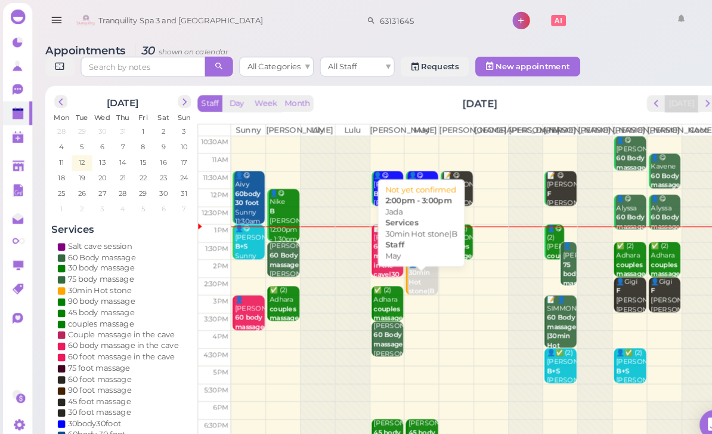
click at [403, 282] on b "30min Hot stone|B" at bounding box center [404, 271] width 25 height 26
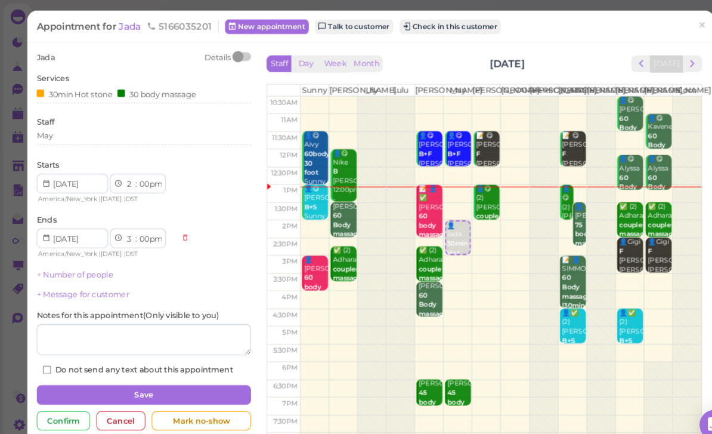
click at [92, 132] on div "May" at bounding box center [138, 130] width 206 height 11
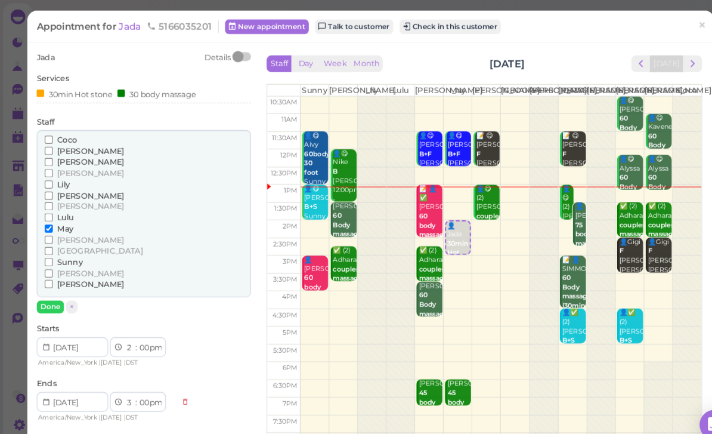
click at [68, 227] on span "[PERSON_NAME]" at bounding box center [87, 230] width 64 height 9
click at [51, 227] on input "[PERSON_NAME]" at bounding box center [47, 230] width 8 height 8
click at [67, 215] on span "May" at bounding box center [63, 219] width 16 height 9
click at [51, 215] on input "May" at bounding box center [47, 219] width 8 height 8
click at [57, 288] on button "Done" at bounding box center [48, 294] width 26 height 13
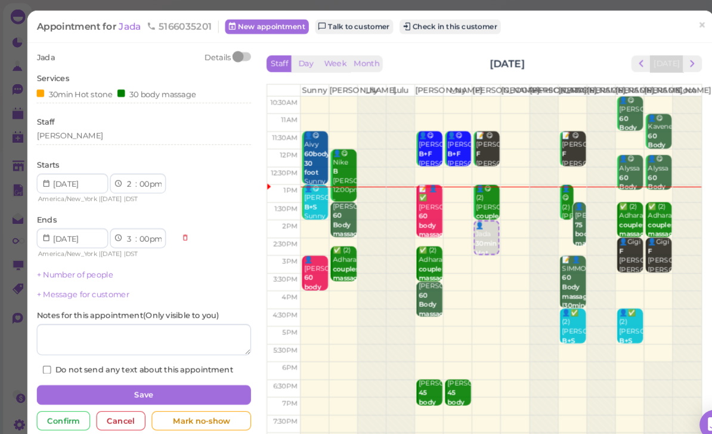
click at [149, 373] on button "Save" at bounding box center [138, 378] width 206 height 19
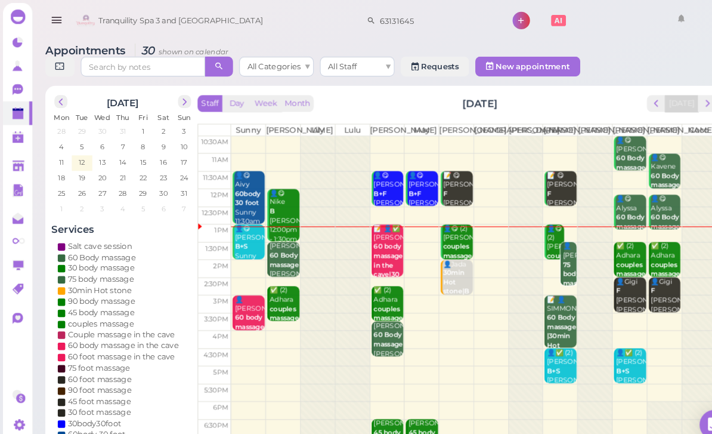
click at [547, 267] on b "75 body massage" at bounding box center [554, 263] width 28 height 26
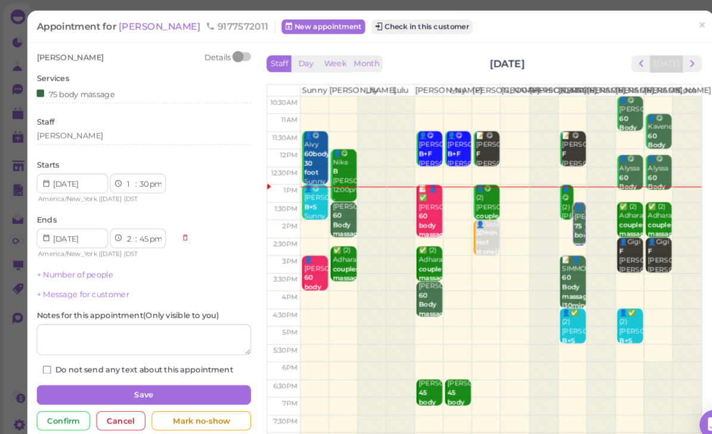
click at [84, 131] on div "[PERSON_NAME]" at bounding box center [138, 130] width 206 height 11
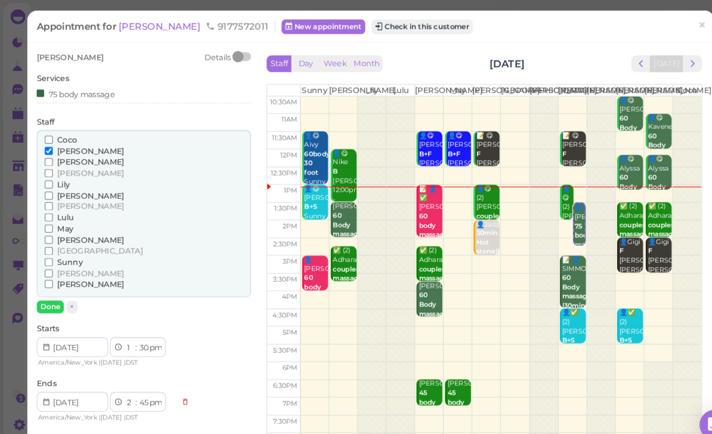
click at [67, 215] on span "May" at bounding box center [63, 219] width 16 height 9
click at [51, 215] on input "May" at bounding box center [47, 219] width 8 height 8
click at [67, 146] on span "[PERSON_NAME]" at bounding box center [87, 144] width 64 height 9
click at [51, 146] on input "[PERSON_NAME]" at bounding box center [47, 145] width 8 height 8
click at [57, 288] on button "Done" at bounding box center [48, 294] width 26 height 13
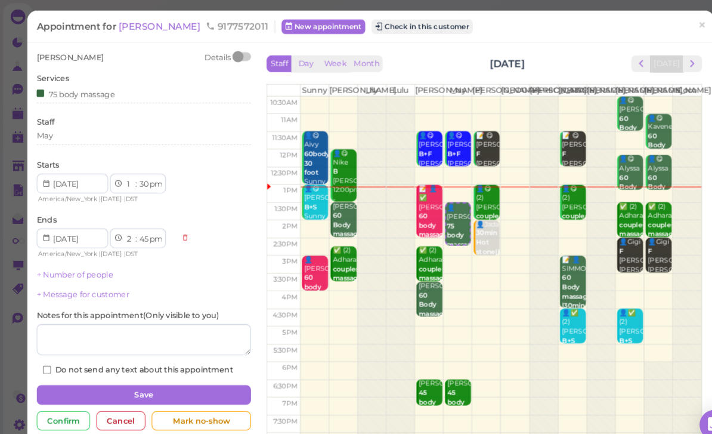
click at [153, 373] on button "Save" at bounding box center [138, 378] width 206 height 19
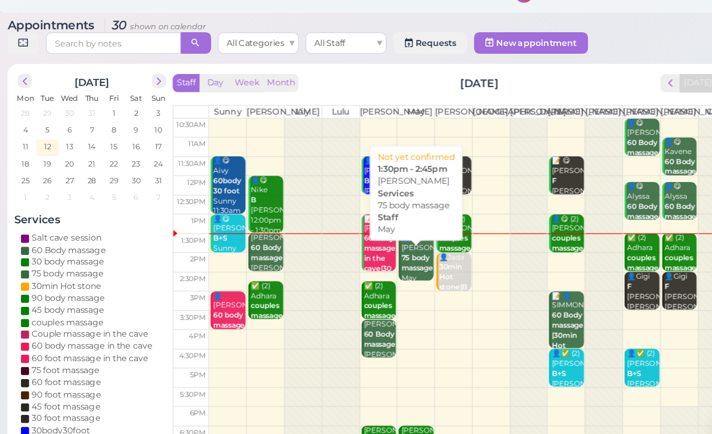
click at [392, 250] on b "75 body massage" at bounding box center [406, 258] width 28 height 17
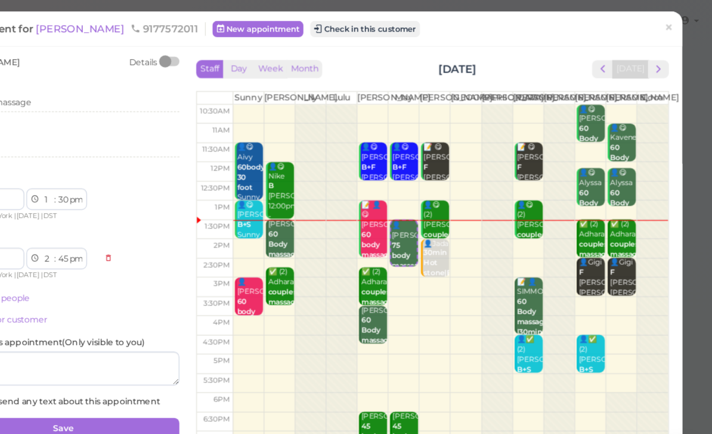
click at [357, 28] on button "Check in this customer" at bounding box center [405, 25] width 97 height 14
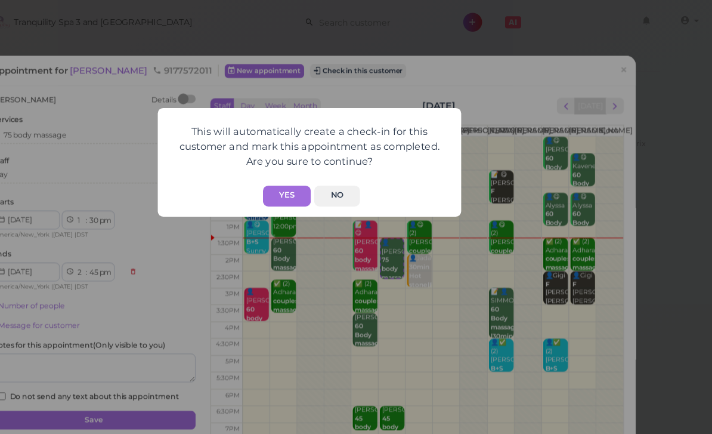
click at [315, 175] on button "Yes" at bounding box center [336, 173] width 42 height 18
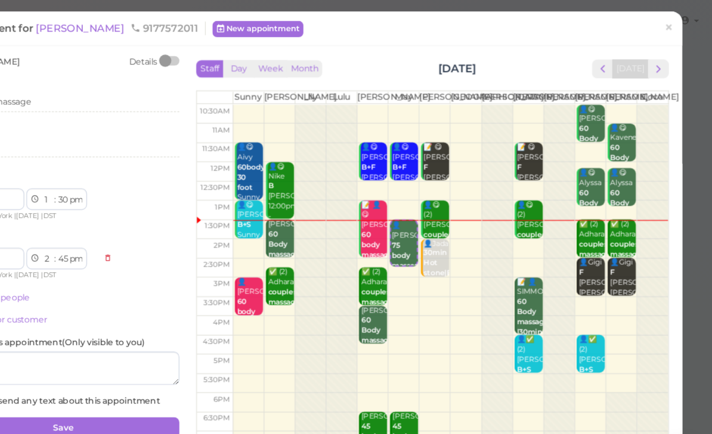
click at [663, 23] on link "×" at bounding box center [674, 25] width 22 height 28
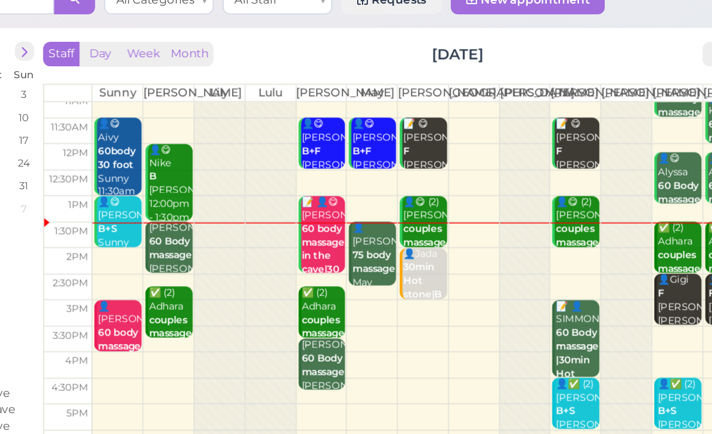
scroll to position [23, 0]
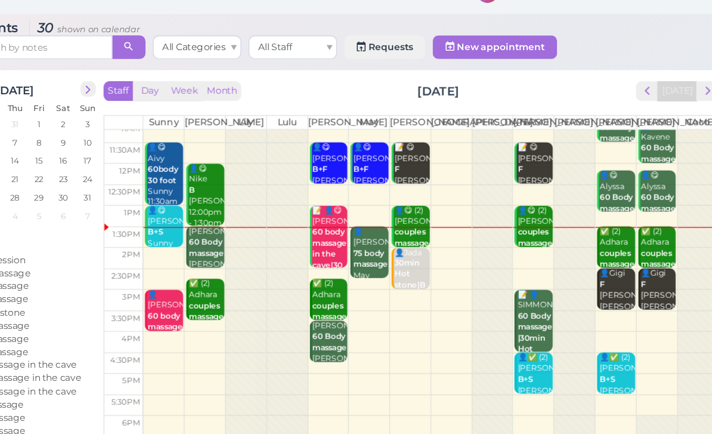
click at [259, 218] on b "60 Body massage" at bounding box center [273, 226] width 28 height 17
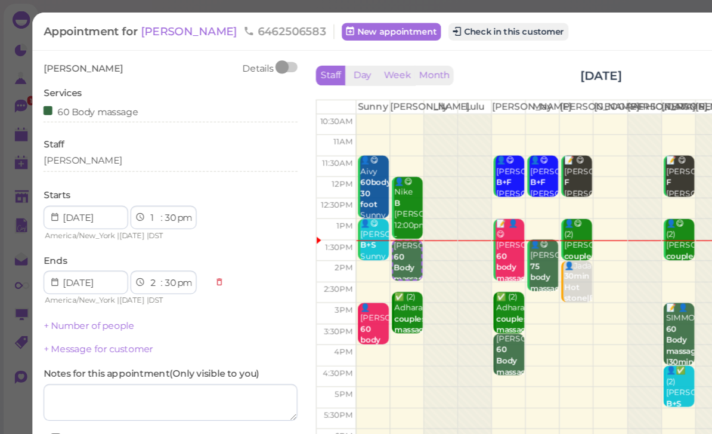
click at [371, 27] on button "Check in this customer" at bounding box center [411, 25] width 97 height 14
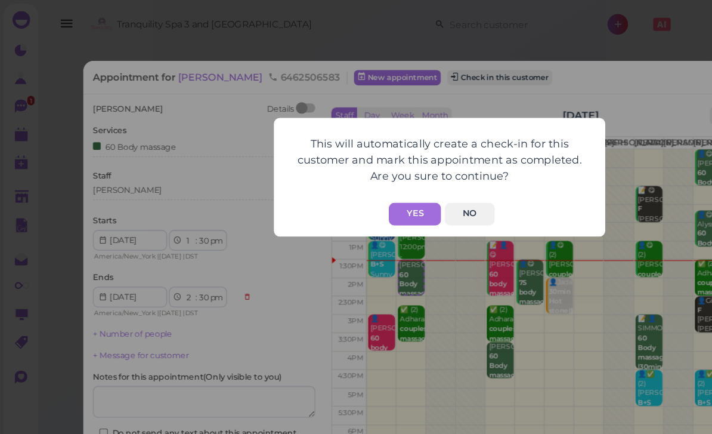
click at [345, 174] on button "Yes" at bounding box center [336, 173] width 42 height 18
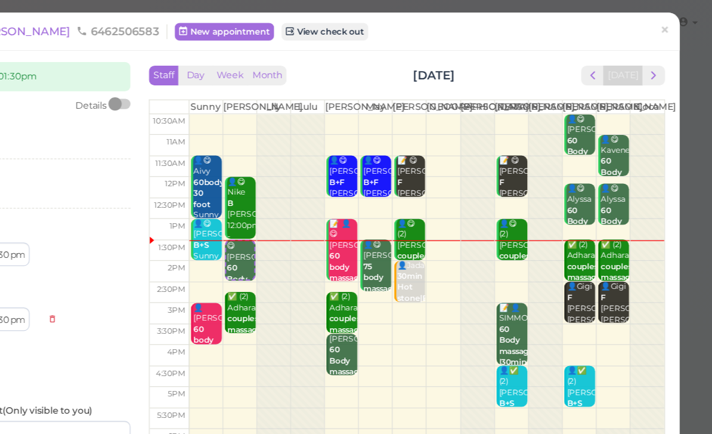
click at [670, 27] on span "×" at bounding box center [674, 24] width 8 height 17
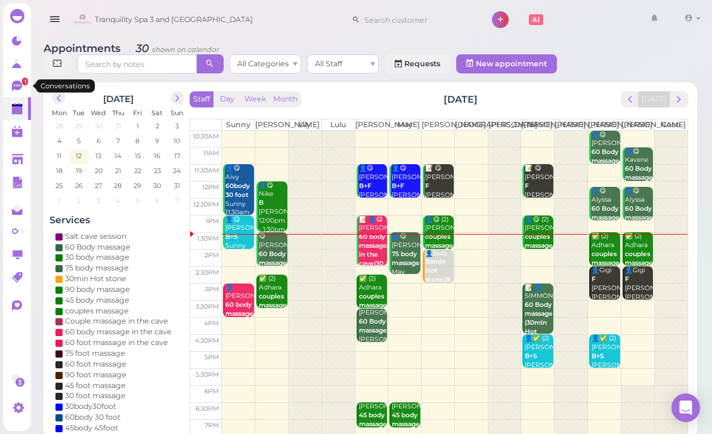
click at [19, 85] on icon at bounding box center [17, 85] width 7 height 2
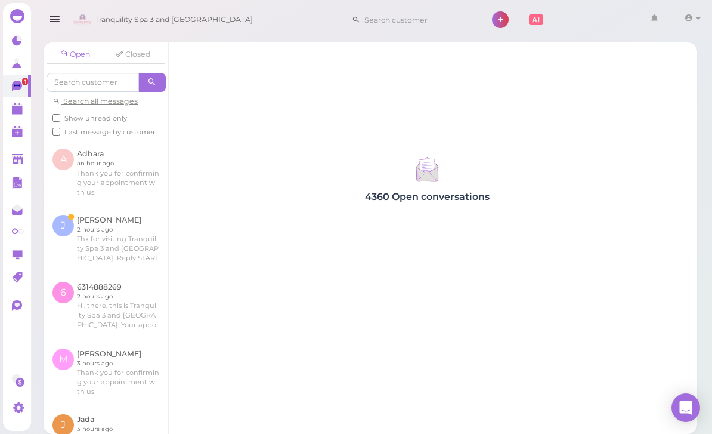
click at [58, 224] on link at bounding box center [106, 239] width 125 height 67
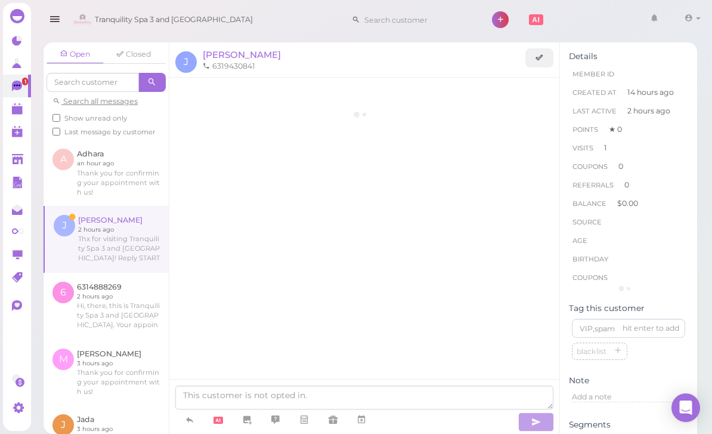
scroll to position [597, 0]
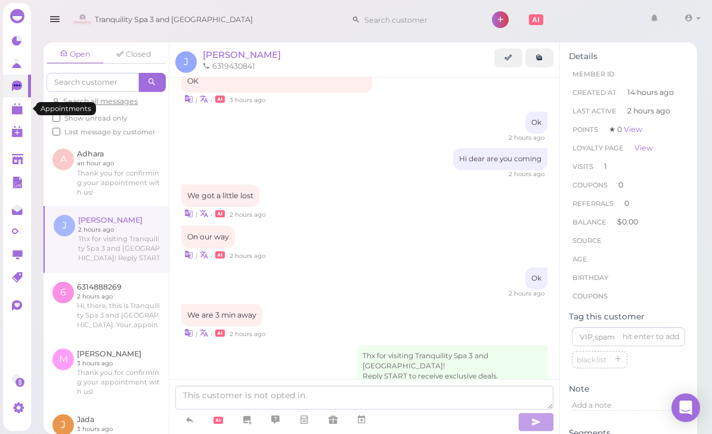
click at [20, 115] on icon at bounding box center [18, 109] width 13 height 13
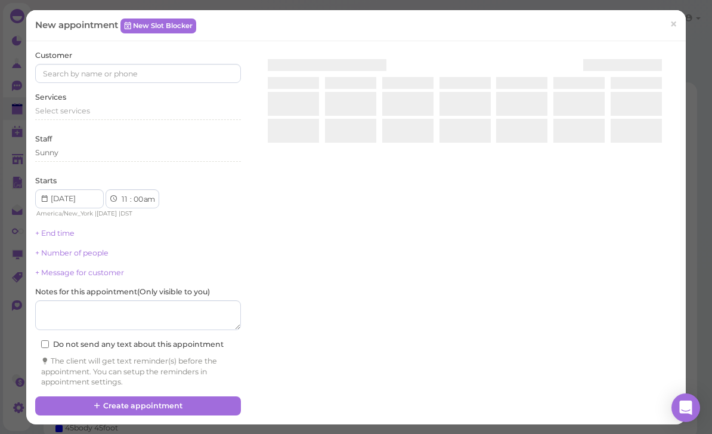
click at [234, 162] on div "Sunny" at bounding box center [138, 156] width 206 height 19
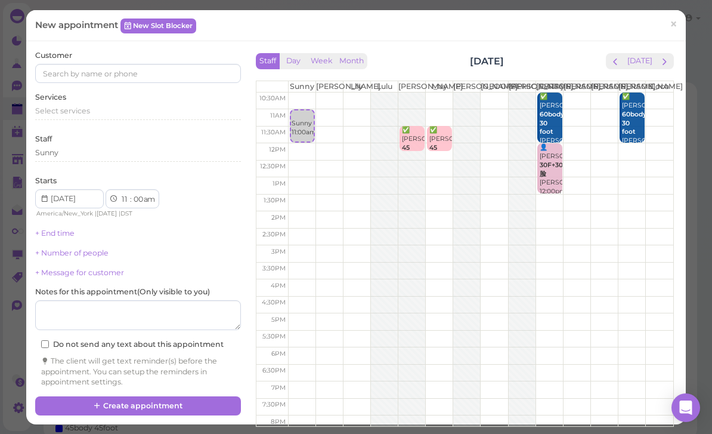
click at [674, 26] on span "×" at bounding box center [674, 24] width 8 height 17
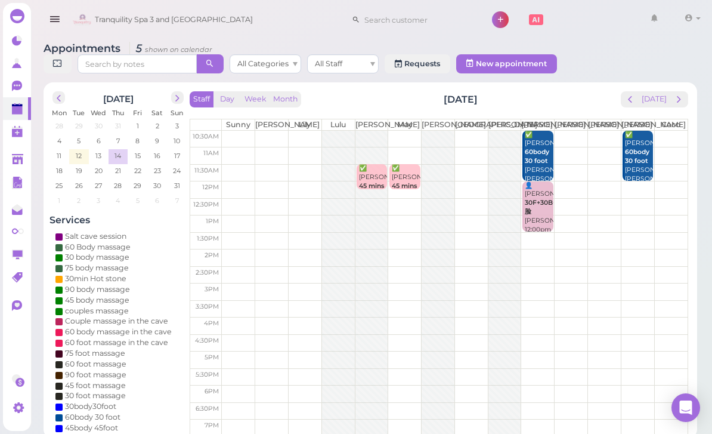
click at [23, 115] on icon at bounding box center [18, 109] width 13 height 13
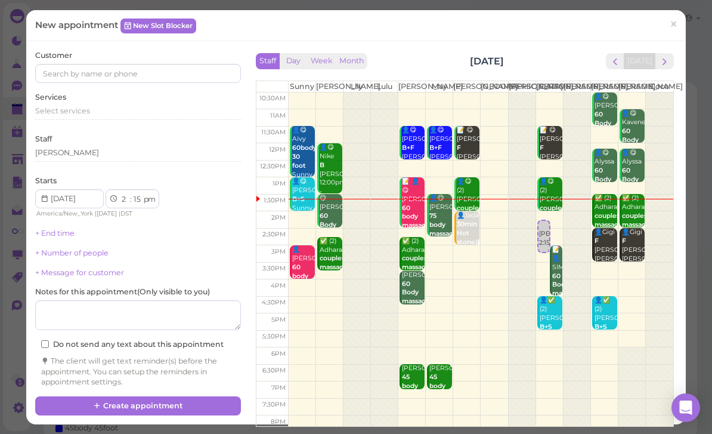
select select "00"
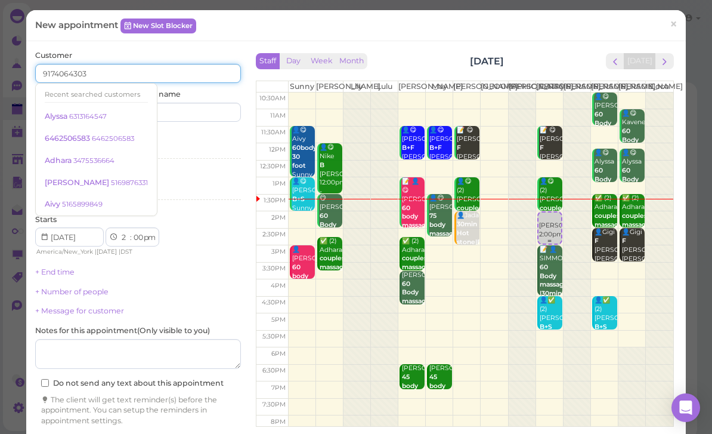
type input "9174064303"
click at [192, 110] on input at bounding box center [191, 112] width 99 height 19
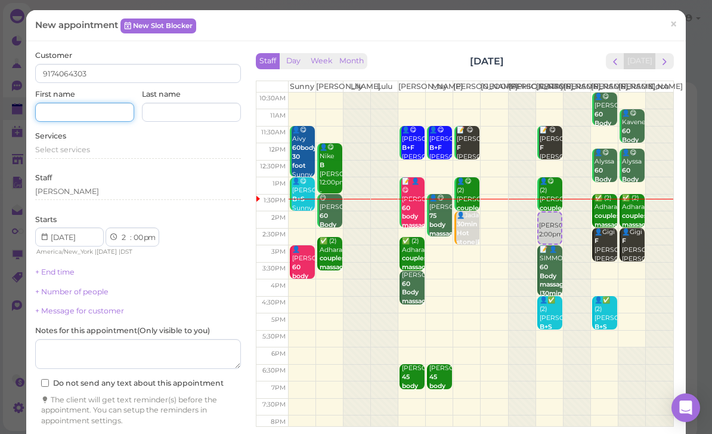
click at [93, 112] on input at bounding box center [84, 112] width 99 height 19
type input "[PERSON_NAME]"
click at [80, 147] on span "Select services" at bounding box center [62, 149] width 55 height 9
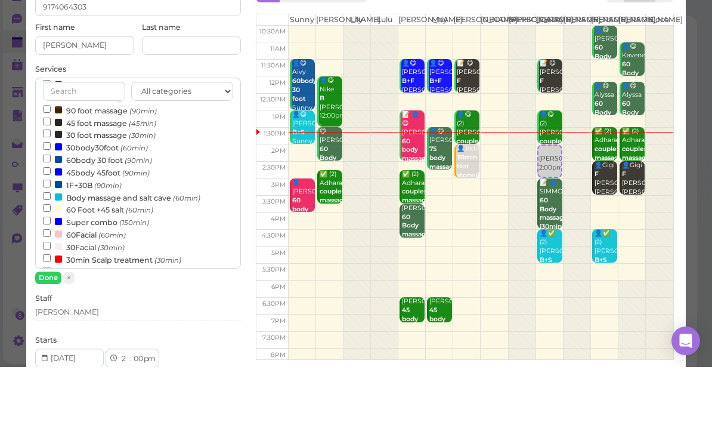
scroll to position [166, 0]
click at [127, 221] on small "(90min)" at bounding box center [138, 225] width 27 height 8
click at [51, 220] on input "60body 30 foot (90min)" at bounding box center [47, 224] width 8 height 8
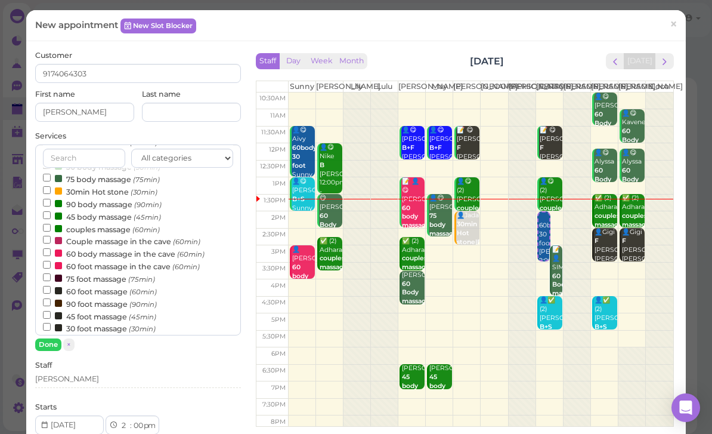
scroll to position [36, 0]
click at [107, 215] on label "45 body massage (45min)" at bounding box center [102, 218] width 118 height 13
click at [51, 215] on input "45 body massage (45min)" at bounding box center [47, 217] width 8 height 8
select select "4"
select select "15"
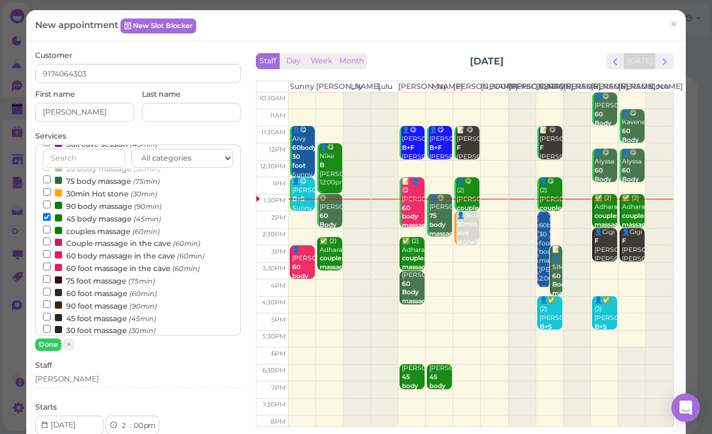
click at [107, 199] on label "90 body massage (90min)" at bounding box center [102, 205] width 119 height 13
click at [51, 200] on input "90 body massage (90min)" at bounding box center [47, 204] width 8 height 8
select select "5"
click at [97, 212] on label "45 body massage (45min)" at bounding box center [102, 218] width 118 height 13
click at [51, 213] on input "45 body massage (45min)" at bounding box center [47, 217] width 8 height 8
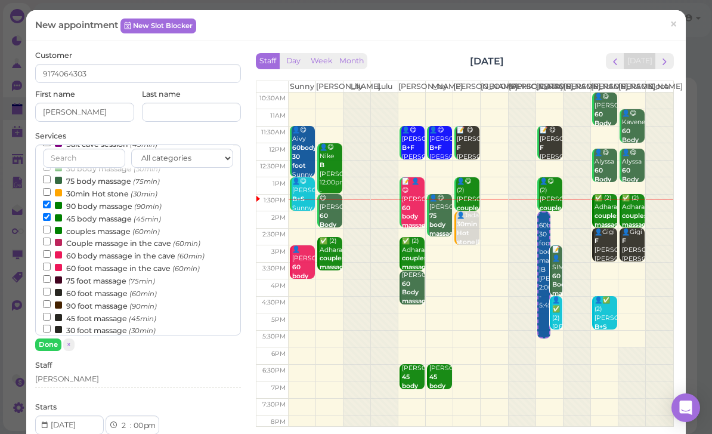
select select "00"
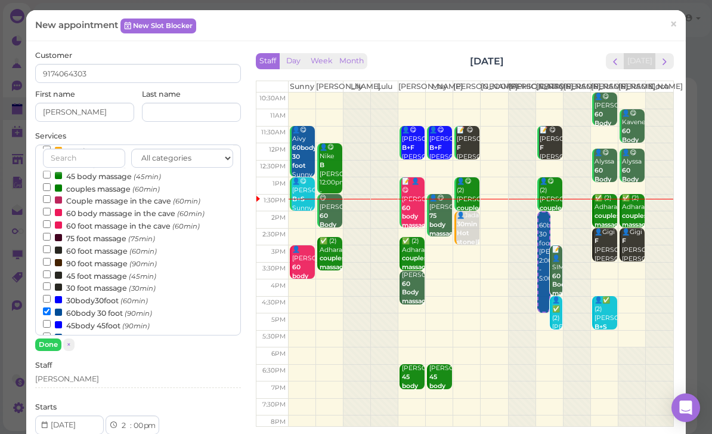
scroll to position [80, 0]
click at [82, 305] on label "60body 30 foot (90min)" at bounding box center [97, 311] width 109 height 13
click at [51, 306] on input "60body 30 foot (90min)" at bounding box center [47, 310] width 8 height 8
select select "3"
select select "30"
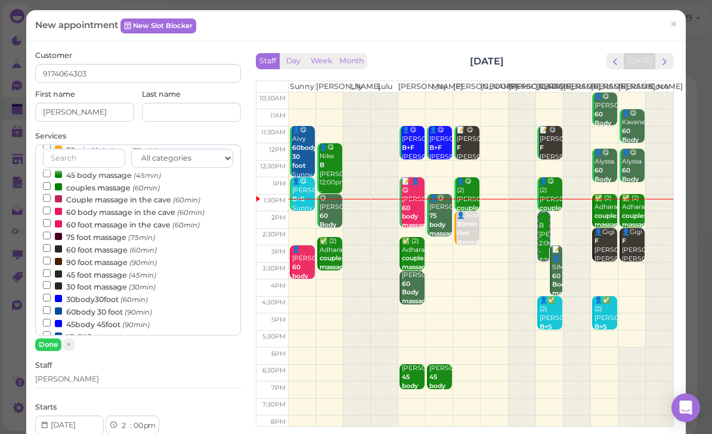
click at [94, 292] on label "30body30foot (60min)" at bounding box center [95, 298] width 105 height 13
click at [51, 294] on input "30body30foot (60min)" at bounding box center [47, 298] width 8 height 8
click at [100, 305] on label "60body 30 foot (90min)" at bounding box center [97, 311] width 109 height 13
click at [51, 306] on input "60body 30 foot (90min)" at bounding box center [47, 310] width 8 height 8
select select "6"
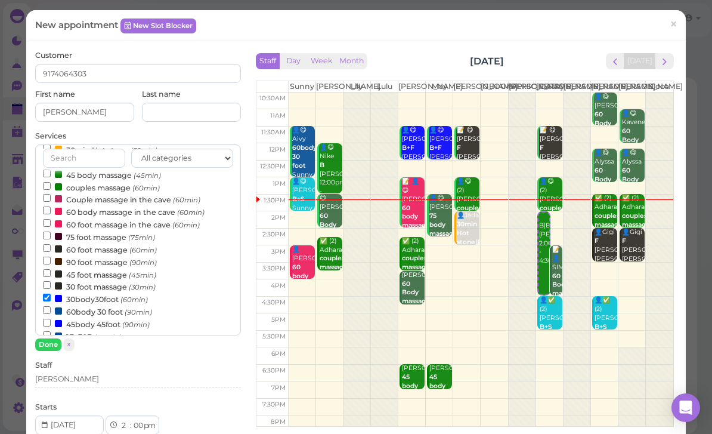
select select "00"
click at [88, 305] on label "60body 30 foot (90min)" at bounding box center [97, 311] width 109 height 13
click at [51, 306] on input "60body 30 foot (90min)" at bounding box center [47, 310] width 8 height 8
select select "4"
select select "30"
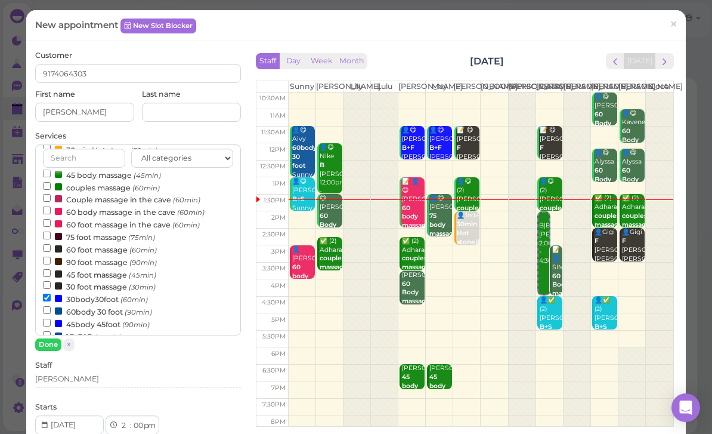
click at [91, 292] on label "30body30foot (60min)" at bounding box center [95, 298] width 105 height 13
click at [51, 294] on input "30body30foot (60min)" at bounding box center [47, 298] width 8 height 8
click at [97, 280] on label "30 foot massage (30min)" at bounding box center [99, 286] width 113 height 13
click at [51, 281] on input "30 foot massage (30min)" at bounding box center [47, 285] width 8 height 8
select select "4"
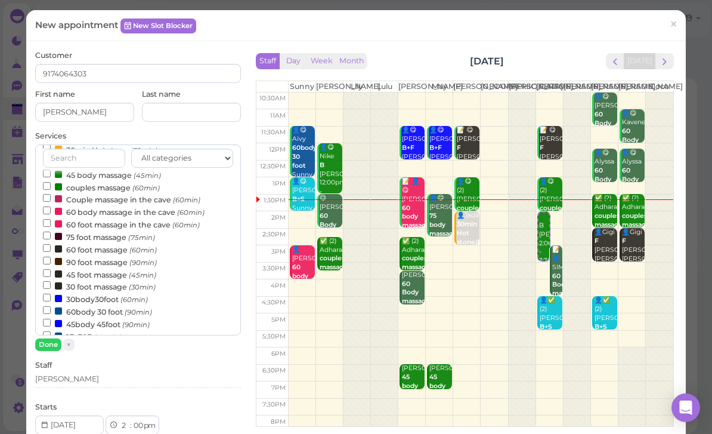
select select "00"
click at [52, 344] on button "Done" at bounding box center [48, 344] width 26 height 13
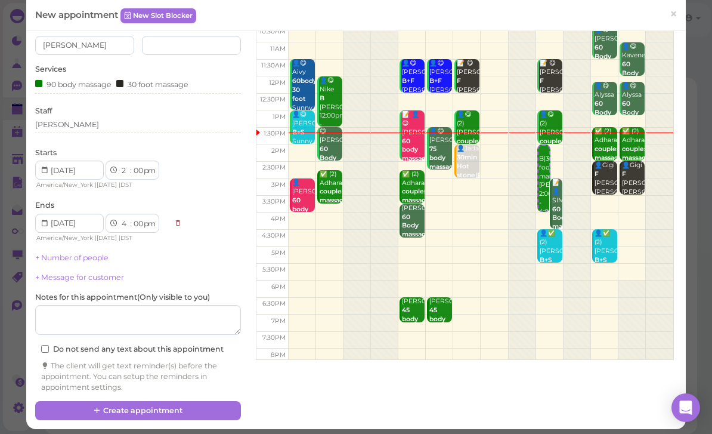
scroll to position [65, 0]
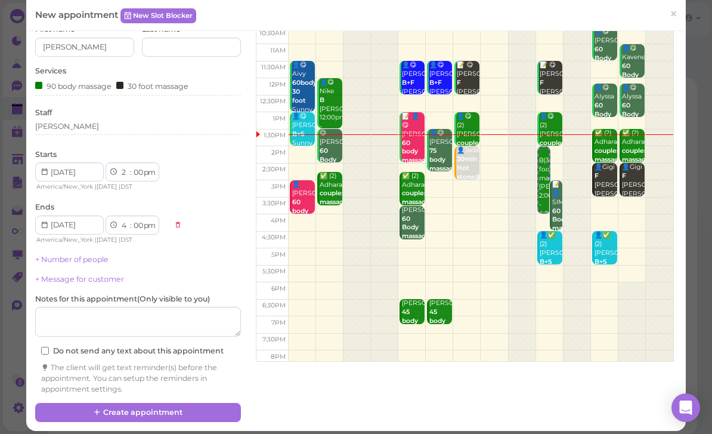
click at [183, 409] on button "Create appointment" at bounding box center [138, 412] width 206 height 19
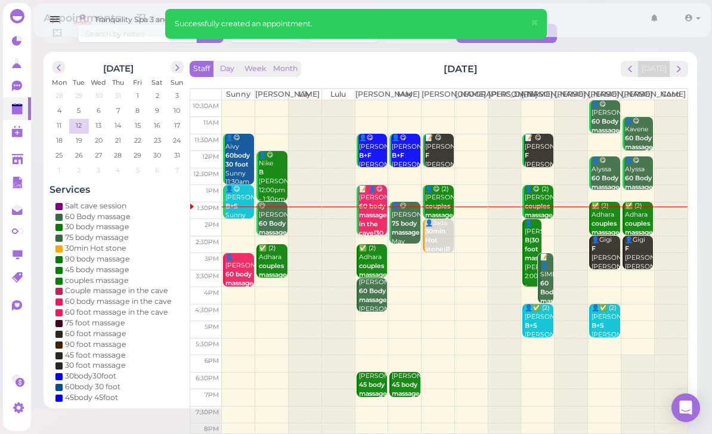
click at [550, 289] on b "60 Body massage |30min Hot stone" at bounding box center [554, 305] width 28 height 52
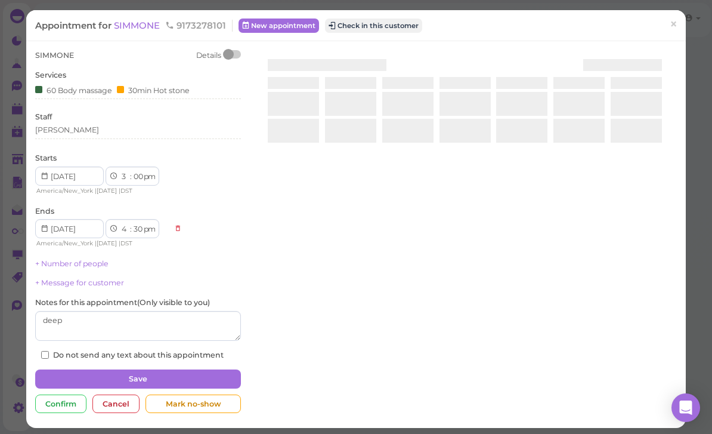
scroll to position [38, 0]
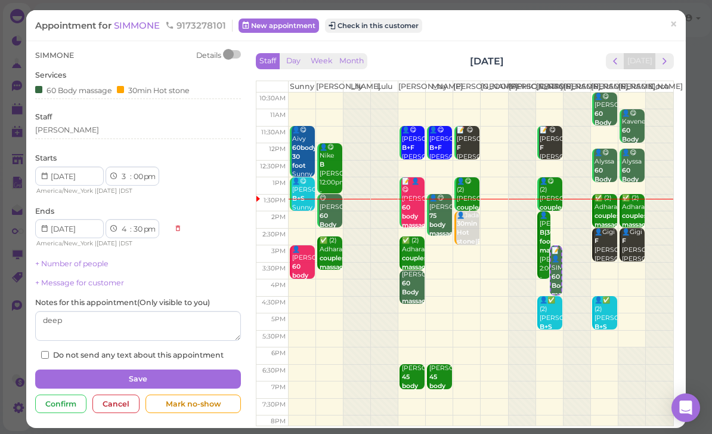
click at [94, 137] on div "[PERSON_NAME]" at bounding box center [138, 132] width 206 height 14
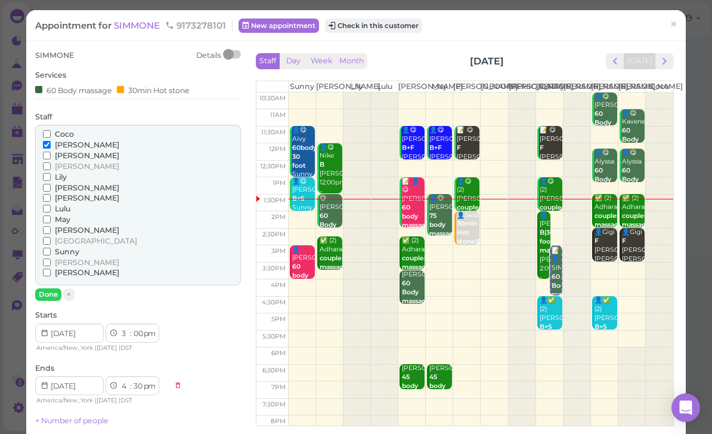
click at [60, 215] on span "May" at bounding box center [63, 219] width 16 height 9
click at [51, 215] on input "May" at bounding box center [47, 219] width 8 height 8
click at [67, 143] on span "[PERSON_NAME]" at bounding box center [87, 144] width 64 height 9
click at [51, 143] on input "[PERSON_NAME]" at bounding box center [47, 145] width 8 height 8
click at [52, 291] on button "Done" at bounding box center [48, 294] width 26 height 13
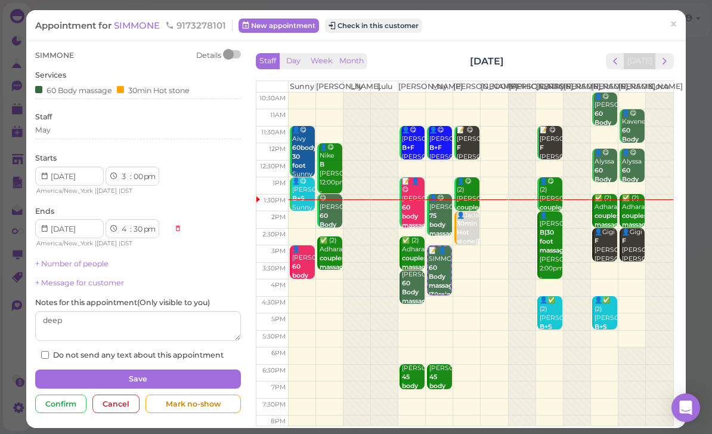
click at [163, 375] on button "Save" at bounding box center [138, 378] width 206 height 19
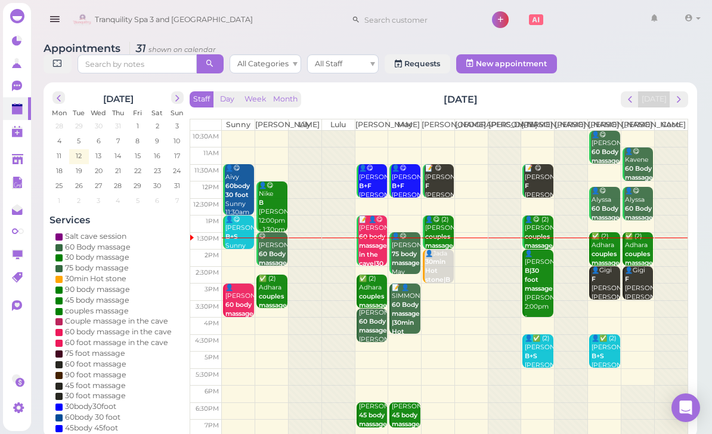
click at [601, 256] on div "✅ (2) Adhara couples massage [PERSON_NAME]|[PERSON_NAME] 1:30pm - 2:30pm" at bounding box center [605, 267] width 29 height 71
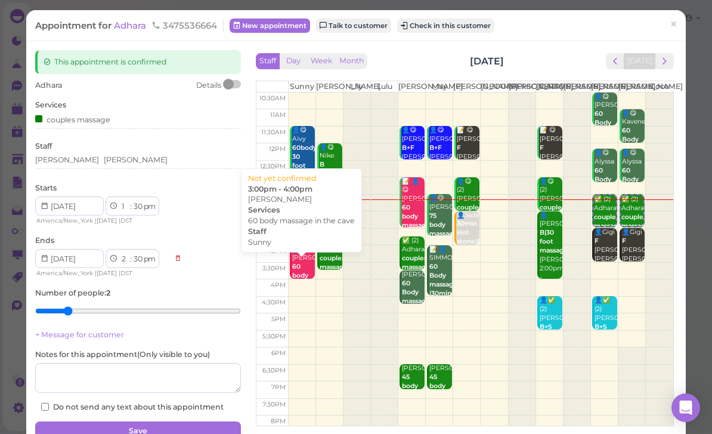
click at [298, 266] on div "👤[PERSON_NAME] 60 body massage in the cave Sunny 3:00pm - 4:00pm" at bounding box center [303, 294] width 23 height 98
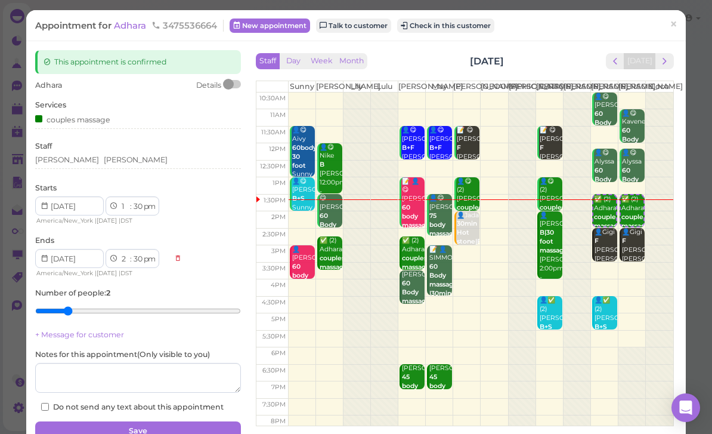
click at [681, 63] on div "Staff Day Week Month [DATE] [DATE] [PERSON_NAME] [PERSON_NAME] [PERSON_NAME] [P…" at bounding box center [465, 222] width 436 height 344
click at [672, 54] on div "[DATE]" at bounding box center [640, 61] width 68 height 16
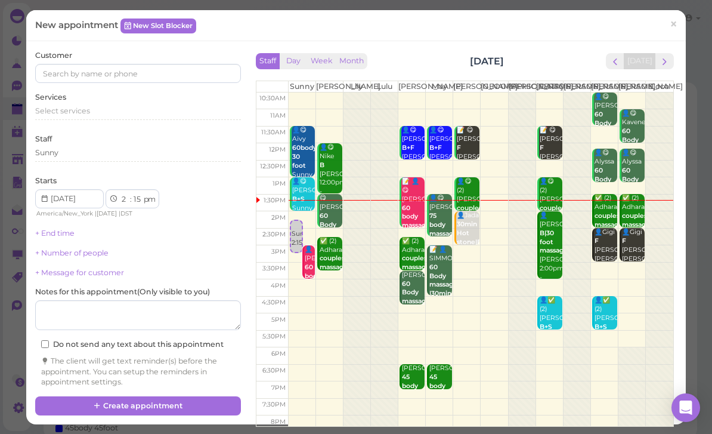
select select "00"
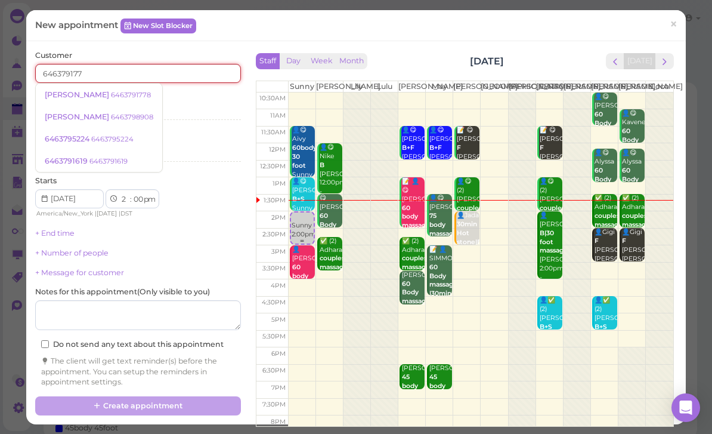
type input "6463791778"
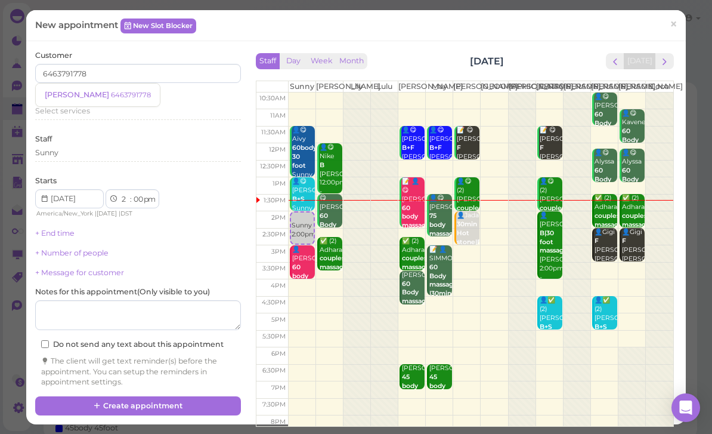
click at [111, 92] on small "6463791778" at bounding box center [131, 95] width 40 height 8
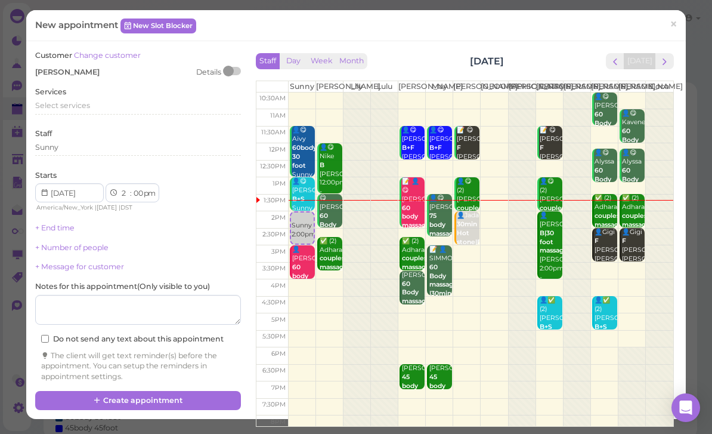
click at [83, 107] on span "Select services" at bounding box center [62, 105] width 55 height 9
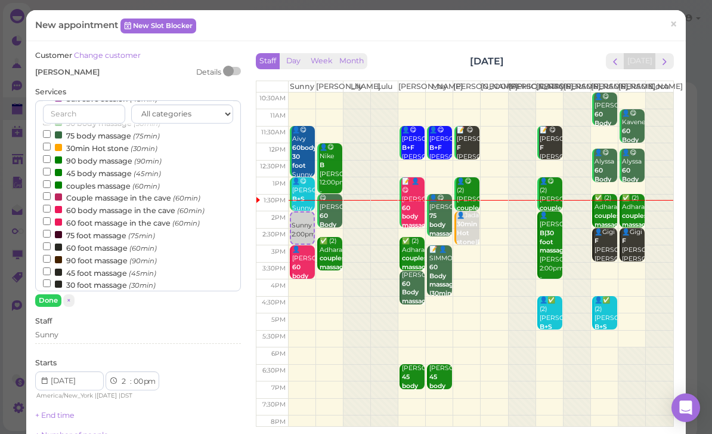
scroll to position [39, 0]
click at [104, 276] on label "30 foot massage (30min)" at bounding box center [99, 282] width 113 height 13
click at [51, 277] on input "30 foot massage (30min)" at bounding box center [47, 281] width 8 height 8
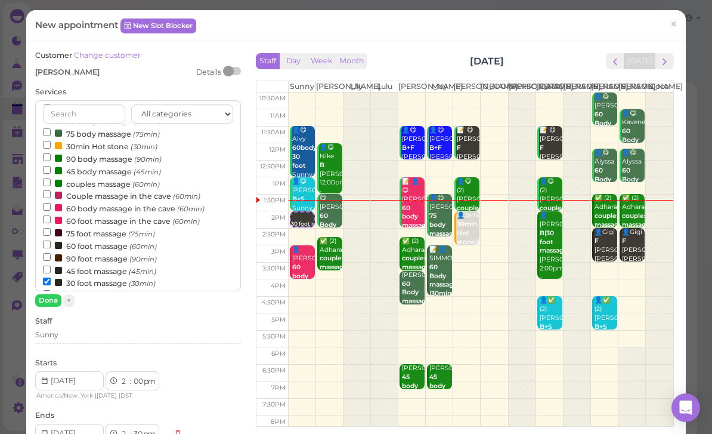
click at [55, 300] on button "Done" at bounding box center [48, 300] width 26 height 13
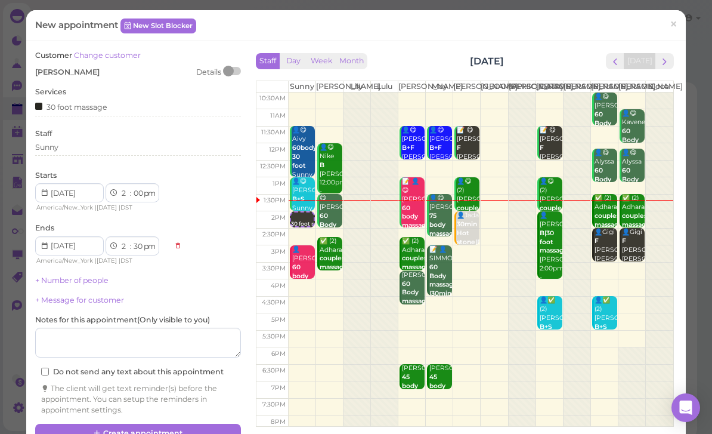
click at [172, 424] on button "Create appointment" at bounding box center [138, 433] width 206 height 19
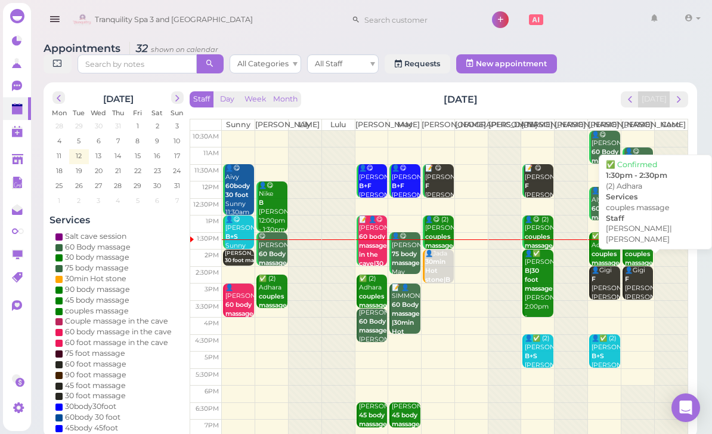
click at [629, 257] on div "✅ (2) Adhara couples massage [PERSON_NAME]|[PERSON_NAME] 1:30pm - 2:30pm" at bounding box center [639, 267] width 29 height 71
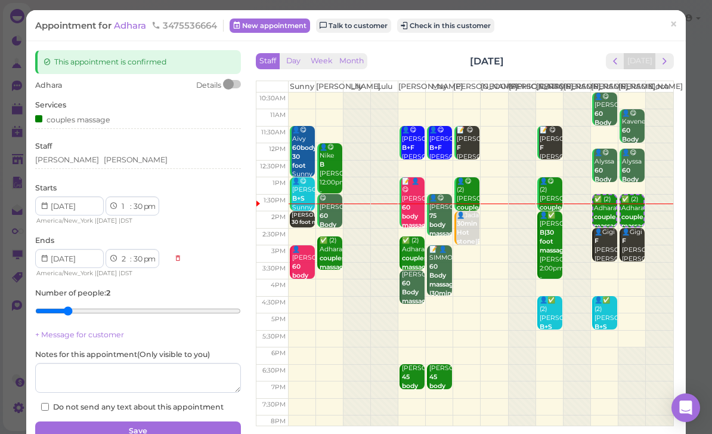
click at [367, 24] on link "Talk to customer" at bounding box center [353, 25] width 75 height 14
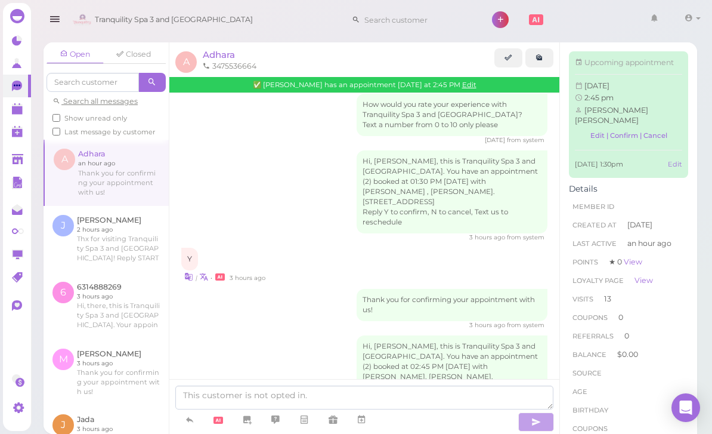
scroll to position [38, 0]
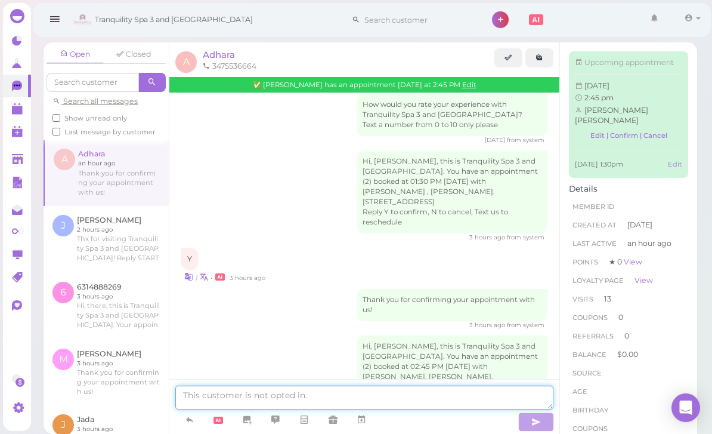
click at [355, 396] on textarea at bounding box center [364, 397] width 378 height 24
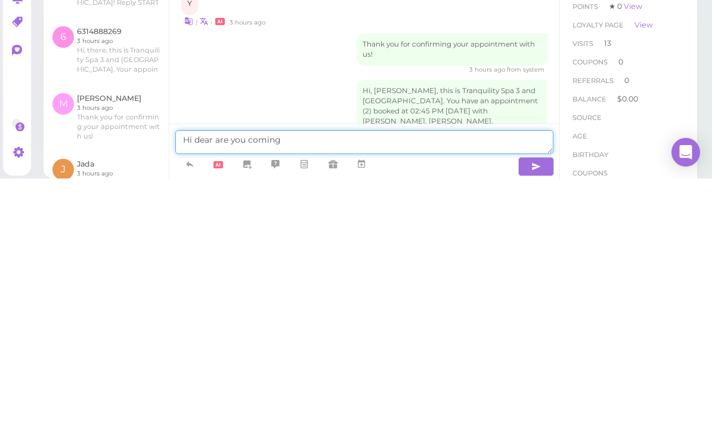
type textarea "Hi dear are you coming"
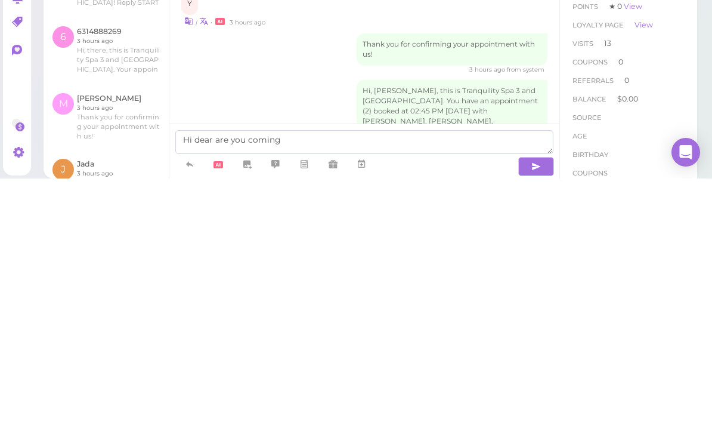
click at [539, 416] on icon "button" at bounding box center [537, 422] width 10 height 12
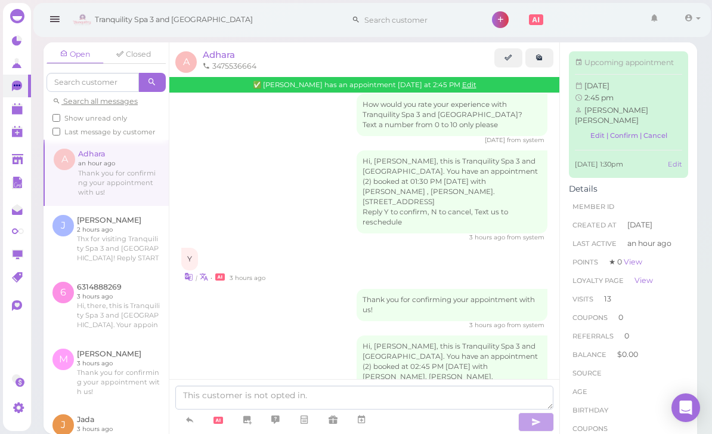
scroll to position [1438, 0]
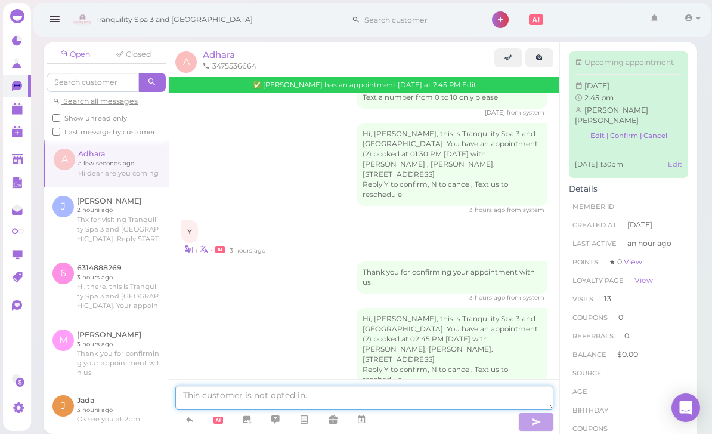
click at [325, 405] on textarea at bounding box center [364, 397] width 378 height 24
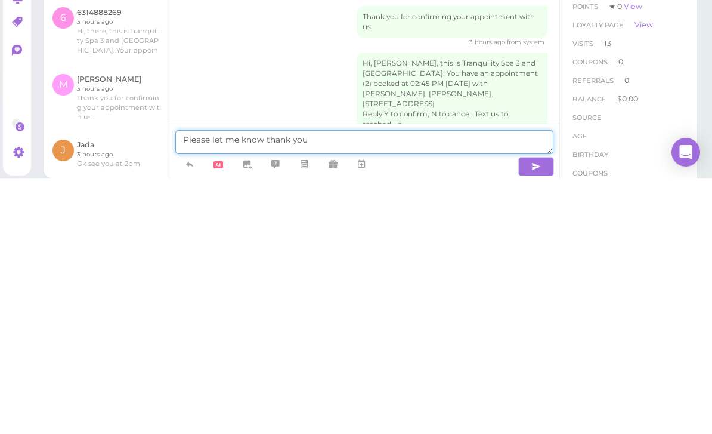
type textarea "Please let me know thank you"
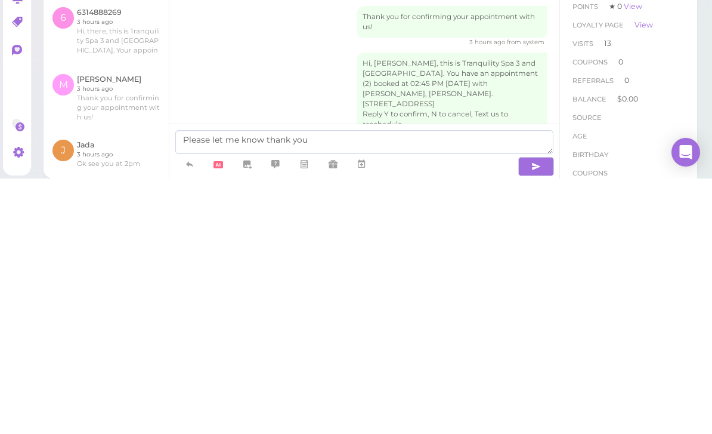
click at [530, 412] on button "button" at bounding box center [536, 421] width 36 height 19
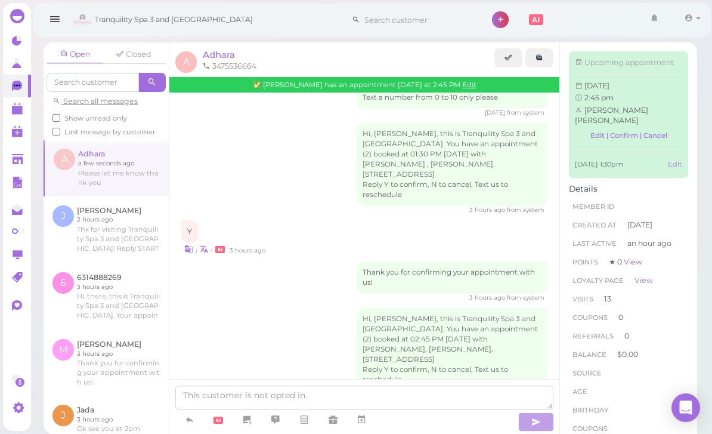
scroll to position [1474, 0]
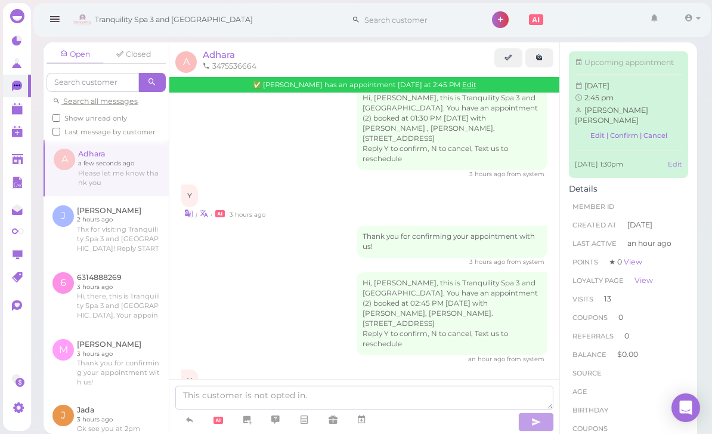
click at [7, 104] on link at bounding box center [17, 108] width 28 height 23
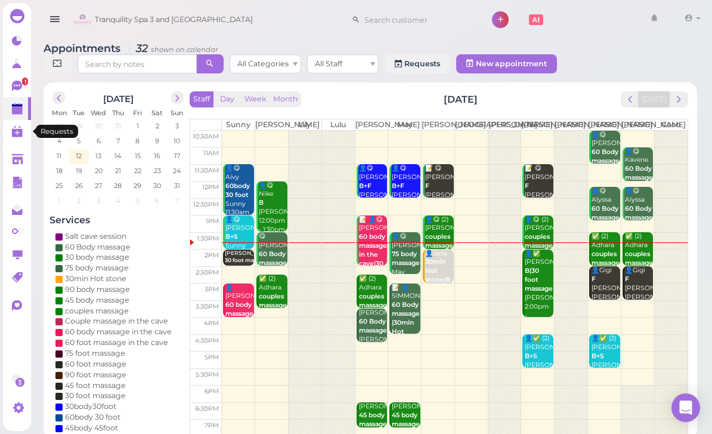
click at [17, 124] on link "0" at bounding box center [17, 131] width 28 height 23
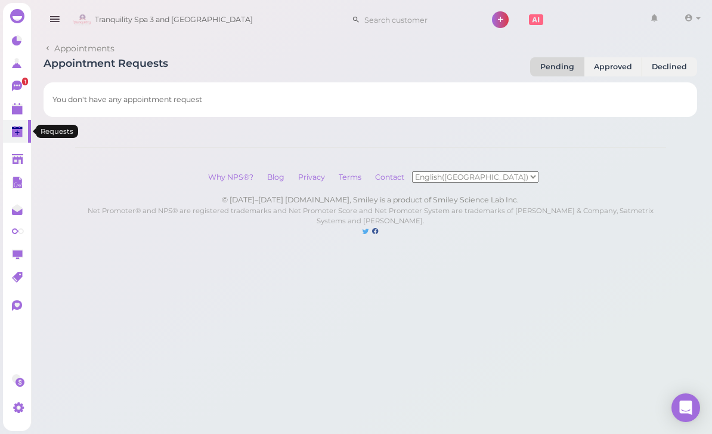
click at [16, 125] on link "0" at bounding box center [17, 131] width 28 height 23
click at [20, 137] on polygon at bounding box center [17, 133] width 11 height 8
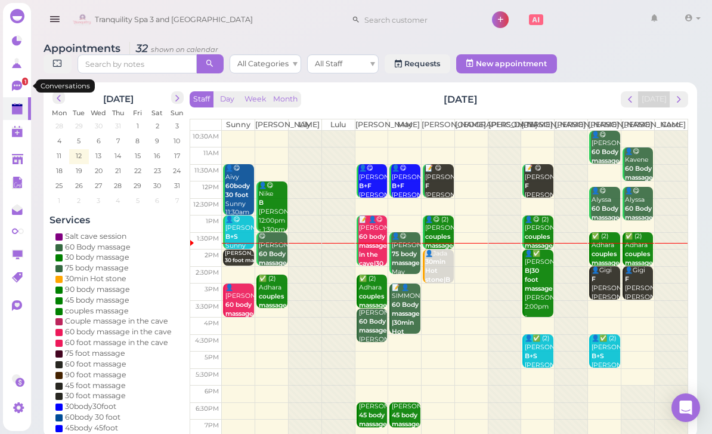
click at [8, 90] on link "1" at bounding box center [17, 86] width 28 height 23
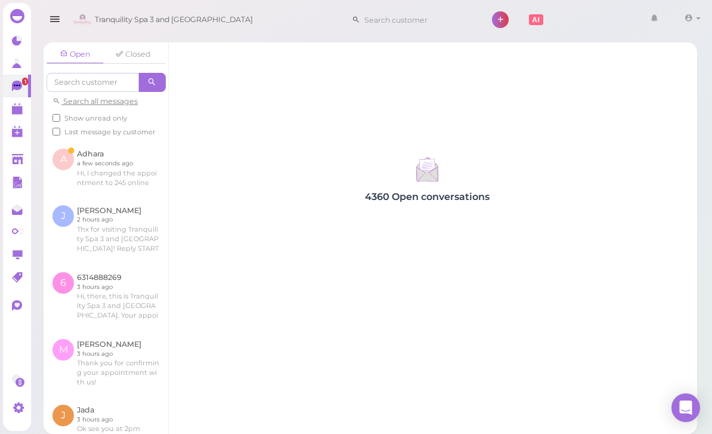
click at [120, 163] on link at bounding box center [106, 168] width 125 height 56
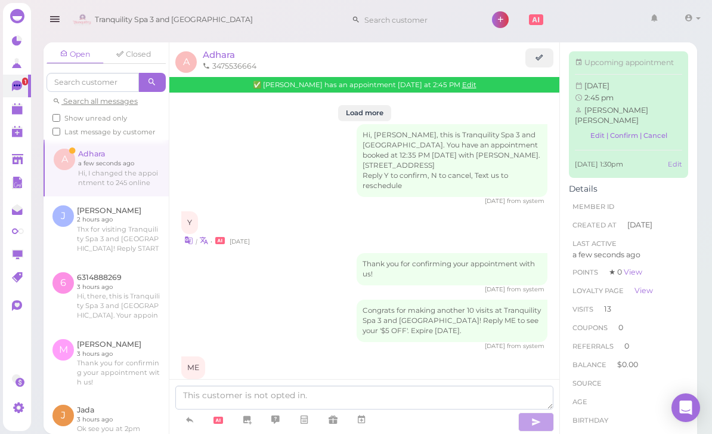
scroll to position [1353, 0]
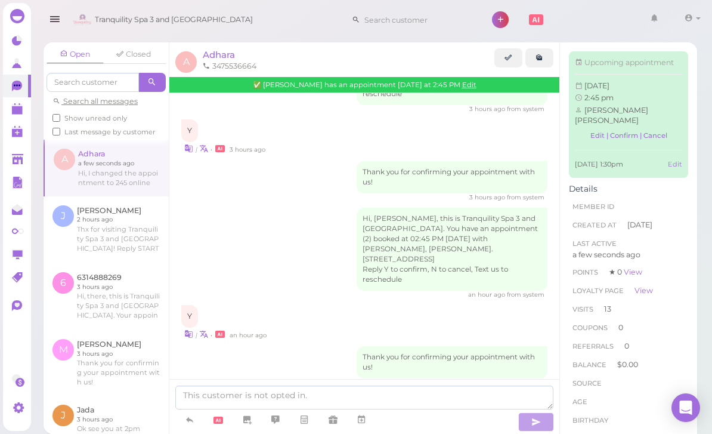
click at [7, 116] on link at bounding box center [17, 108] width 28 height 23
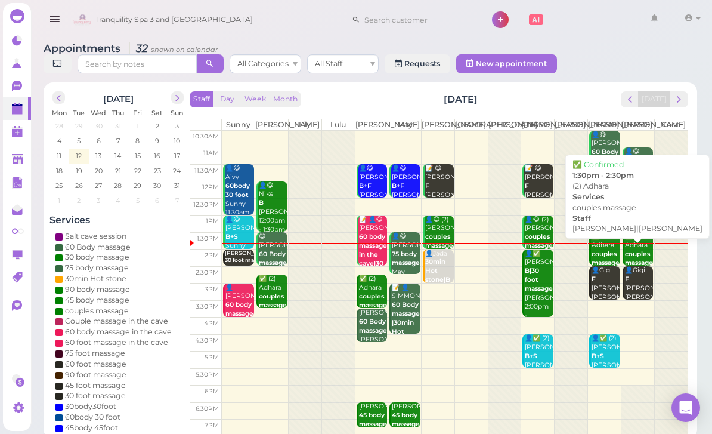
click at [598, 261] on b "couples massage" at bounding box center [606, 258] width 28 height 17
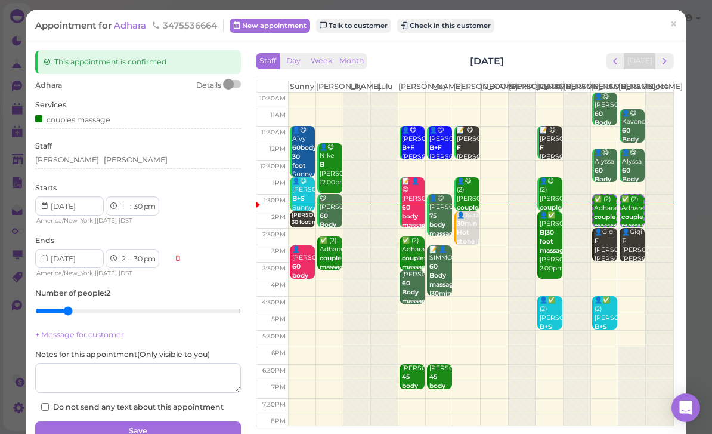
click at [130, 23] on span "Adhara" at bounding box center [131, 25] width 35 height 11
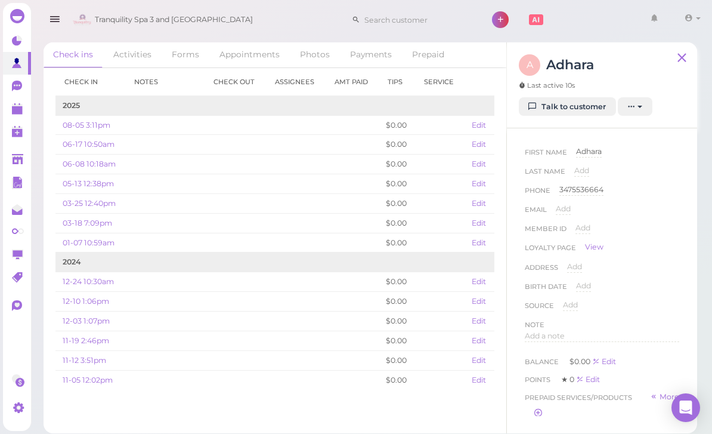
click at [572, 107] on link "Talk to customer" at bounding box center [567, 106] width 97 height 19
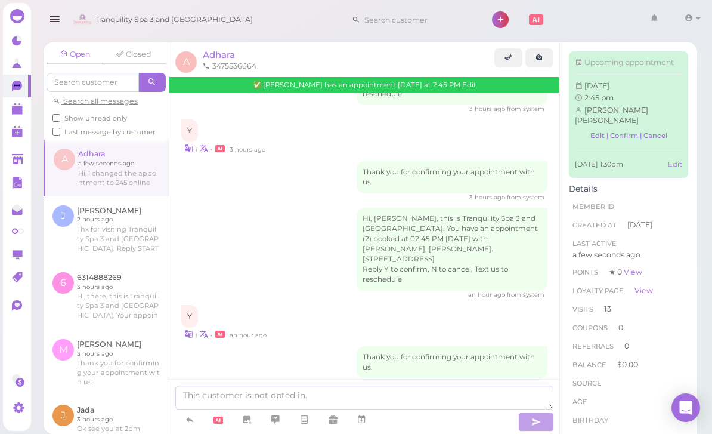
scroll to position [38, 0]
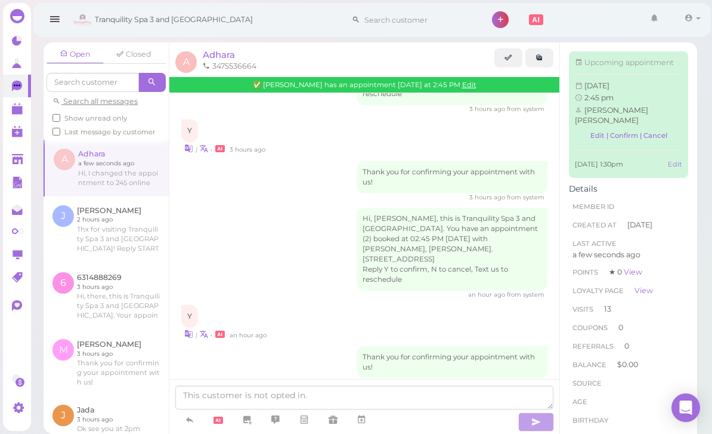
click at [13, 112] on polygon at bounding box center [17, 110] width 11 height 8
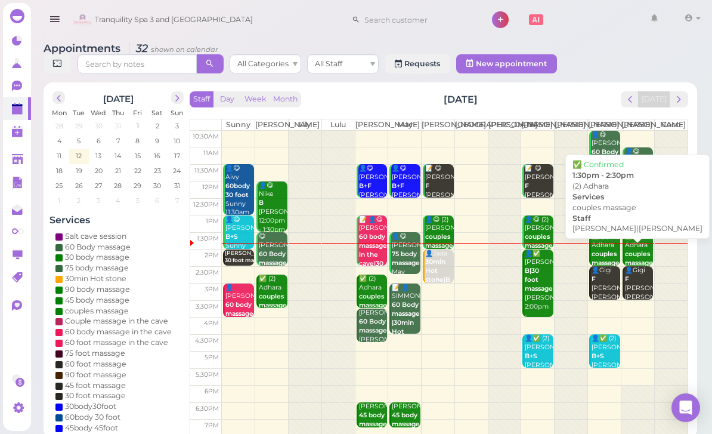
click at [598, 262] on b "couples massage" at bounding box center [606, 258] width 28 height 17
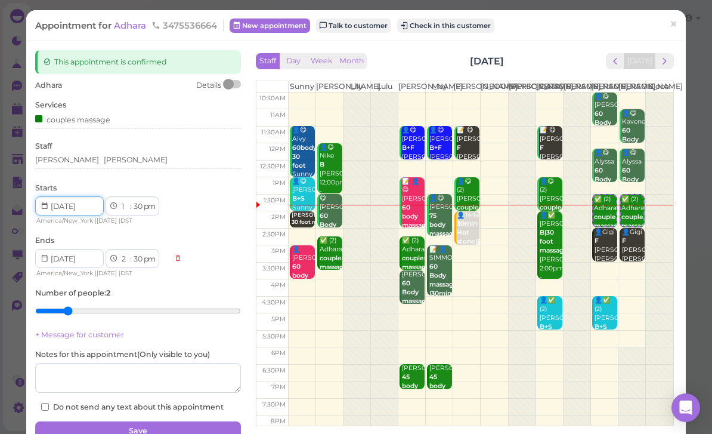
click at [103, 196] on input at bounding box center [69, 205] width 69 height 19
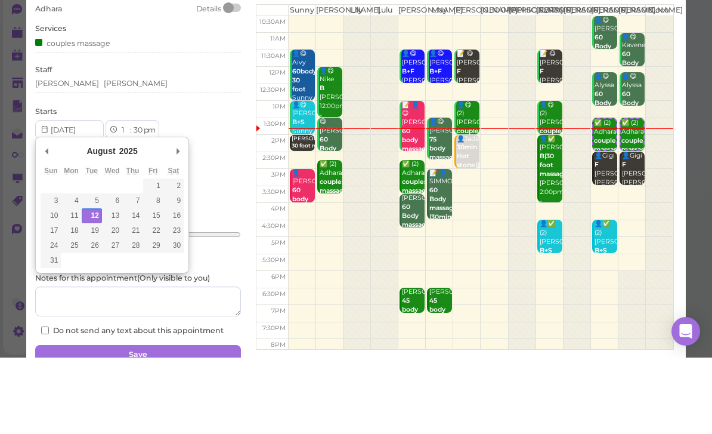
click at [124, 155] on div "[PERSON_NAME] [PERSON_NAME]" at bounding box center [138, 160] width 206 height 11
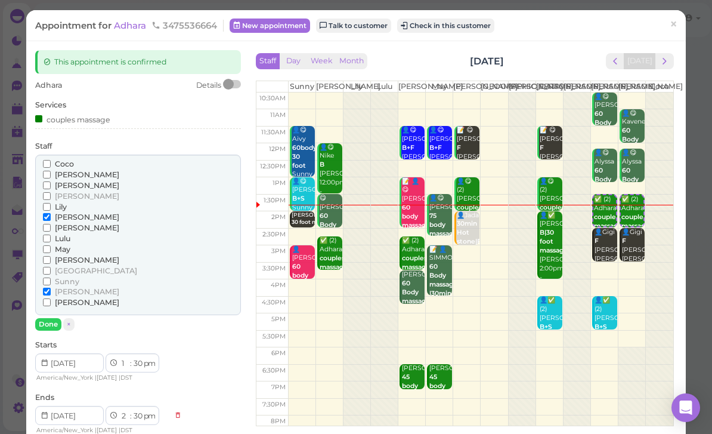
click at [51, 213] on input "[PERSON_NAME]" at bounding box center [47, 217] width 8 height 8
click at [51, 288] on input "[PERSON_NAME]" at bounding box center [47, 292] width 8 height 8
click at [49, 321] on button "Done" at bounding box center [48, 324] width 26 height 13
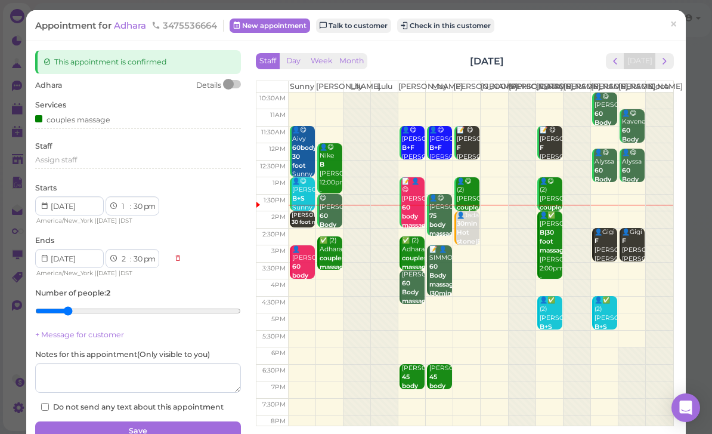
click at [190, 424] on button "Save" at bounding box center [138, 430] width 206 height 19
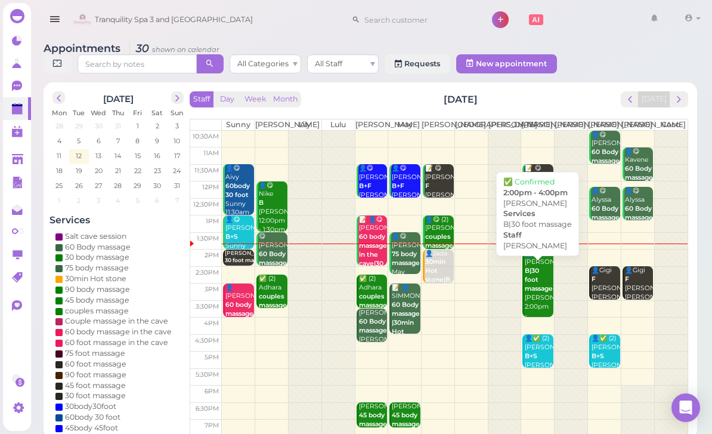
click at [543, 292] on b "B|30 foot massage" at bounding box center [539, 280] width 28 height 26
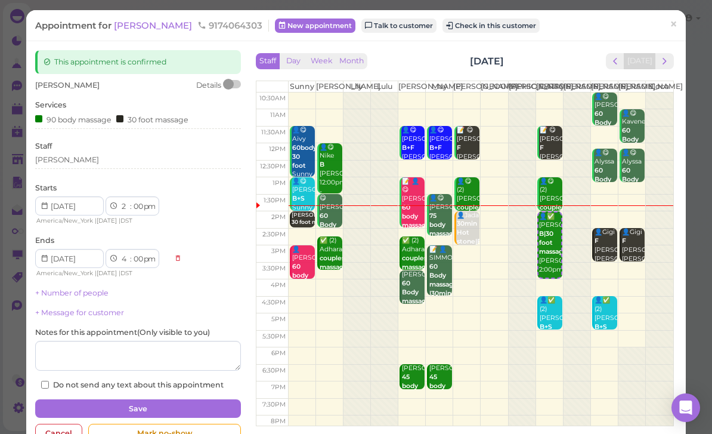
click at [128, 69] on div "This appointment is confirmed" at bounding box center [138, 62] width 206 height 24
click at [140, 60] on div "This appointment is confirmed" at bounding box center [138, 62] width 206 height 24
click at [376, 69] on div "Staff Day Week Month [DATE] [DATE]" at bounding box center [465, 61] width 418 height 16
click at [365, 58] on button "Month" at bounding box center [352, 61] width 32 height 16
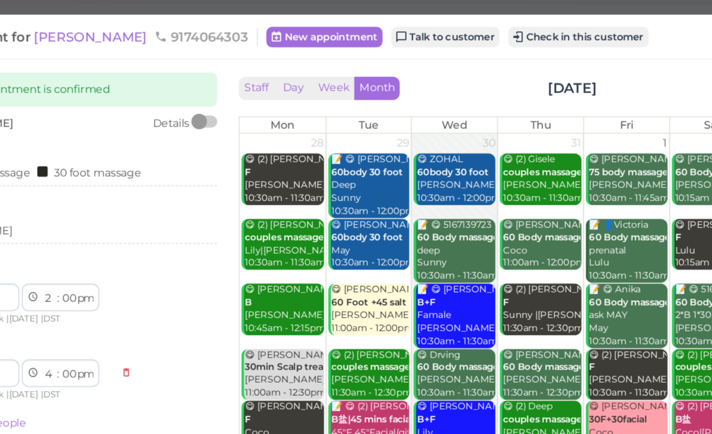
scroll to position [22, 0]
click at [362, 26] on link "Talk to customer" at bounding box center [399, 25] width 75 height 14
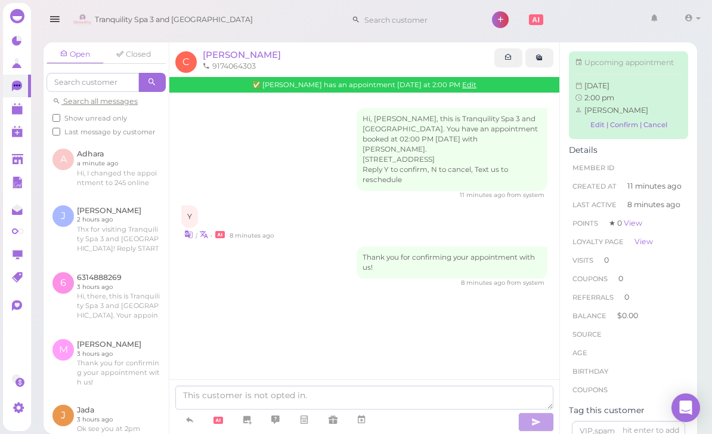
scroll to position [38, 0]
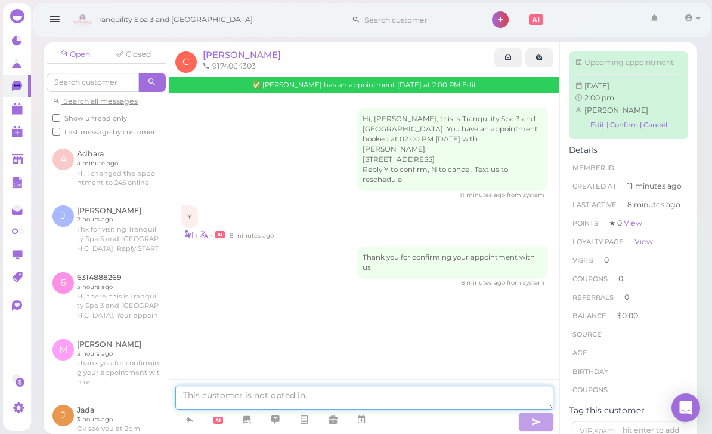
click at [274, 400] on textarea at bounding box center [364, 397] width 378 height 24
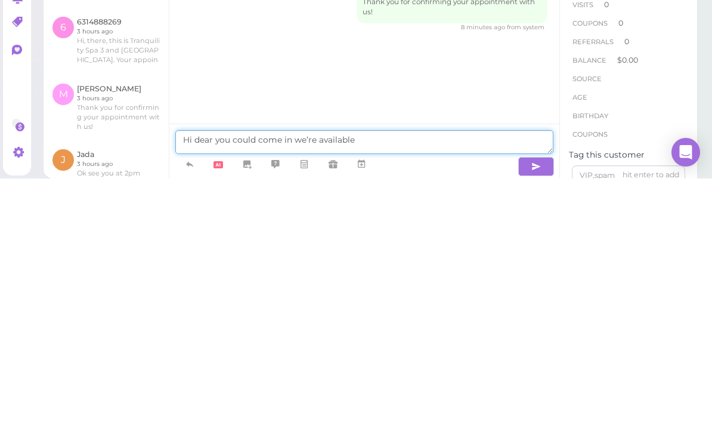
type textarea "Hi dear you could come in we’re available"
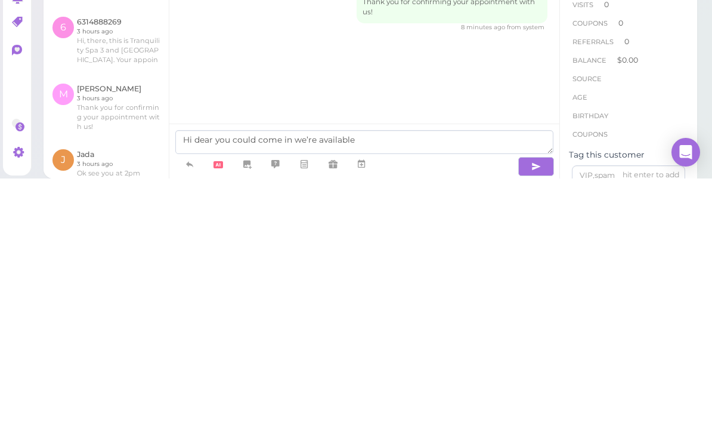
click at [528, 412] on button "button" at bounding box center [536, 421] width 36 height 19
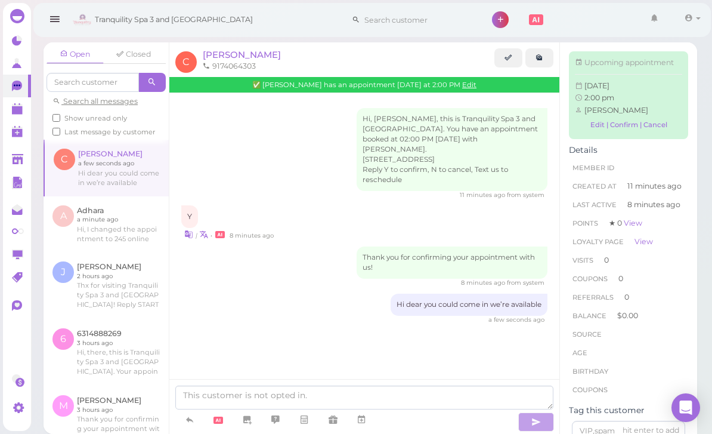
click at [20, 110] on polygon at bounding box center [17, 110] width 11 height 8
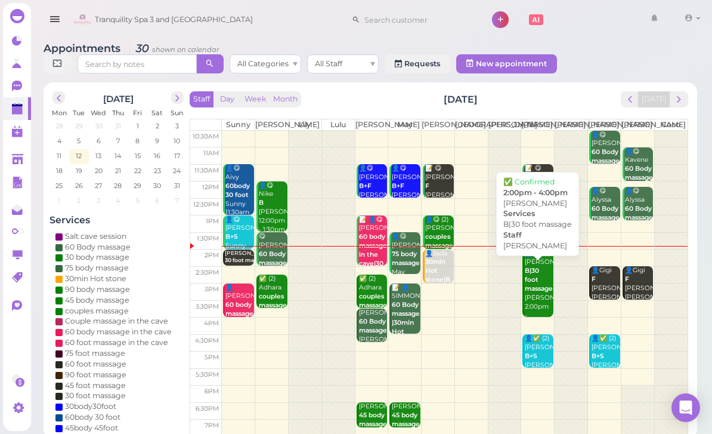
click at [535, 292] on b "B|30 foot massage" at bounding box center [539, 280] width 28 height 26
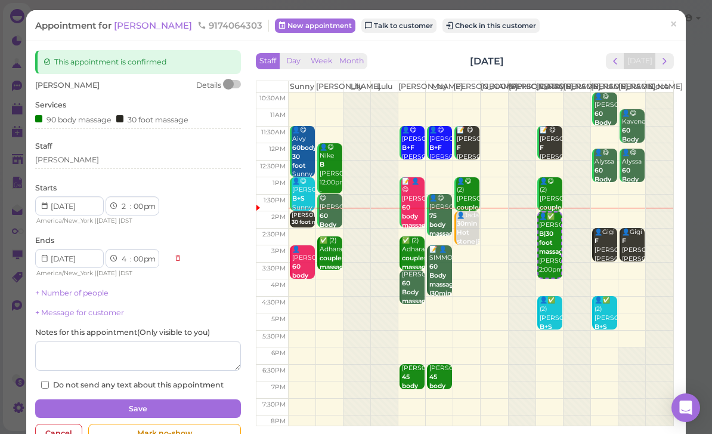
click at [470, 60] on h2 "[DATE]" at bounding box center [487, 61] width 34 height 14
click at [475, 64] on h2 "[DATE]" at bounding box center [487, 61] width 34 height 14
click at [470, 74] on div "Staff Day Week Month [DATE] [DATE] [PERSON_NAME] [PERSON_NAME] [PERSON_NAME] [P…" at bounding box center [465, 239] width 418 height 373
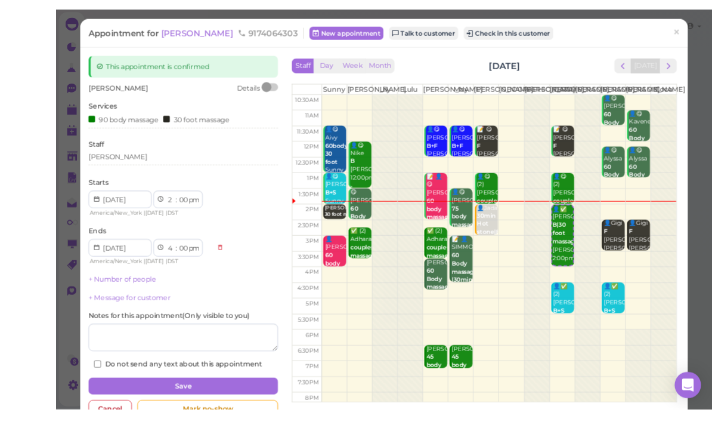
scroll to position [2, 0]
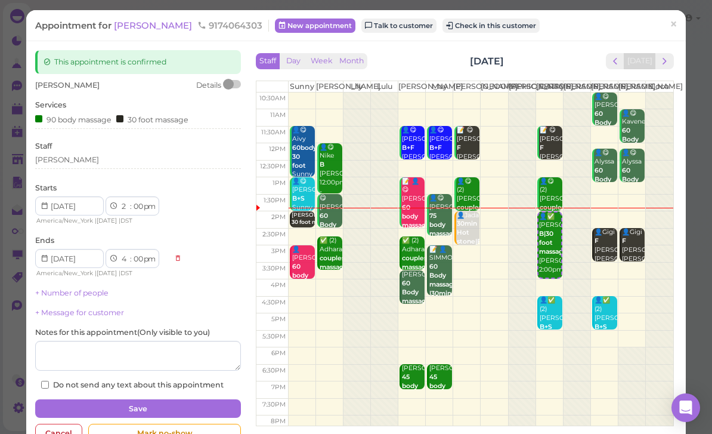
click at [456, 27] on button "Check in this customer" at bounding box center [491, 25] width 97 height 14
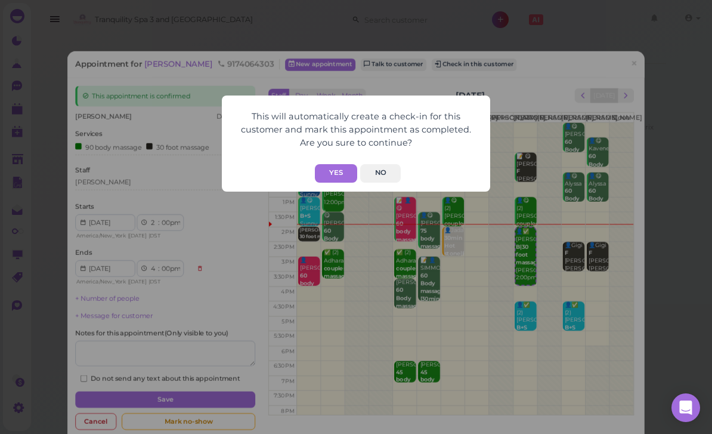
click at [339, 173] on button "Yes" at bounding box center [336, 173] width 42 height 18
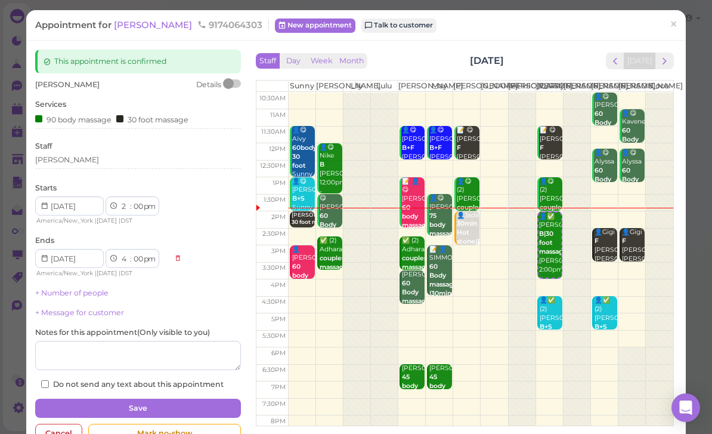
click at [674, 27] on span "×" at bounding box center [674, 24] width 8 height 17
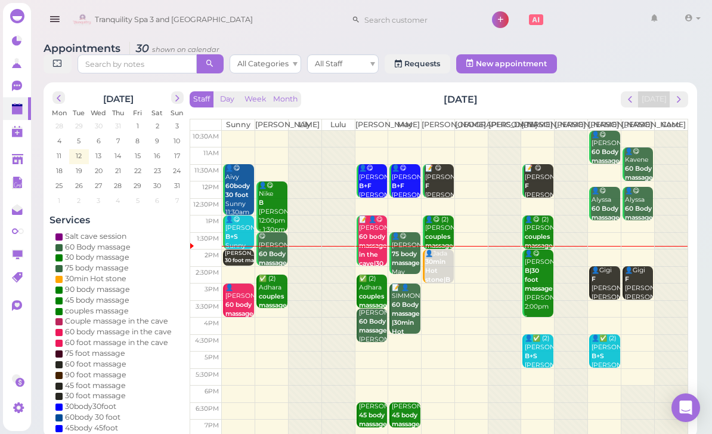
click at [677, 98] on span "next" at bounding box center [679, 99] width 11 height 11
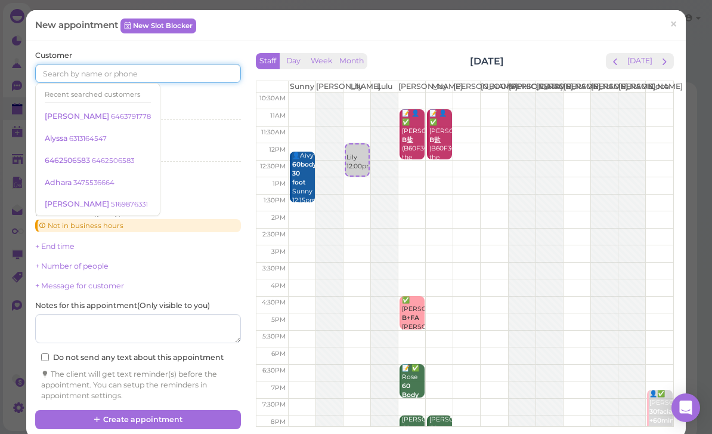
scroll to position [2, 0]
type input "6467155012"
click at [184, 106] on div "Select services" at bounding box center [138, 111] width 206 height 11
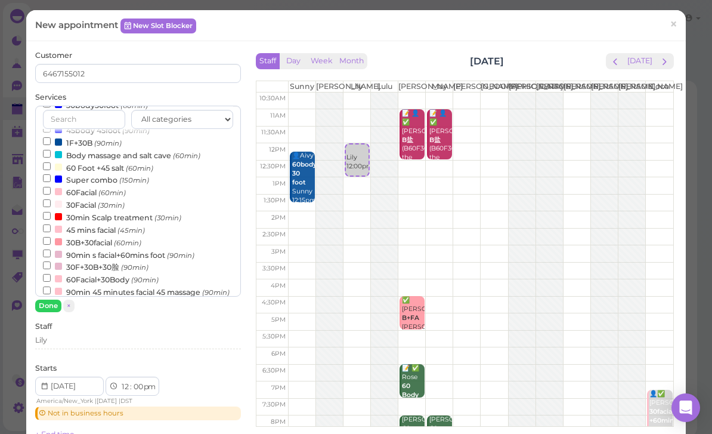
scroll to position [236, 0]
click at [135, 175] on small "(150min)" at bounding box center [134, 179] width 30 height 8
click at [51, 173] on input "Super combo (150min)" at bounding box center [47, 177] width 8 height 8
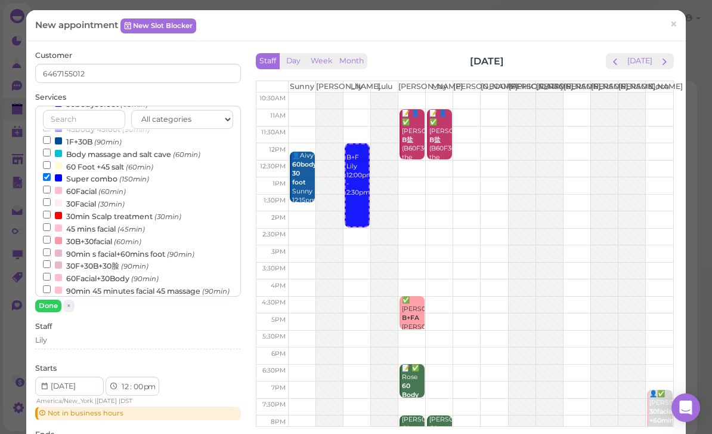
click at [50, 307] on button "Done" at bounding box center [48, 305] width 26 height 13
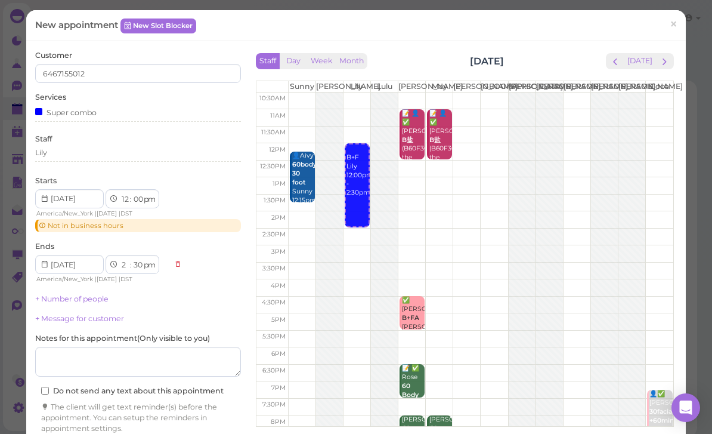
scroll to position [18, 0]
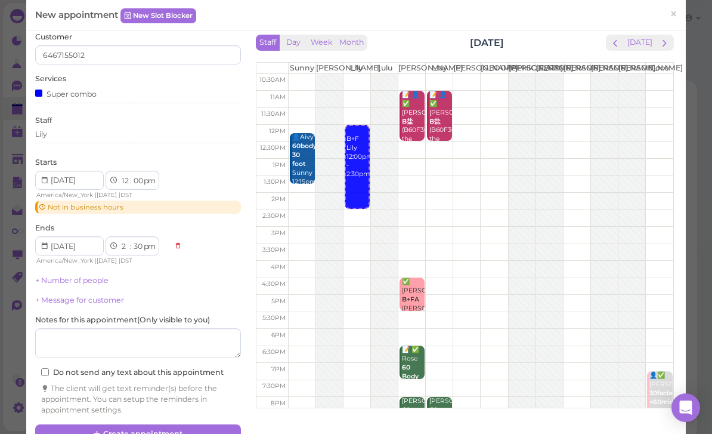
click at [175, 430] on button "Create appointment" at bounding box center [138, 433] width 206 height 19
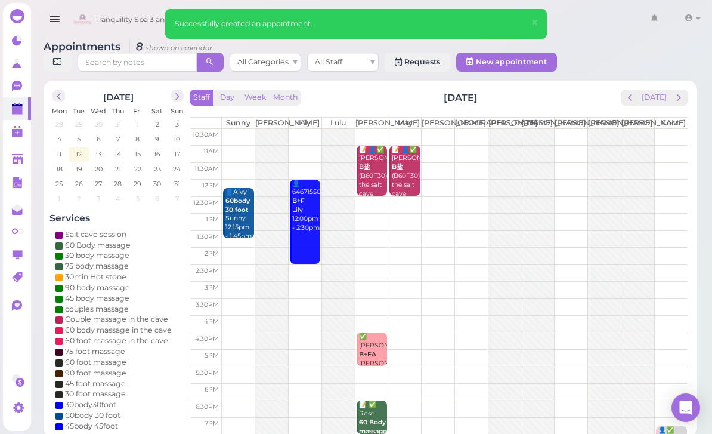
click at [686, 98] on button "next" at bounding box center [679, 97] width 18 height 16
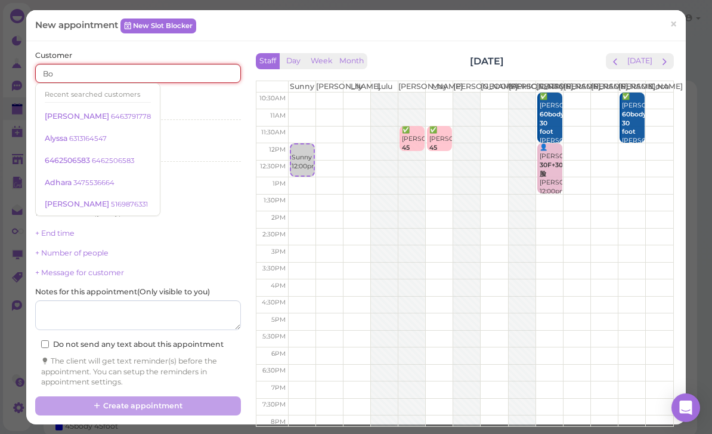
type input "Bon"
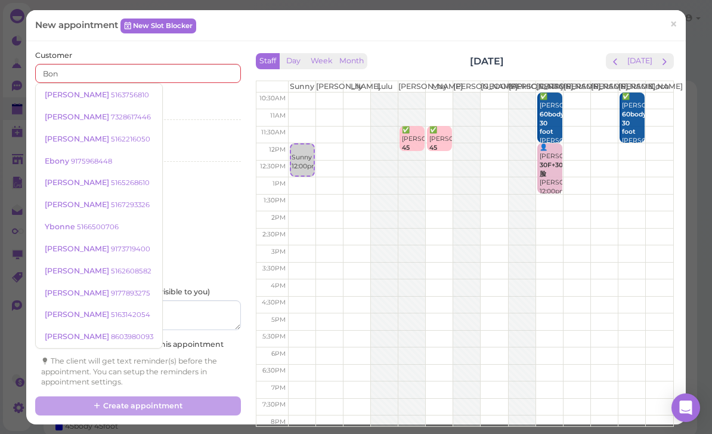
click at [111, 95] on small "5163756810" at bounding box center [130, 95] width 38 height 8
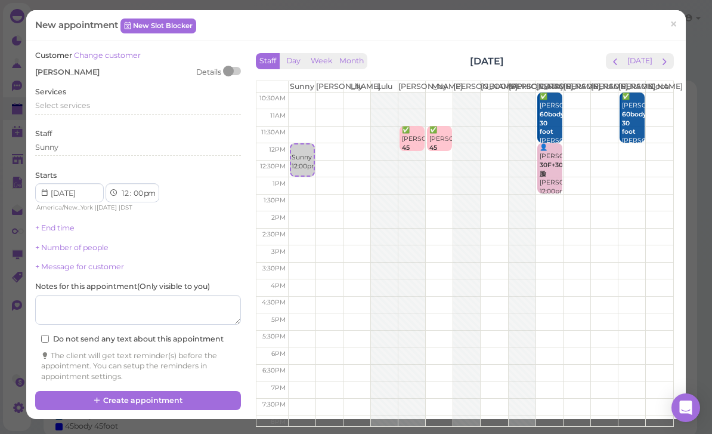
click at [75, 103] on span "Select services" at bounding box center [62, 105] width 55 height 9
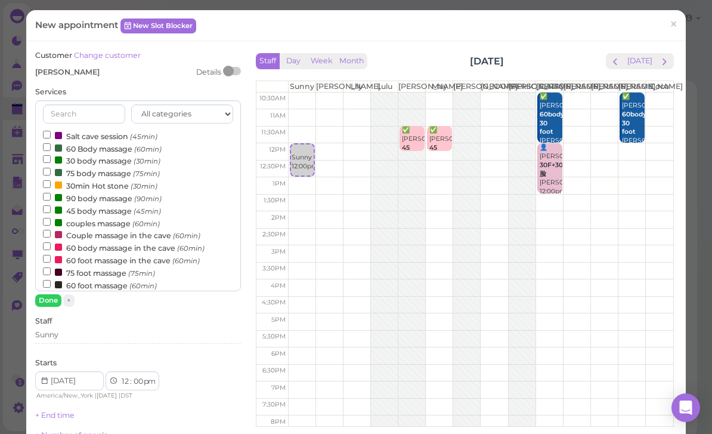
click at [92, 147] on label "60 Body massage (60min)" at bounding box center [102, 148] width 119 height 13
click at [51, 147] on input "60 Body massage (60min)" at bounding box center [47, 147] width 8 height 8
click at [47, 300] on button "Done" at bounding box center [48, 300] width 26 height 13
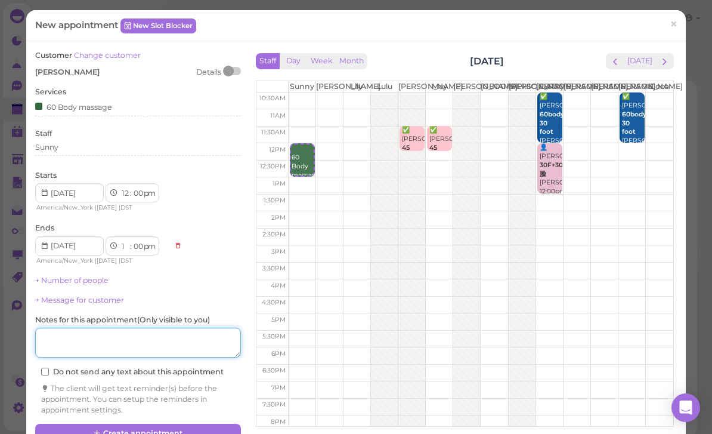
click at [166, 341] on textarea at bounding box center [138, 343] width 206 height 30
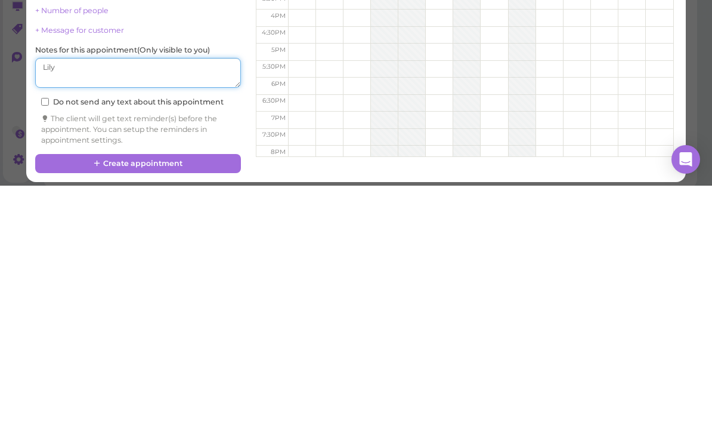
scroll to position [21, 0]
type textarea "Lily"
click at [199, 403] on button "Create appointment" at bounding box center [138, 412] width 206 height 19
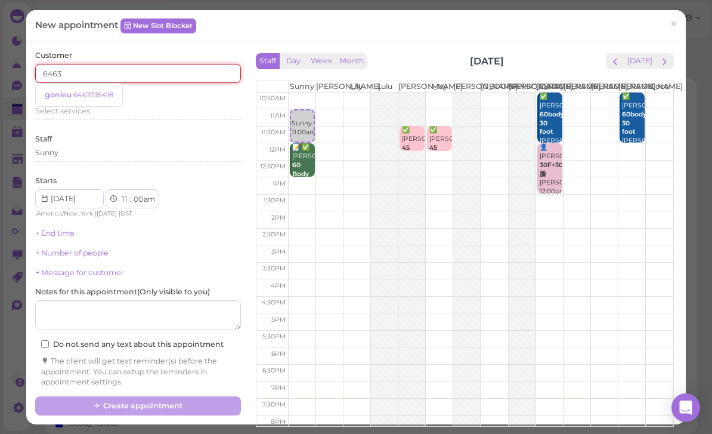
type input "646"
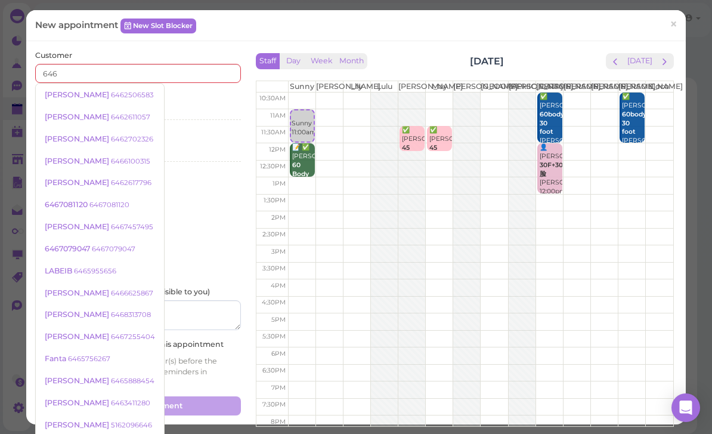
click at [675, 27] on span "×" at bounding box center [674, 24] width 8 height 17
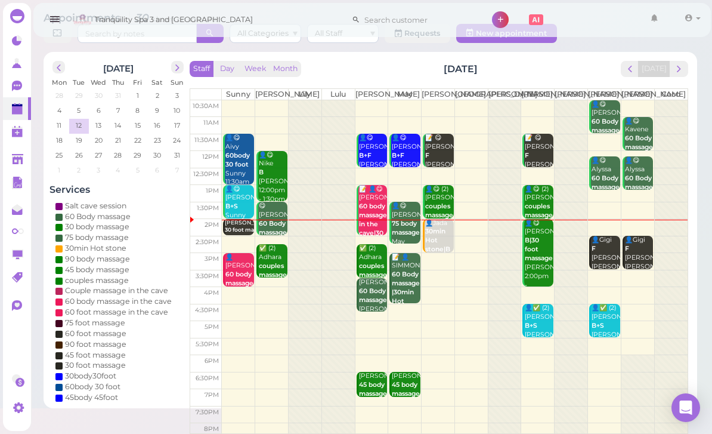
click at [242, 228] on b "30 foot massage" at bounding box center [247, 229] width 45 height 7
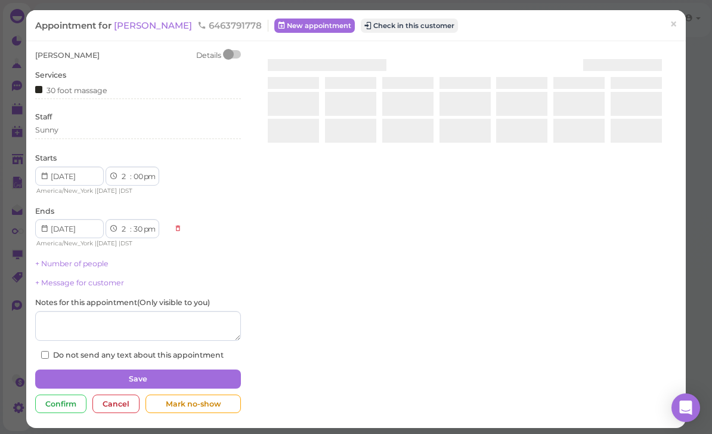
scroll to position [38, 0]
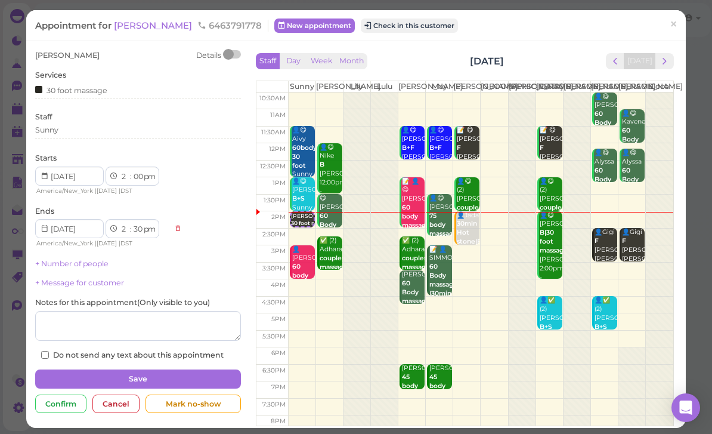
click at [377, 28] on button "Check in this customer" at bounding box center [409, 25] width 97 height 14
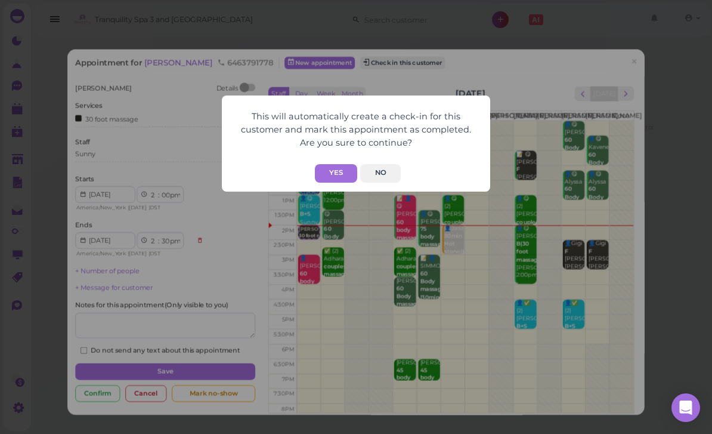
click at [338, 175] on button "Yes" at bounding box center [336, 173] width 42 height 18
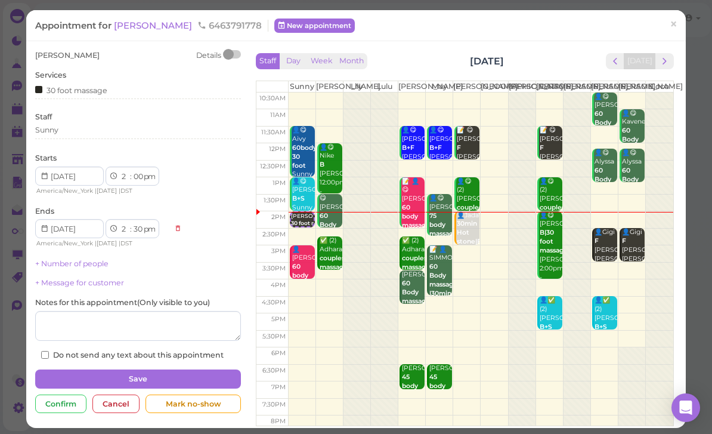
click at [674, 32] on span "×" at bounding box center [674, 24] width 8 height 17
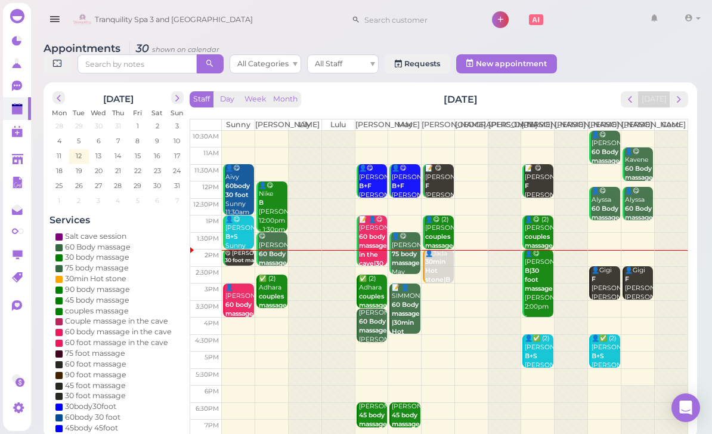
click at [239, 263] on b "30 foot massage" at bounding box center [247, 260] width 45 height 7
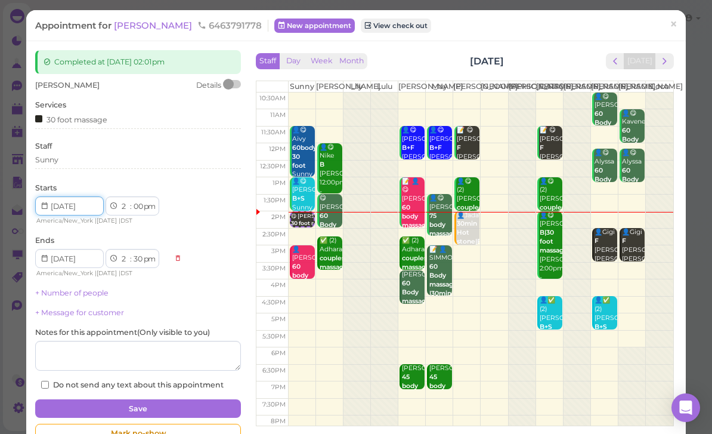
click at [103, 197] on input at bounding box center [69, 205] width 69 height 19
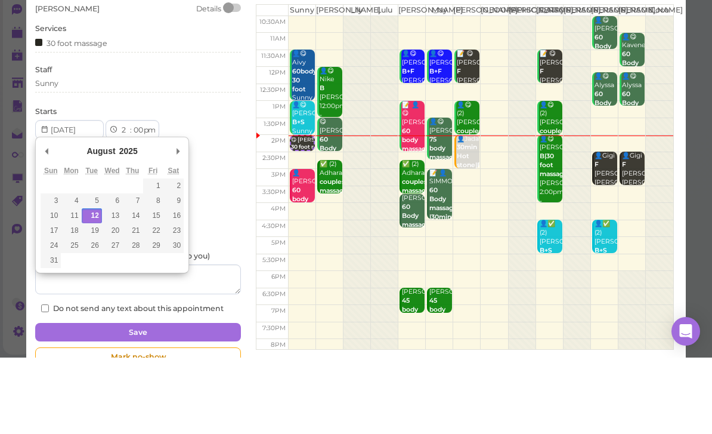
click at [112, 113] on div "30 foot massage" at bounding box center [138, 119] width 206 height 13
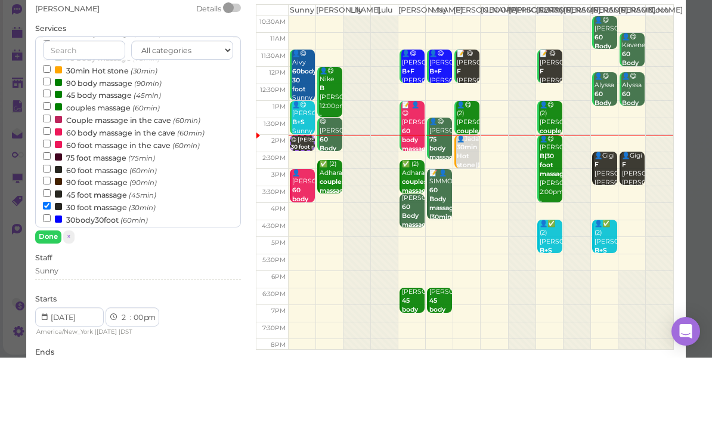
scroll to position [55, 0]
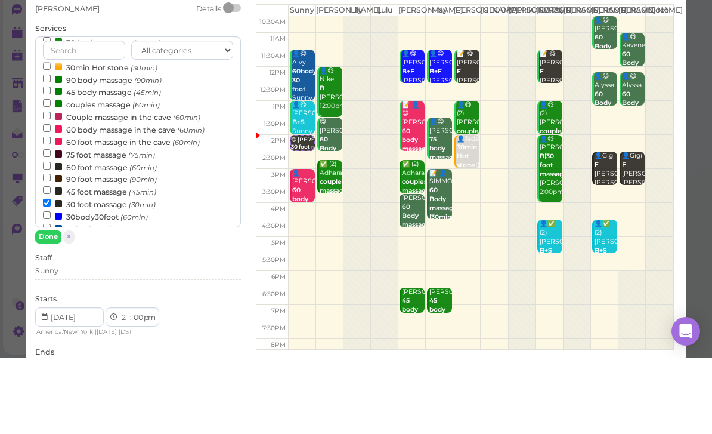
click at [103, 237] on label "60 foot massage (60min)" at bounding box center [100, 243] width 114 height 13
click at [51, 238] on input "60 foot massage (60min)" at bounding box center [47, 242] width 8 height 8
select select "3"
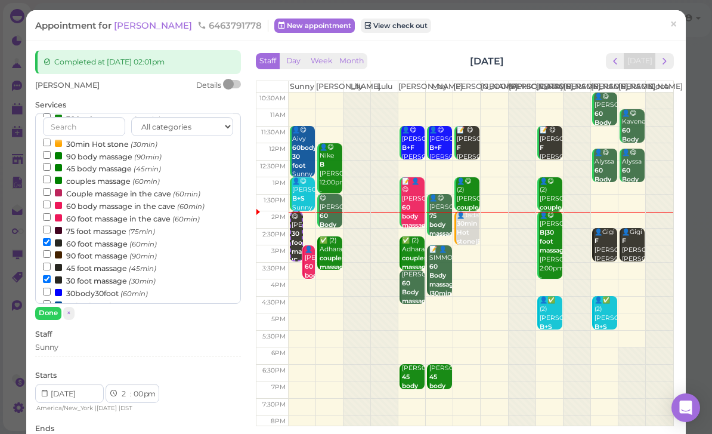
click at [52, 311] on button "Done" at bounding box center [48, 313] width 26 height 13
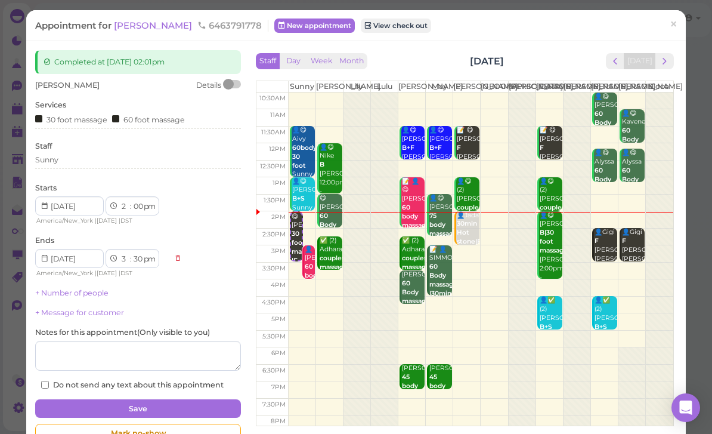
click at [97, 157] on div "Sunny" at bounding box center [138, 160] width 206 height 11
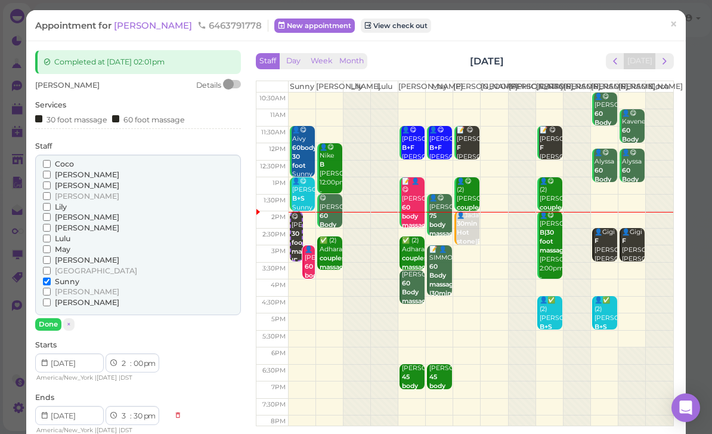
click at [60, 287] on span "[PERSON_NAME]" at bounding box center [87, 291] width 64 height 9
click at [51, 288] on input "[PERSON_NAME]" at bounding box center [47, 292] width 8 height 8
click at [64, 277] on span "Sunny" at bounding box center [67, 281] width 24 height 9
click at [51, 277] on input "Sunny" at bounding box center [47, 281] width 8 height 8
click at [47, 318] on button "Done" at bounding box center [48, 324] width 26 height 13
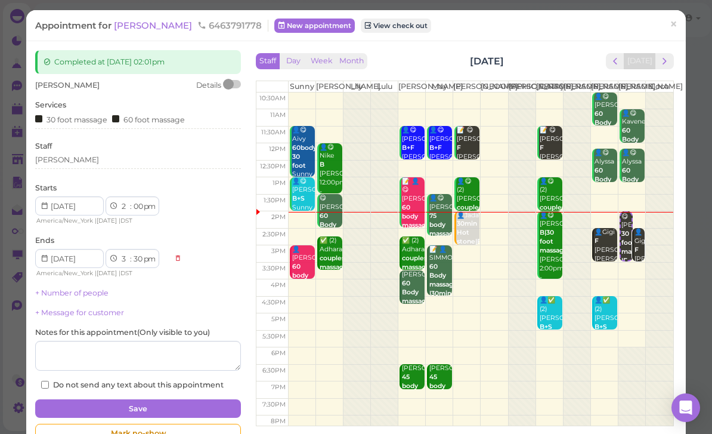
click at [169, 399] on button "Save" at bounding box center [138, 408] width 206 height 19
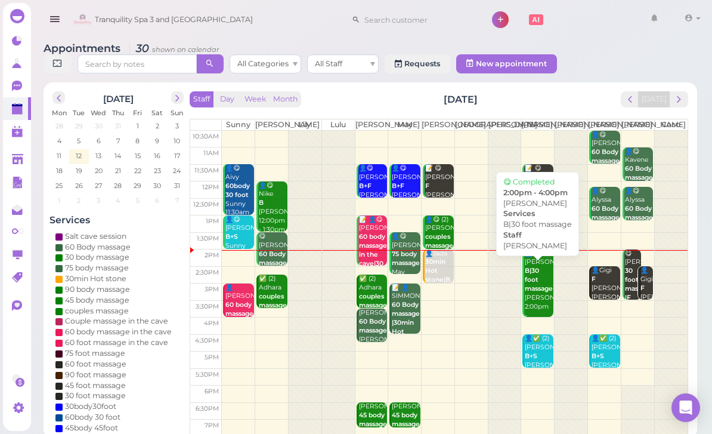
click at [543, 307] on div "👤😋 [PERSON_NAME]|30 foot massage [PERSON_NAME] 2:00pm - 4:00pm" at bounding box center [538, 289] width 29 height 80
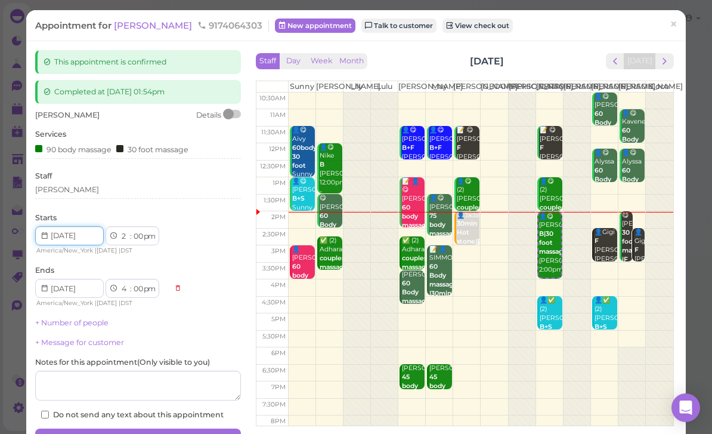
click at [95, 230] on input at bounding box center [69, 235] width 69 height 19
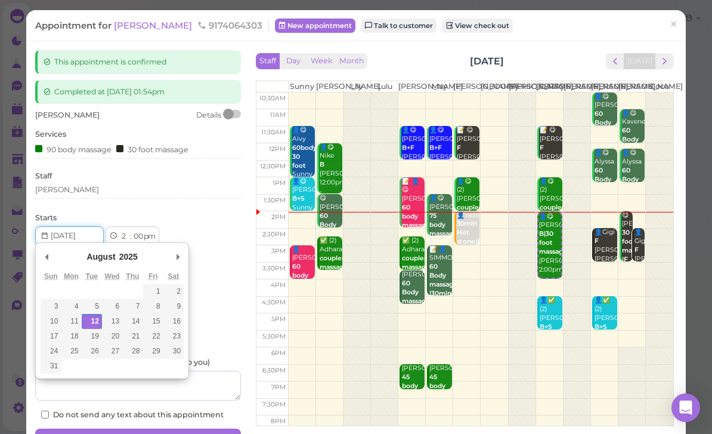
scroll to position [38, 0]
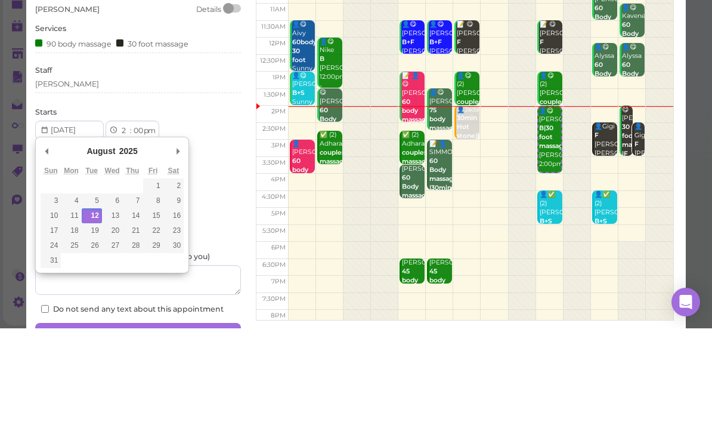
click at [69, 184] on div "[PERSON_NAME]" at bounding box center [138, 189] width 206 height 11
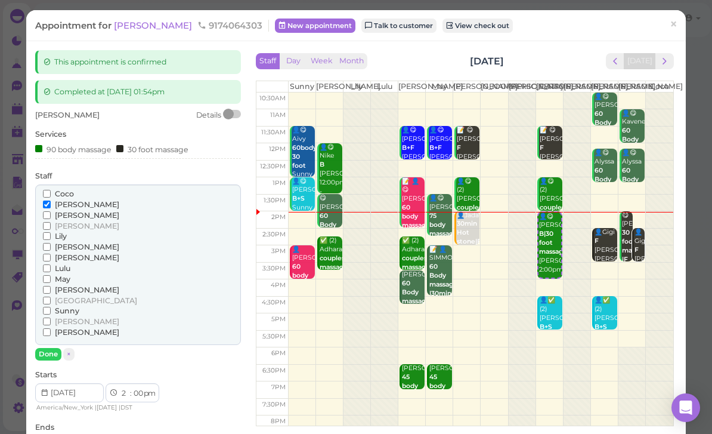
click at [67, 317] on span "[PERSON_NAME]" at bounding box center [87, 321] width 64 height 9
click at [51, 317] on input "[PERSON_NAME]" at bounding box center [47, 321] width 8 height 8
click at [64, 317] on span "[PERSON_NAME]" at bounding box center [87, 321] width 64 height 9
click at [51, 317] on input "[PERSON_NAME]" at bounding box center [47, 321] width 8 height 8
click at [71, 243] on span "[PERSON_NAME]" at bounding box center [87, 246] width 64 height 9
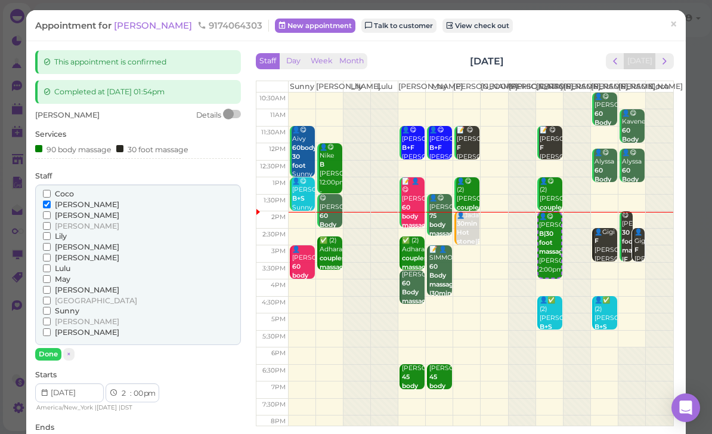
click at [51, 243] on input "[PERSON_NAME]" at bounding box center [47, 247] width 8 height 8
click at [71, 200] on span "[PERSON_NAME]" at bounding box center [87, 204] width 64 height 9
click at [51, 200] on input "[PERSON_NAME]" at bounding box center [47, 204] width 8 height 8
click at [51, 348] on button "Done" at bounding box center [48, 354] width 26 height 13
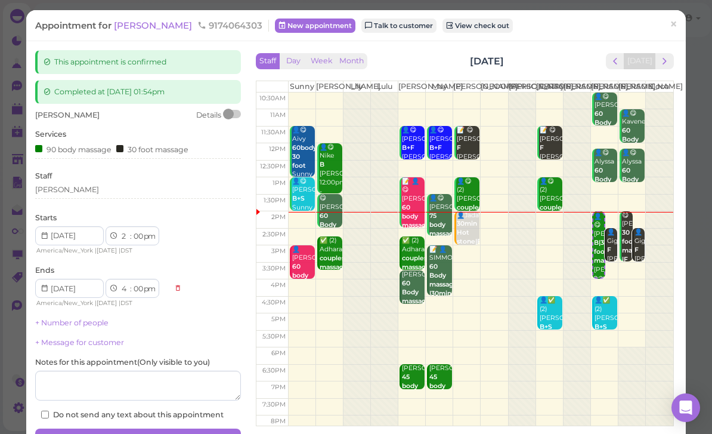
click at [178, 430] on button "Save" at bounding box center [138, 437] width 206 height 19
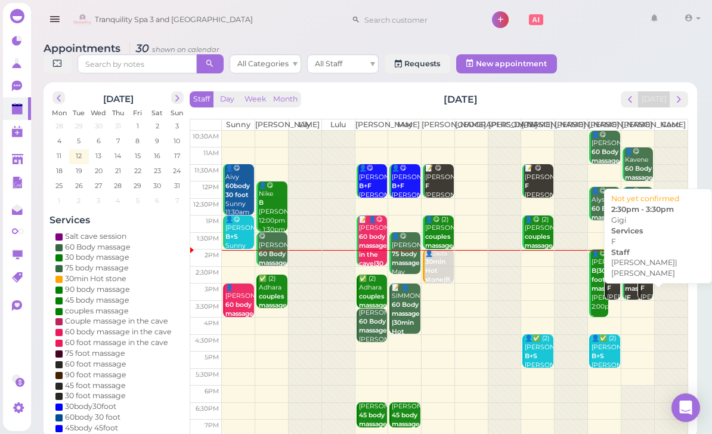
click at [639, 299] on link "👤[PERSON_NAME]|[PERSON_NAME] 2:30pm - 3:30pm" at bounding box center [646, 282] width 16 height 33
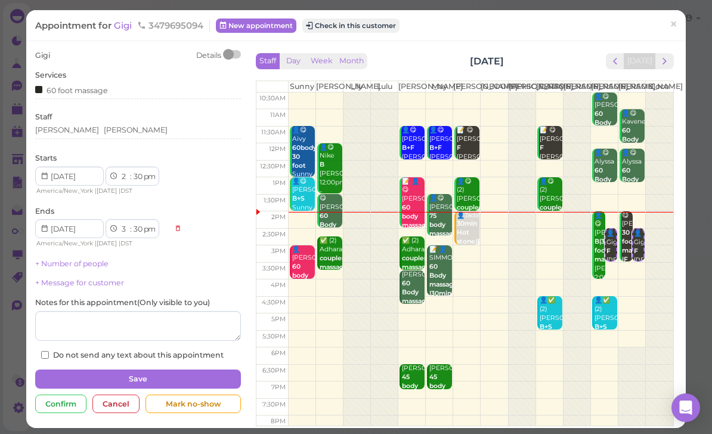
click at [120, 177] on select "1 2 3 4 5 6 7 8 9 10 11 12" at bounding box center [125, 177] width 10 height 13
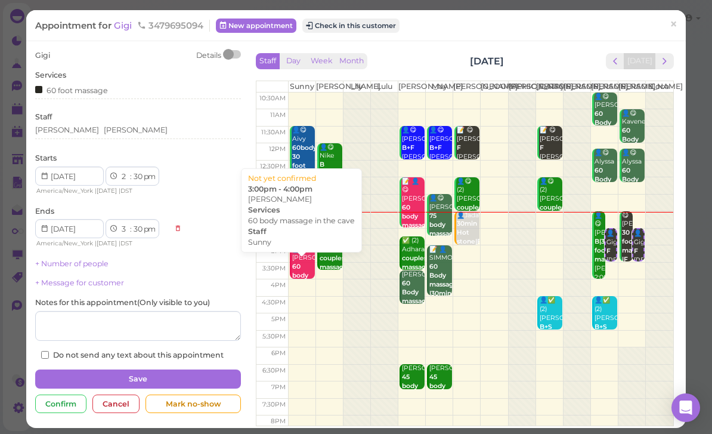
click at [303, 270] on div "👤[PERSON_NAME] 60 body massage in the cave Sunny 3:00pm - 4:00pm" at bounding box center [303, 294] width 23 height 98
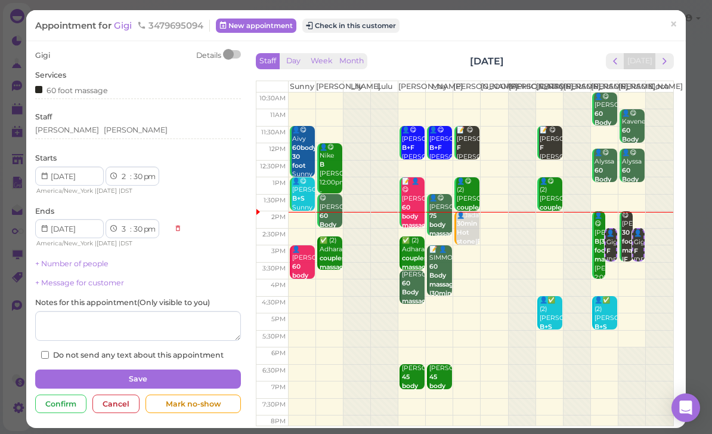
click at [674, 57] on button "next" at bounding box center [665, 61] width 18 height 16
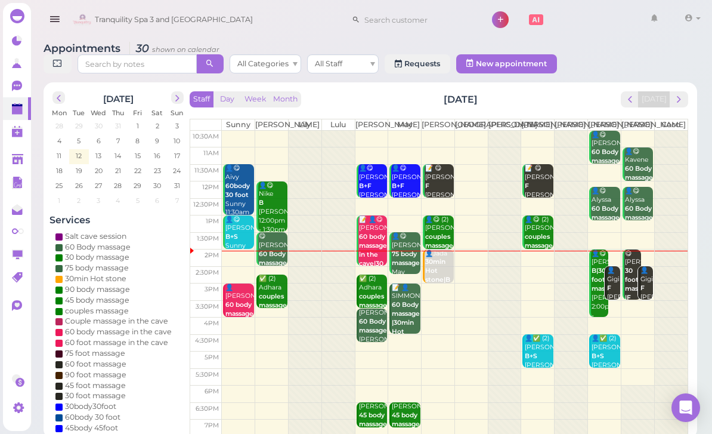
click at [632, 268] on div "😋 [PERSON_NAME] 30 foot massage |F [PERSON_NAME] 2:00pm - 3:30pm" at bounding box center [633, 293] width 17 height 89
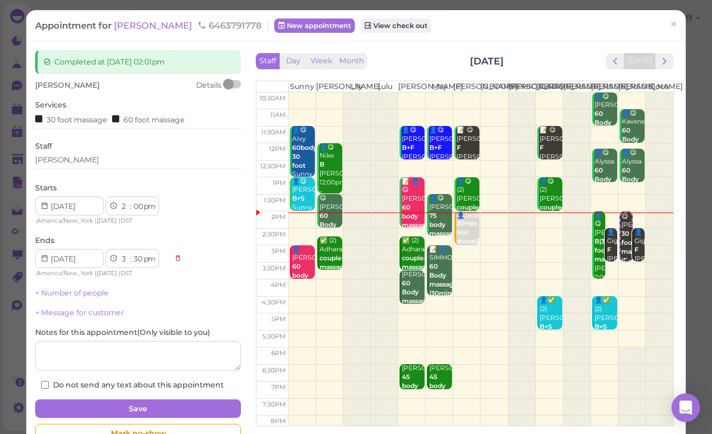
click at [85, 157] on div "[PERSON_NAME]" at bounding box center [138, 160] width 206 height 11
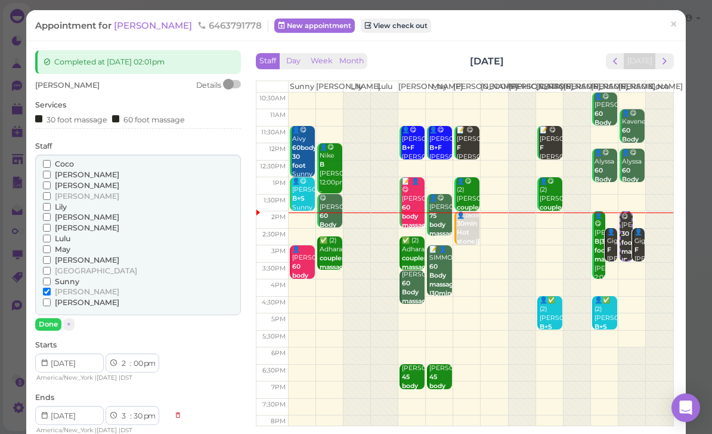
click at [89, 119] on div "30 foot massage" at bounding box center [71, 119] width 72 height 13
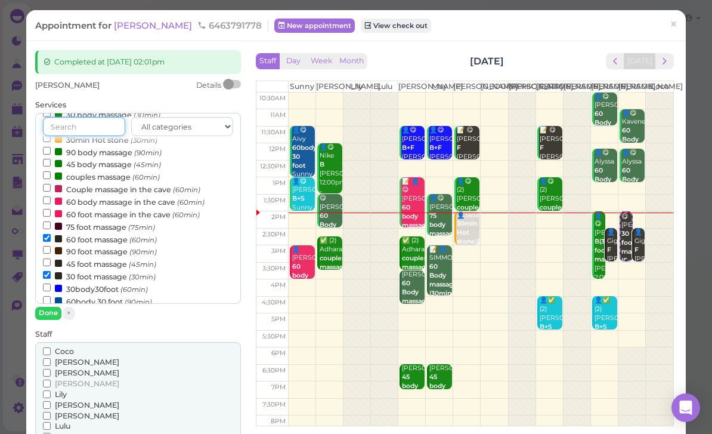
scroll to position [58, 0]
click at [93, 271] on label "30 foot massage (30min)" at bounding box center [99, 277] width 113 height 13
click at [51, 272] on input "30 foot massage (30min)" at bounding box center [47, 276] width 8 height 8
select select "00"
click at [53, 311] on button "Done" at bounding box center [48, 313] width 26 height 13
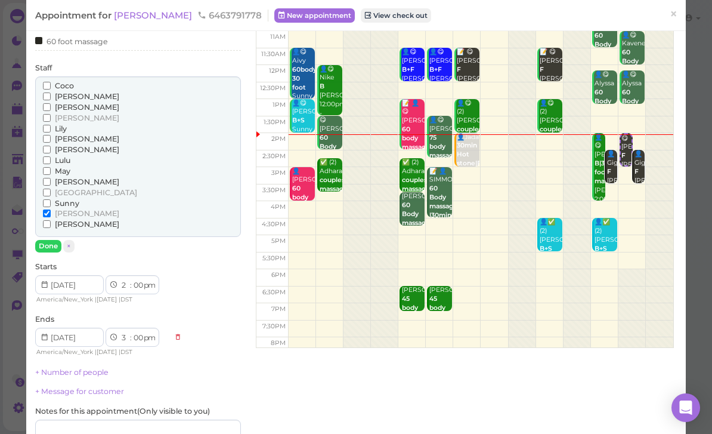
click at [47, 240] on button "Done" at bounding box center [48, 246] width 26 height 13
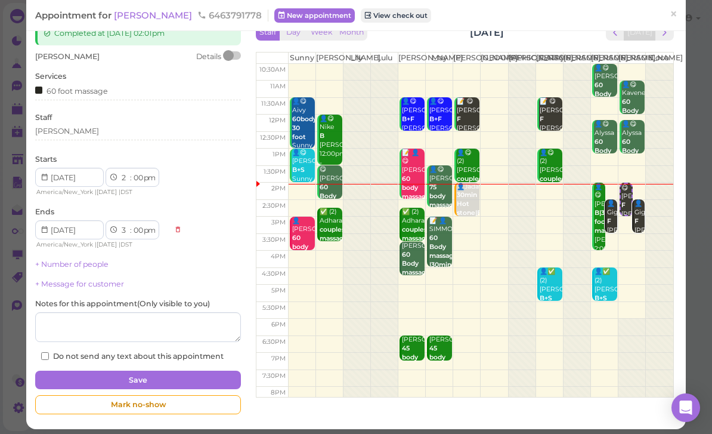
click at [191, 376] on button "Save" at bounding box center [138, 379] width 206 height 19
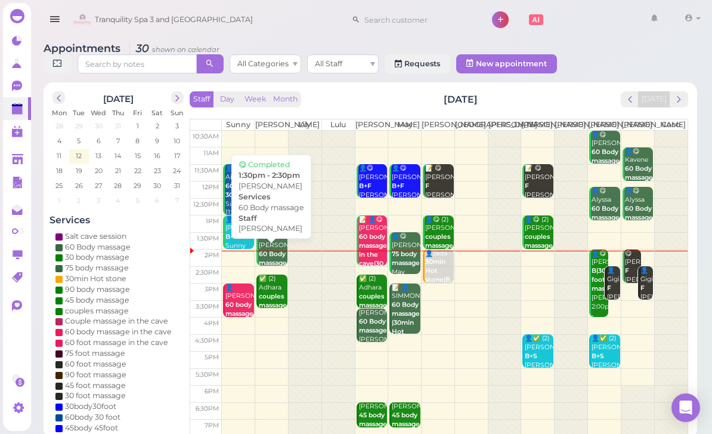
click at [272, 263] on b "60 Body massage" at bounding box center [273, 258] width 28 height 17
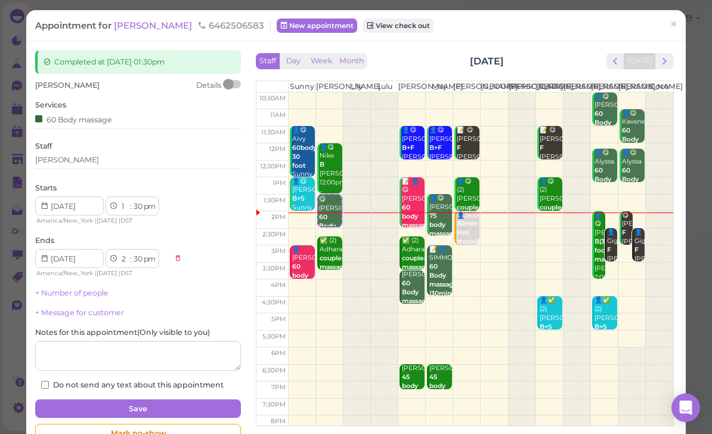
click at [87, 166] on div "[PERSON_NAME]" at bounding box center [138, 162] width 206 height 14
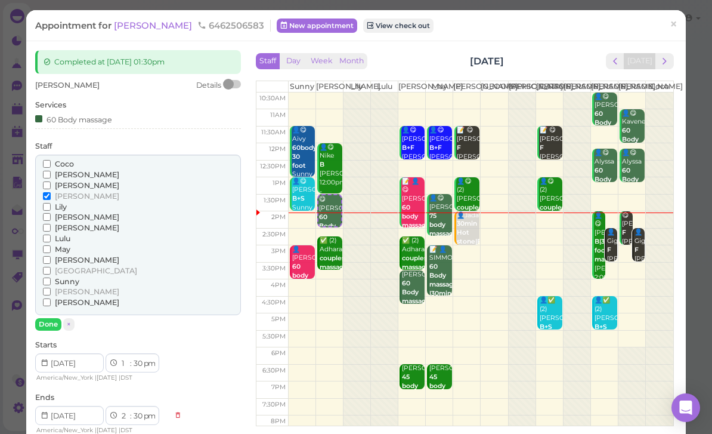
click at [64, 224] on span "[PERSON_NAME]" at bounding box center [87, 227] width 64 height 9
click at [51, 224] on input "[PERSON_NAME]" at bounding box center [47, 228] width 8 height 8
click at [60, 193] on span "[PERSON_NAME]" at bounding box center [87, 195] width 64 height 9
click at [51, 193] on input "[PERSON_NAME]" at bounding box center [47, 196] width 8 height 8
click at [52, 320] on button "Done" at bounding box center [48, 324] width 26 height 13
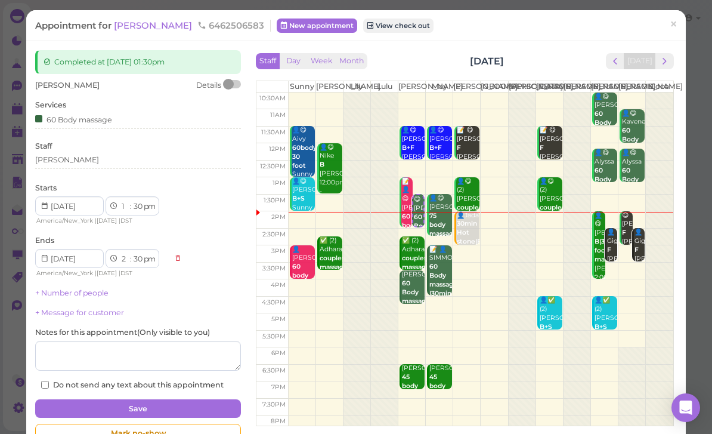
click at [175, 399] on button "Save" at bounding box center [138, 408] width 206 height 19
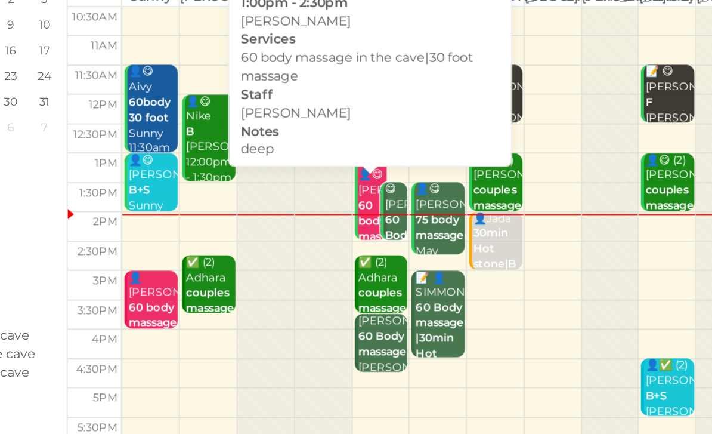
click at [359, 215] on div "📝 👤😋 [PERSON_NAME] 60 body massage in the cave|30 foot massage deep [PERSON_NAM…" at bounding box center [367, 286] width 17 height 142
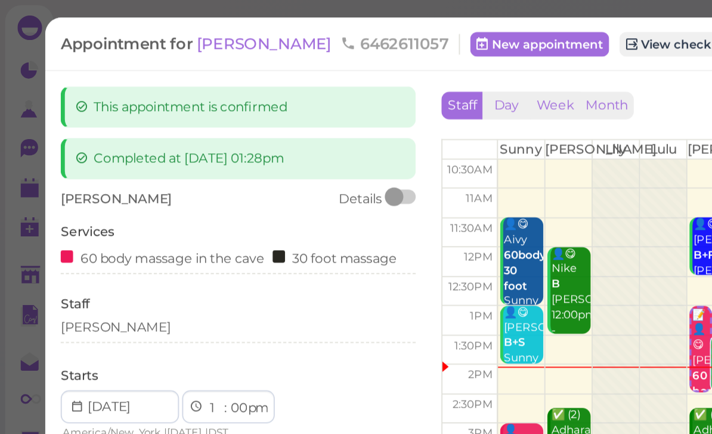
click at [76, 186] on div "[PERSON_NAME]" at bounding box center [138, 189] width 206 height 11
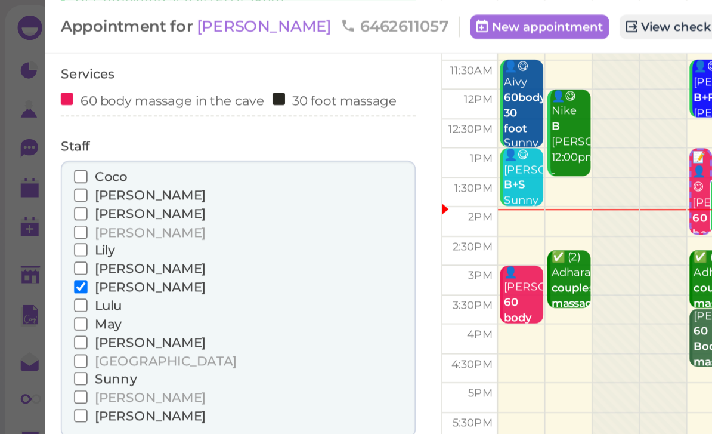
scroll to position [102, 0]
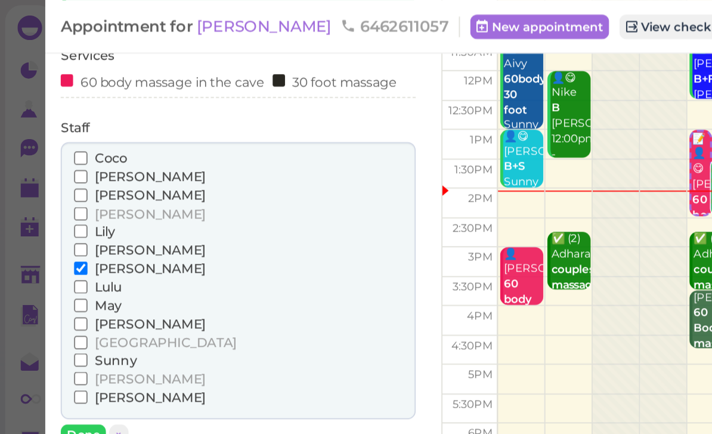
click at [60, 172] on span "May" at bounding box center [63, 176] width 16 height 9
click at [51, 173] on input "May" at bounding box center [47, 177] width 8 height 8
click at [60, 151] on span "[PERSON_NAME]" at bounding box center [87, 155] width 64 height 9
click at [51, 152] on input "[PERSON_NAME]" at bounding box center [47, 156] width 8 height 8
click at [51, 247] on button "Done" at bounding box center [48, 252] width 26 height 13
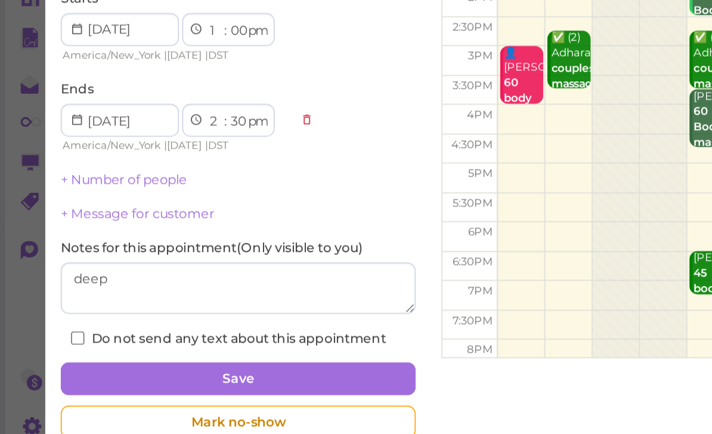
scroll to position [38, 0]
click at [205, 370] on button "Save" at bounding box center [138, 379] width 206 height 19
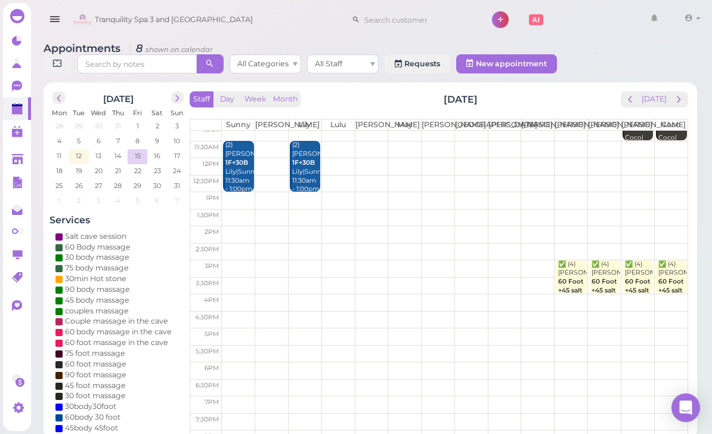
scroll to position [23, 0]
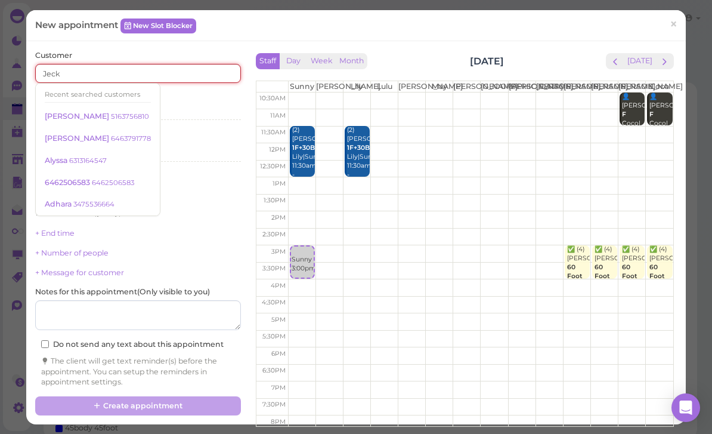
type input "Jeck"
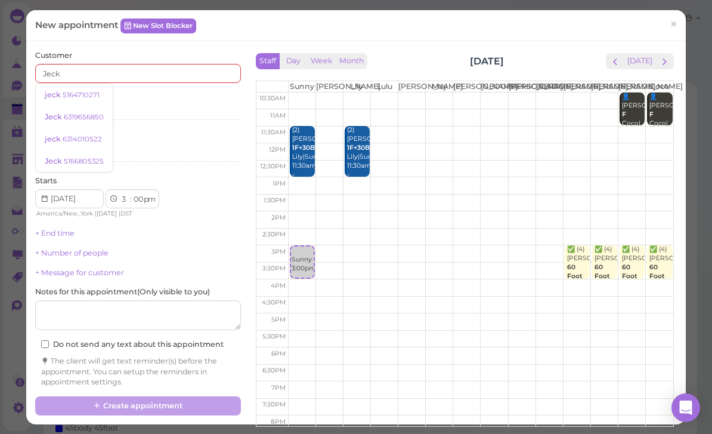
click at [76, 94] on small "5164710271" at bounding box center [81, 95] width 37 height 8
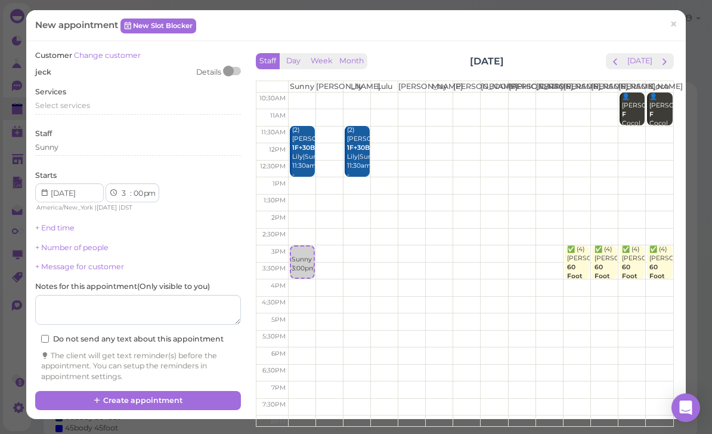
click at [75, 101] on span "Select services" at bounding box center [62, 105] width 55 height 9
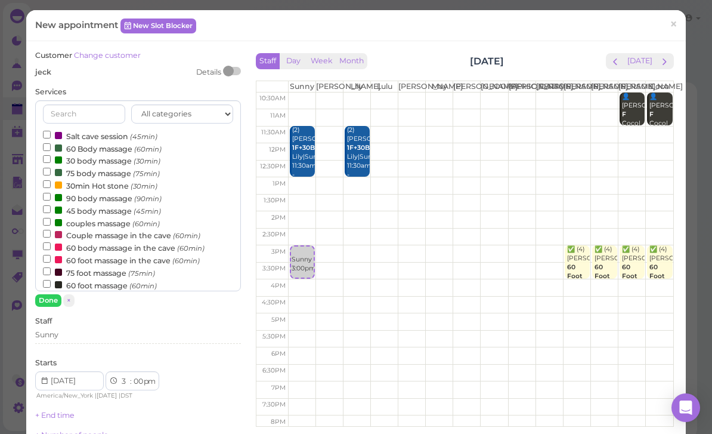
click at [108, 279] on label "60 foot massage (60min)" at bounding box center [100, 285] width 114 height 13
click at [51, 280] on input "60 foot massage (60min)" at bounding box center [47, 284] width 8 height 8
click at [53, 299] on button "Done" at bounding box center [48, 300] width 26 height 13
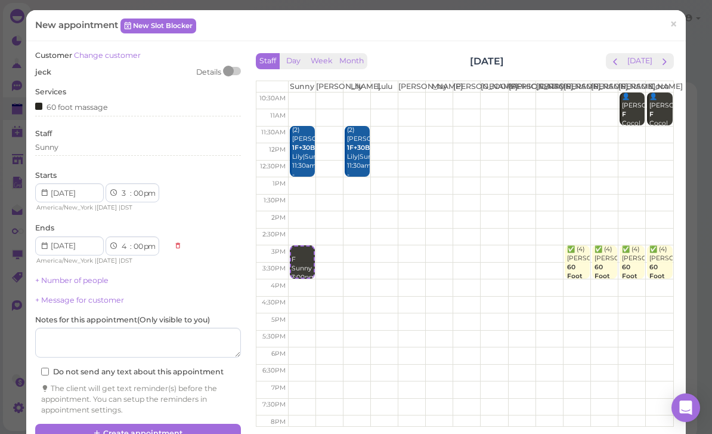
click at [88, 143] on div "Sunny" at bounding box center [138, 147] width 206 height 11
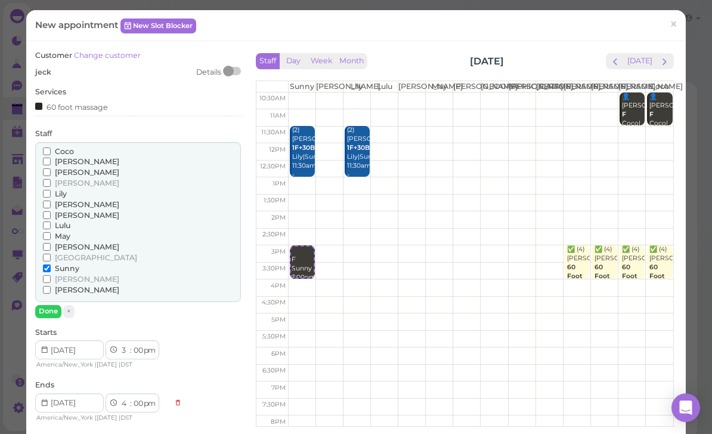
click at [62, 179] on span "[PERSON_NAME]" at bounding box center [87, 182] width 64 height 9
click at [51, 179] on input "[PERSON_NAME]" at bounding box center [47, 183] width 8 height 8
click at [46, 305] on button "Done" at bounding box center [48, 311] width 26 height 13
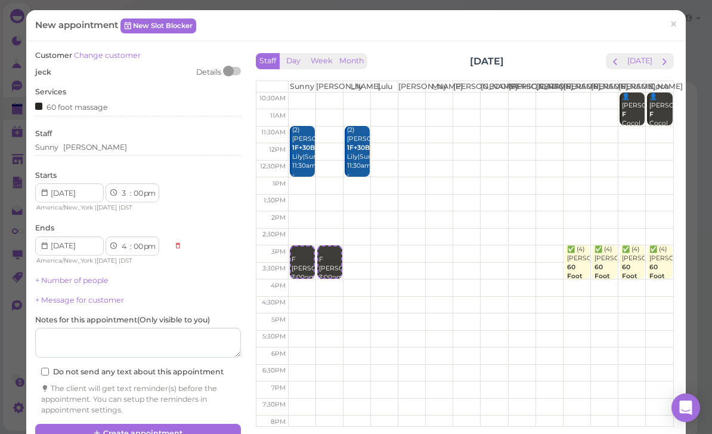
click at [178, 424] on button "Create appointment" at bounding box center [138, 433] width 206 height 19
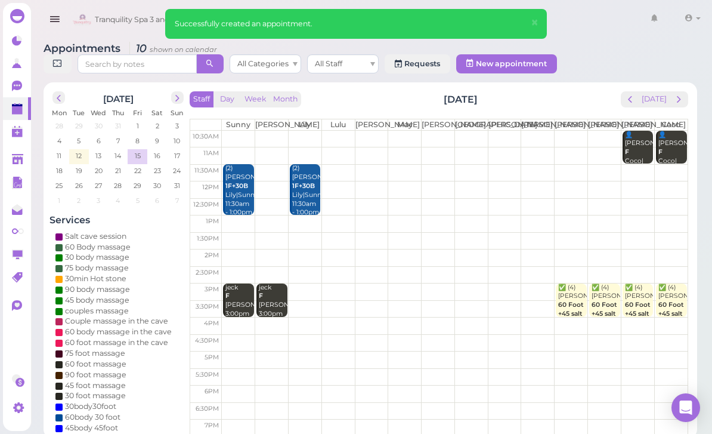
scroll to position [0, 0]
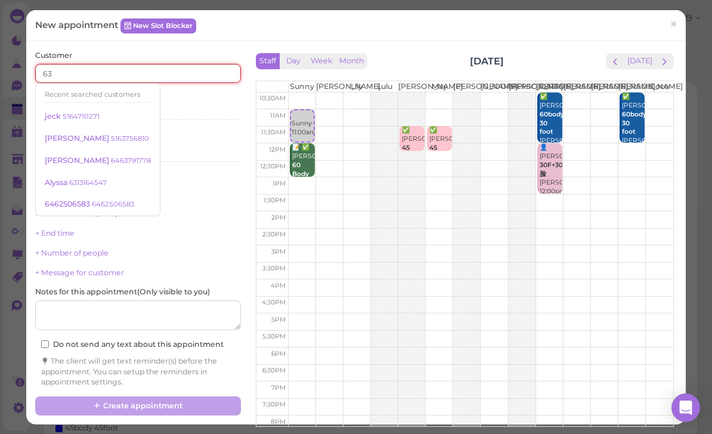
type input "631"
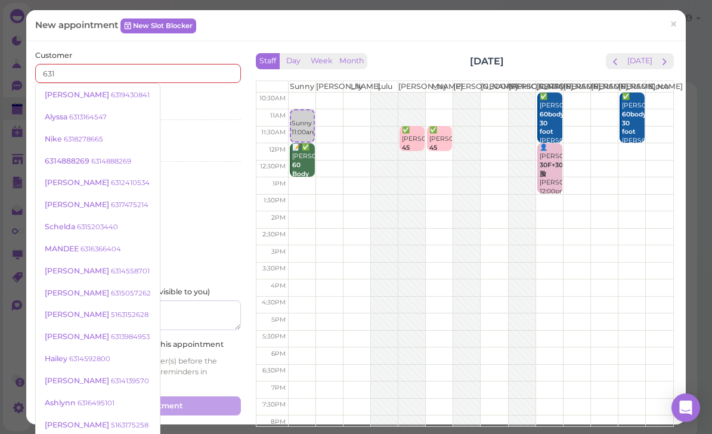
click at [675, 30] on span "×" at bounding box center [674, 24] width 8 height 17
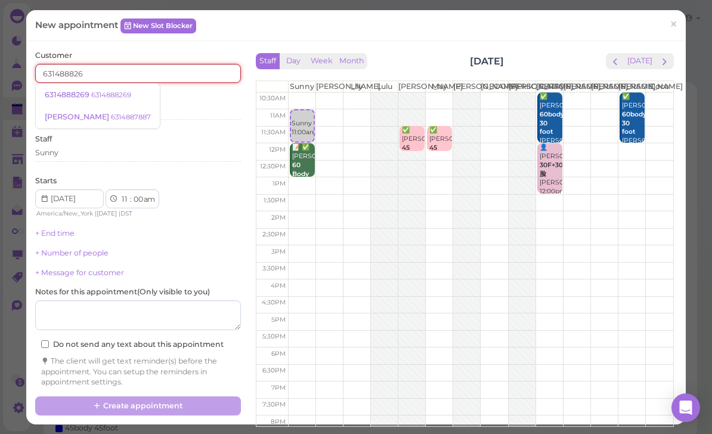
type input "6314888269"
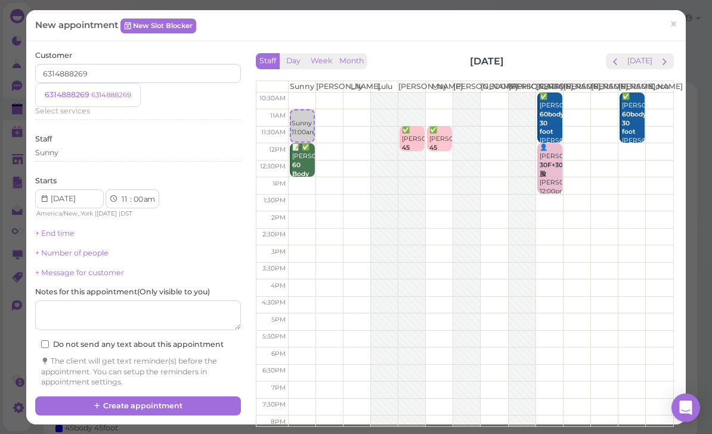
click at [126, 92] on small "6314888269" at bounding box center [111, 95] width 40 height 8
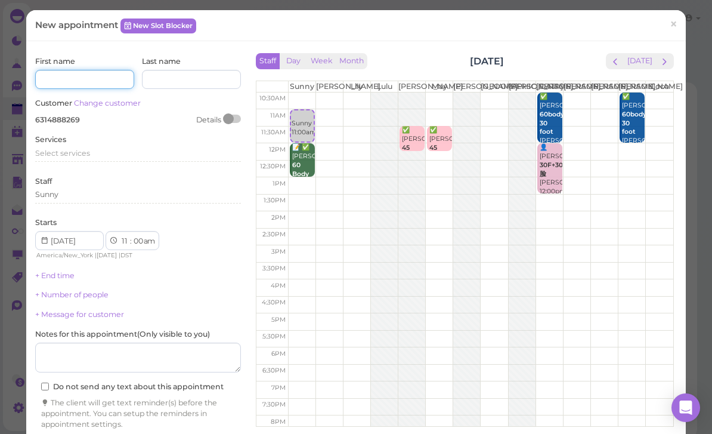
click at [100, 76] on input at bounding box center [84, 79] width 99 height 19
type input "[PERSON_NAME]"
click at [88, 150] on span "Select services" at bounding box center [62, 153] width 55 height 9
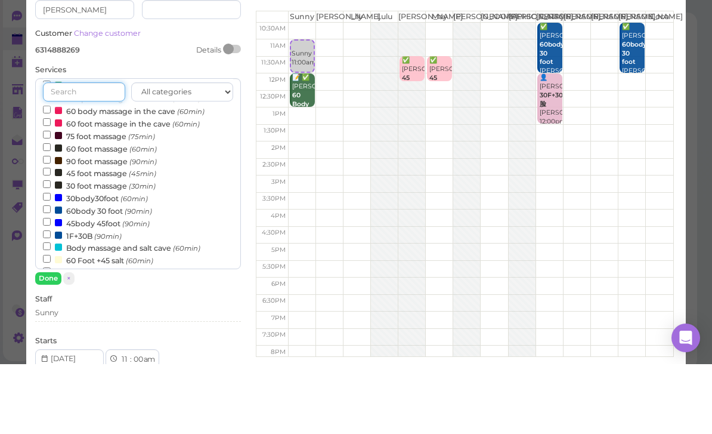
scroll to position [117, 0]
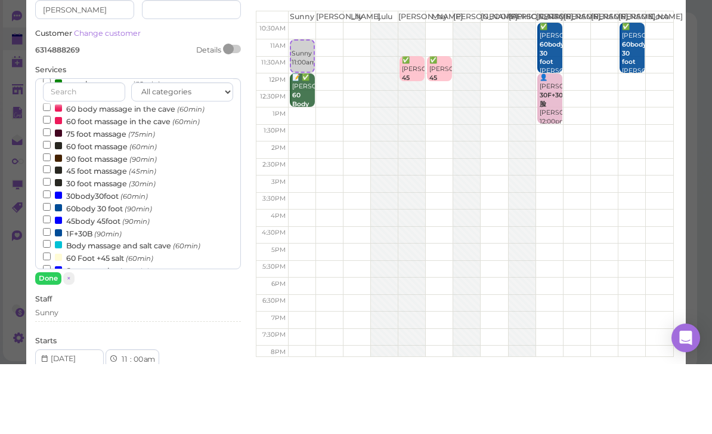
click at [102, 209] on label "60 foot massage (60min)" at bounding box center [100, 215] width 114 height 13
click at [51, 211] on input "60 foot massage (60min)" at bounding box center [47, 215] width 8 height 8
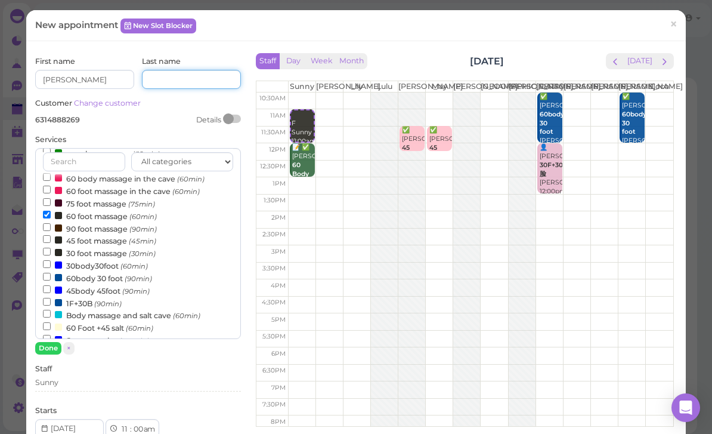
click at [191, 81] on input at bounding box center [191, 79] width 99 height 19
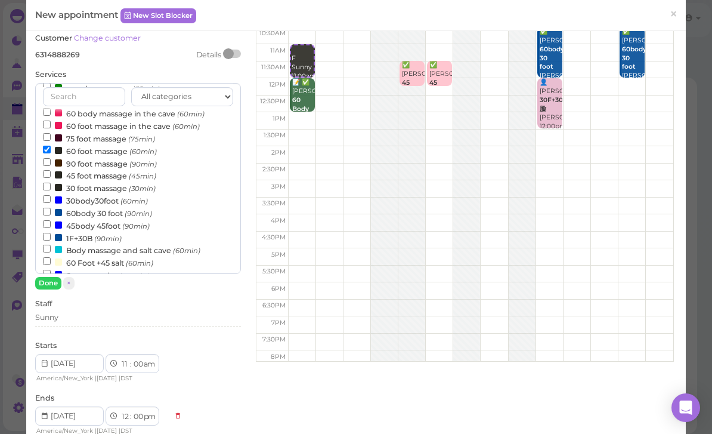
scroll to position [63, 0]
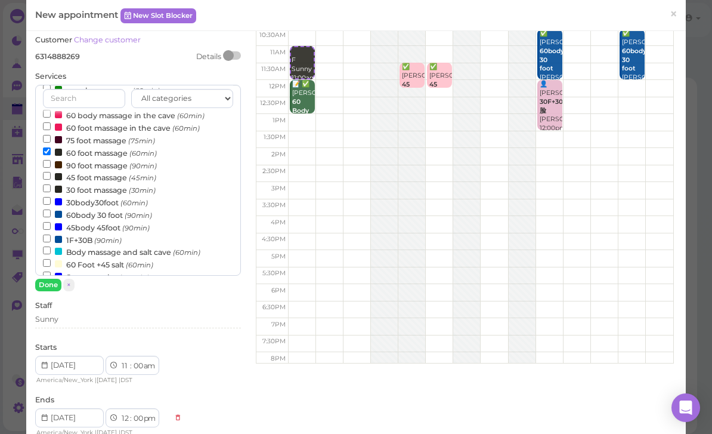
type input "Sanquiny"
click at [92, 319] on div "Sunny" at bounding box center [138, 319] width 206 height 11
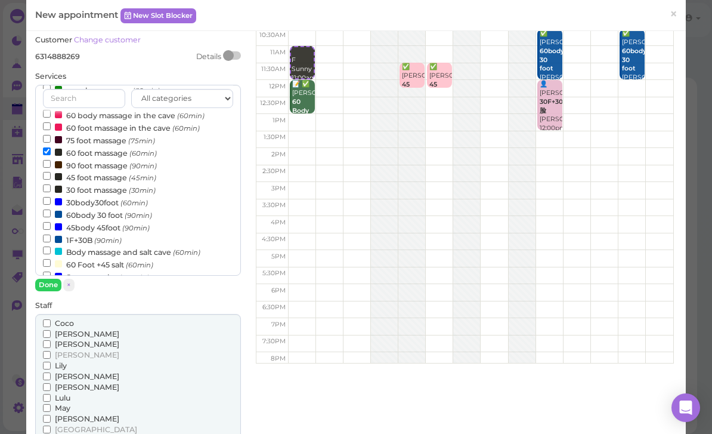
click at [68, 353] on span "[PERSON_NAME]" at bounding box center [87, 354] width 64 height 9
click at [51, 353] on input "[PERSON_NAME]" at bounding box center [47, 355] width 8 height 8
click at [60, 364] on span "Lily" at bounding box center [61, 365] width 12 height 9
click at [51, 364] on input "Lily" at bounding box center [47, 366] width 8 height 8
click at [48, 285] on button "Done" at bounding box center [48, 285] width 26 height 13
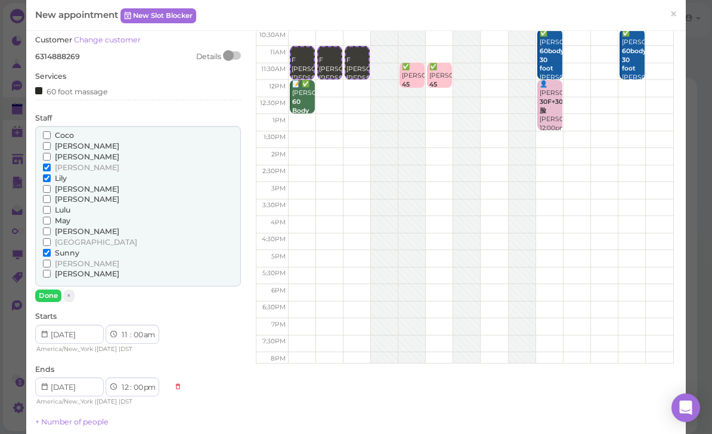
scroll to position [84, 0]
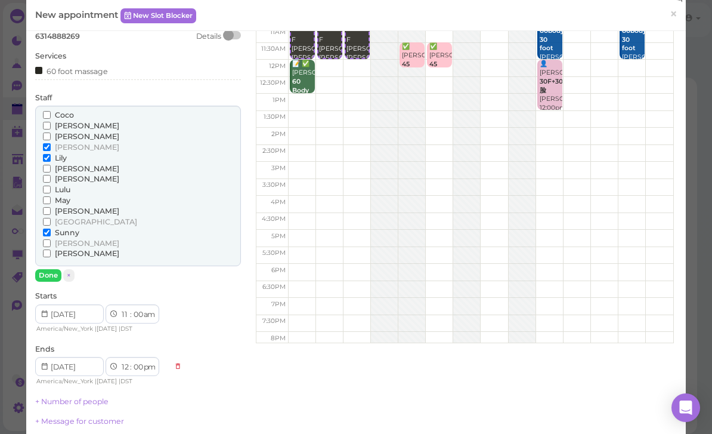
click at [74, 397] on link "+ Number of people" at bounding box center [71, 401] width 73 height 9
type input "3"
click at [88, 410] on input "range" at bounding box center [138, 419] width 206 height 19
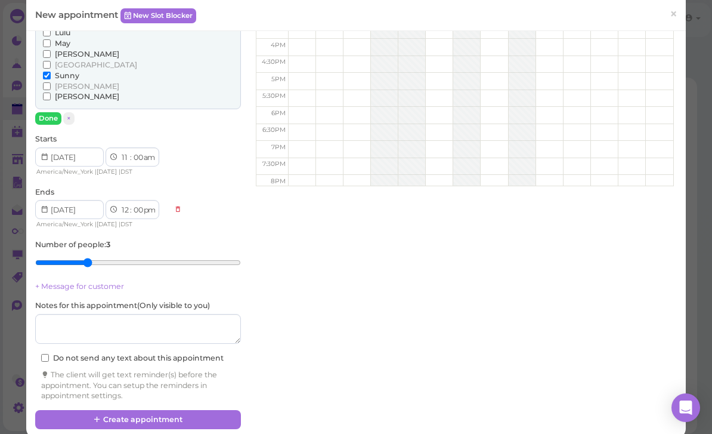
scroll to position [240, 0]
click at [167, 411] on button "Create appointment" at bounding box center [138, 419] width 206 height 19
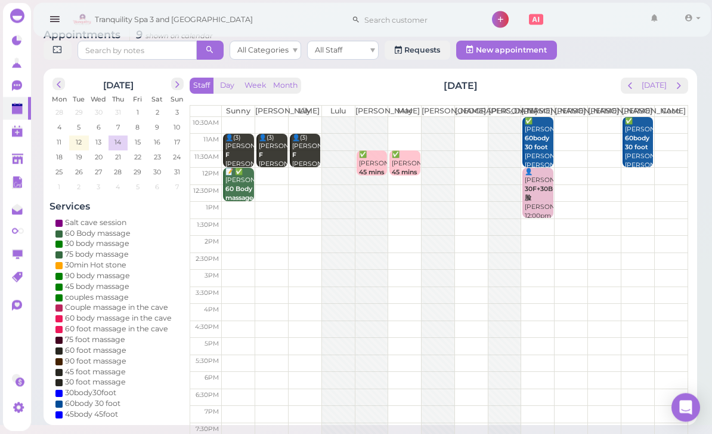
scroll to position [5, 0]
